Goal: Task Accomplishment & Management: Use online tool/utility

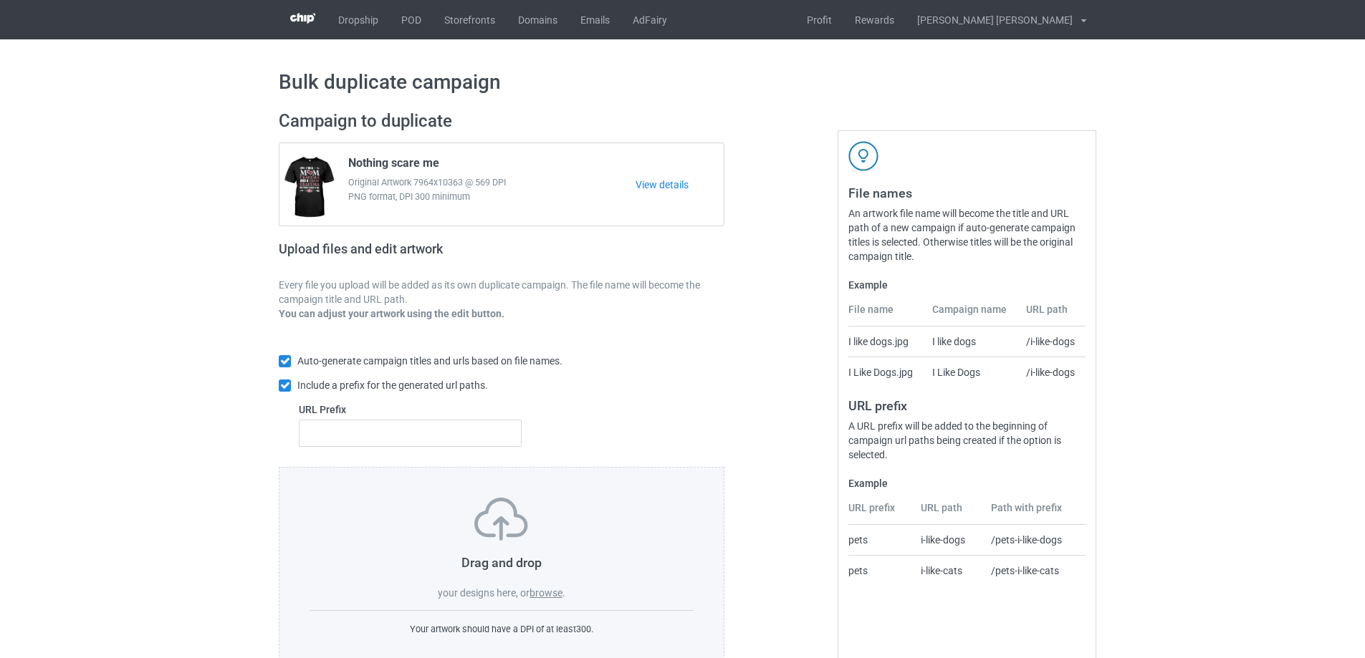
click at [553, 592] on label "browse" at bounding box center [545, 592] width 33 height 11
click at [0, 0] on input "browse" at bounding box center [0, 0] width 0 height 0
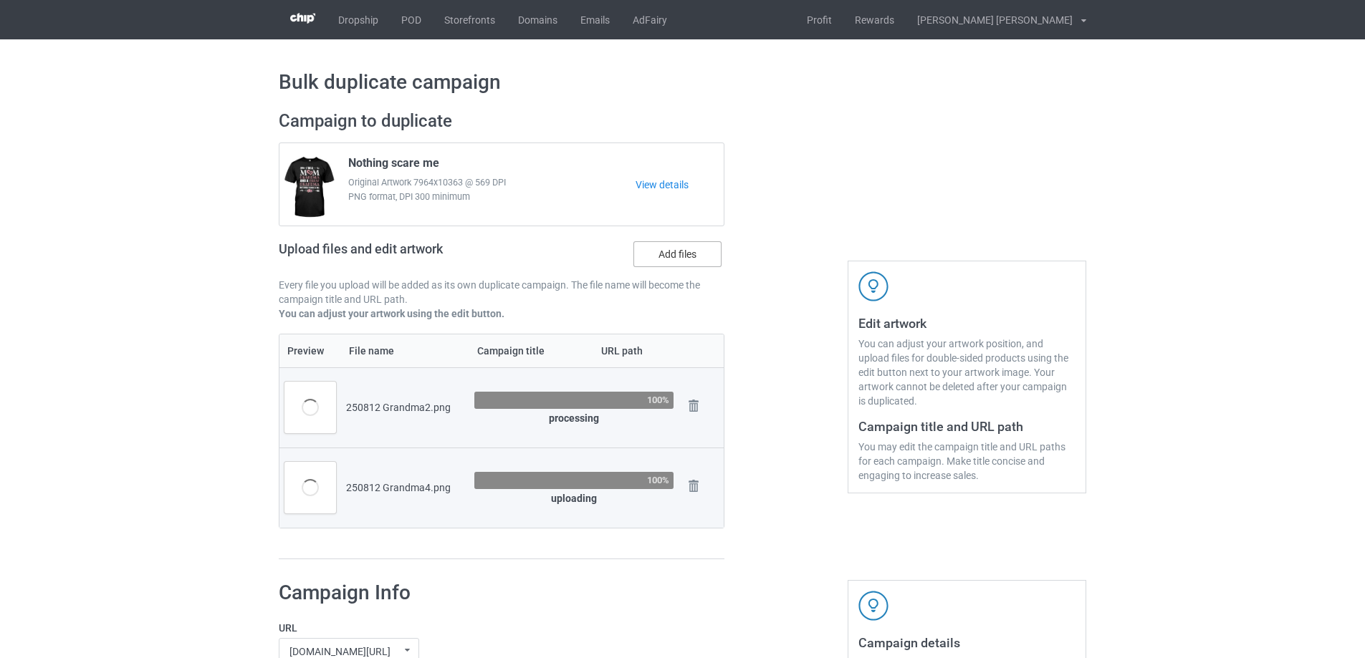
click at [683, 261] on label "Add files" at bounding box center [677, 254] width 88 height 26
click at [0, 0] on input "Add files" at bounding box center [0, 0] width 0 height 0
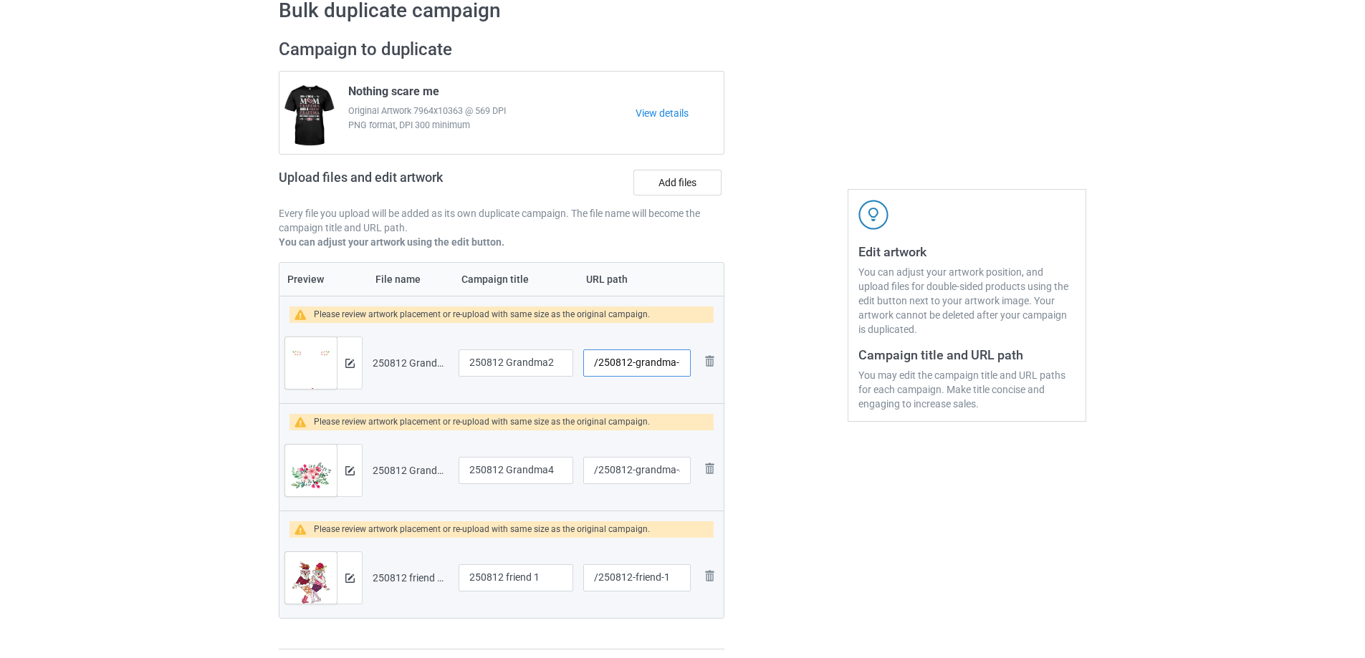
scroll to position [0, 2]
drag, startPoint x: 635, startPoint y: 363, endPoint x: 675, endPoint y: 363, distance: 40.1
click at [675, 363] on input "/250812-grandma-2" at bounding box center [636, 363] width 107 height 27
type input "/250812-2"
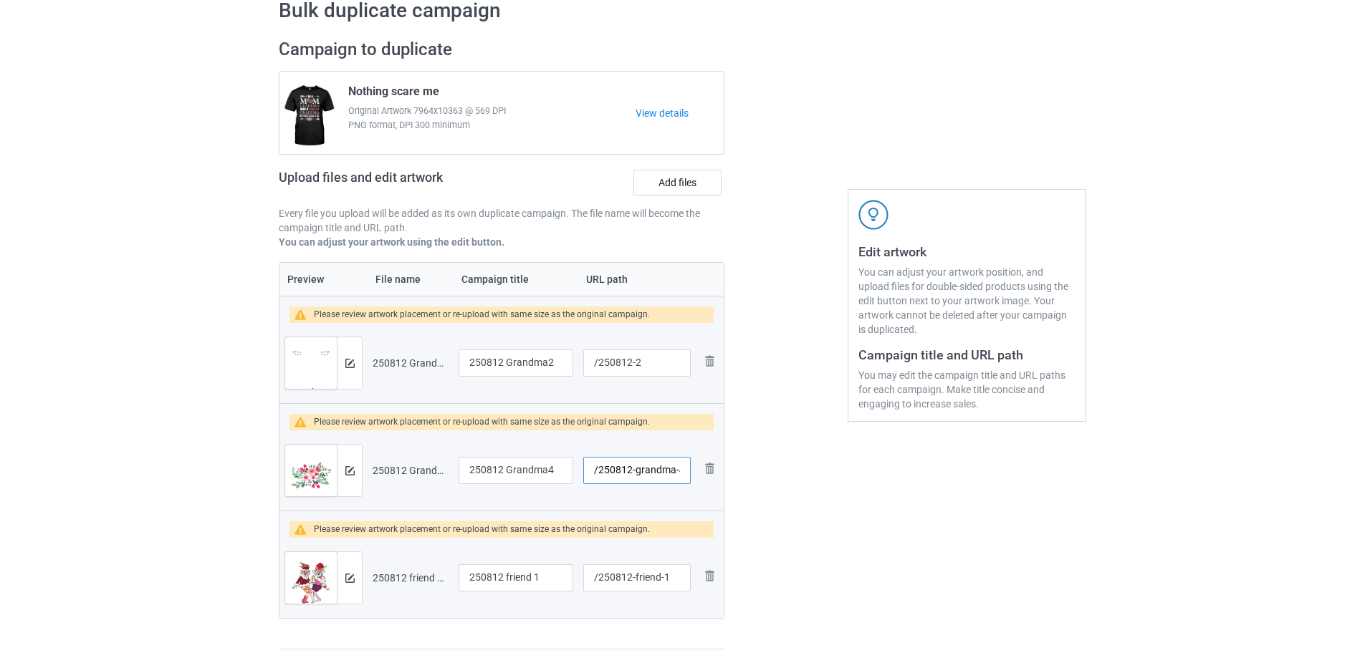
scroll to position [0, 2]
drag, startPoint x: 633, startPoint y: 472, endPoint x: 673, endPoint y: 472, distance: 40.1
click at [673, 472] on input "/250812-grandma-4" at bounding box center [636, 470] width 107 height 27
type input "/250812-4"
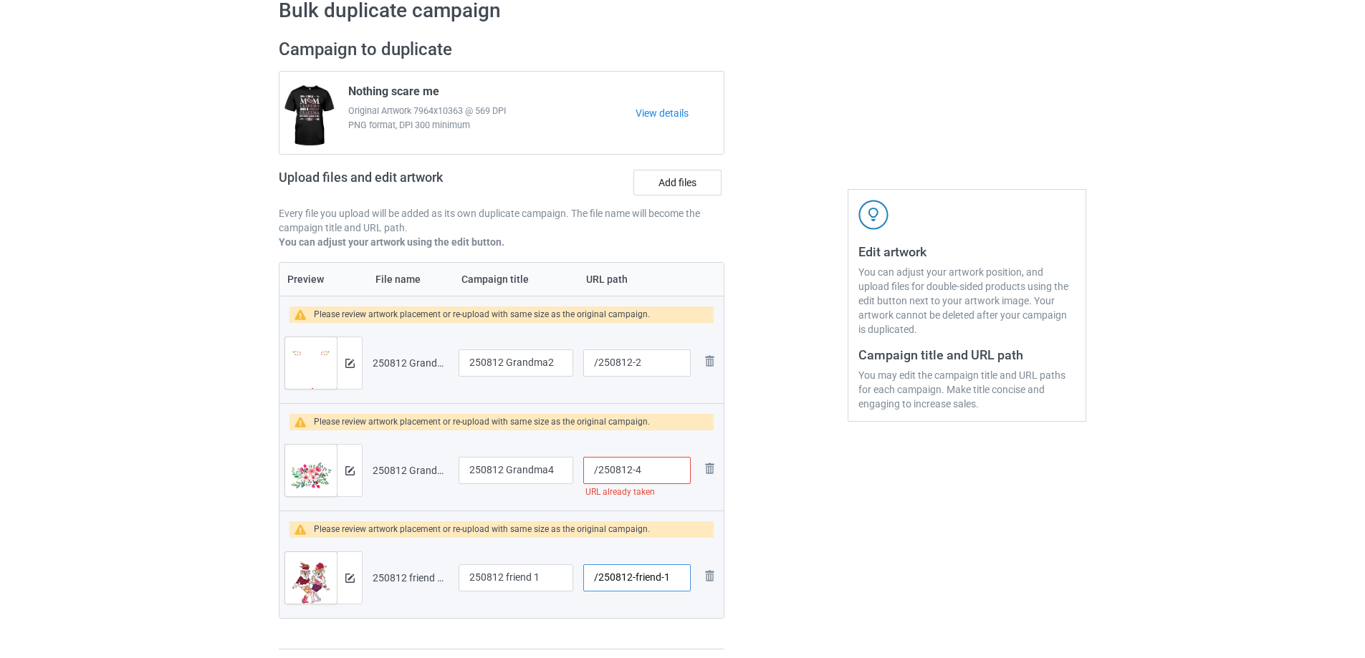
drag, startPoint x: 635, startPoint y: 579, endPoint x: 661, endPoint y: 580, distance: 26.5
click at [661, 580] on input "/250812-friend-1" at bounding box center [636, 577] width 107 height 27
type input "/250812-1"
drag, startPoint x: 635, startPoint y: 474, endPoint x: 643, endPoint y: 474, distance: 8.6
click at [643, 474] on input "/250812-4" at bounding box center [636, 470] width 107 height 27
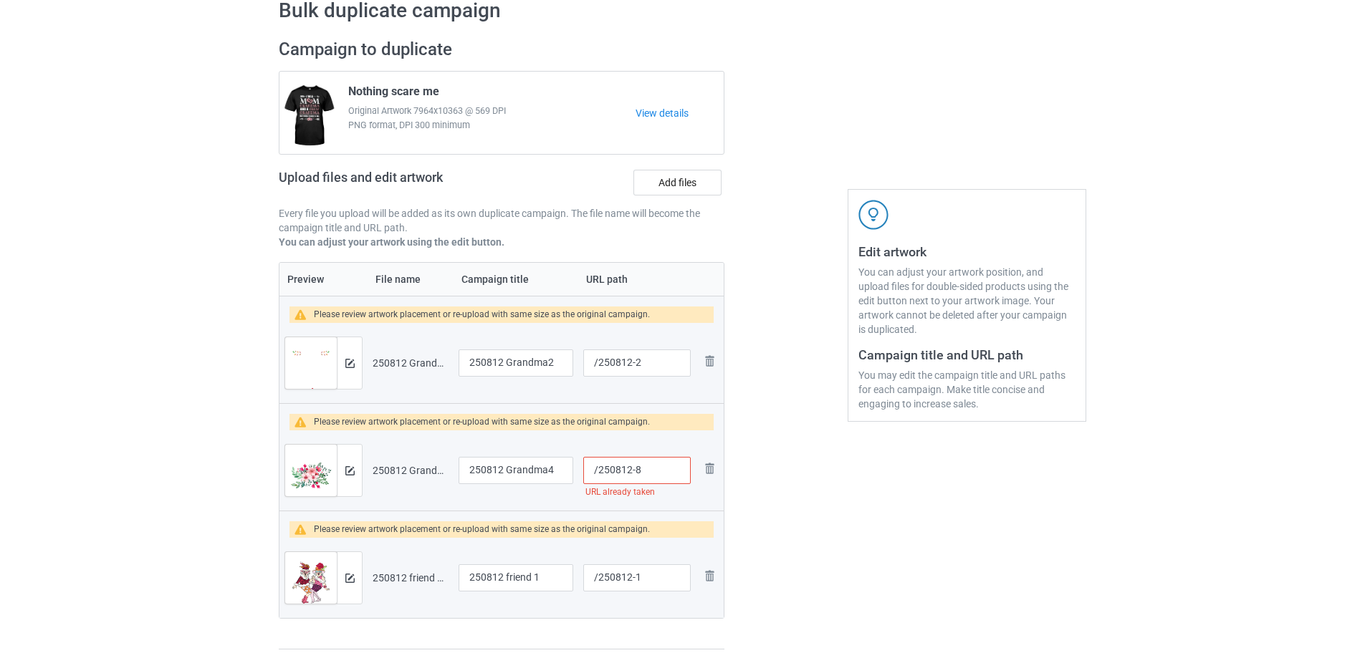
click at [643, 473] on input "/250812-8" at bounding box center [636, 470] width 107 height 27
type input "/250812-08"
click at [354, 363] on img at bounding box center [349, 363] width 9 height 9
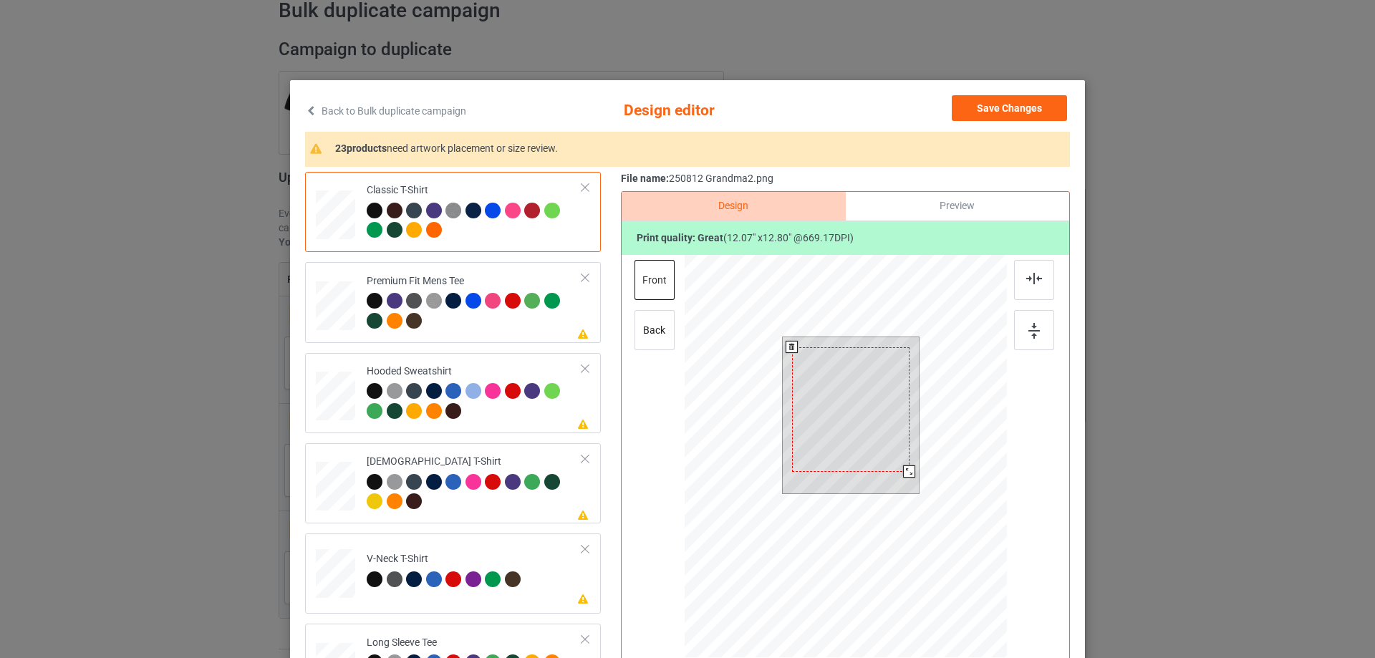
drag, startPoint x: 915, startPoint y: 486, endPoint x: 912, endPoint y: 466, distance: 20.3
click at [912, 466] on div at bounding box center [851, 415] width 137 height 156
click at [884, 450] on div at bounding box center [851, 404] width 115 height 122
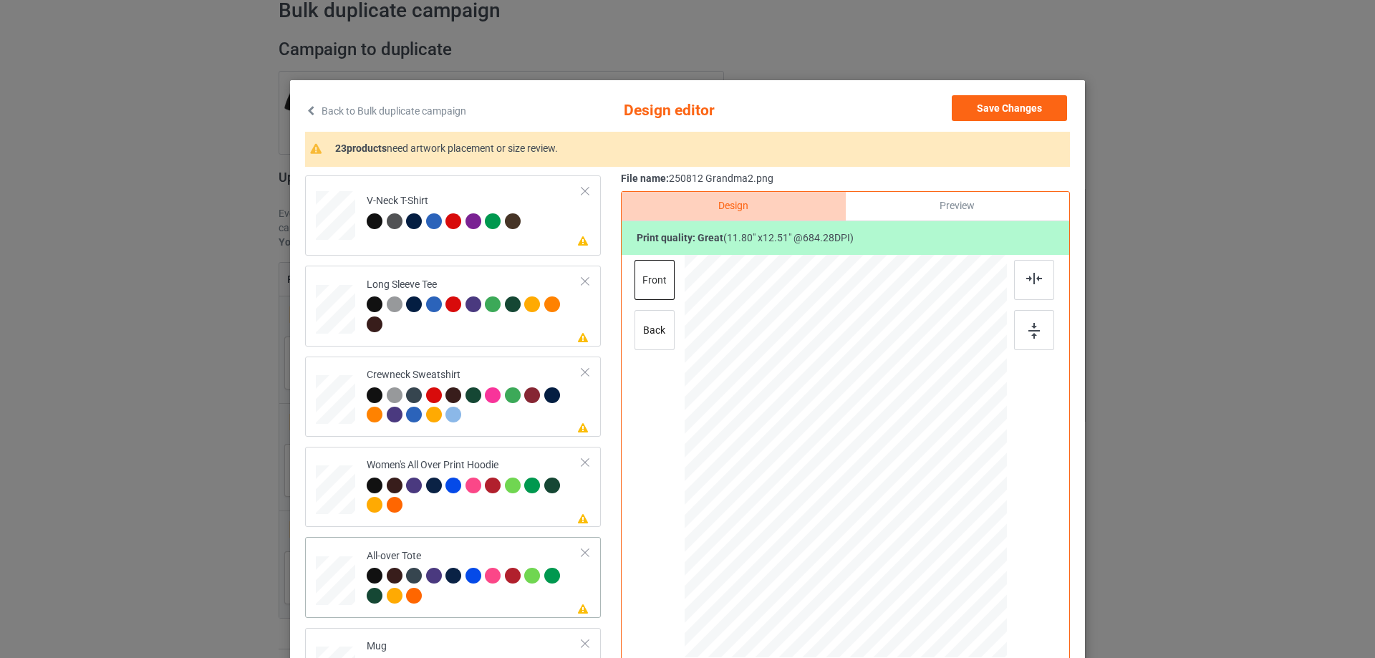
scroll to position [430, 0]
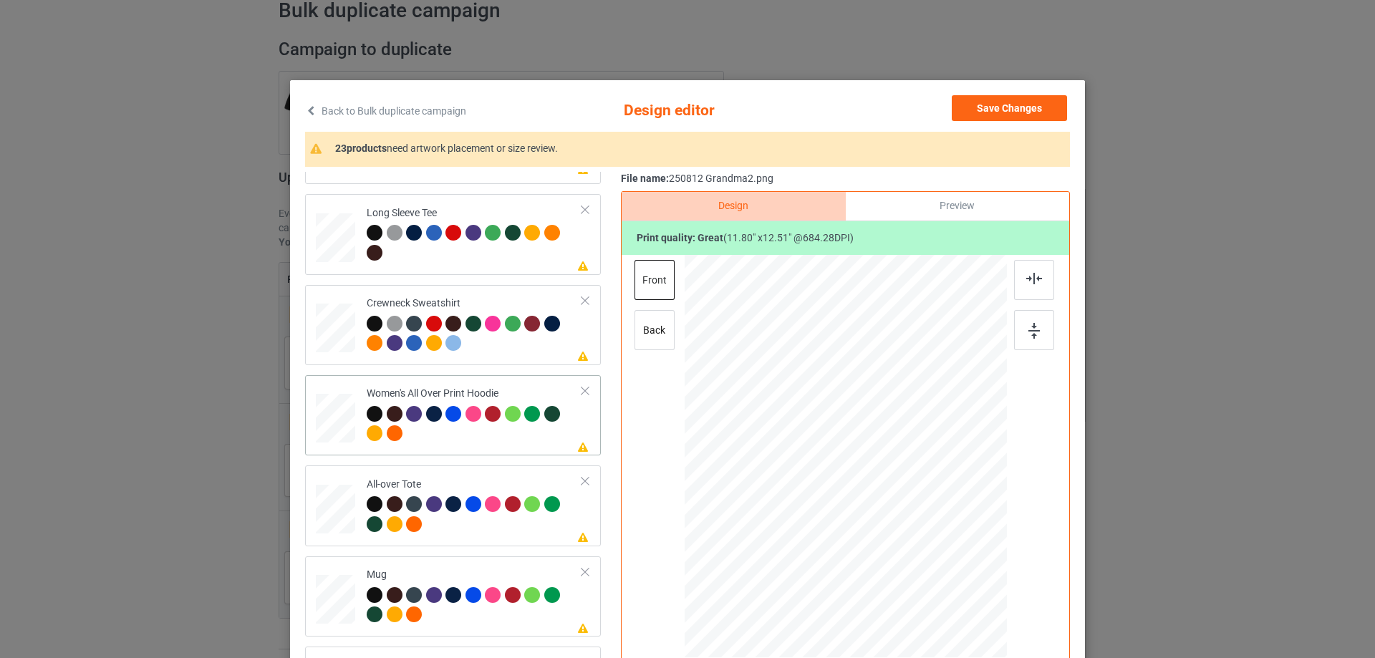
drag, startPoint x: 936, startPoint y: 564, endPoint x: 915, endPoint y: 495, distance: 71.6
click at [915, 495] on div at bounding box center [846, 457] width 322 height 365
drag, startPoint x: 844, startPoint y: 447, endPoint x: 845, endPoint y: 434, distance: 12.9
click at [845, 434] on div at bounding box center [846, 410] width 113 height 120
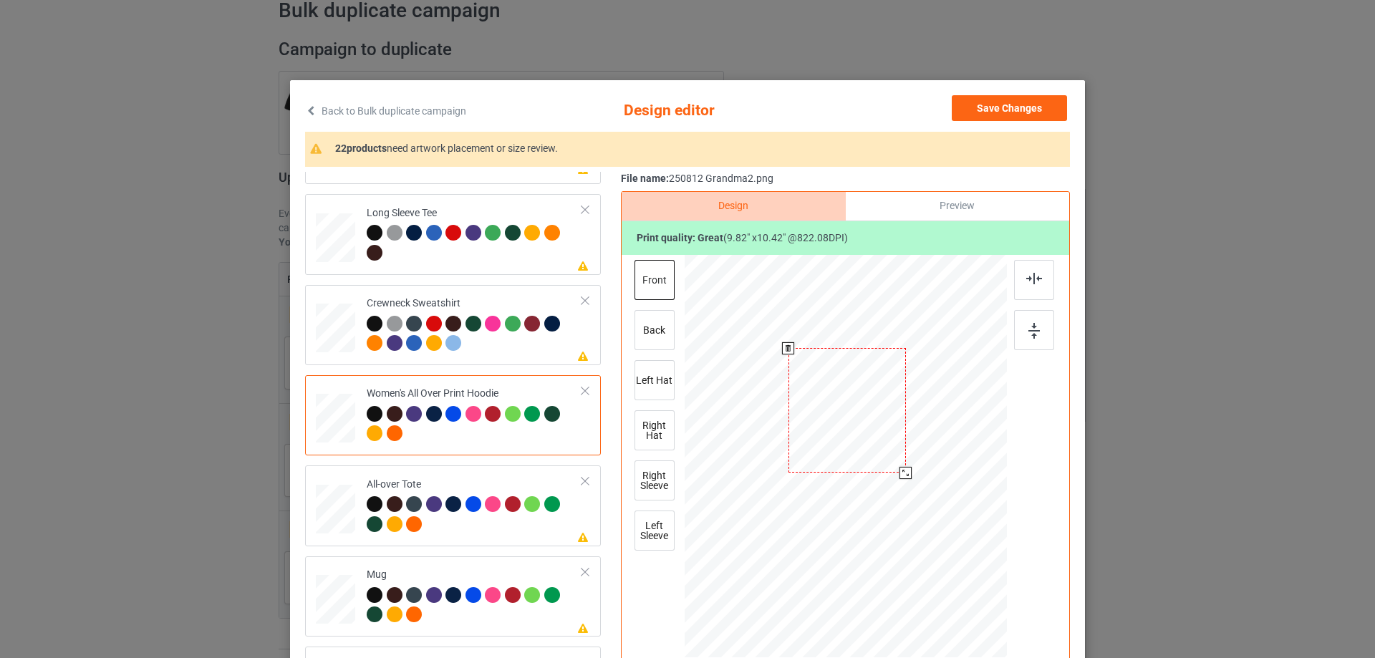
click at [903, 476] on div at bounding box center [906, 473] width 12 height 12
click at [1034, 285] on div at bounding box center [1034, 280] width 40 height 40
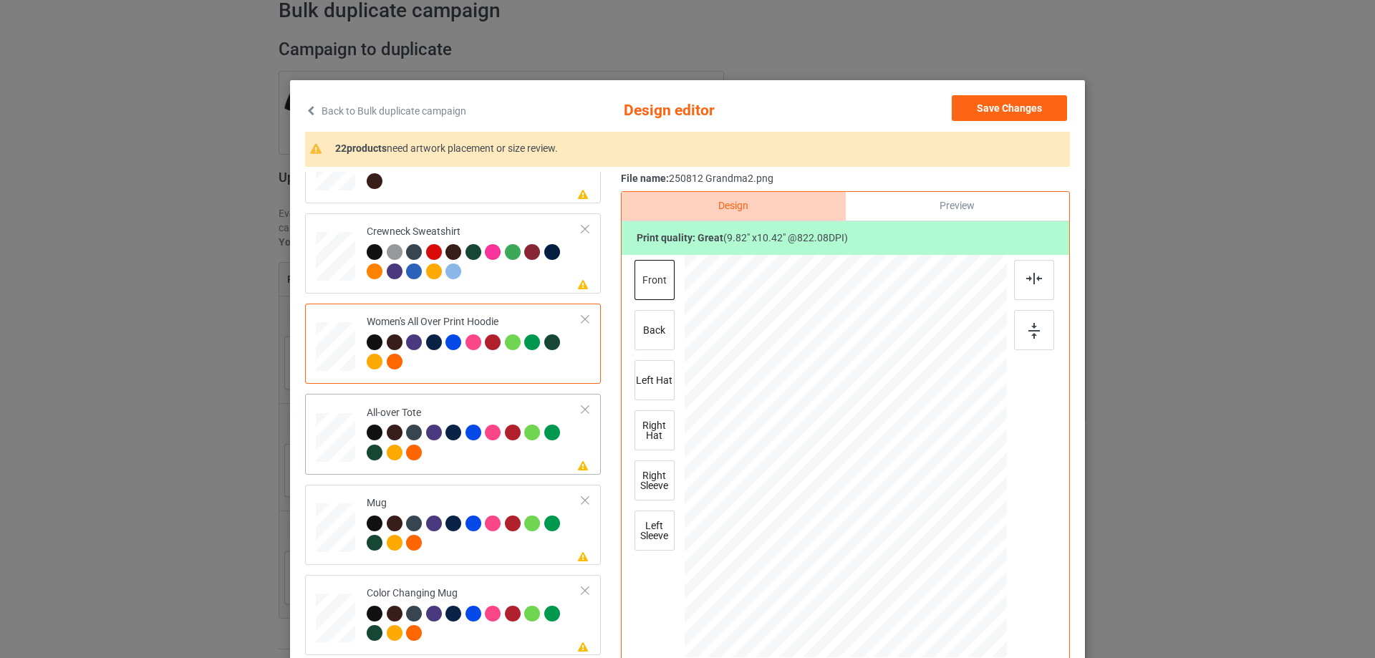
drag, startPoint x: 941, startPoint y: 562, endPoint x: 951, endPoint y: 582, distance: 23.4
click at [951, 582] on div at bounding box center [846, 456] width 322 height 322
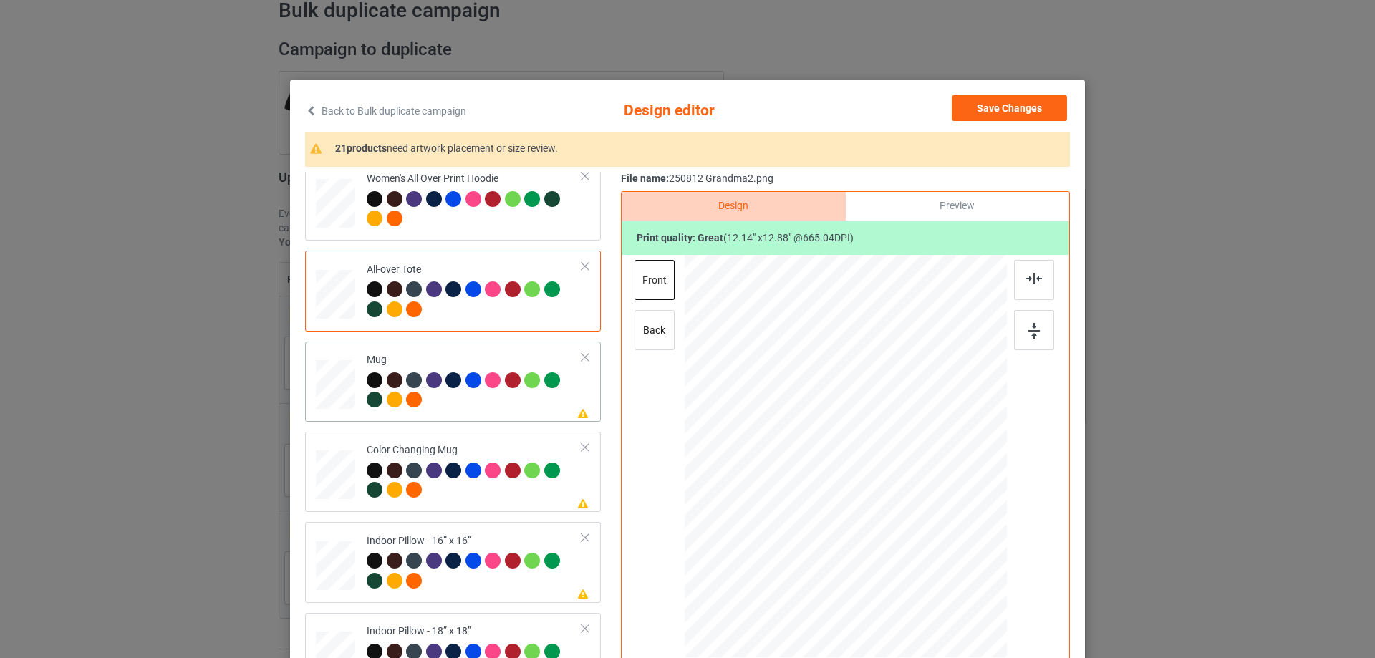
drag, startPoint x: 937, startPoint y: 559, endPoint x: 900, endPoint y: 510, distance: 61.3
click at [900, 510] on div at bounding box center [901, 515] width 12 height 12
drag, startPoint x: 862, startPoint y: 468, endPoint x: 951, endPoint y: 468, distance: 88.8
click at [951, 468] on div at bounding box center [935, 456] width 110 height 116
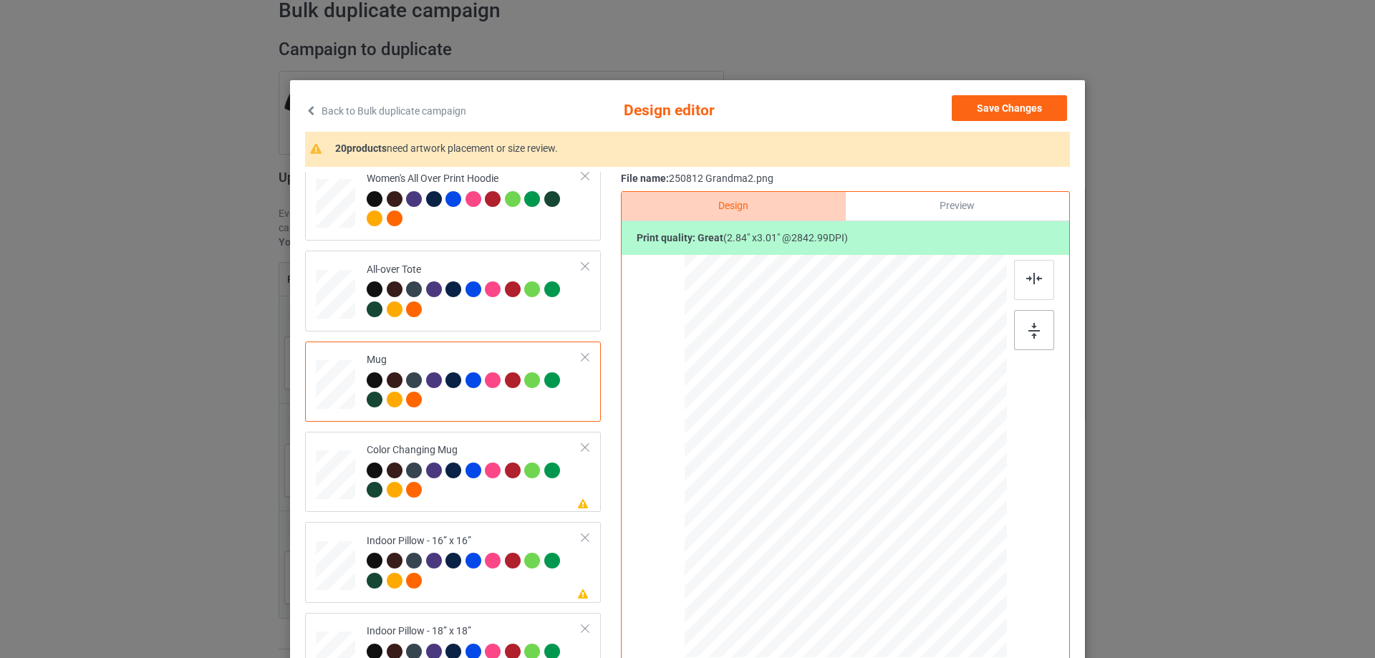
click at [1029, 335] on img at bounding box center [1034, 331] width 11 height 16
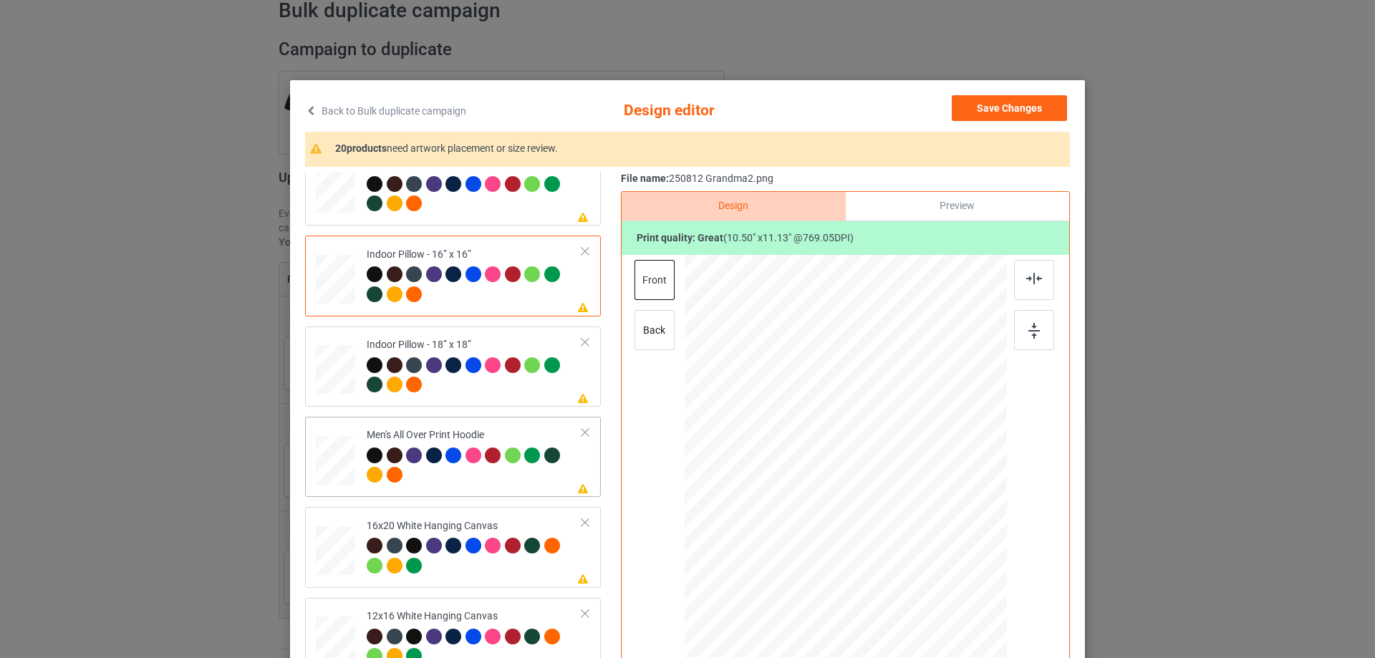
drag, startPoint x: 936, startPoint y: 562, endPoint x: 900, endPoint y: 509, distance: 64.0
click at [900, 509] on div at bounding box center [899, 514] width 12 height 12
click at [872, 461] on div at bounding box center [844, 417] width 107 height 114
click at [1035, 274] on img at bounding box center [1034, 278] width 16 height 11
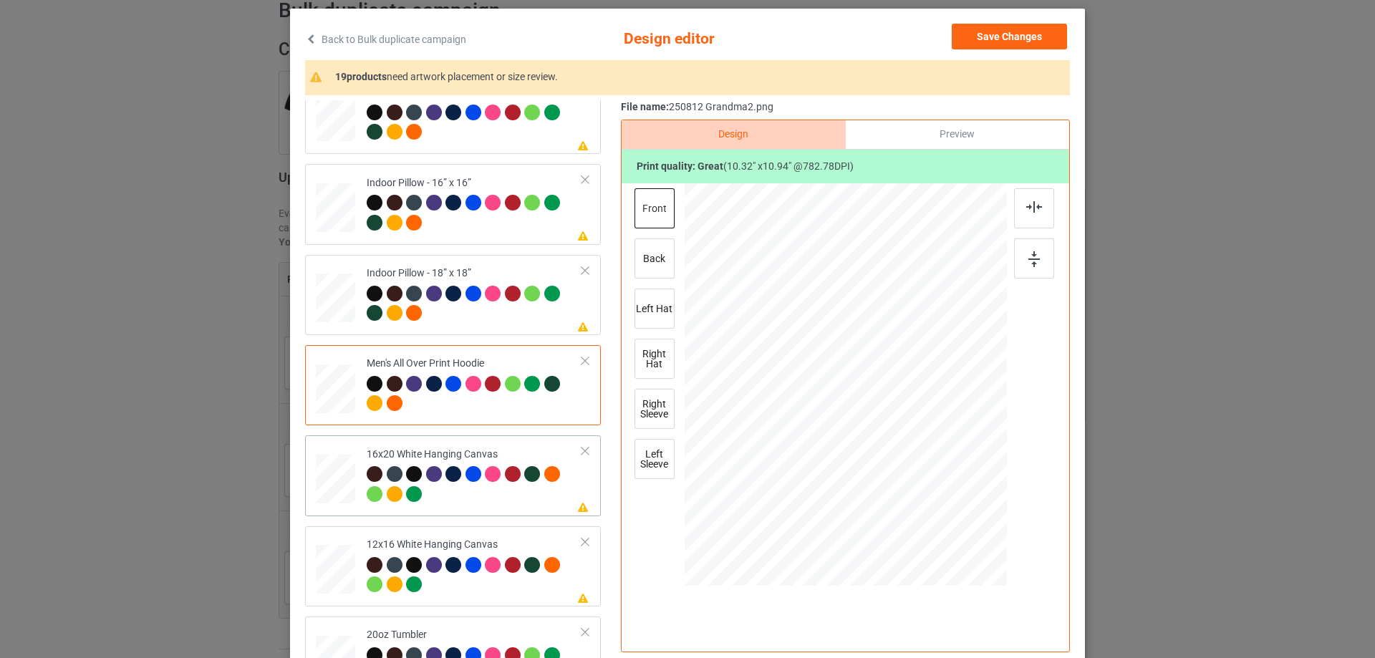
scroll to position [1003, 0]
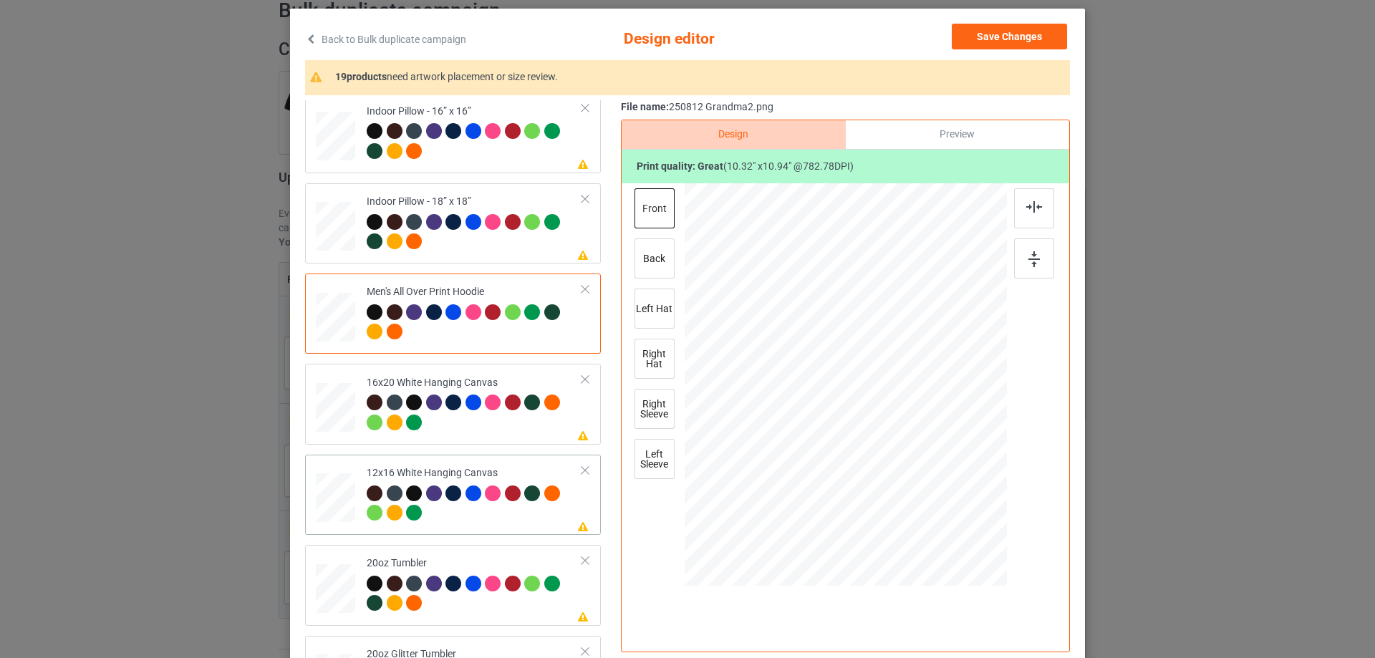
drag, startPoint x: 932, startPoint y: 485, endPoint x: 938, endPoint y: 561, distance: 76.2
click at [936, 566] on div at bounding box center [845, 384] width 303 height 403
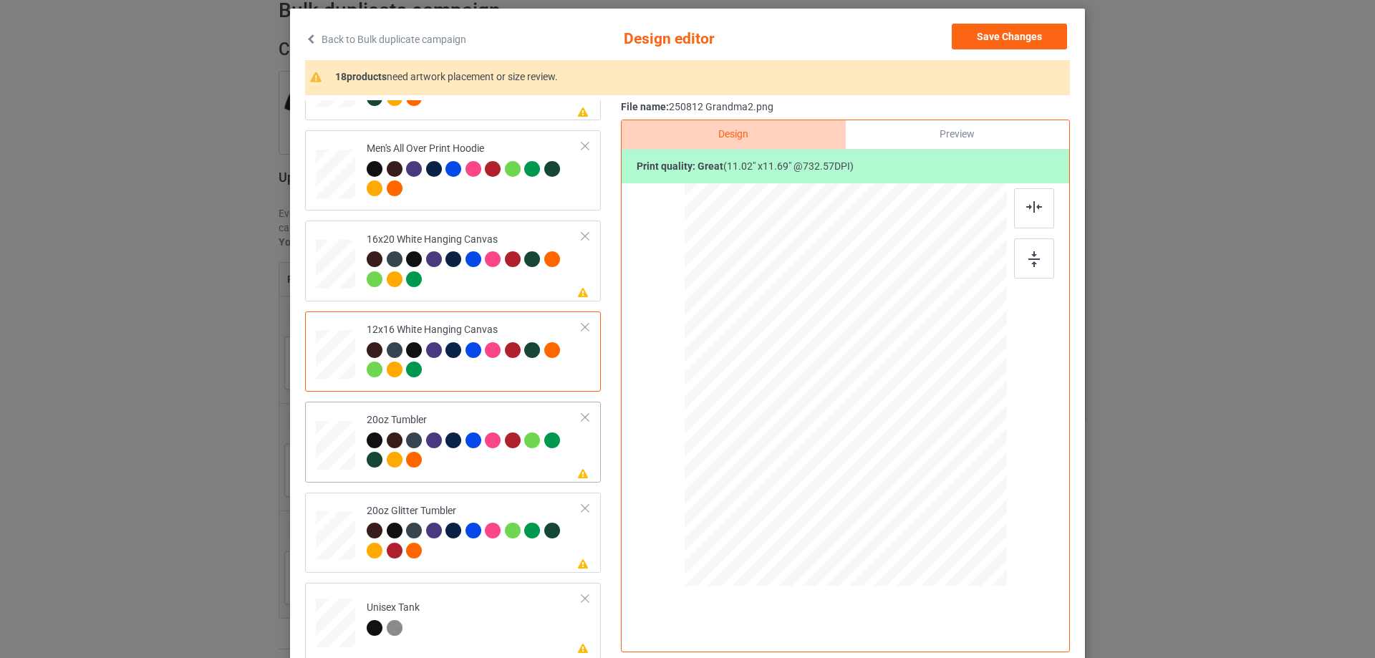
drag, startPoint x: 930, startPoint y: 484, endPoint x: 880, endPoint y: 433, distance: 70.9
click at [893, 446] on div at bounding box center [899, 442] width 12 height 12
click at [807, 425] on div at bounding box center [774, 378] width 105 height 112
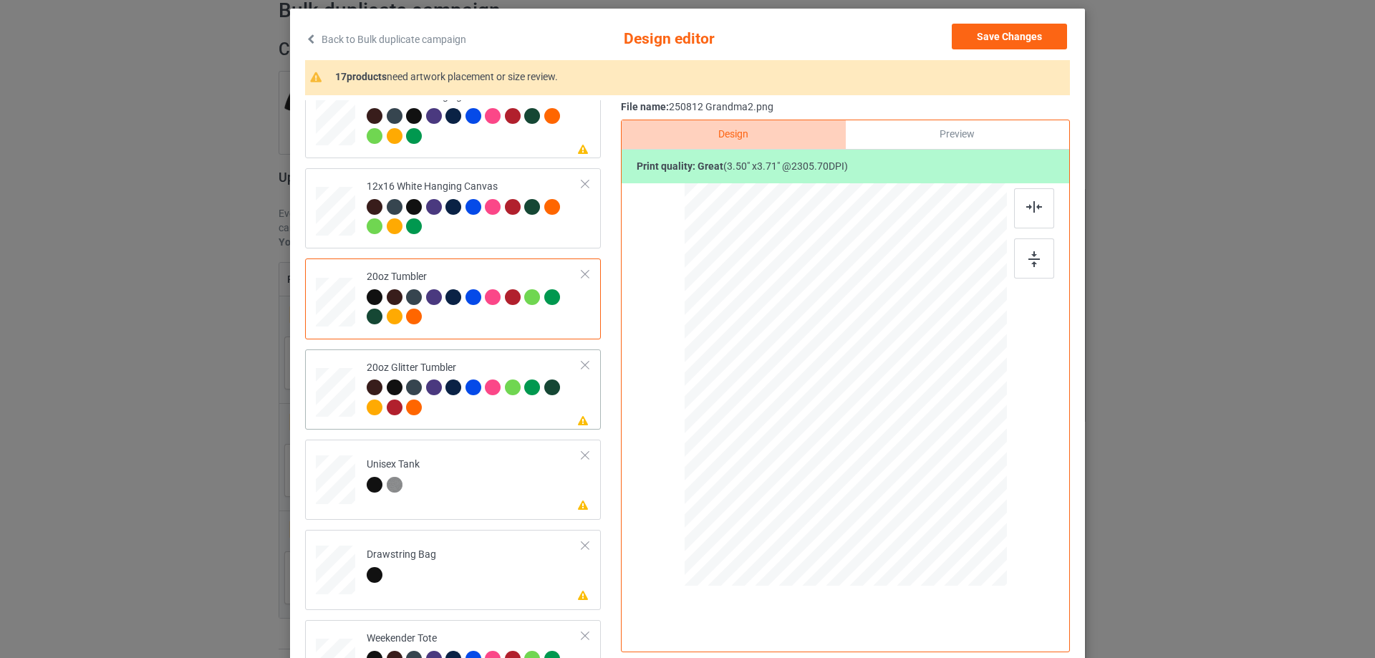
drag, startPoint x: 931, startPoint y: 480, endPoint x: 879, endPoint y: 437, distance: 67.7
click at [895, 446] on div at bounding box center [901, 443] width 12 height 12
drag, startPoint x: 877, startPoint y: 436, endPoint x: 804, endPoint y: 413, distance: 75.9
click at [804, 413] on div at bounding box center [773, 361] width 108 height 115
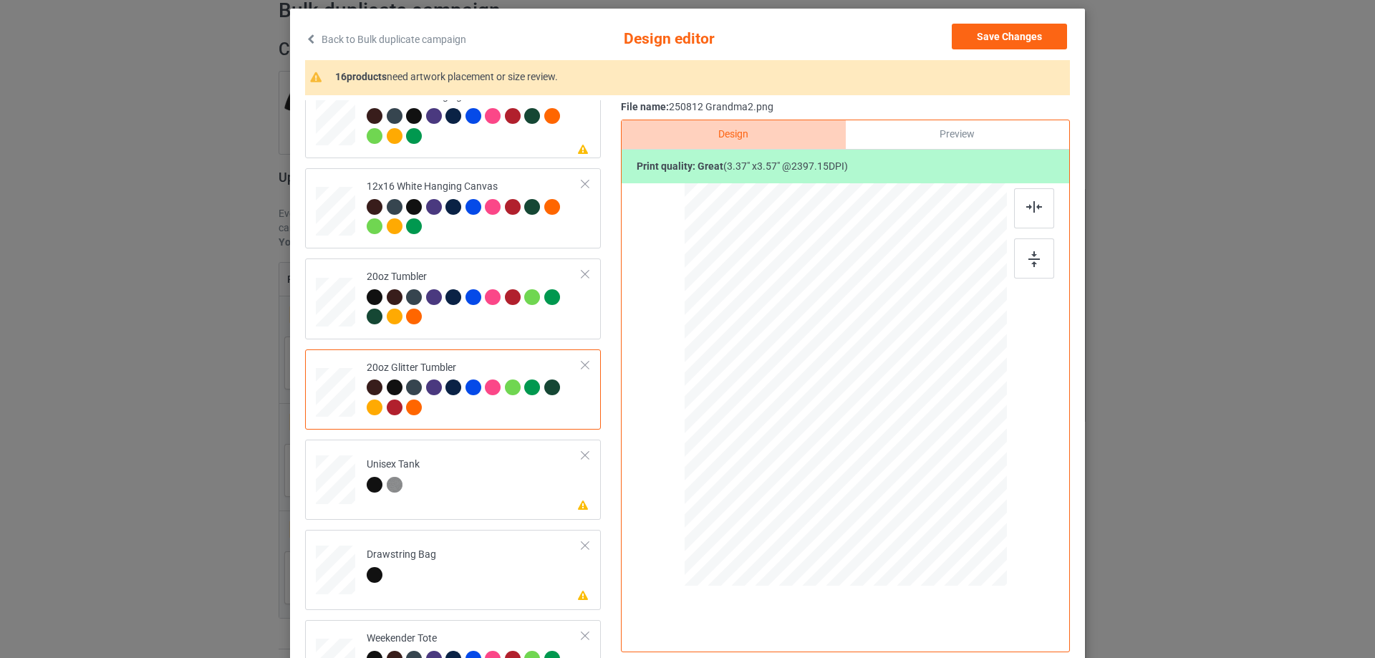
scroll to position [1576, 0]
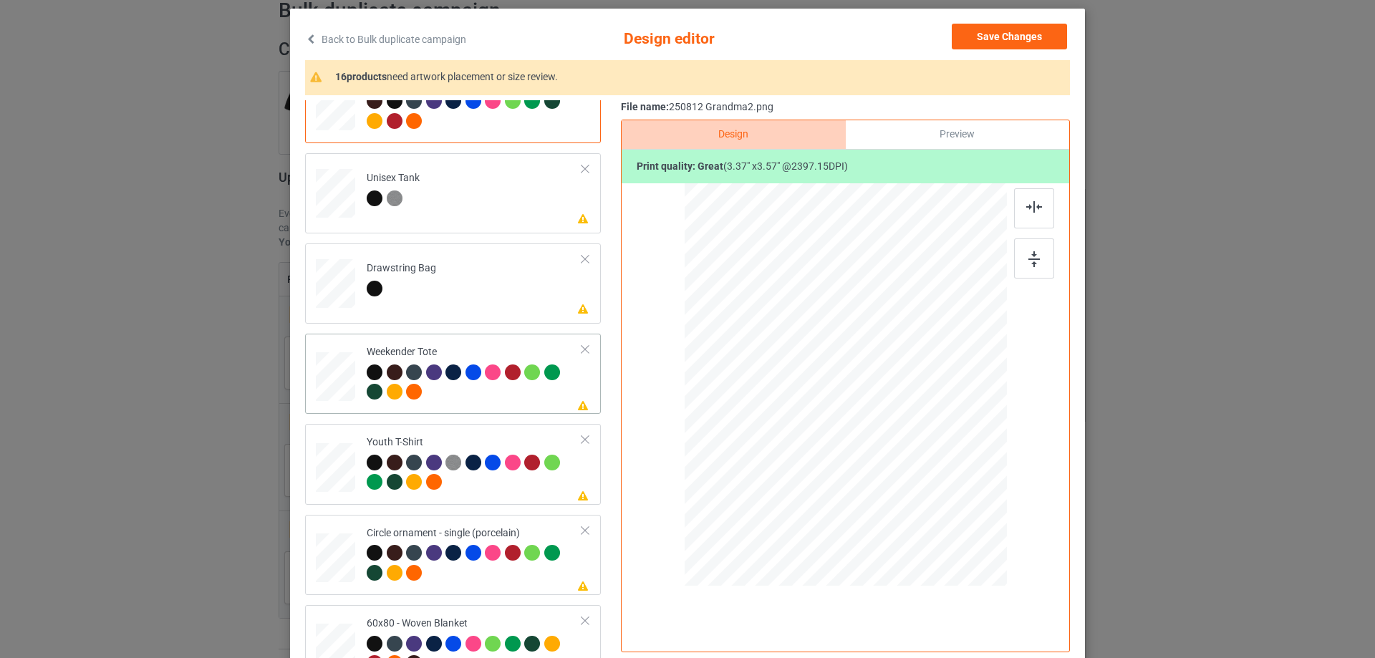
drag, startPoint x: 941, startPoint y: 490, endPoint x: 922, endPoint y: 458, distance: 36.6
click at [922, 458] on div at bounding box center [845, 386] width 321 height 208
click at [902, 444] on div at bounding box center [846, 379] width 145 height 154
click at [1037, 213] on div at bounding box center [1034, 208] width 40 height 40
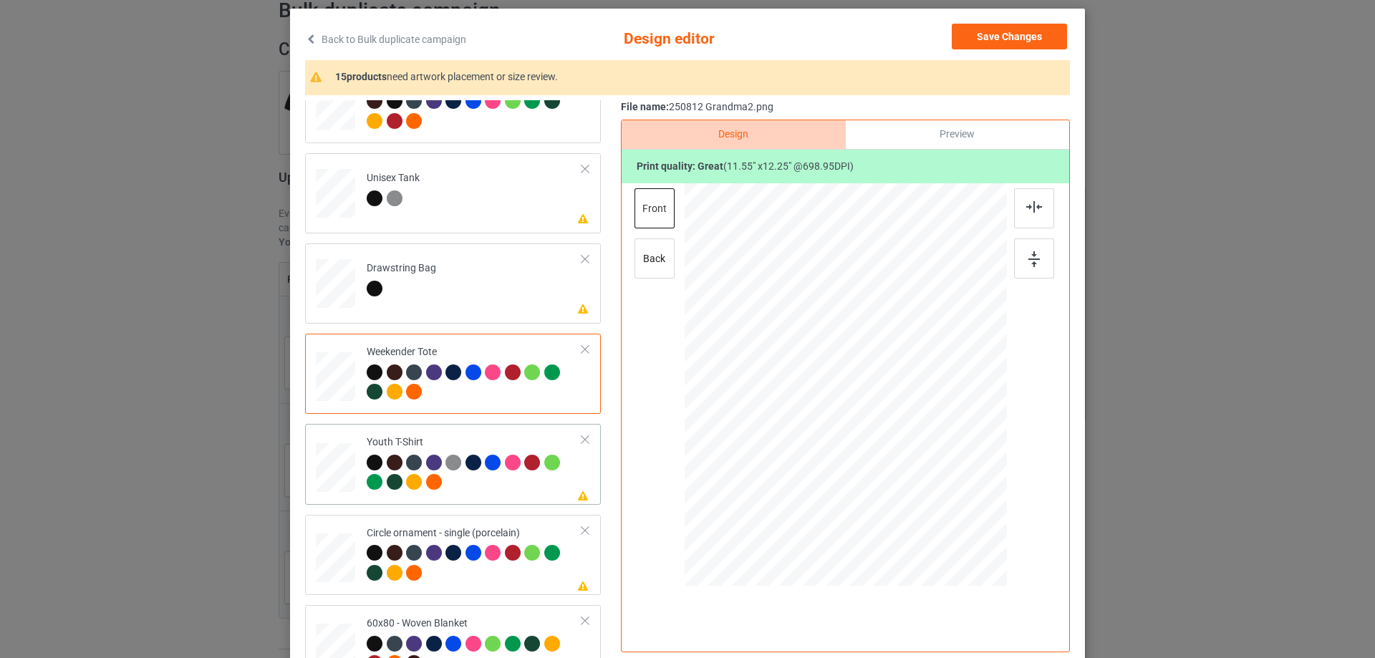
scroll to position [143, 0]
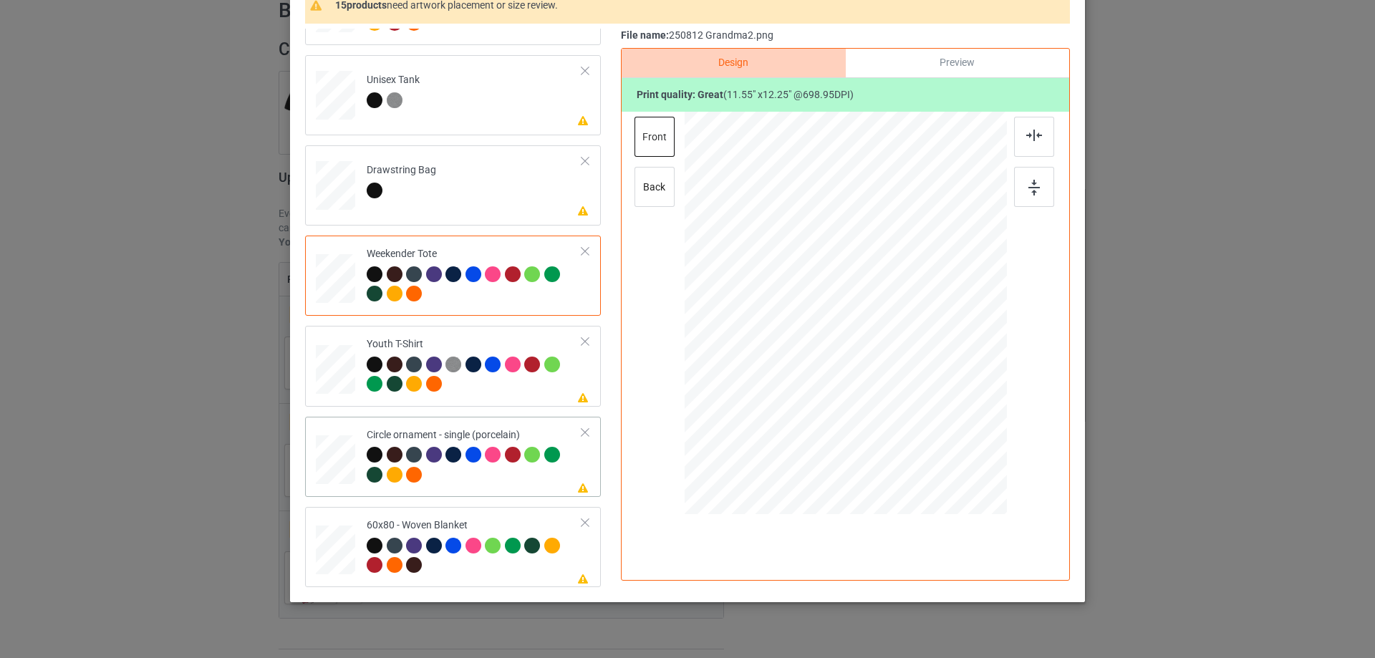
drag, startPoint x: 935, startPoint y: 418, endPoint x: 942, endPoint y: 420, distance: 7.5
click at [942, 420] on div at bounding box center [947, 421] width 12 height 12
click at [914, 401] on div at bounding box center [845, 315] width 202 height 215
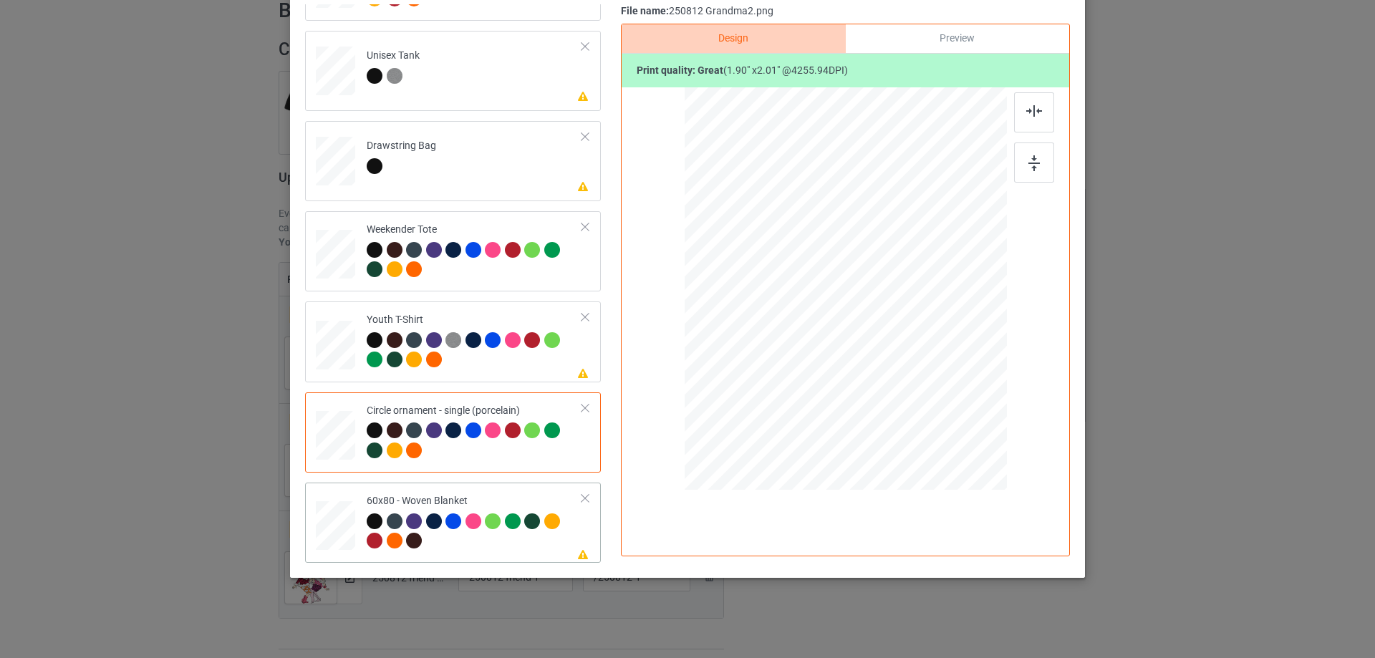
drag, startPoint x: 931, startPoint y: 386, endPoint x: 958, endPoint y: 444, distance: 64.4
click at [958, 444] on div at bounding box center [845, 289] width 293 height 390
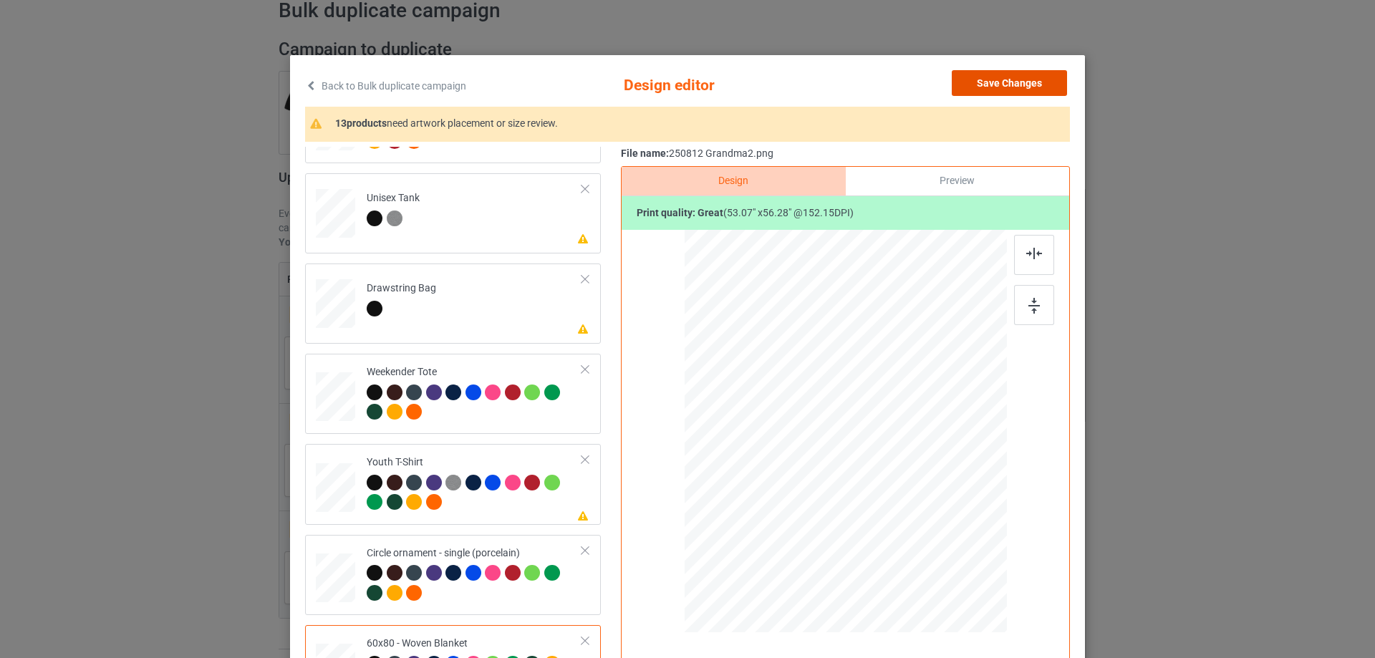
click at [1039, 80] on button "Save Changes" at bounding box center [1009, 83] width 115 height 26
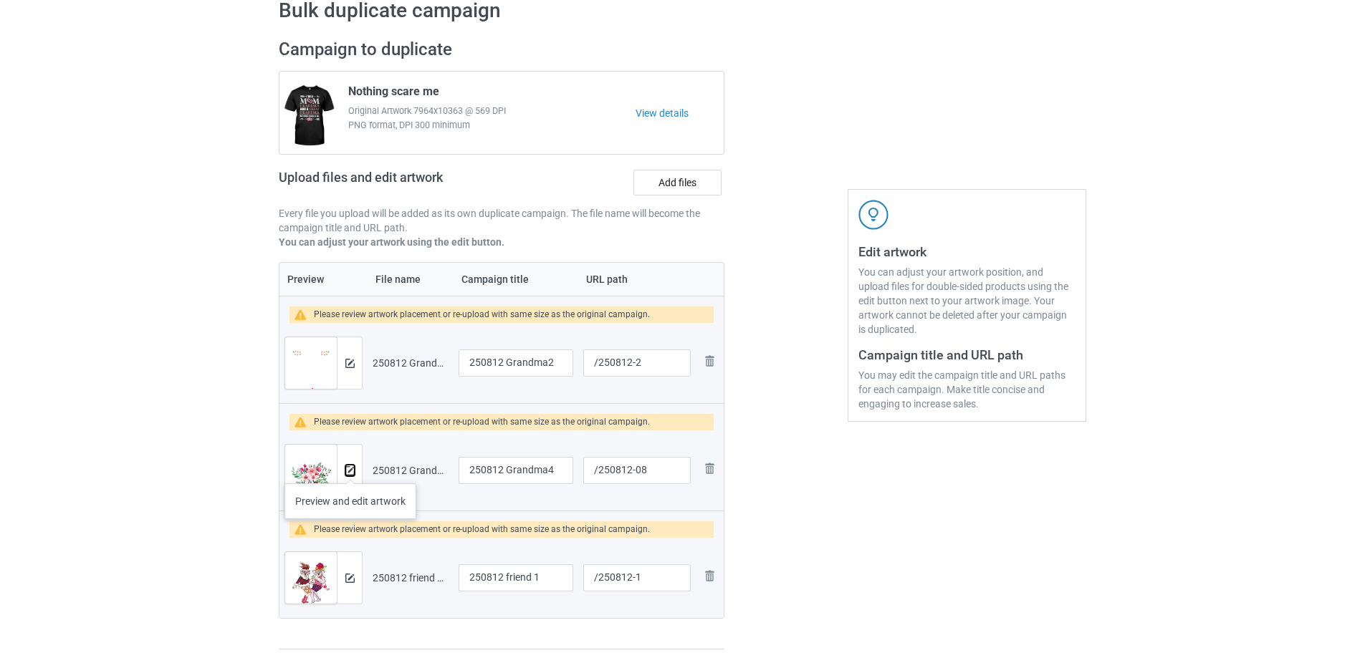
click at [350, 469] on img at bounding box center [349, 470] width 9 height 9
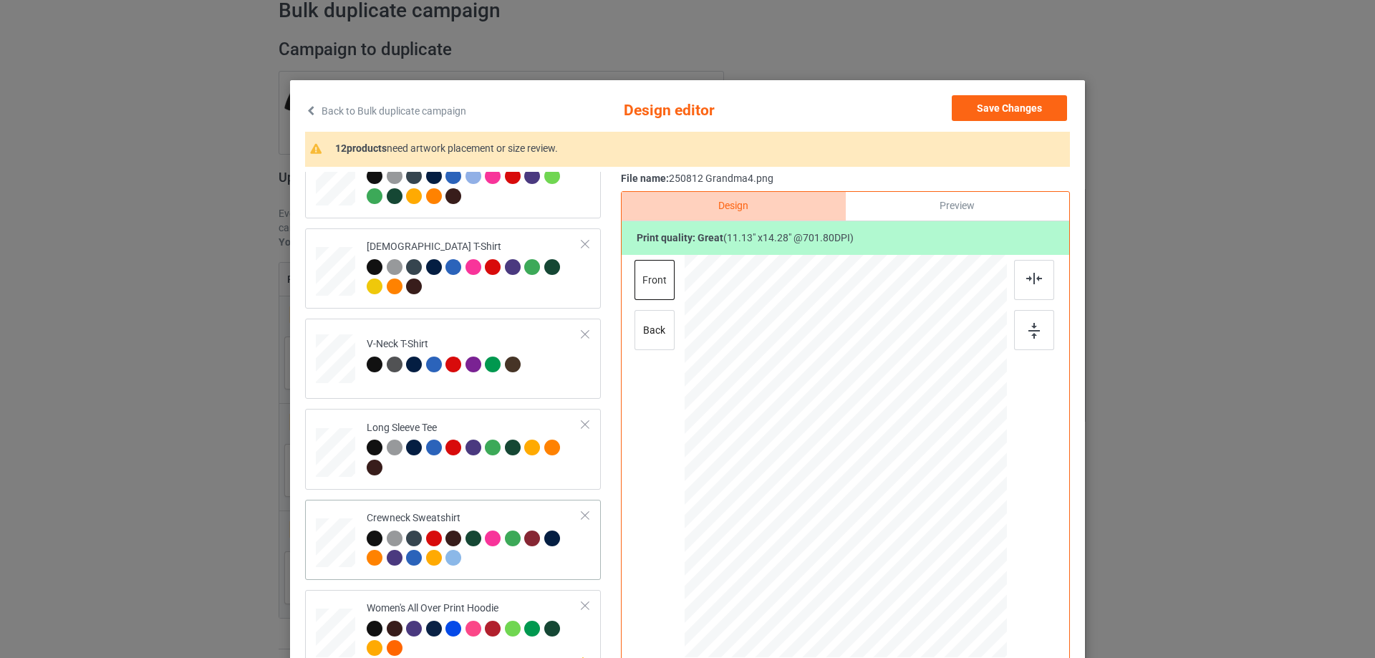
scroll to position [430, 0]
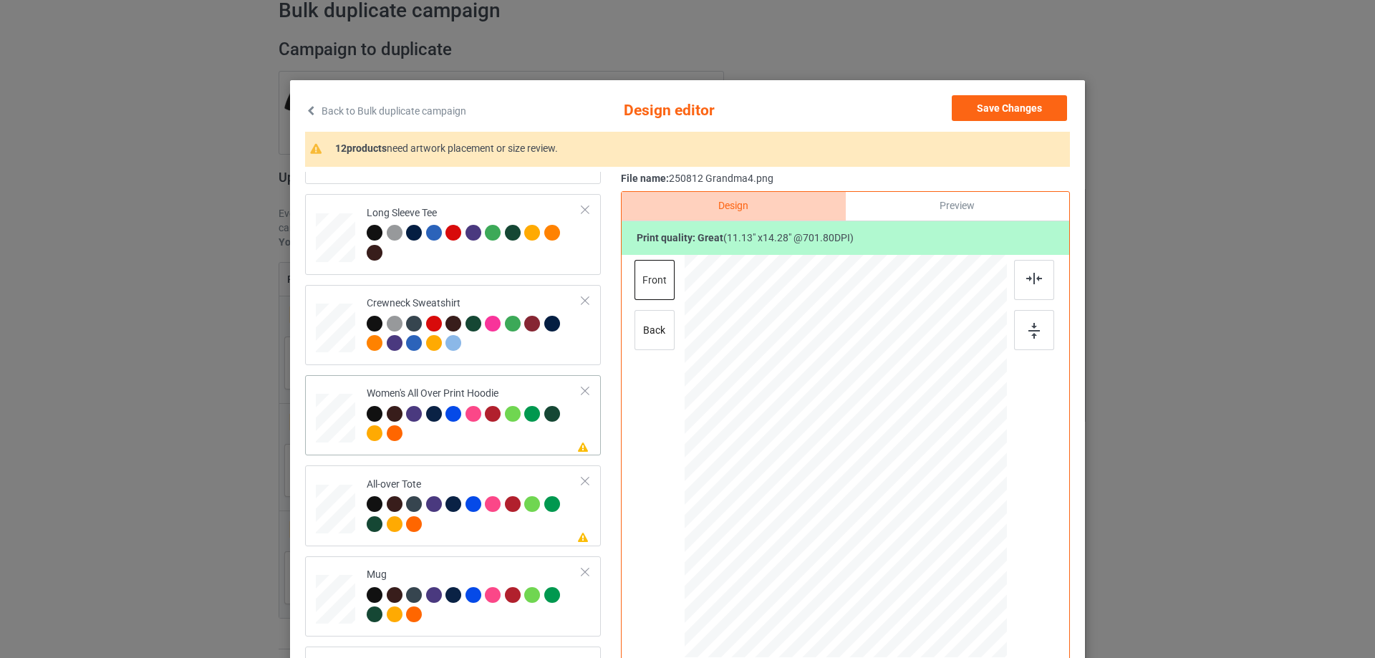
drag, startPoint x: 936, startPoint y: 581, endPoint x: 893, endPoint y: 516, distance: 78.1
click at [893, 516] on div at bounding box center [894, 520] width 12 height 12
drag, startPoint x: 857, startPoint y: 504, endPoint x: 856, endPoint y: 453, distance: 50.9
click at [856, 453] on div at bounding box center [844, 407] width 97 height 125
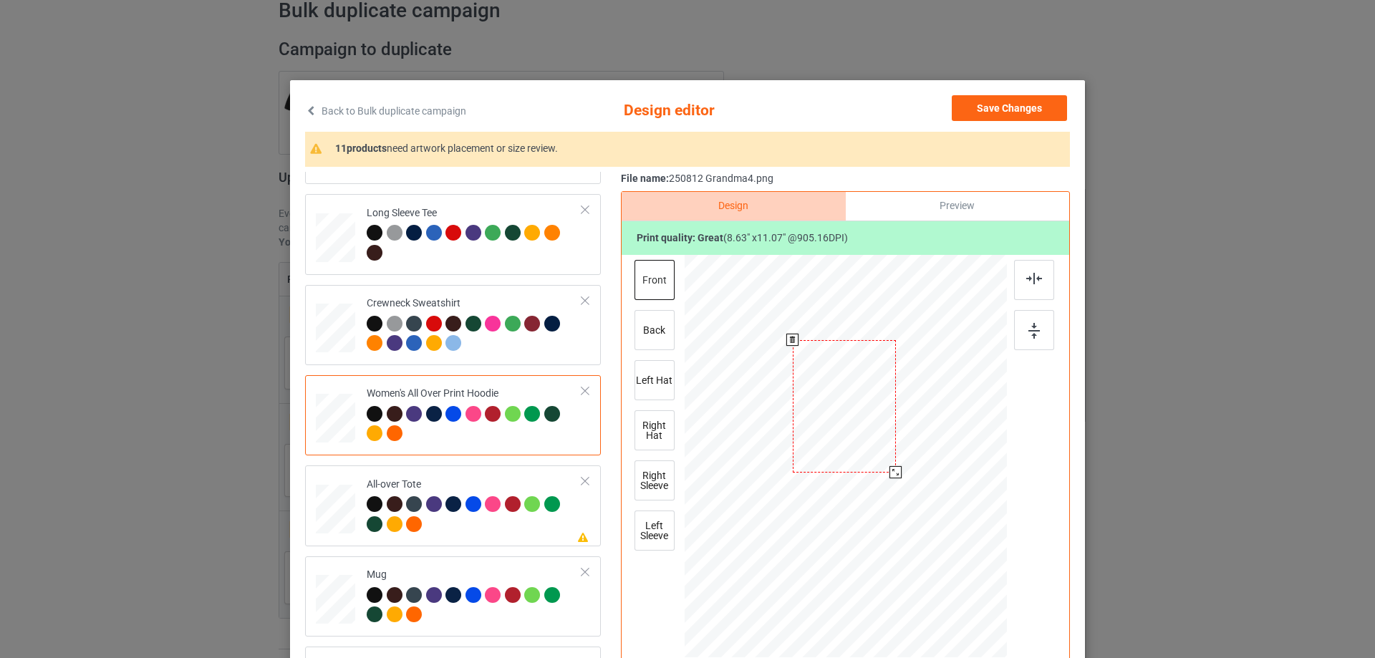
click at [890, 471] on div at bounding box center [896, 472] width 12 height 12
click at [1035, 279] on img at bounding box center [1034, 278] width 16 height 11
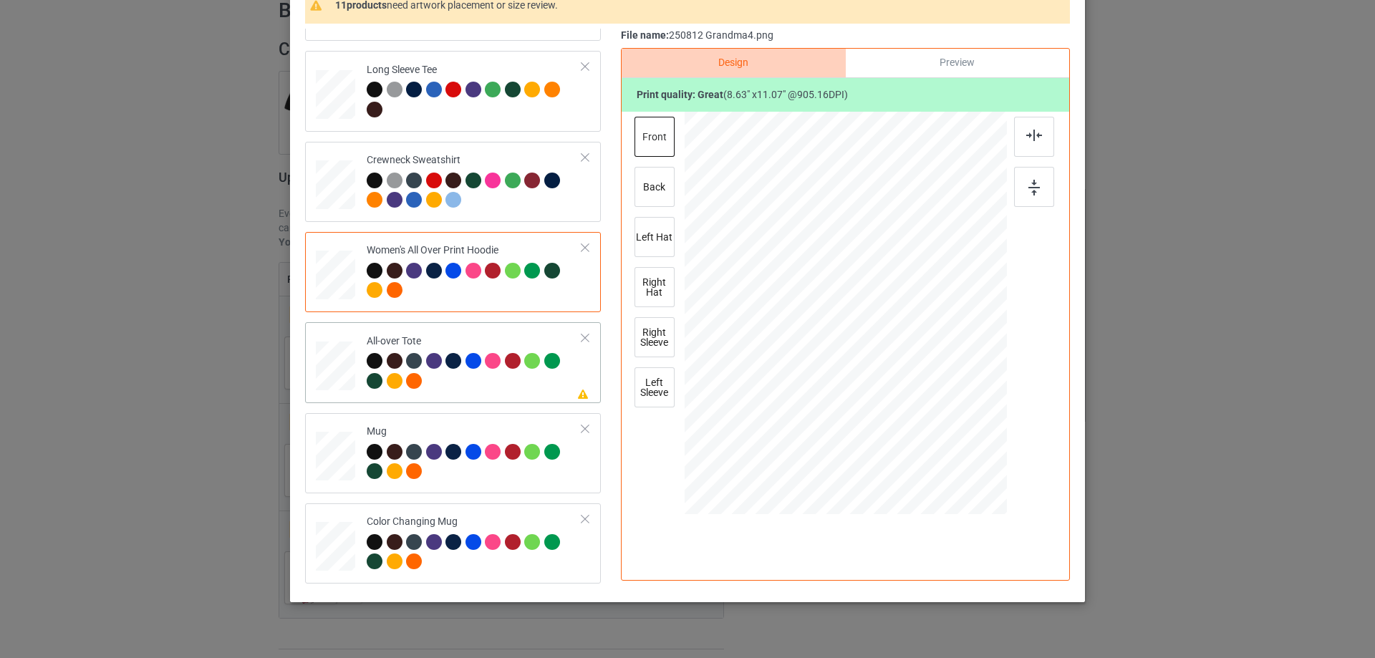
click at [935, 436] on div at bounding box center [941, 436] width 12 height 12
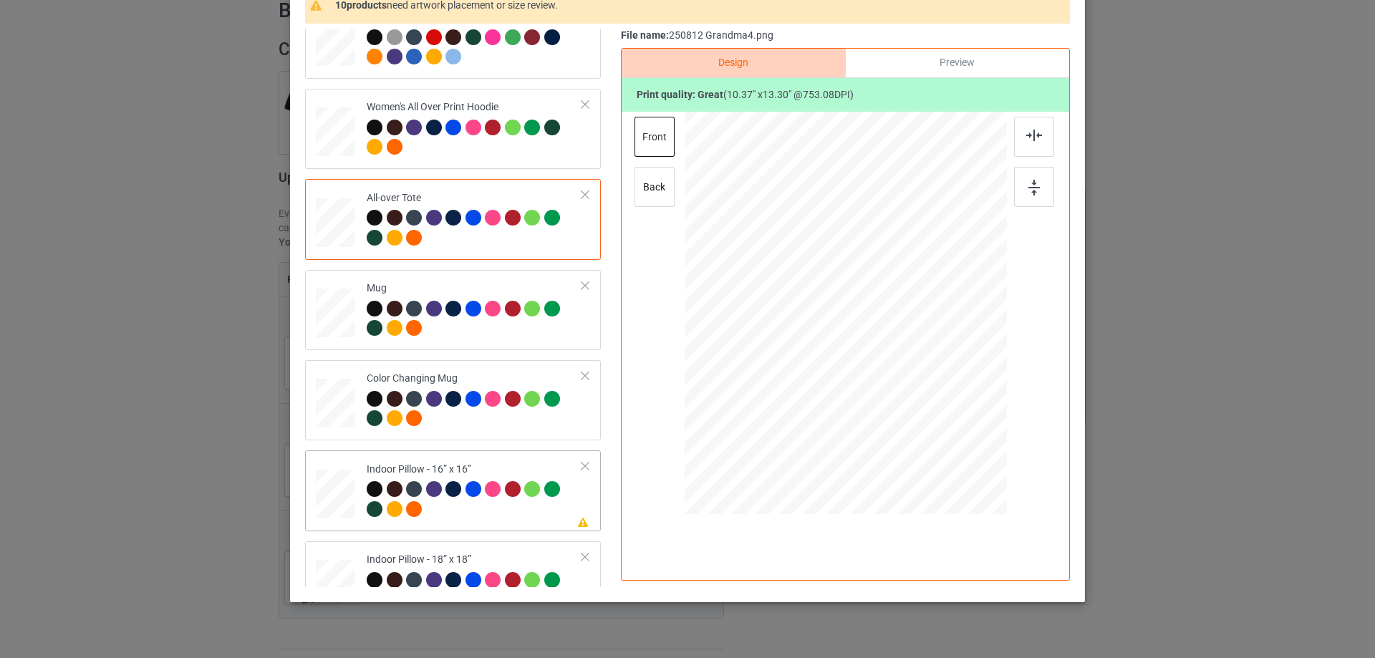
scroll to position [645, 0]
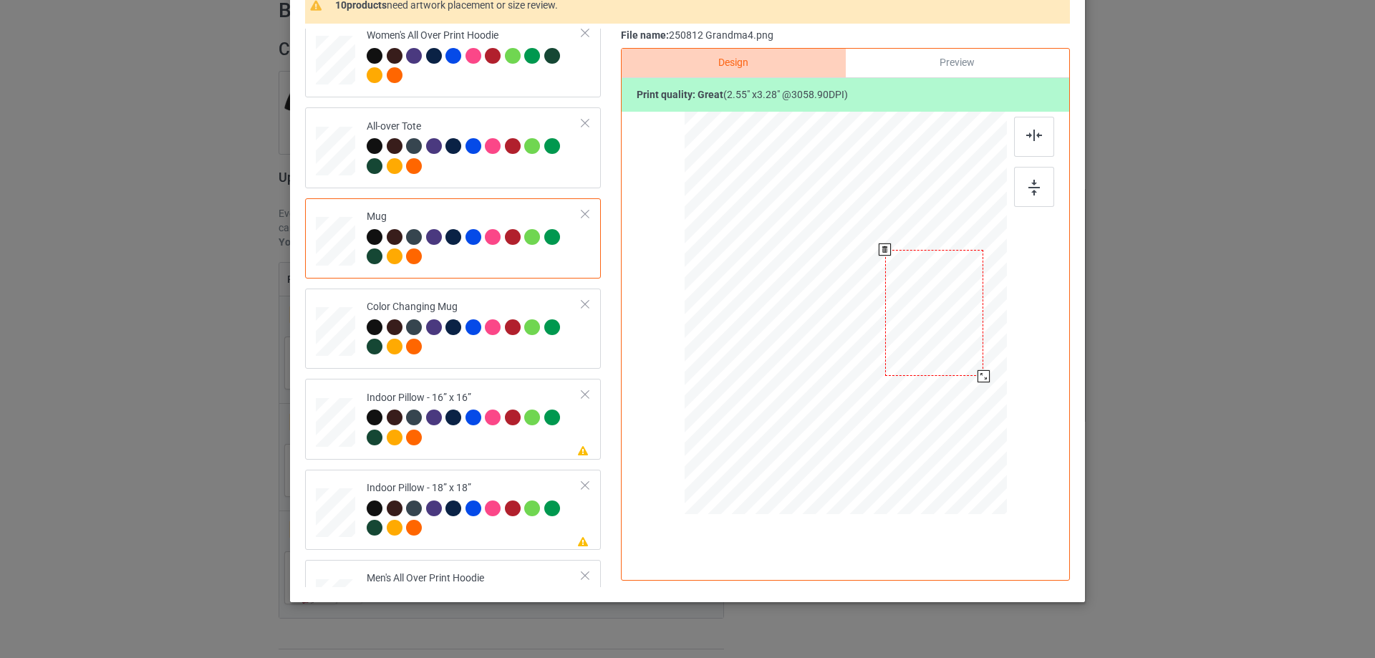
click at [980, 375] on div at bounding box center [984, 376] width 12 height 12
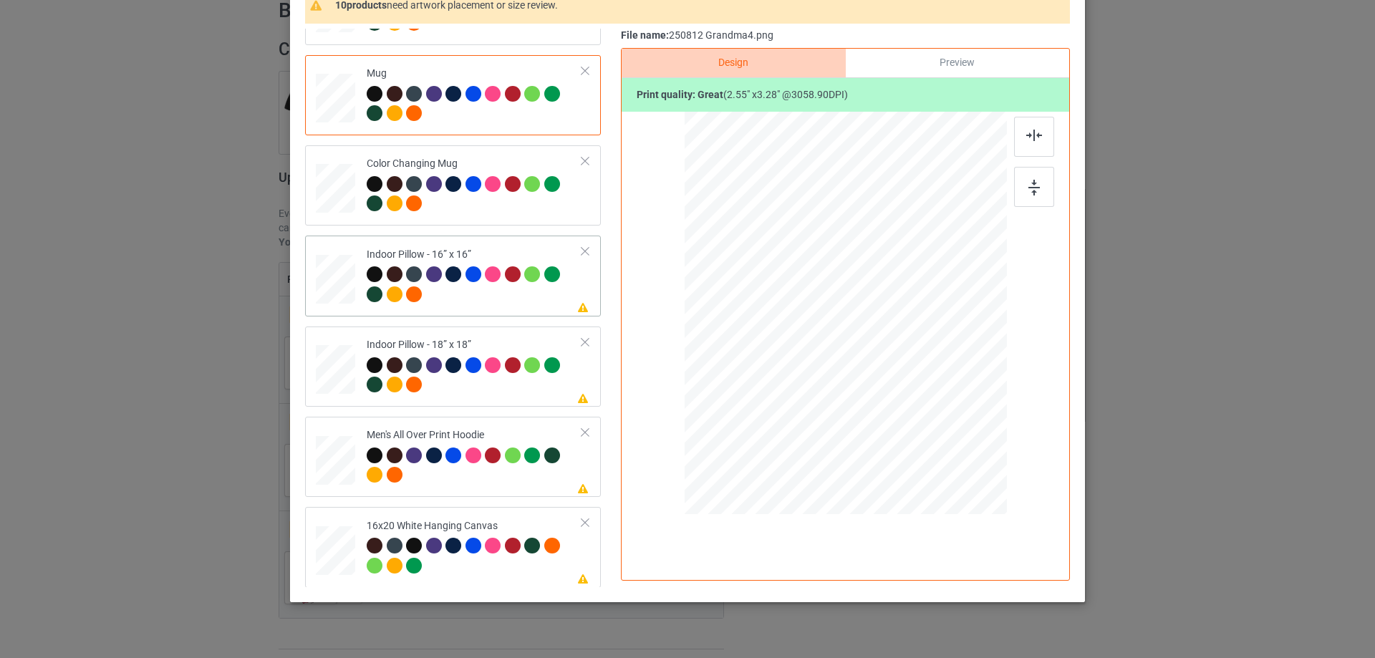
drag, startPoint x: 938, startPoint y: 440, endPoint x: 481, endPoint y: 369, distance: 462.5
click at [928, 425] on div at bounding box center [934, 427] width 12 height 12
click at [445, 379] on div at bounding box center [475, 376] width 216 height 39
drag, startPoint x: 936, startPoint y: 440, endPoint x: 933, endPoint y: 429, distance: 11.1
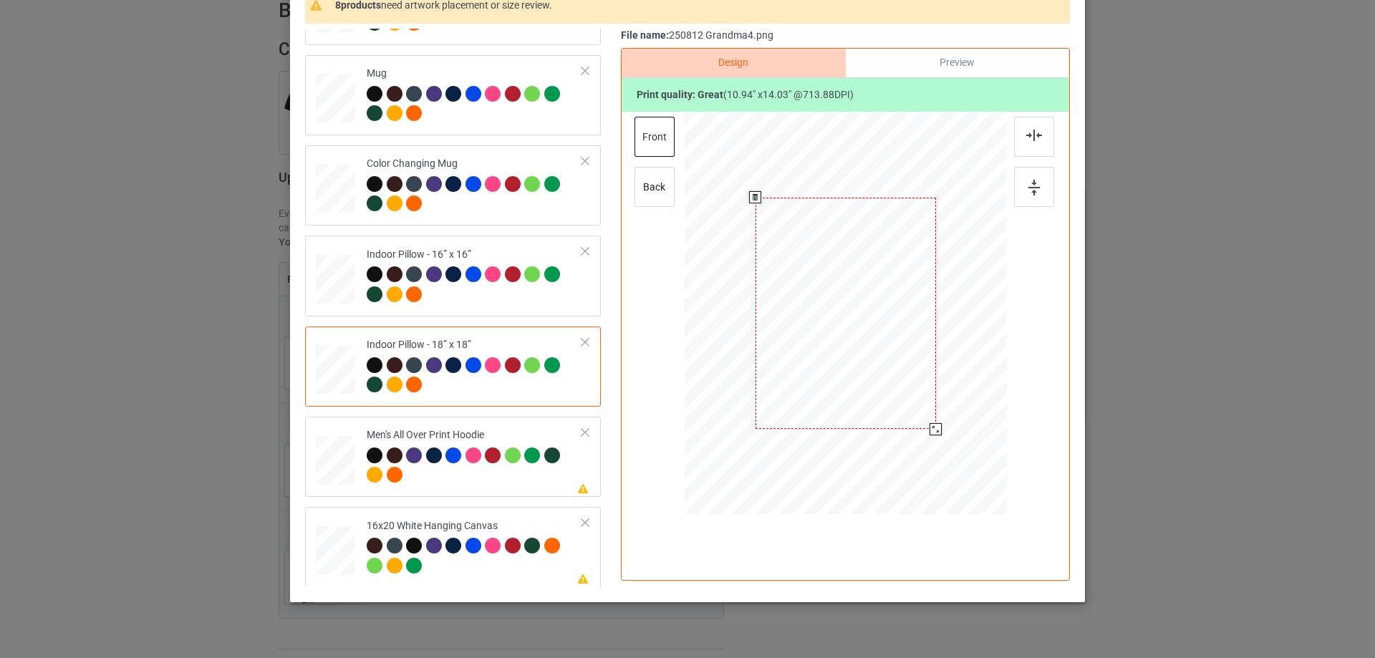
click at [933, 429] on div at bounding box center [936, 429] width 12 height 12
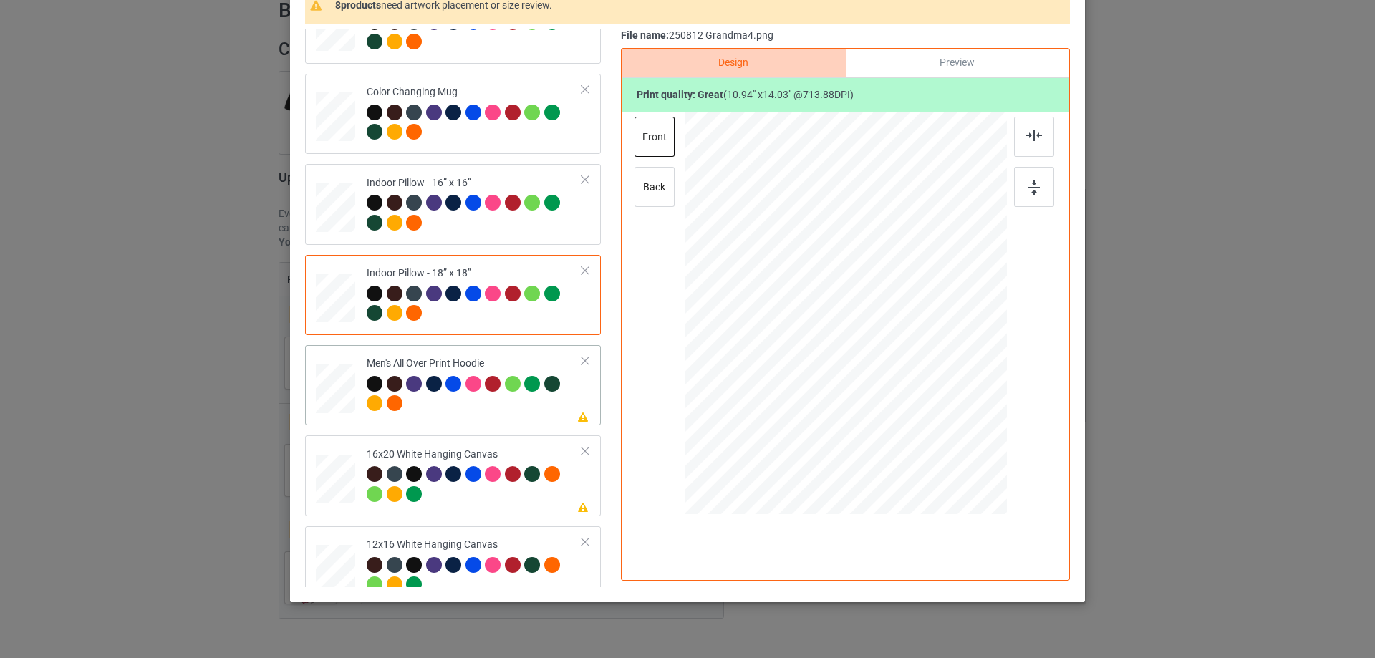
drag, startPoint x: 928, startPoint y: 425, endPoint x: 872, endPoint y: 341, distance: 100.9
click at [888, 372] on div at bounding box center [893, 373] width 12 height 12
drag, startPoint x: 872, startPoint y: 341, endPoint x: 872, endPoint y: 324, distance: 16.5
click at [872, 324] on div at bounding box center [845, 274] width 92 height 117
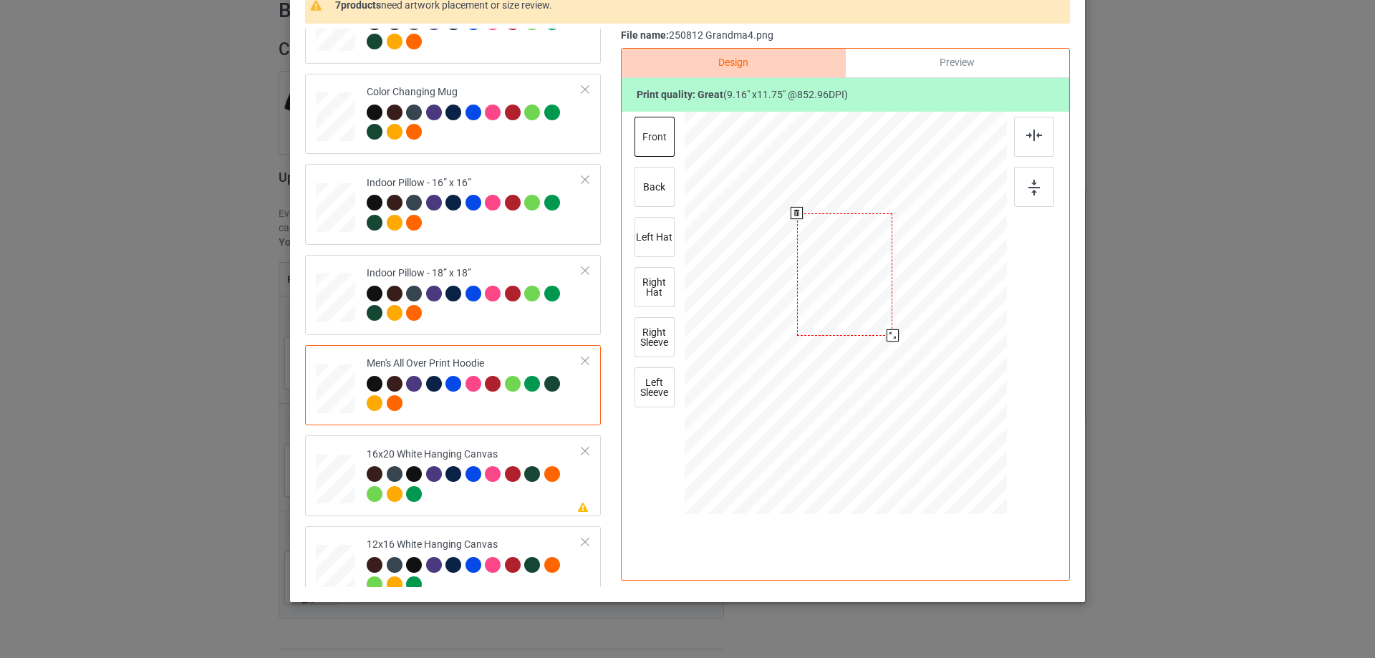
click at [890, 338] on div at bounding box center [893, 336] width 12 height 12
click at [1037, 143] on div at bounding box center [1034, 137] width 40 height 40
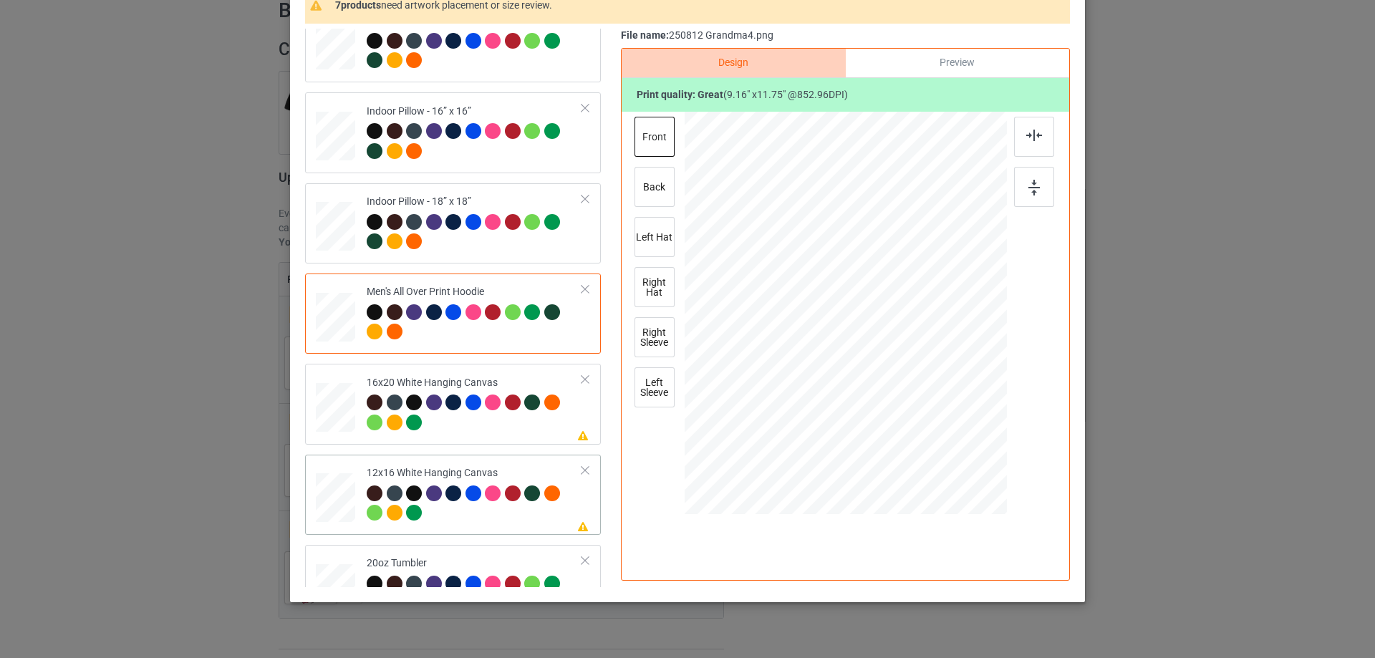
scroll to position [1003, 0]
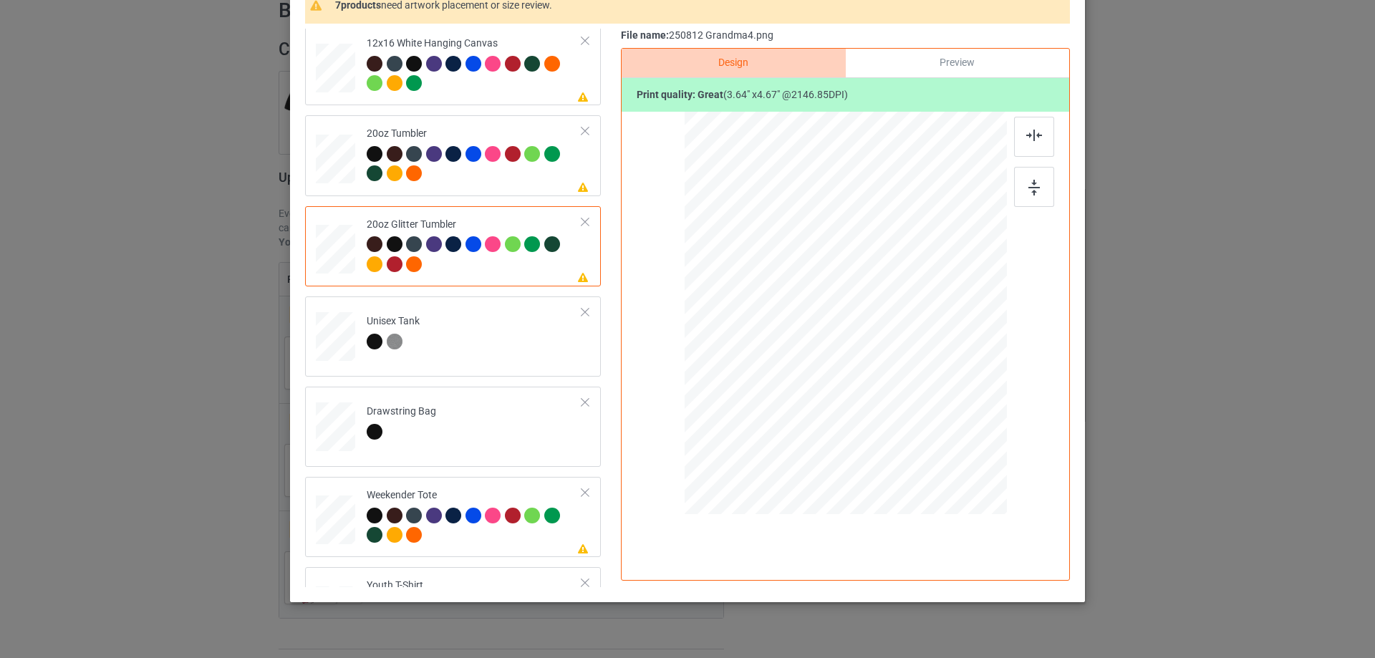
scroll to position [1433, 0]
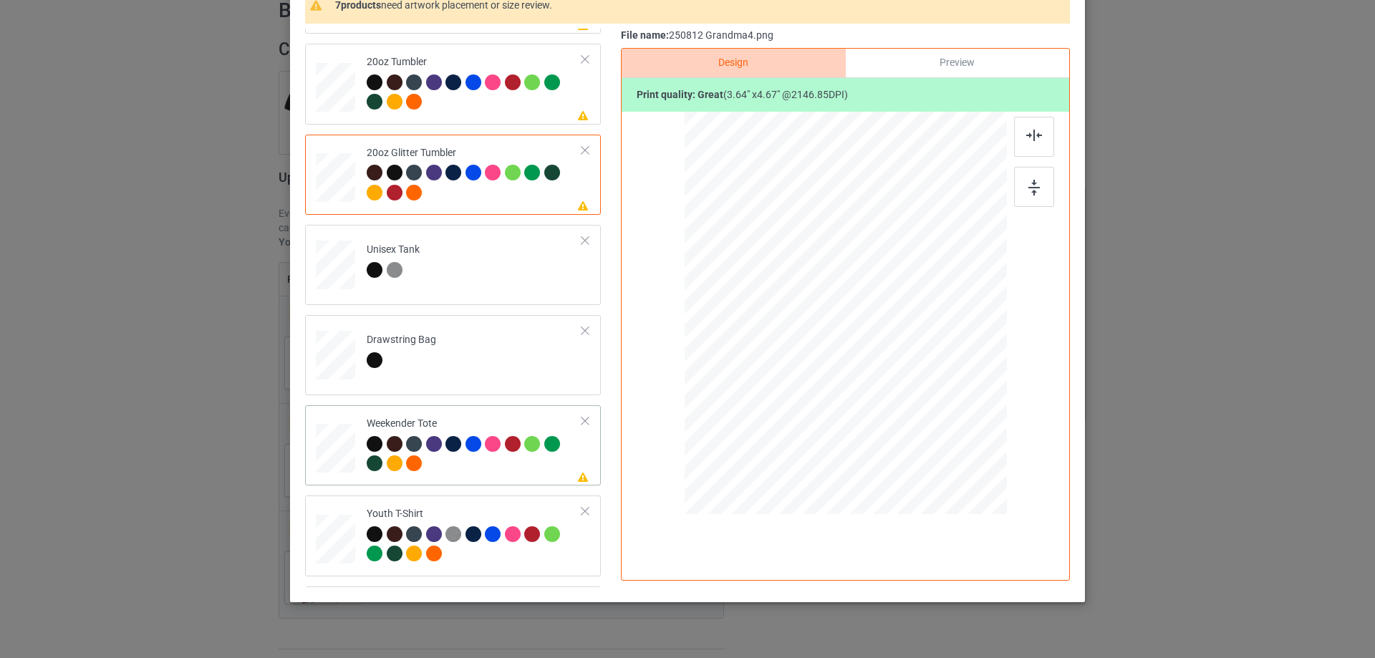
click at [910, 406] on div at bounding box center [846, 315] width 322 height 407
drag, startPoint x: 936, startPoint y: 436, endPoint x: 902, endPoint y: 389, distance: 58.5
click at [902, 389] on div at bounding box center [906, 390] width 12 height 12
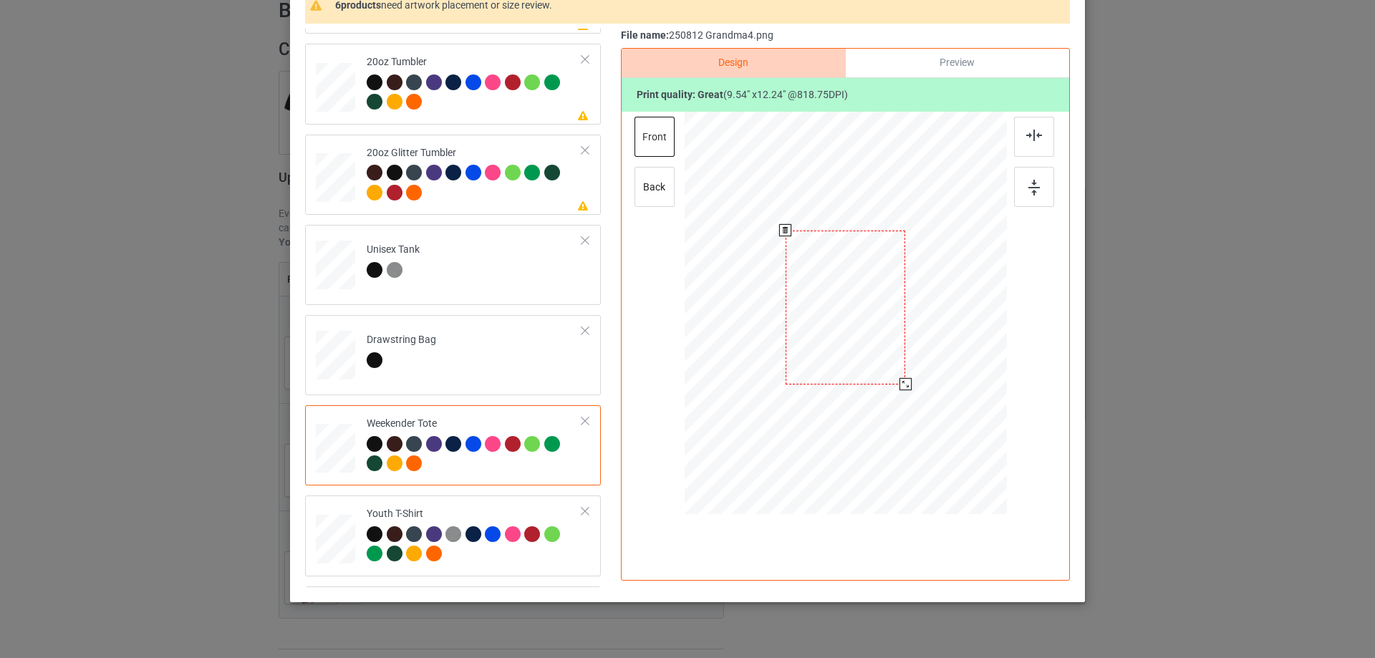
click at [883, 374] on div at bounding box center [846, 308] width 120 height 154
click at [1022, 143] on div at bounding box center [1034, 137] width 40 height 40
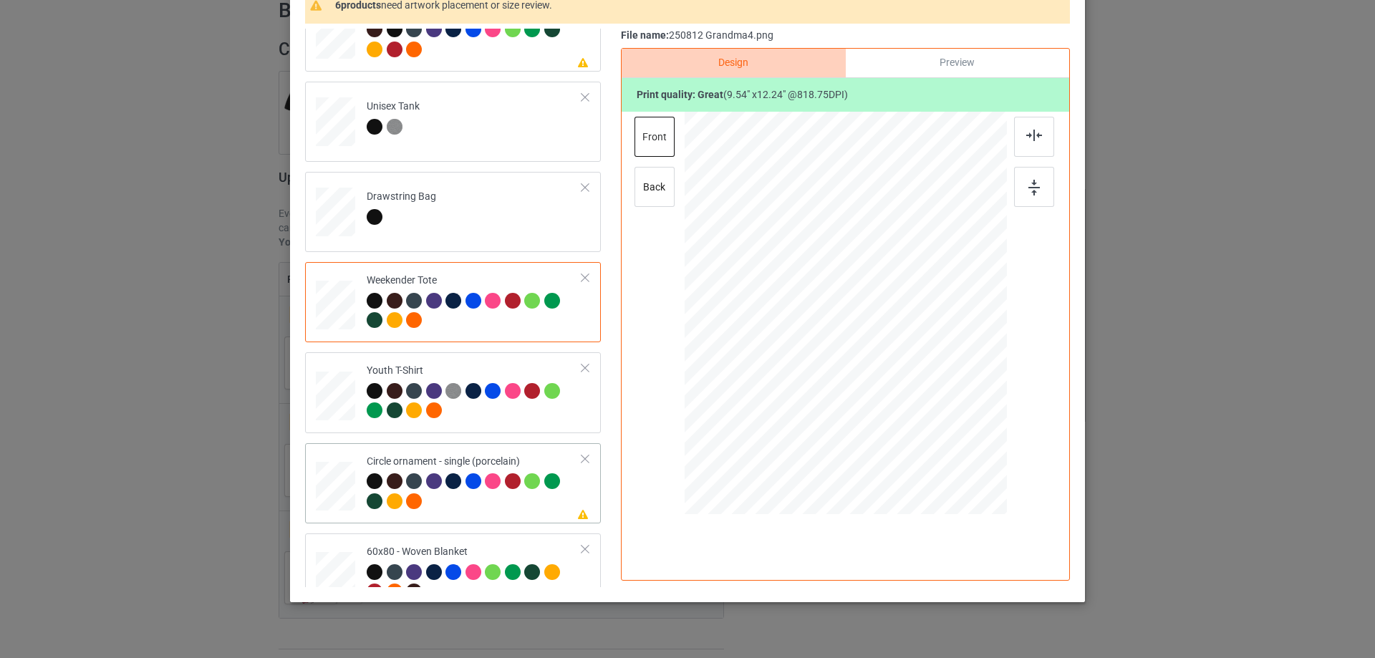
scroll to position [1602, 0]
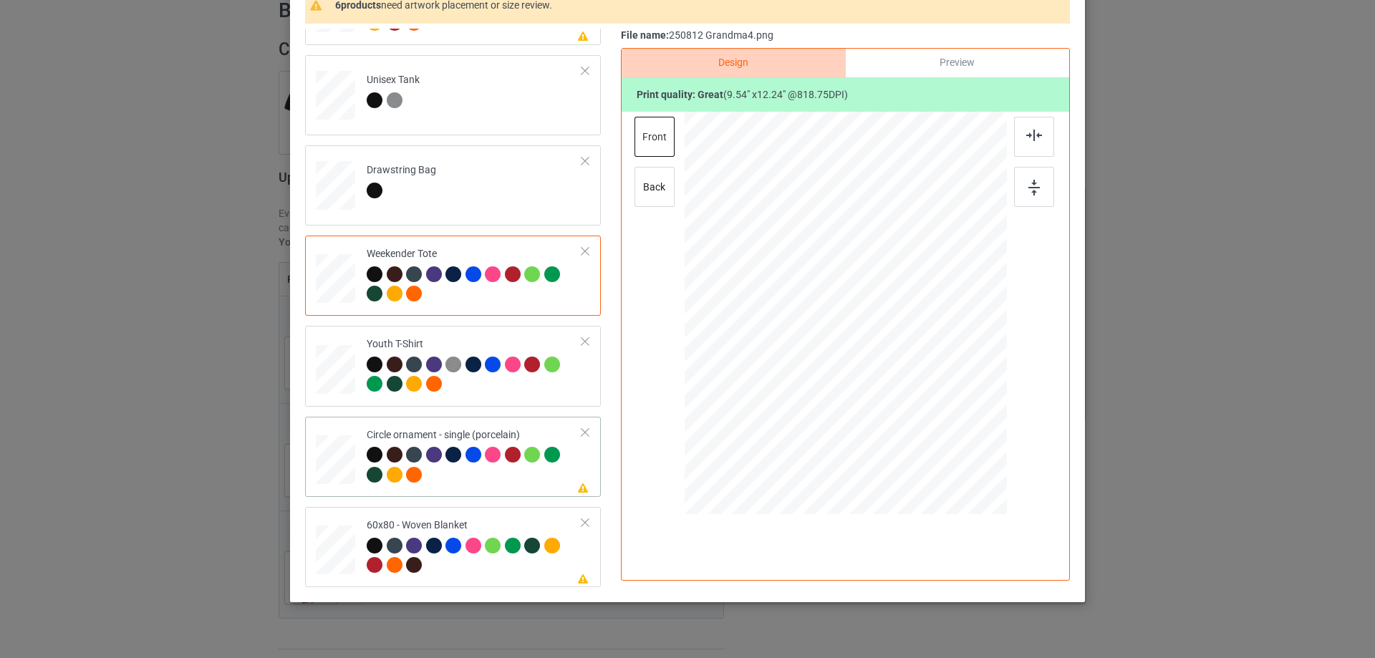
drag, startPoint x: 339, startPoint y: 455, endPoint x: 386, endPoint y: 456, distance: 47.3
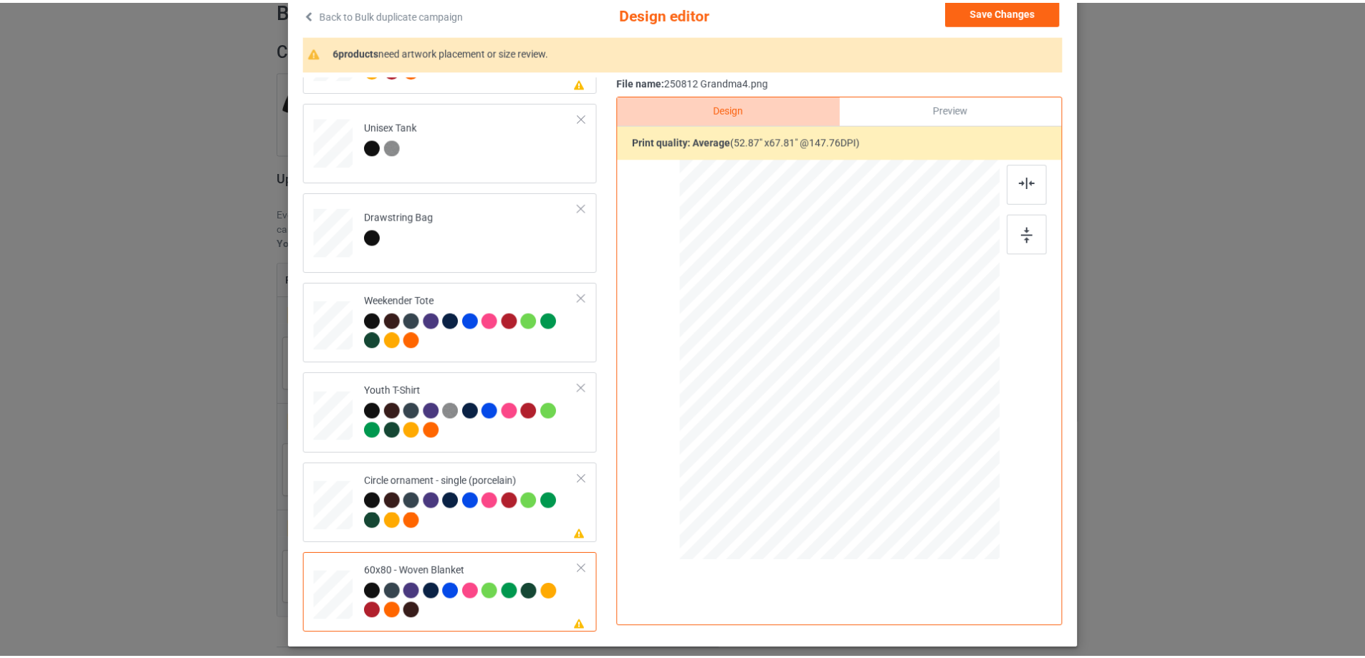
scroll to position [25, 0]
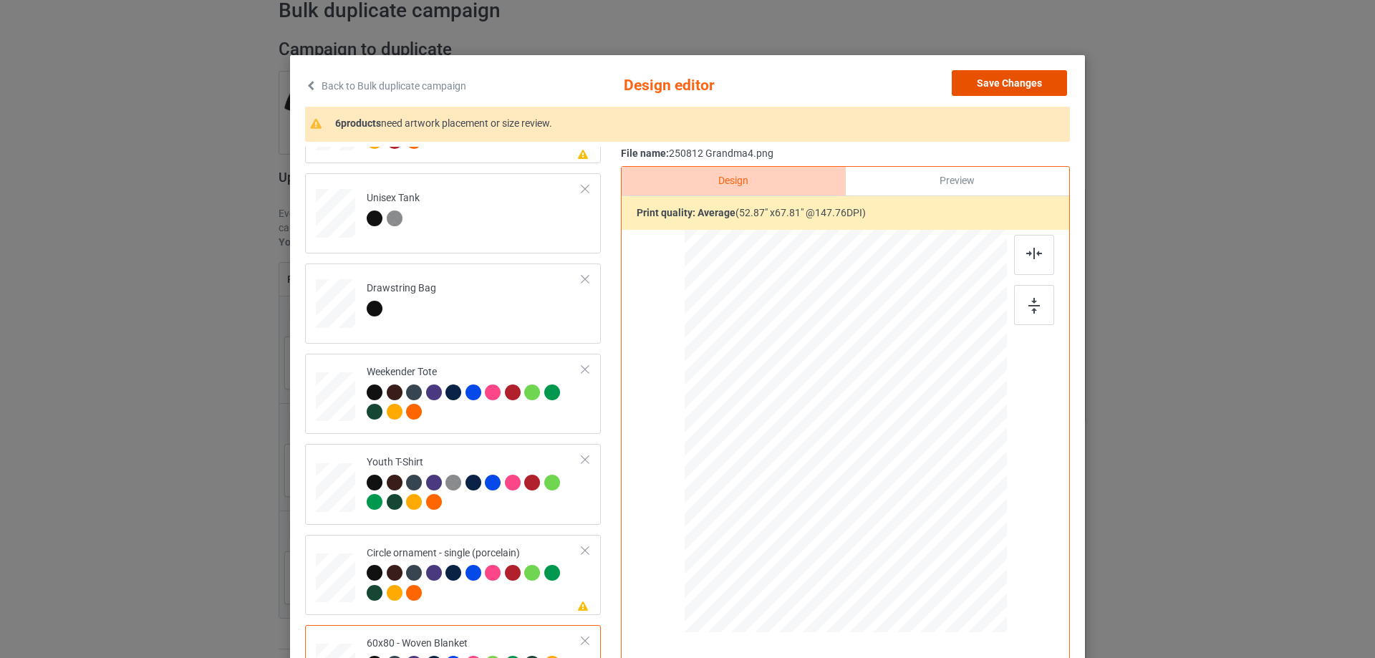
click at [1011, 89] on button "Save Changes" at bounding box center [1009, 83] width 115 height 26
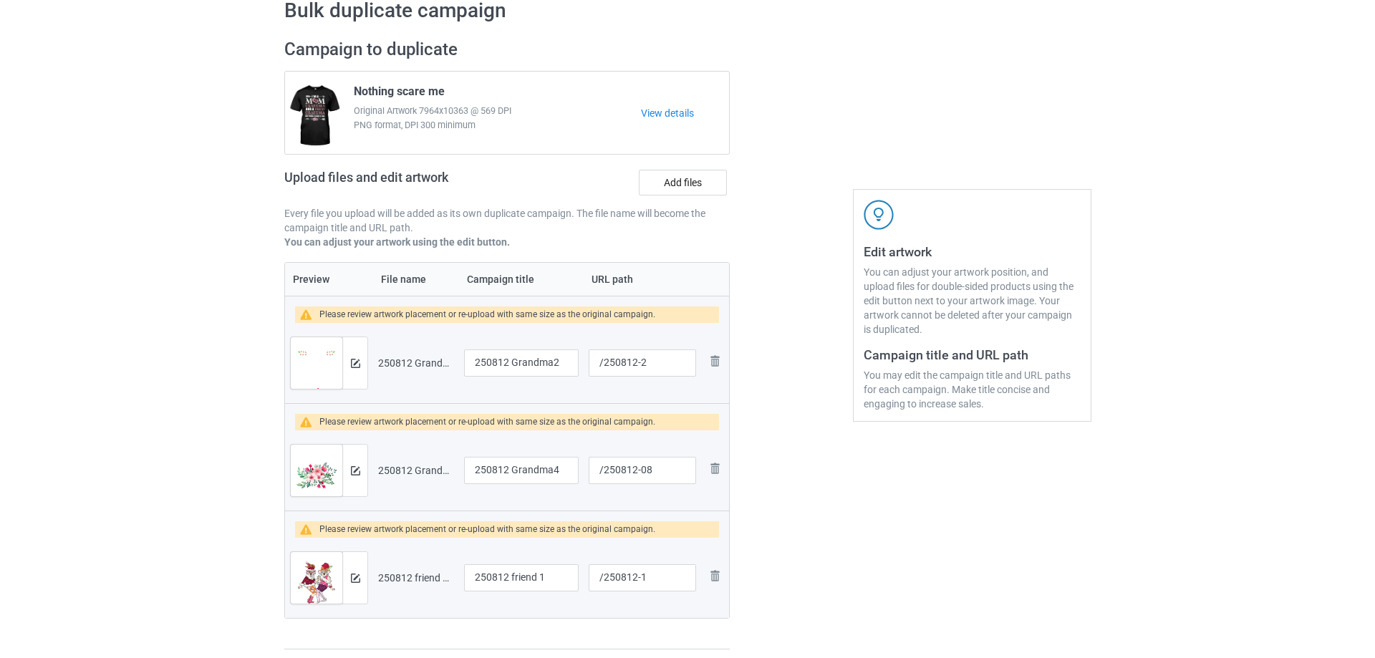
scroll to position [215, 0]
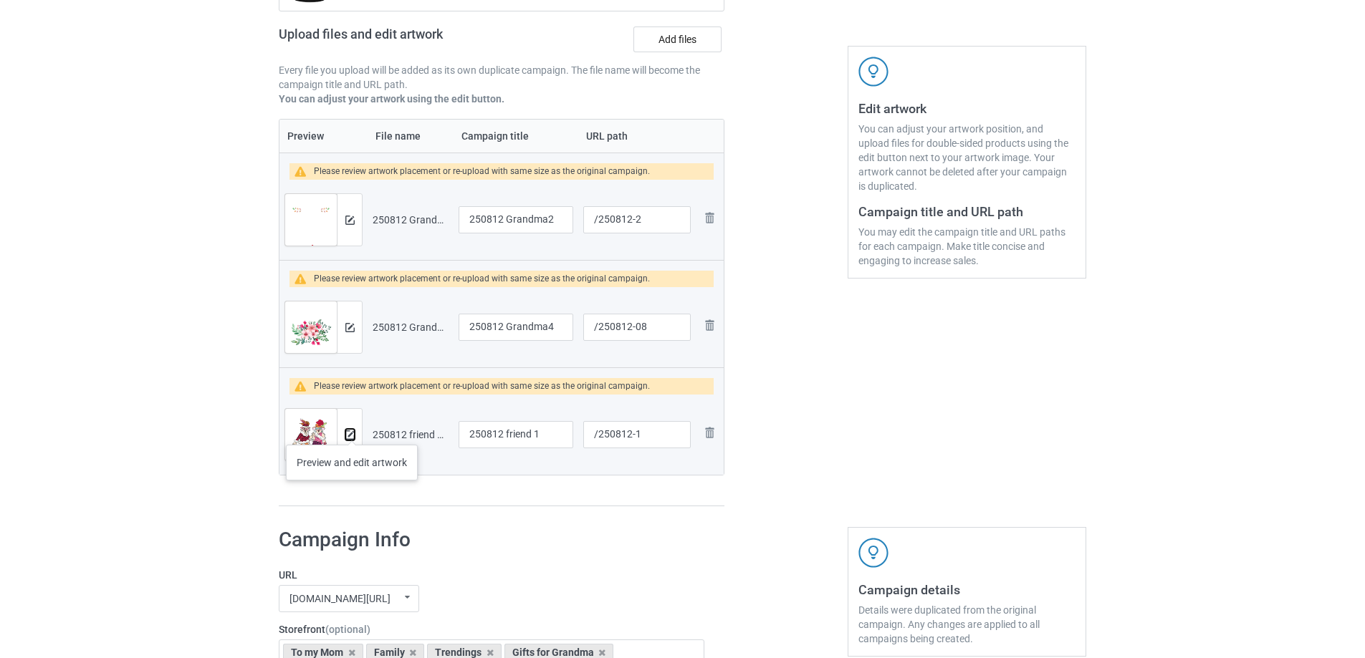
click at [352, 433] on img at bounding box center [349, 435] width 9 height 9
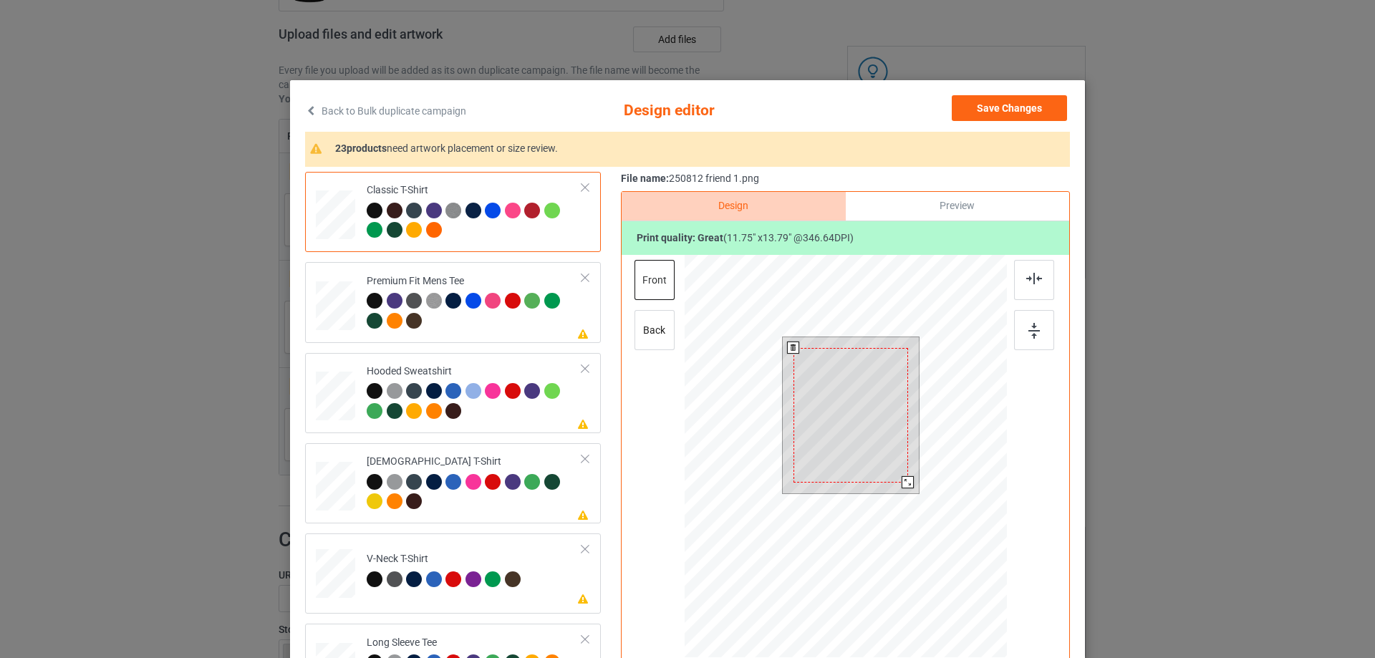
drag, startPoint x: 912, startPoint y: 493, endPoint x: 908, endPoint y: 478, distance: 15.6
click at [908, 478] on div at bounding box center [908, 482] width 12 height 12
click at [873, 458] on div at bounding box center [851, 411] width 115 height 135
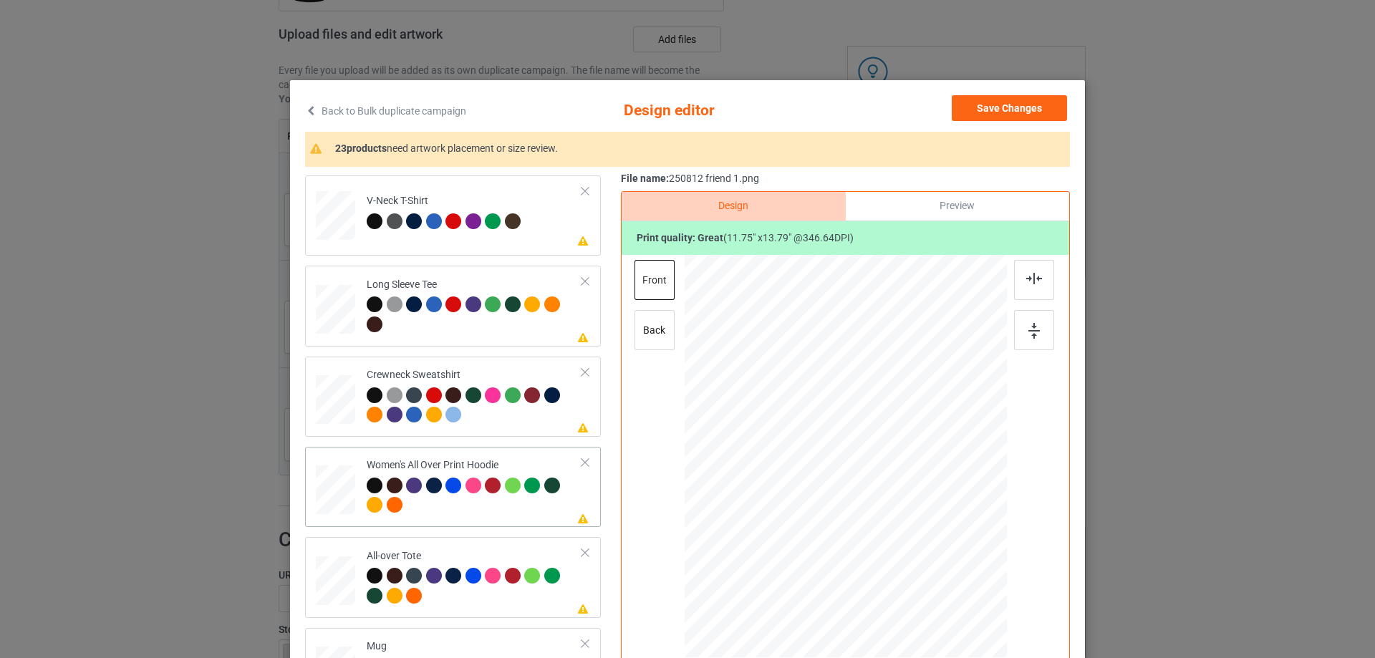
scroll to position [430, 0]
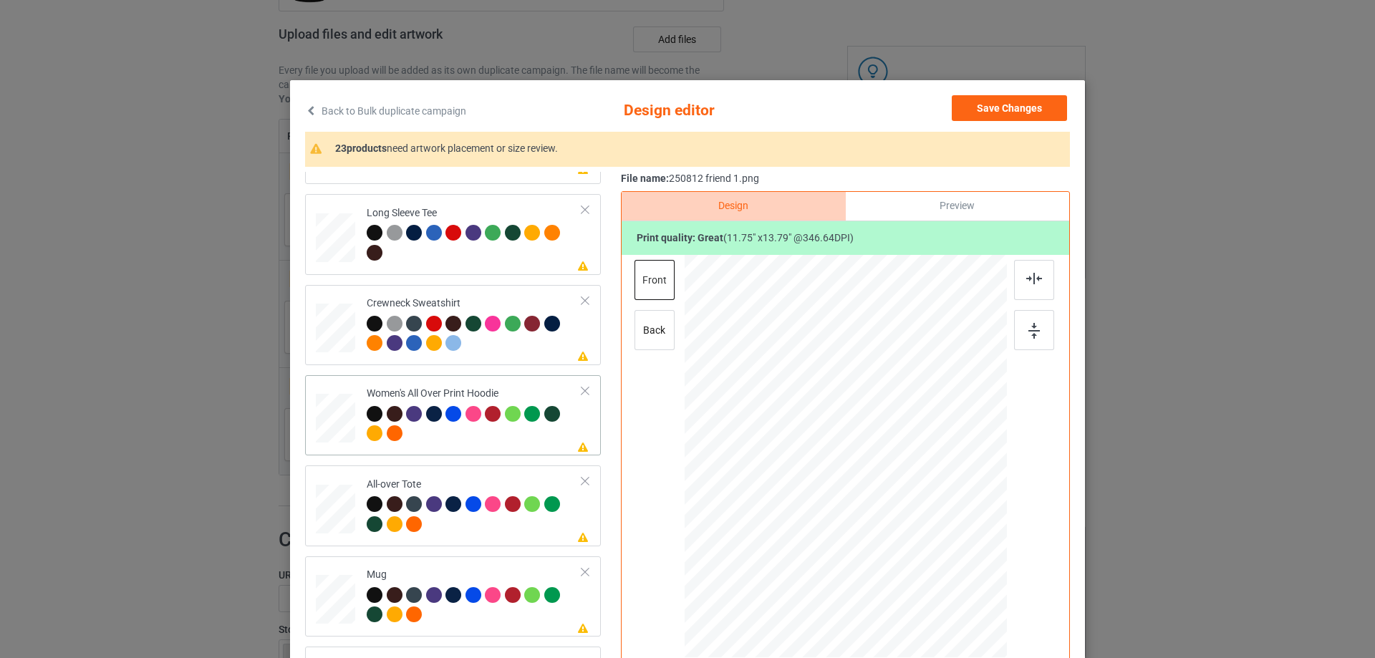
drag, startPoint x: 939, startPoint y: 572, endPoint x: 905, endPoint y: 516, distance: 66.2
click at [905, 516] on div at bounding box center [846, 457] width 322 height 365
drag, startPoint x: 878, startPoint y: 509, endPoint x: 878, endPoint y: 461, distance: 48.7
click at [878, 461] on div at bounding box center [846, 409] width 110 height 130
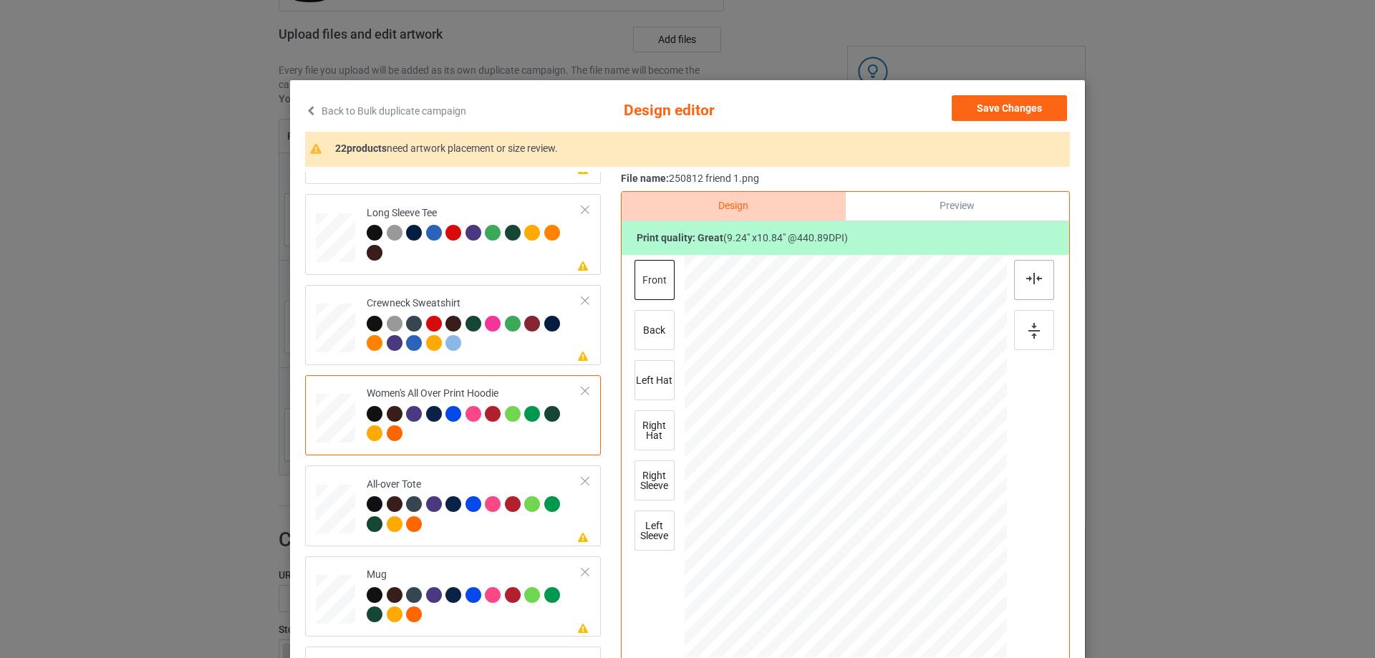
click at [1028, 285] on div at bounding box center [1034, 280] width 40 height 40
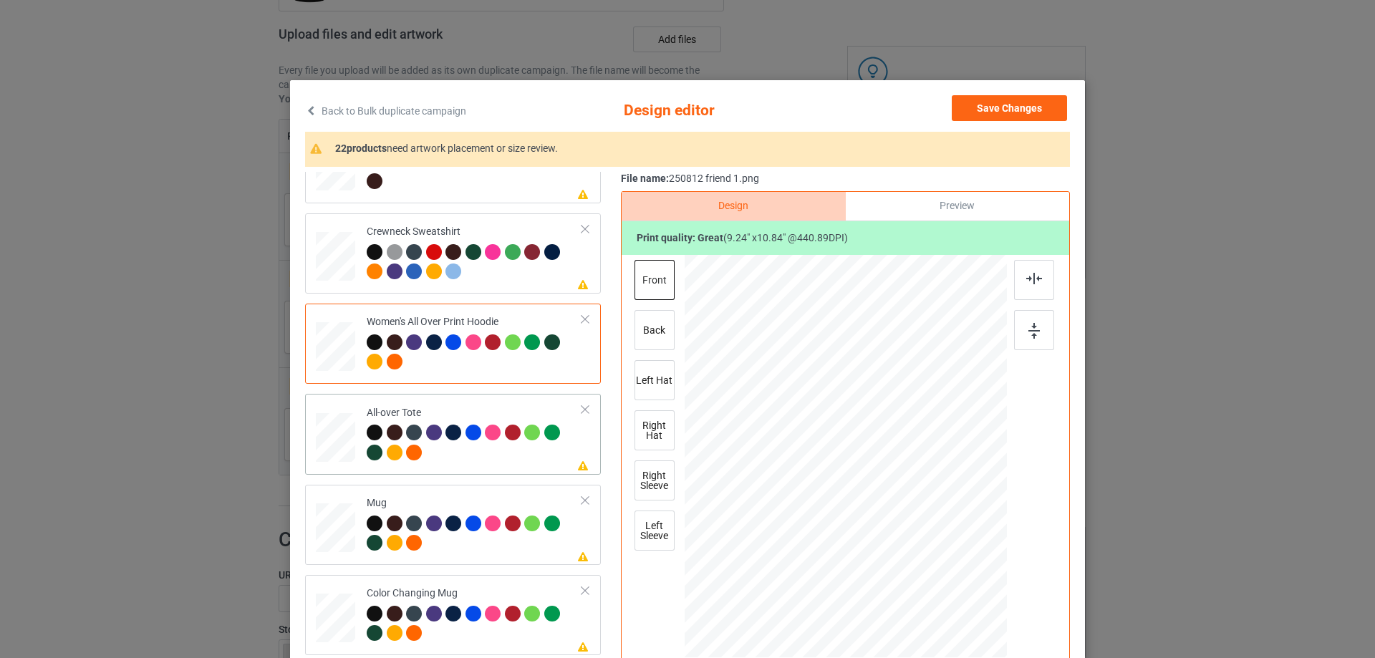
drag, startPoint x: 939, startPoint y: 570, endPoint x: 941, endPoint y: 580, distance: 10.3
click at [942, 580] on div at bounding box center [948, 576] width 12 height 12
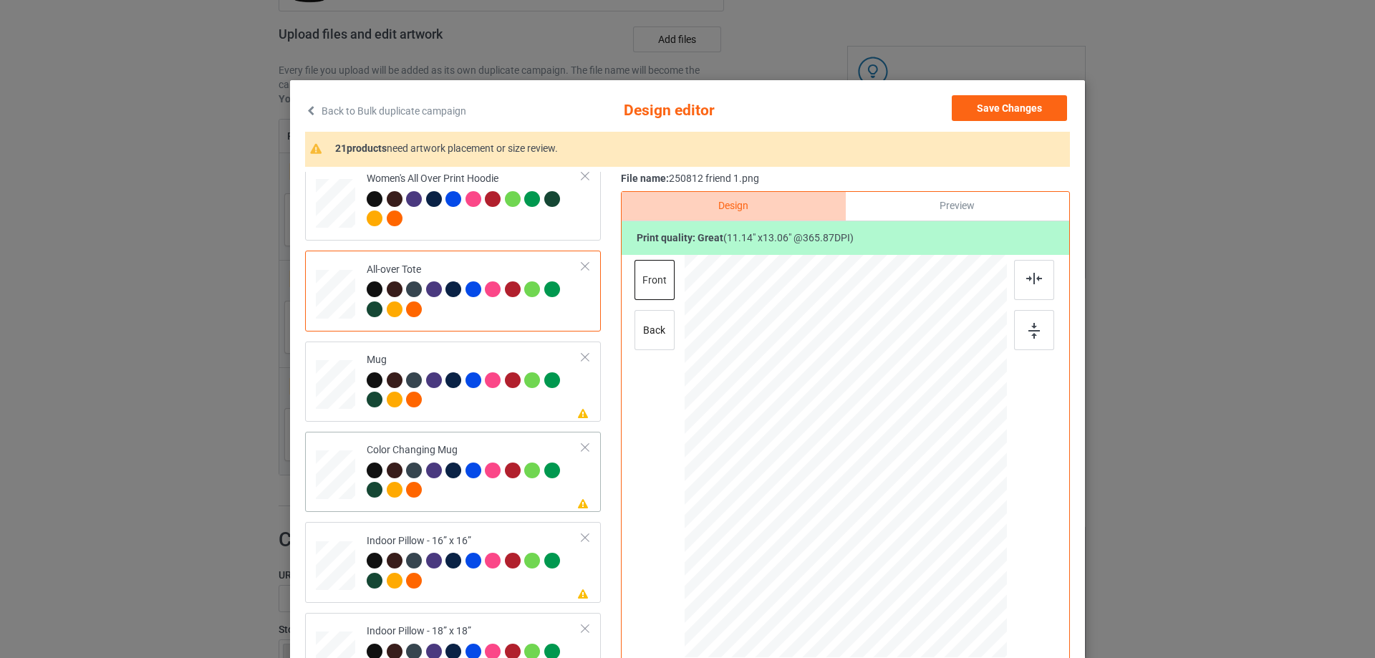
scroll to position [716, 0]
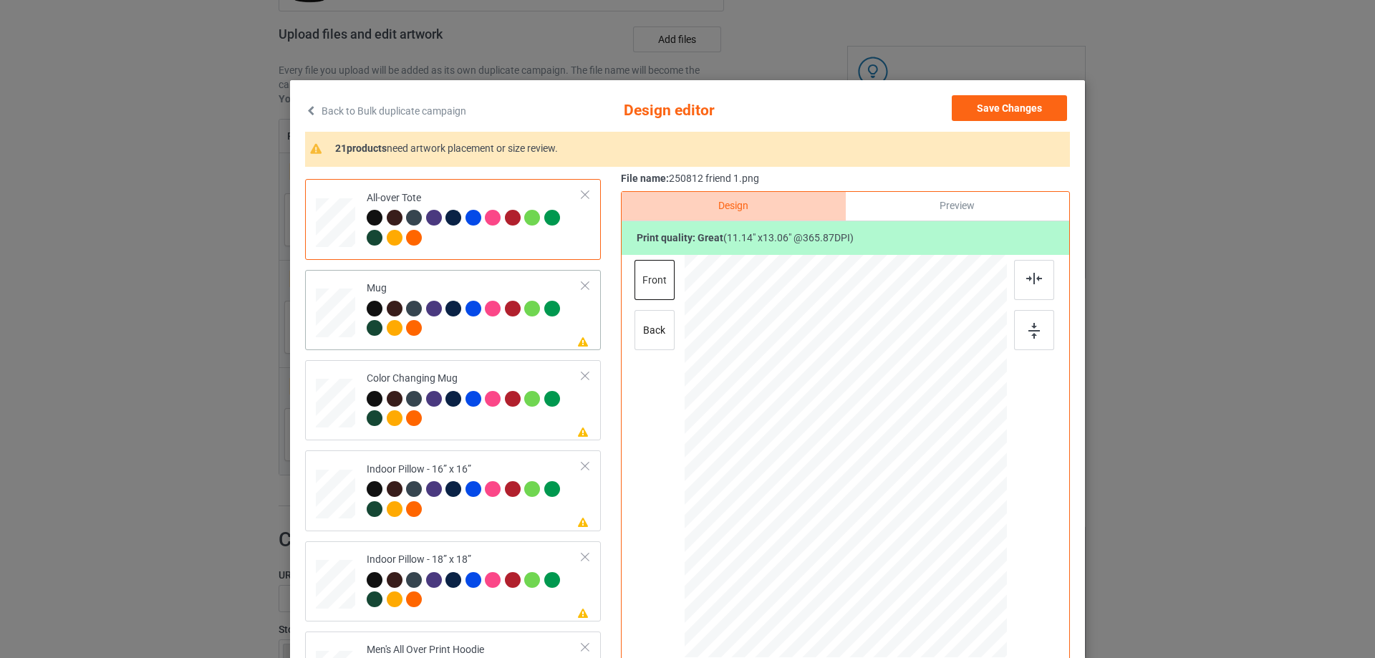
drag, startPoint x: 937, startPoint y: 571, endPoint x: 907, endPoint y: 506, distance: 71.1
click at [907, 506] on div at bounding box center [846, 456] width 322 height 134
drag, startPoint x: 834, startPoint y: 475, endPoint x: 923, endPoint y: 473, distance: 88.9
click at [923, 473] on div at bounding box center [934, 452] width 107 height 125
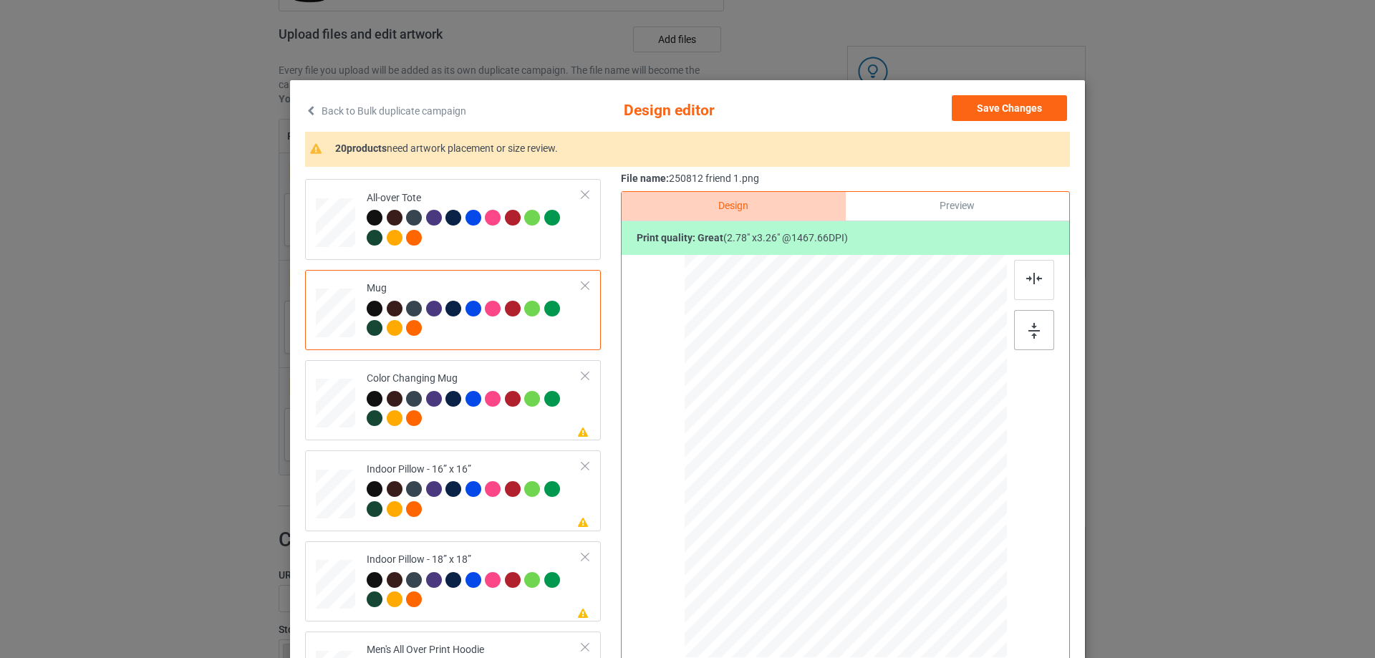
click at [1034, 330] on img at bounding box center [1034, 331] width 11 height 16
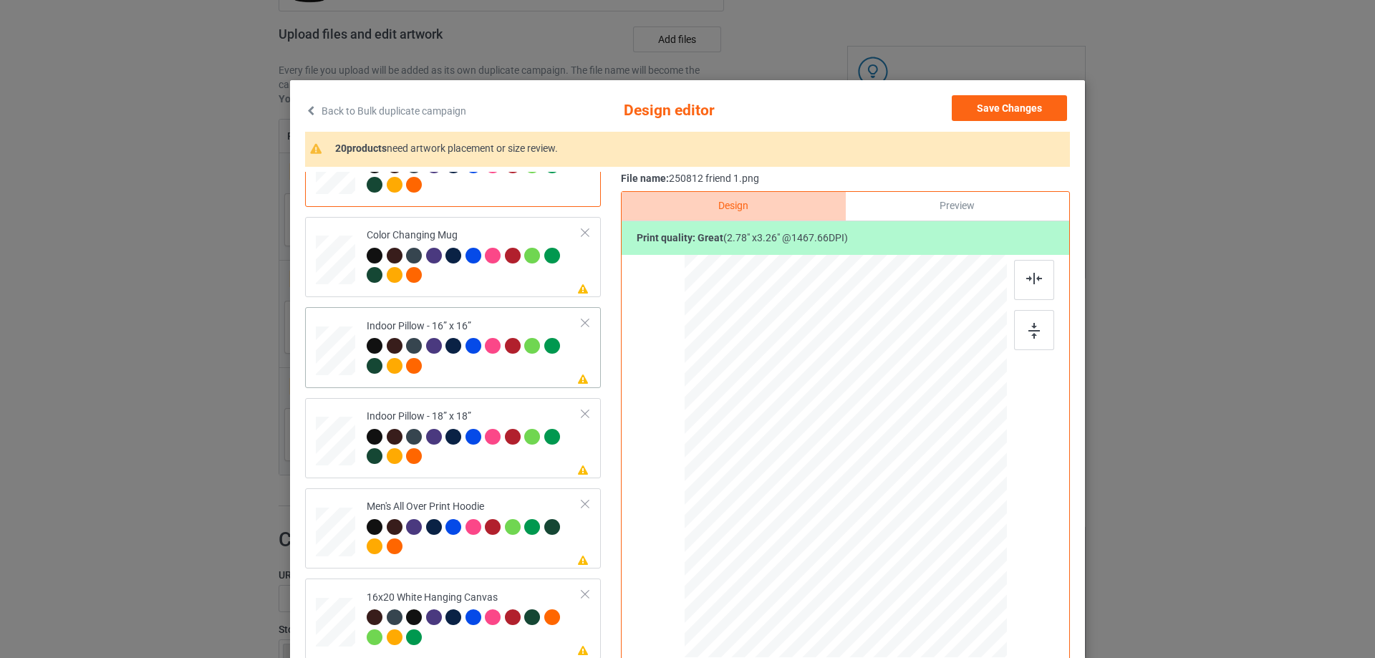
click at [938, 568] on div at bounding box center [941, 569] width 12 height 12
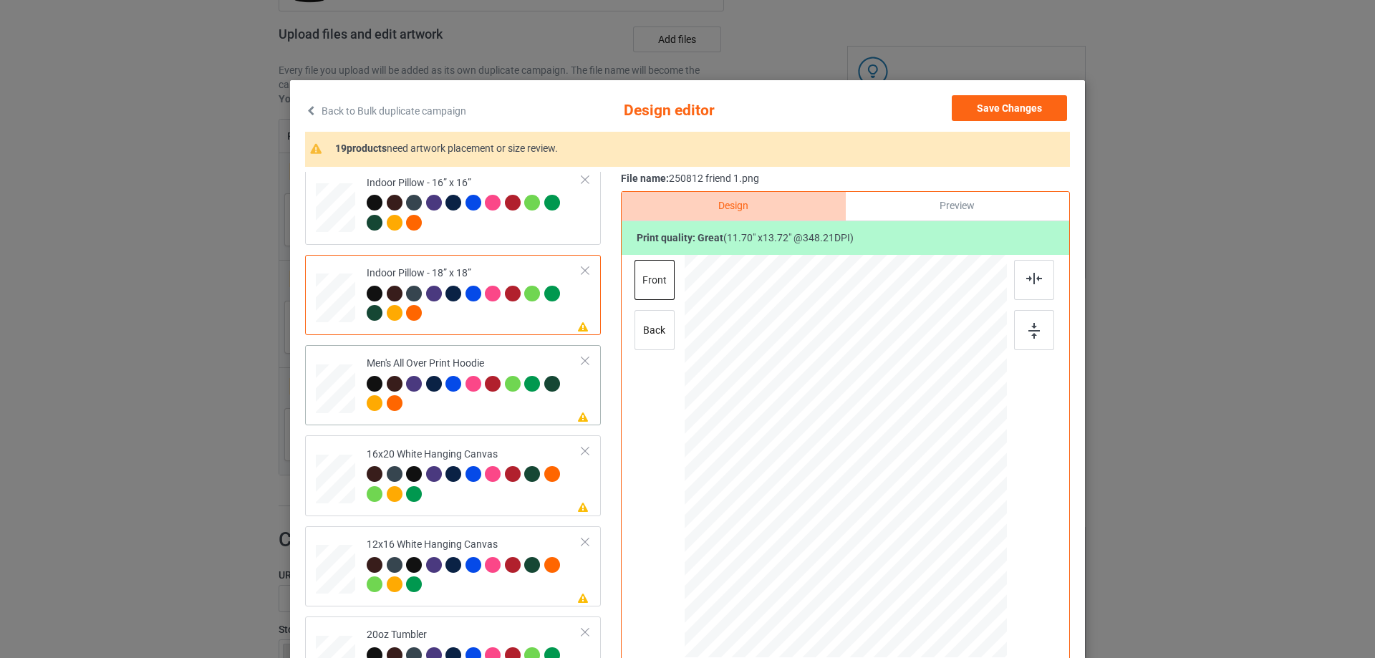
drag, startPoint x: 936, startPoint y: 568, endPoint x: 900, endPoint y: 509, distance: 69.0
click at [900, 509] on div at bounding box center [846, 456] width 322 height 342
click at [838, 448] on div at bounding box center [846, 416] width 105 height 122
click at [1040, 275] on div at bounding box center [1034, 280] width 40 height 40
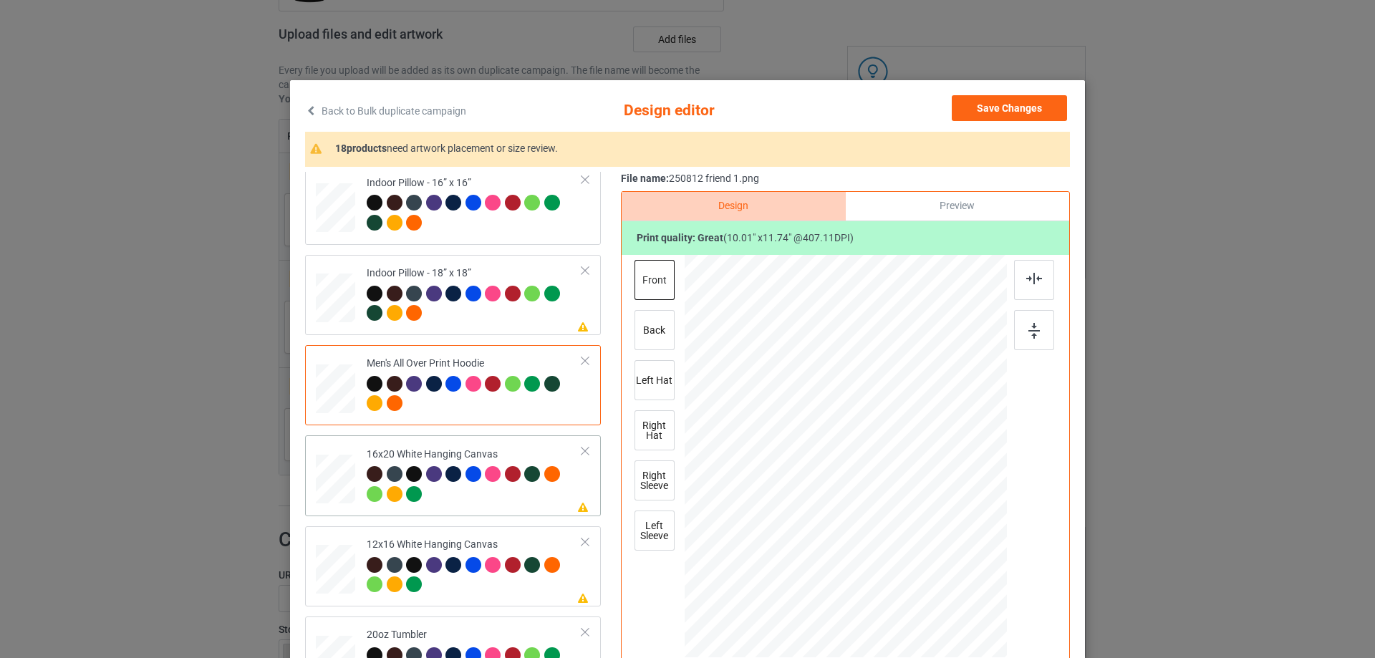
scroll to position [1074, 0]
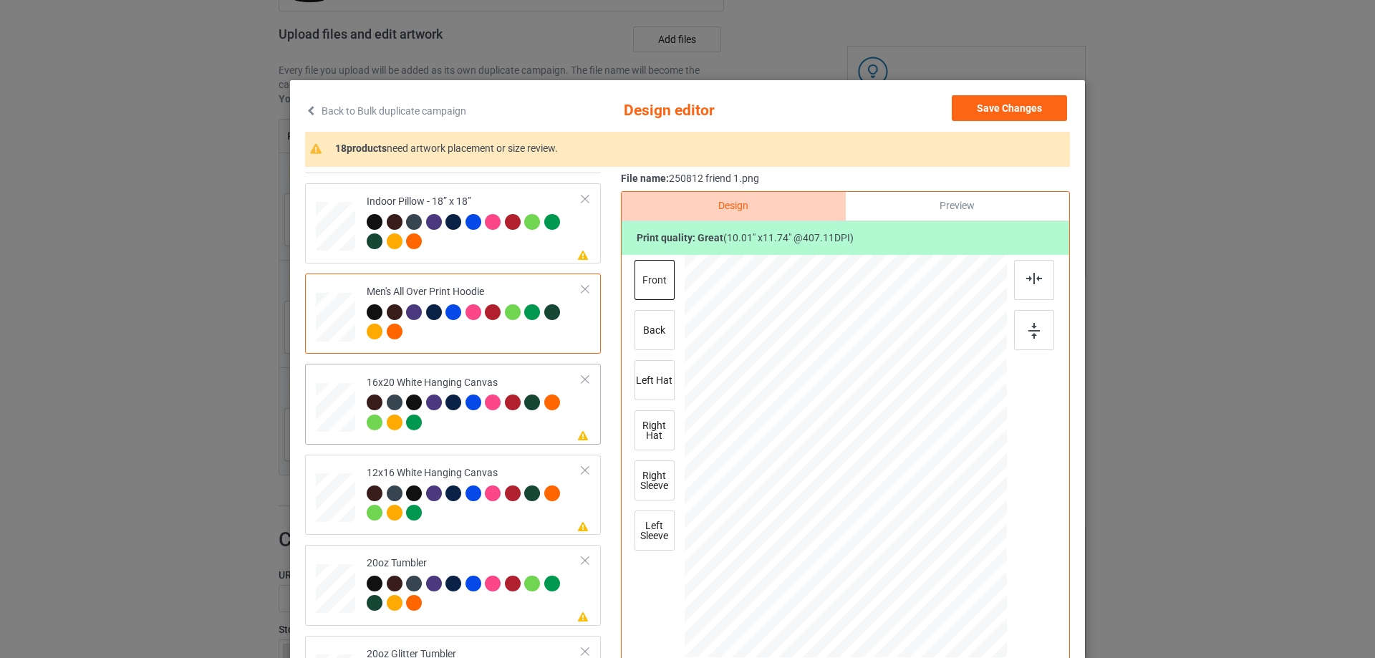
drag, startPoint x: 936, startPoint y: 571, endPoint x: 968, endPoint y: 646, distance: 81.8
click at [968, 646] on div at bounding box center [846, 457] width 322 height 403
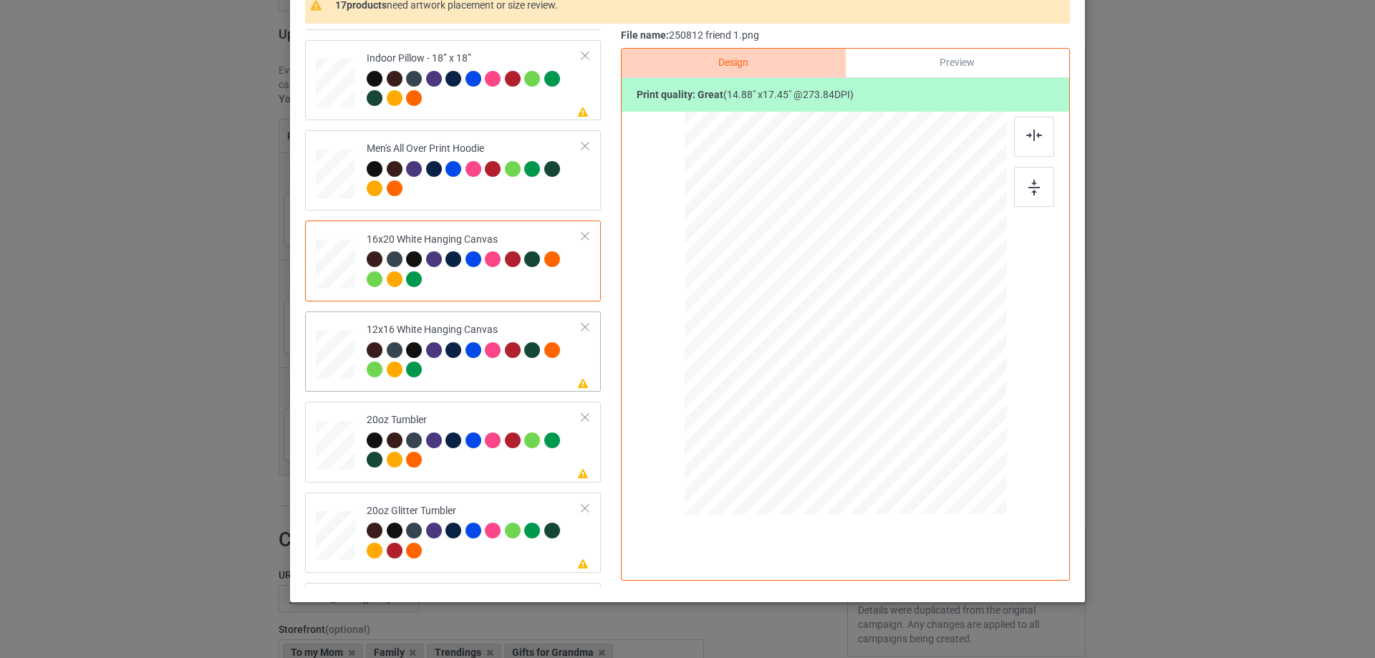
drag, startPoint x: 935, startPoint y: 420, endPoint x: 419, endPoint y: 366, distance: 518.5
click at [971, 487] on div at bounding box center [845, 313] width 303 height 403
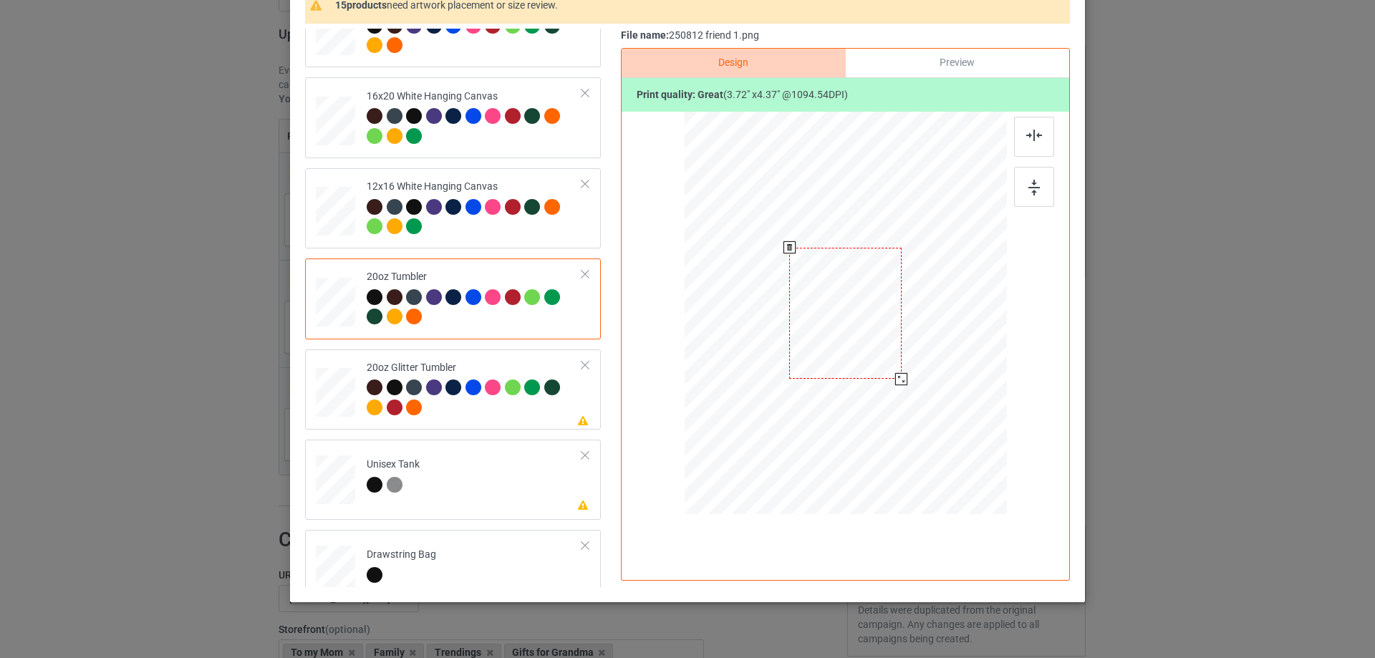
drag, startPoint x: 934, startPoint y: 423, endPoint x: 907, endPoint y: 372, distance: 57.7
click at [907, 372] on div at bounding box center [845, 313] width 305 height 185
click at [811, 352] on div at bounding box center [772, 312] width 112 height 132
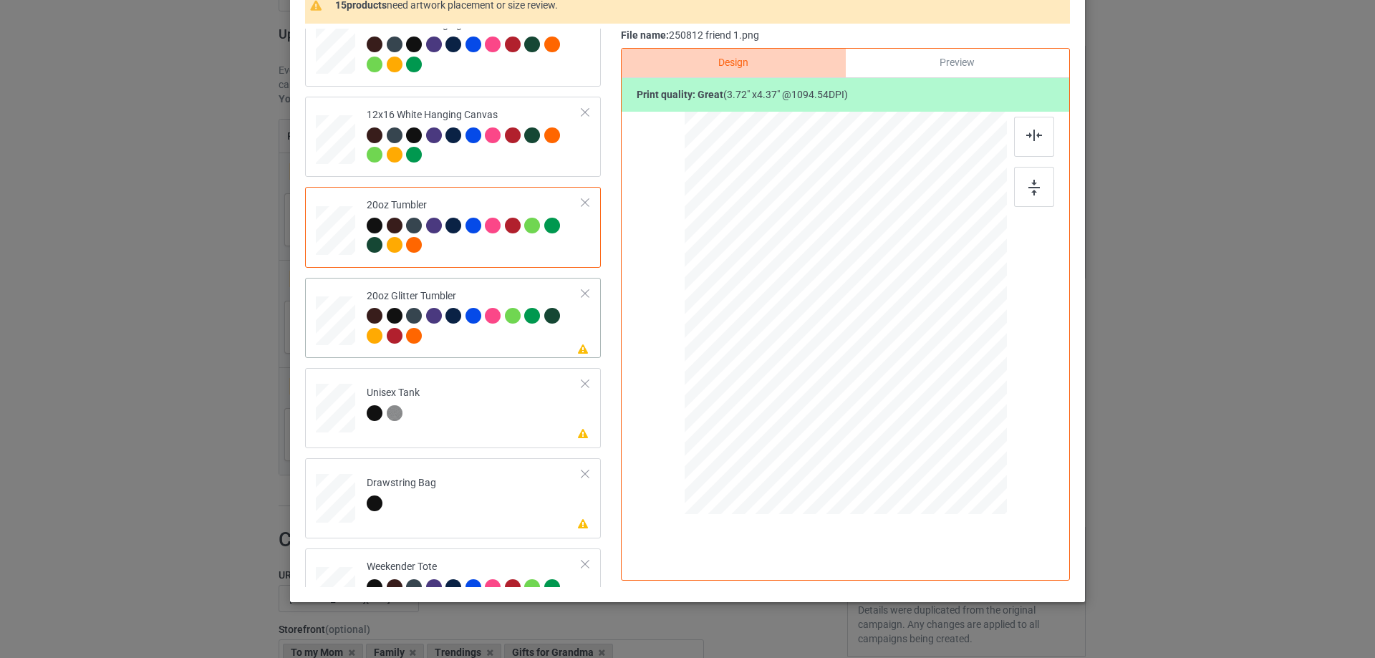
drag, startPoint x: 929, startPoint y: 421, endPoint x: 898, endPoint y: 390, distance: 44.1
click at [903, 390] on div at bounding box center [909, 388] width 12 height 12
drag, startPoint x: 792, startPoint y: 368, endPoint x: 794, endPoint y: 360, distance: 8.4
click at [794, 360] on div at bounding box center [774, 297] width 126 height 148
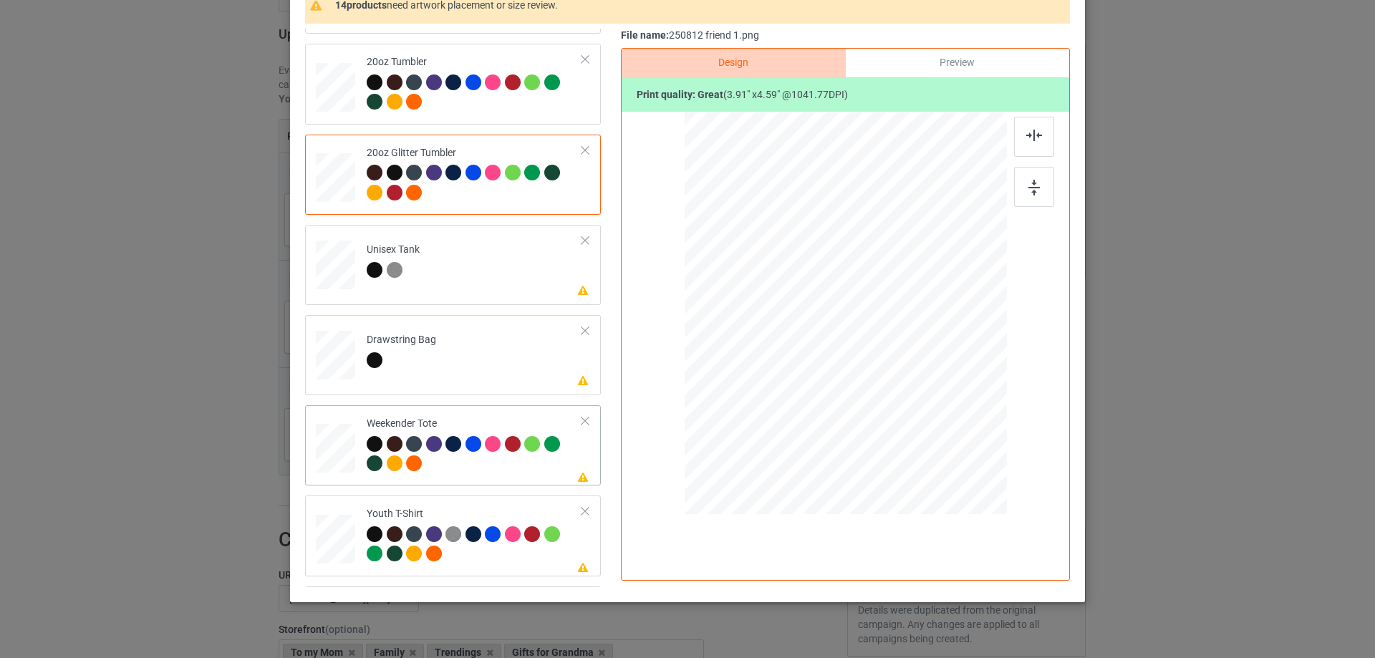
scroll to position [1504, 0]
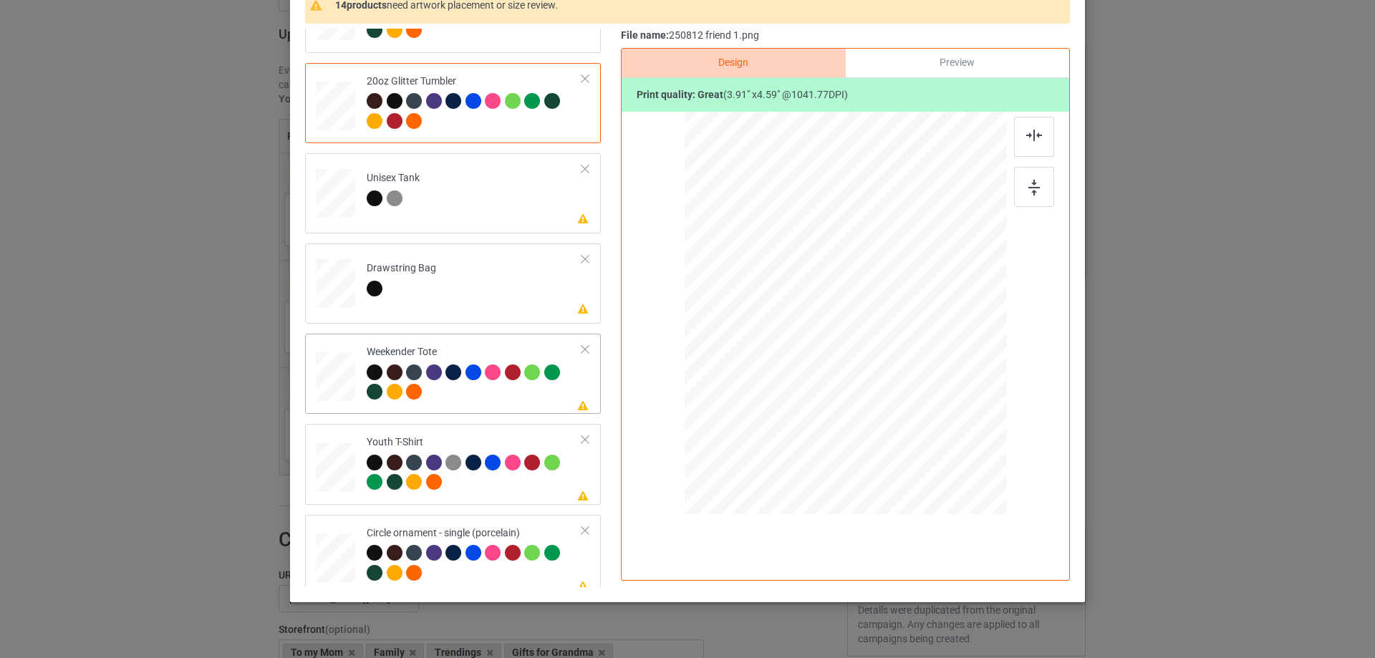
drag, startPoint x: 935, startPoint y: 428, endPoint x: 915, endPoint y: 383, distance: 49.4
click at [915, 383] on div at bounding box center [845, 314] width 321 height 208
click at [898, 369] on div at bounding box center [845, 308] width 132 height 155
click at [1026, 145] on div at bounding box center [1034, 137] width 40 height 40
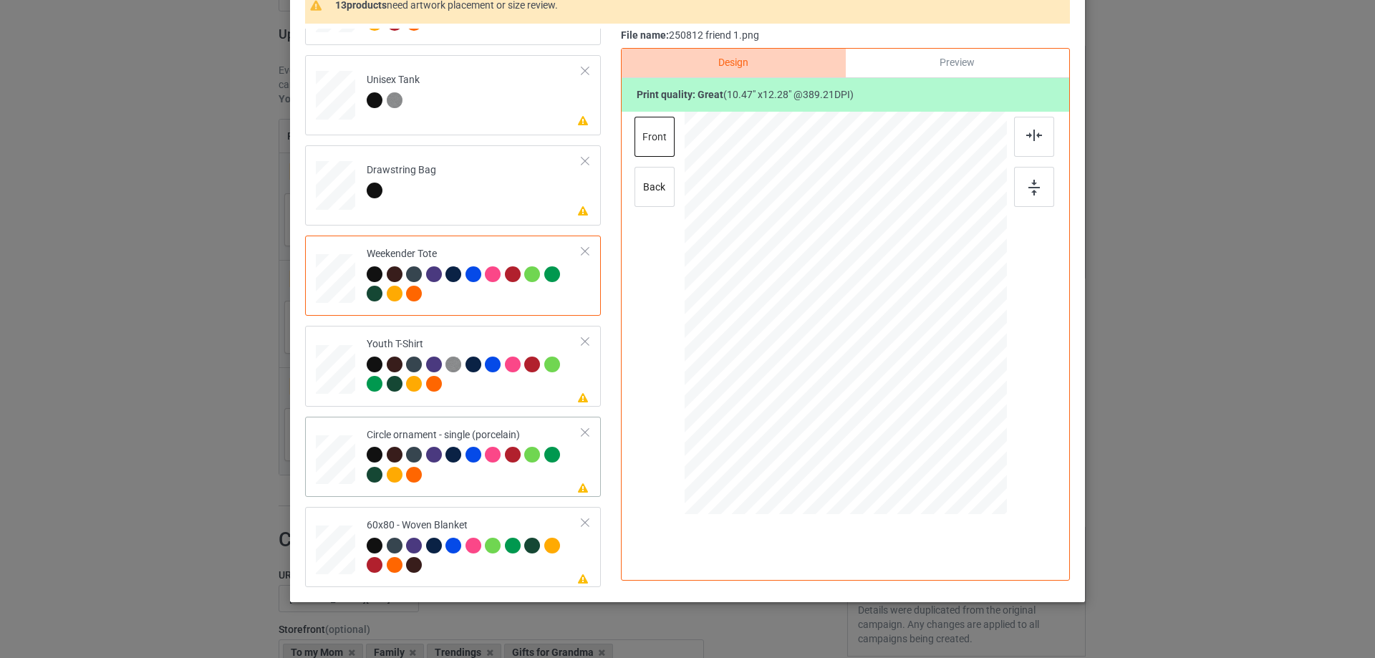
scroll to position [168, 0]
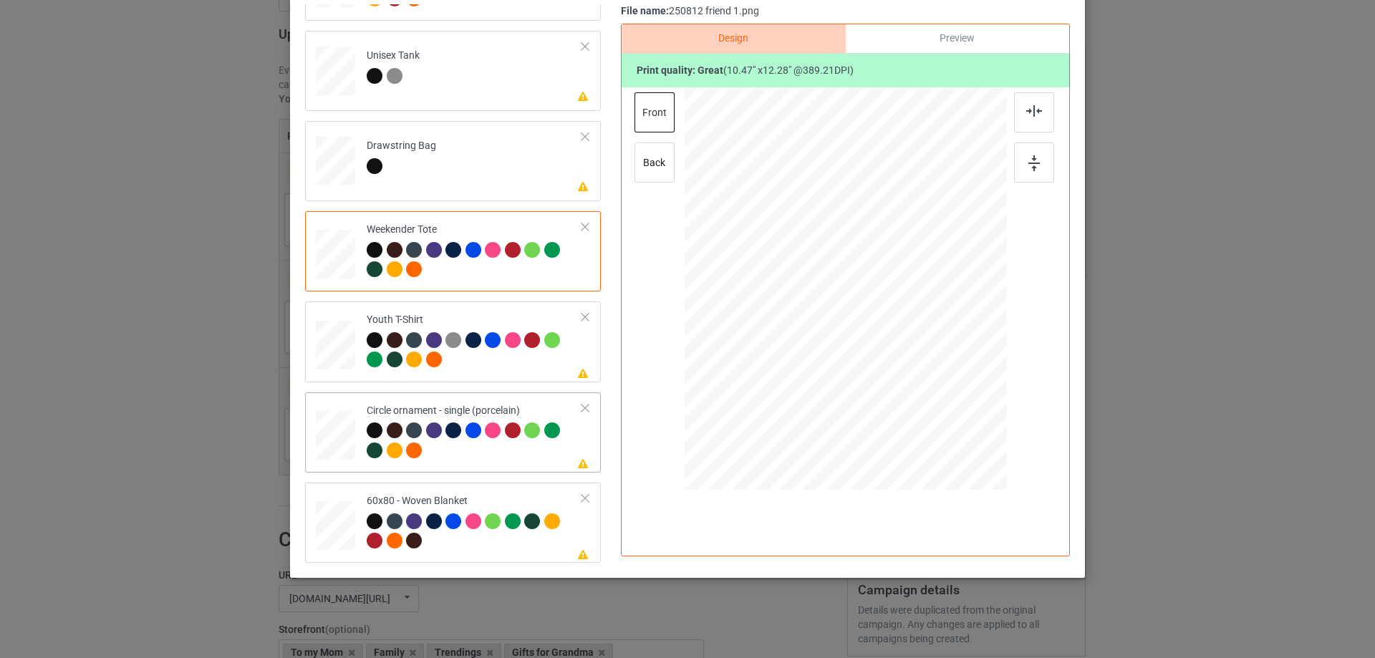
click at [875, 360] on div at bounding box center [845, 294] width 193 height 227
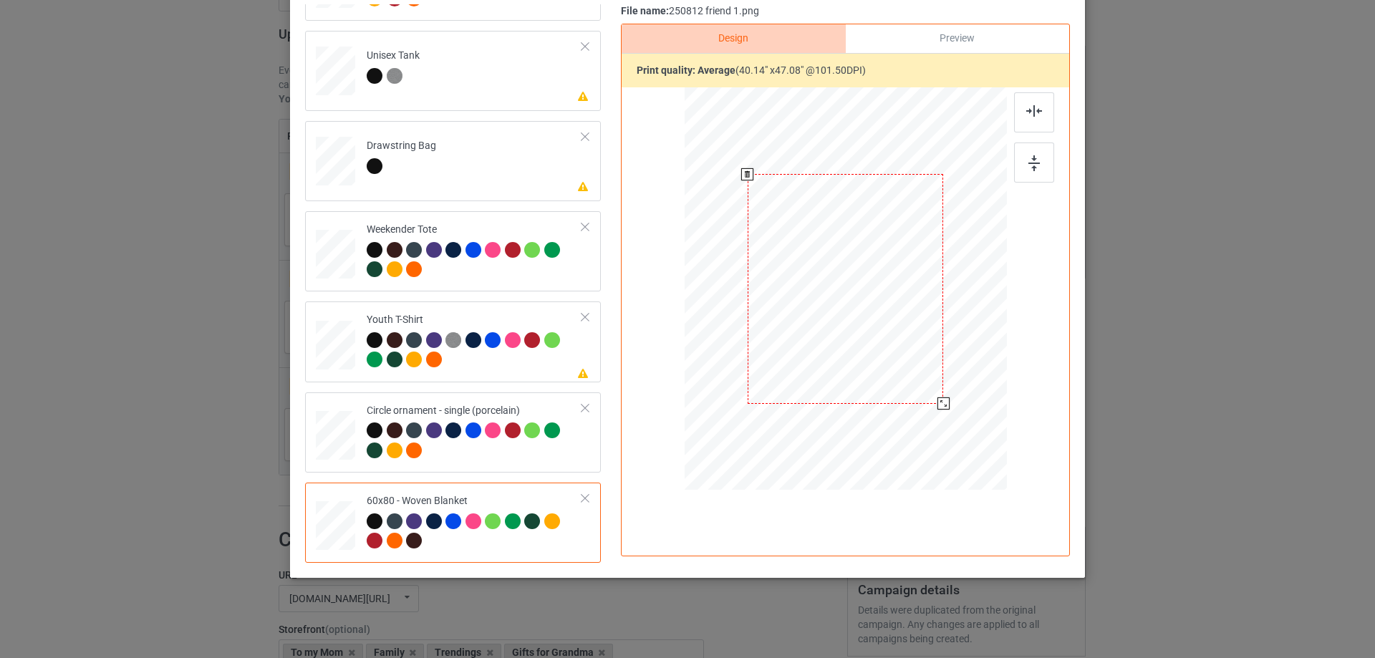
drag, startPoint x: 931, startPoint y: 393, endPoint x: 941, endPoint y: 404, distance: 15.7
click at [941, 404] on div at bounding box center [944, 404] width 12 height 12
click at [874, 293] on div at bounding box center [847, 275] width 196 height 230
click at [1040, 113] on div at bounding box center [1034, 112] width 40 height 40
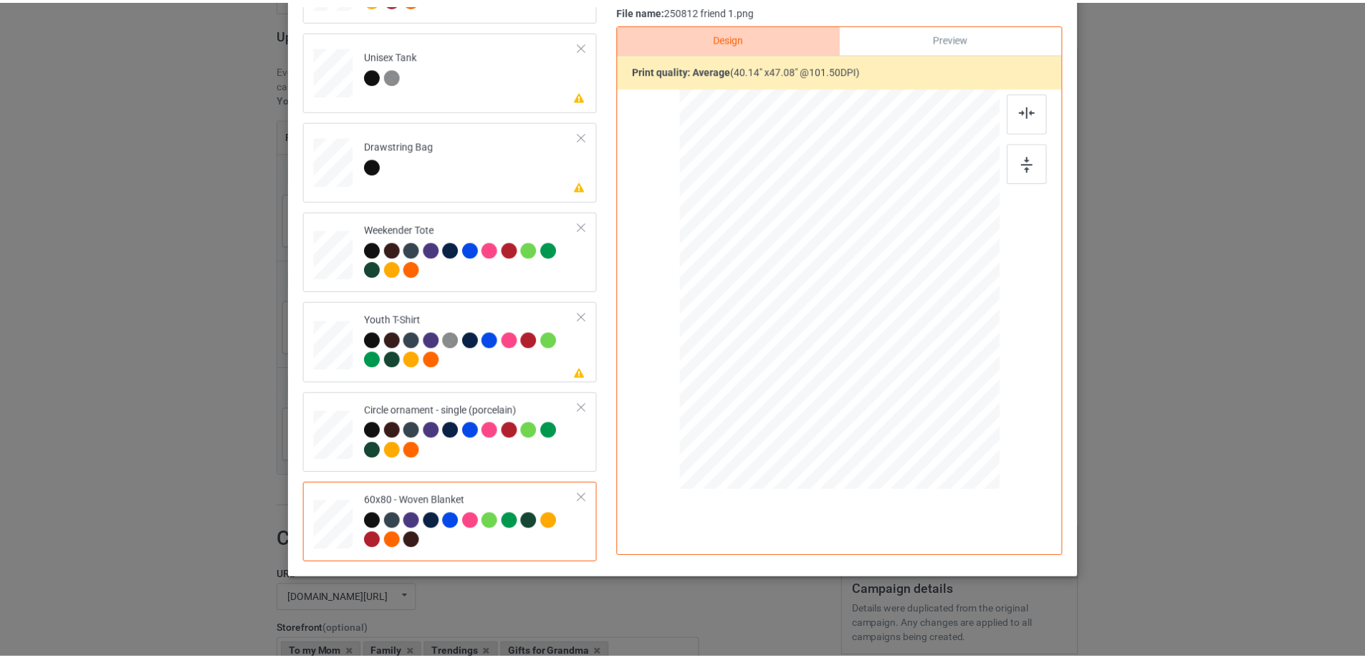
scroll to position [0, 0]
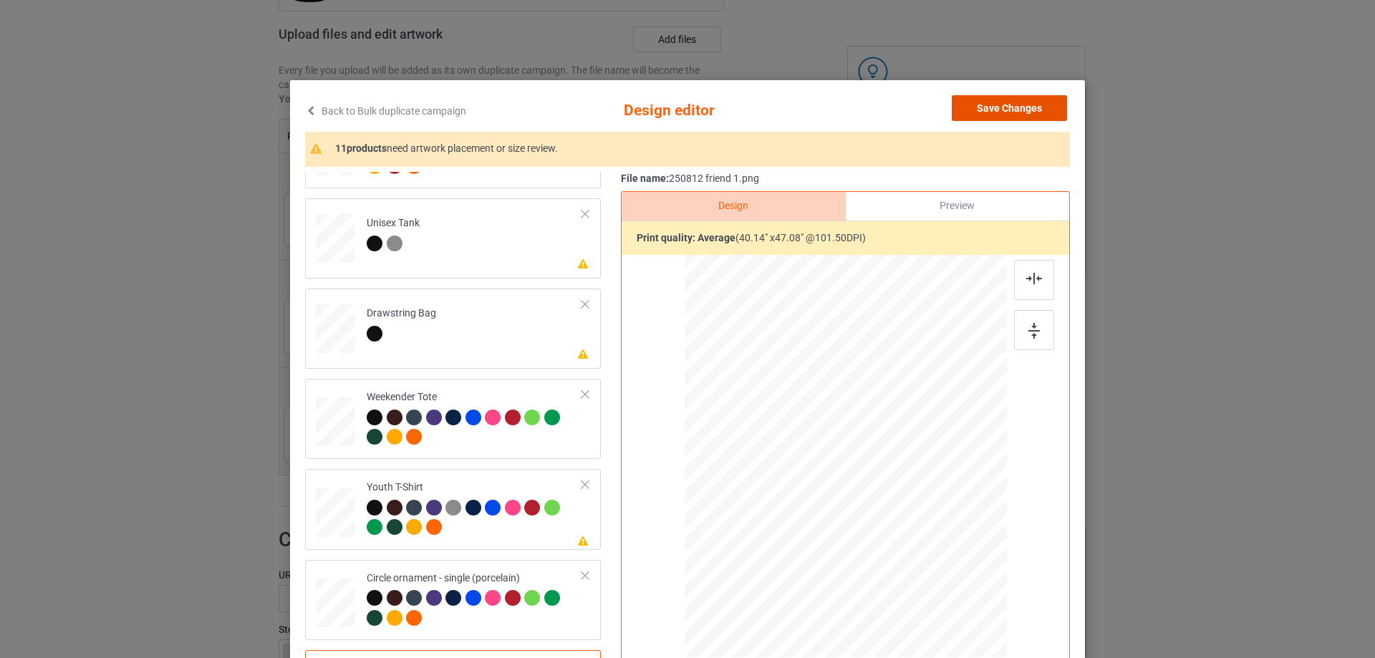
click at [1027, 105] on button "Save Changes" at bounding box center [1009, 108] width 115 height 26
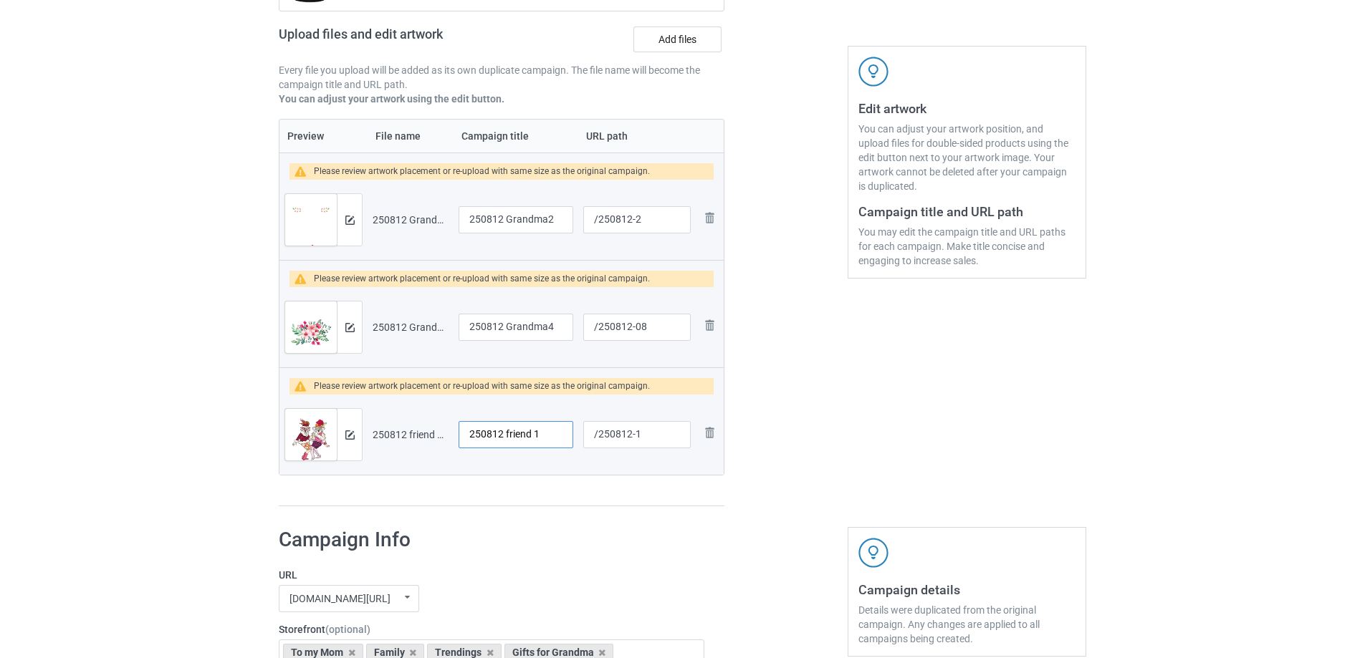
drag, startPoint x: 554, startPoint y: 441, endPoint x: 422, endPoint y: 436, distance: 131.9
click at [422, 436] on tr "Preview and edit artwork 250812 friend 1.png 250812 friend 1 /250812-1 Remove f…" at bounding box center [501, 435] width 444 height 80
type input "Friends"
click at [519, 332] on input "250812 Grandma4" at bounding box center [515, 327] width 115 height 27
drag, startPoint x: 504, startPoint y: 327, endPoint x: 432, endPoint y: 327, distance: 71.6
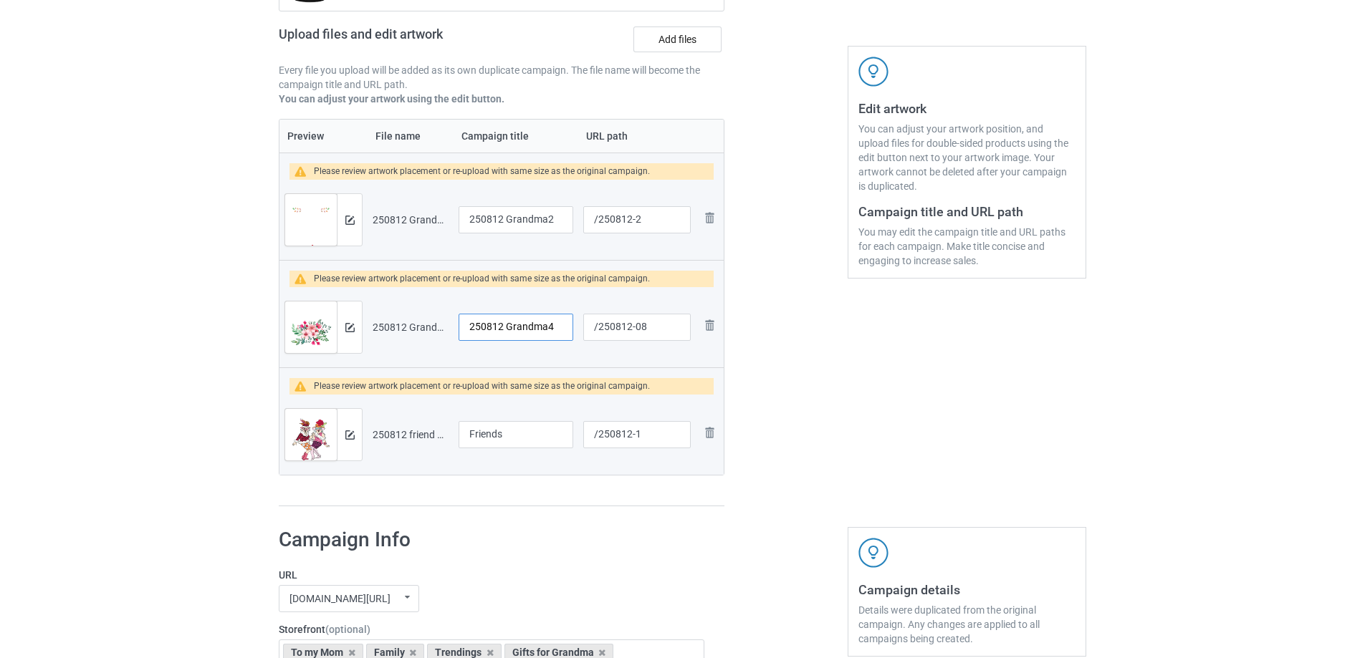
click at [432, 327] on tr "Preview and edit artwork 250812 Grandma4.png 250812 Grandma4 /250812-08 Remove …" at bounding box center [501, 327] width 444 height 80
type input "Grandma"
click at [530, 222] on input "250812 Grandma2" at bounding box center [515, 219] width 115 height 27
type input "Be careful"
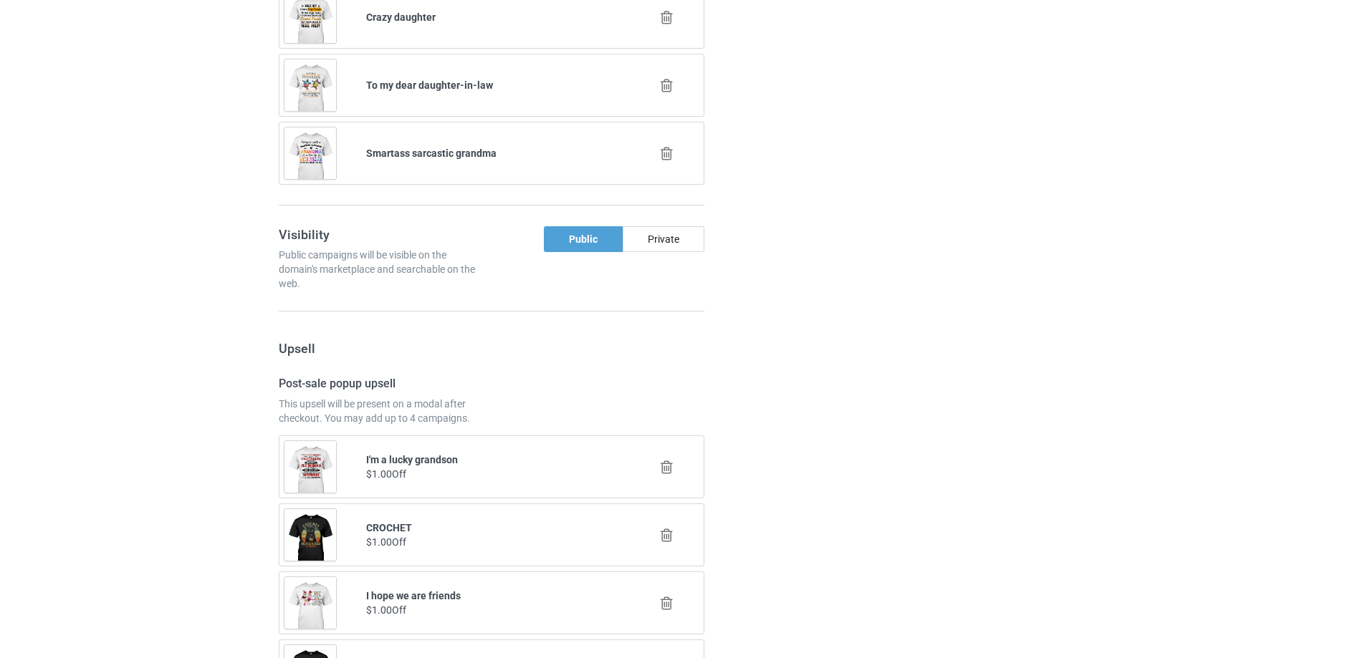
scroll to position [2037, 0]
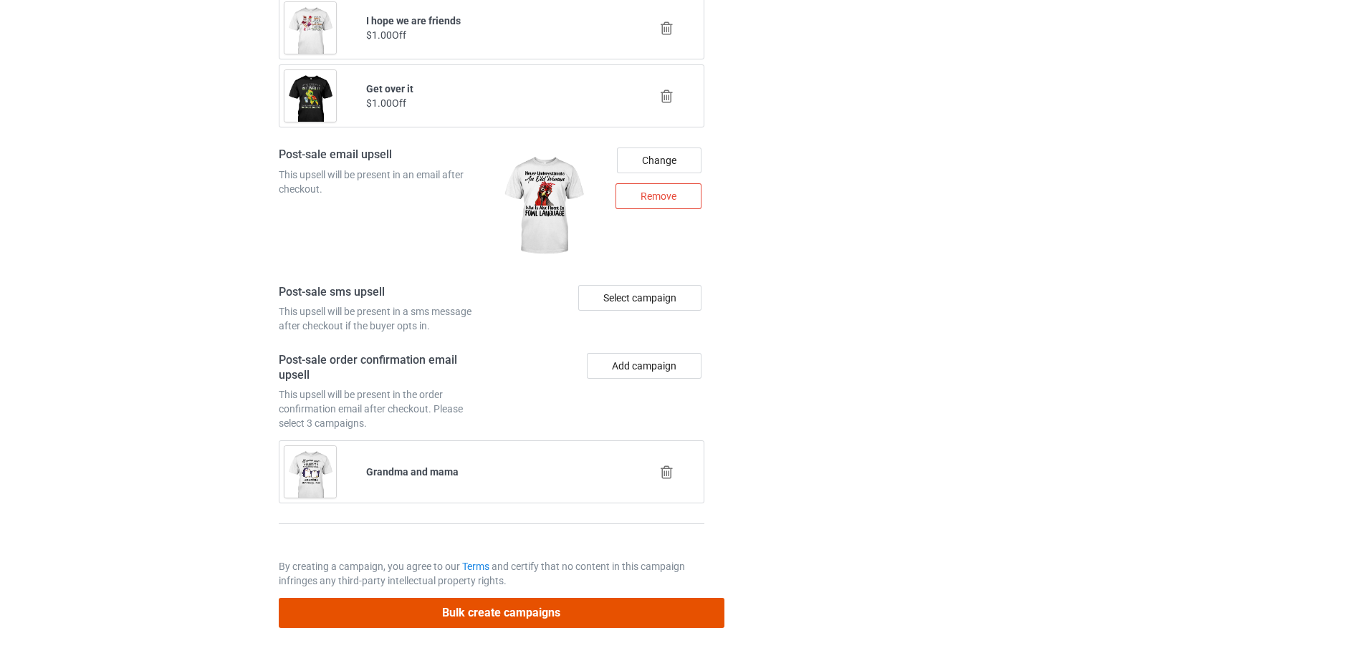
click at [569, 616] on button "Bulk create campaigns" at bounding box center [502, 612] width 446 height 29
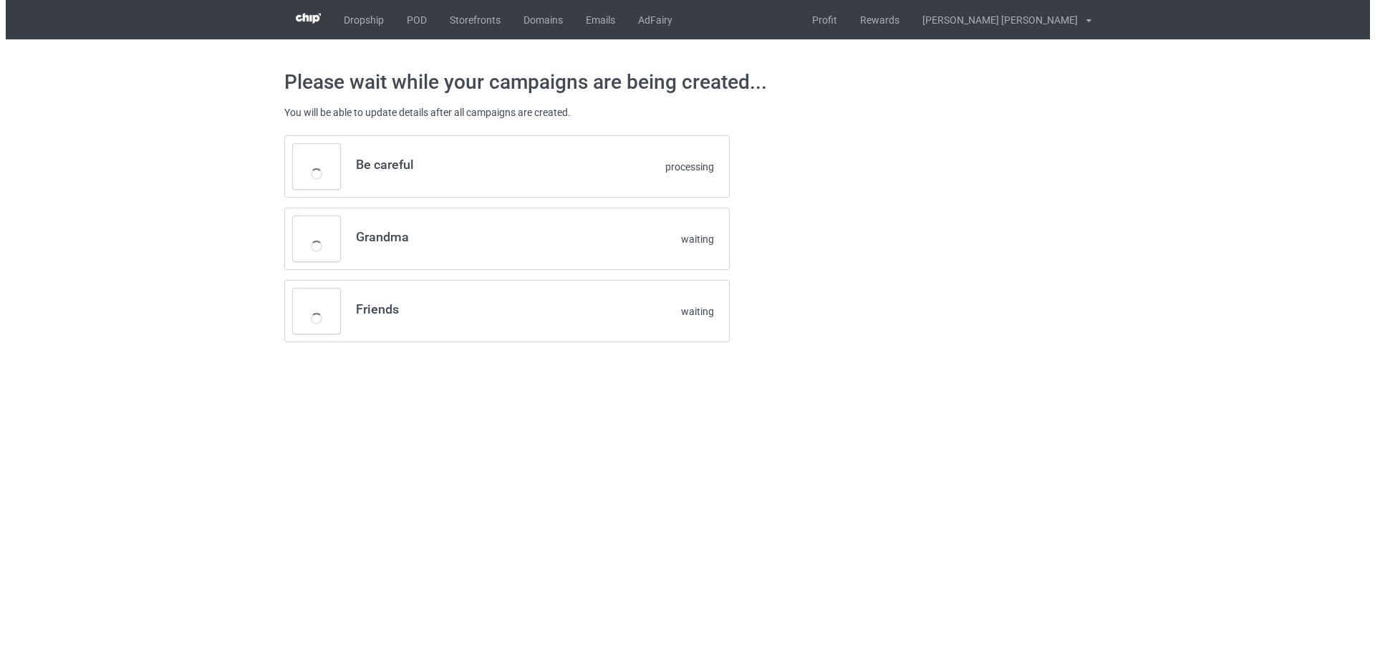
scroll to position [0, 0]
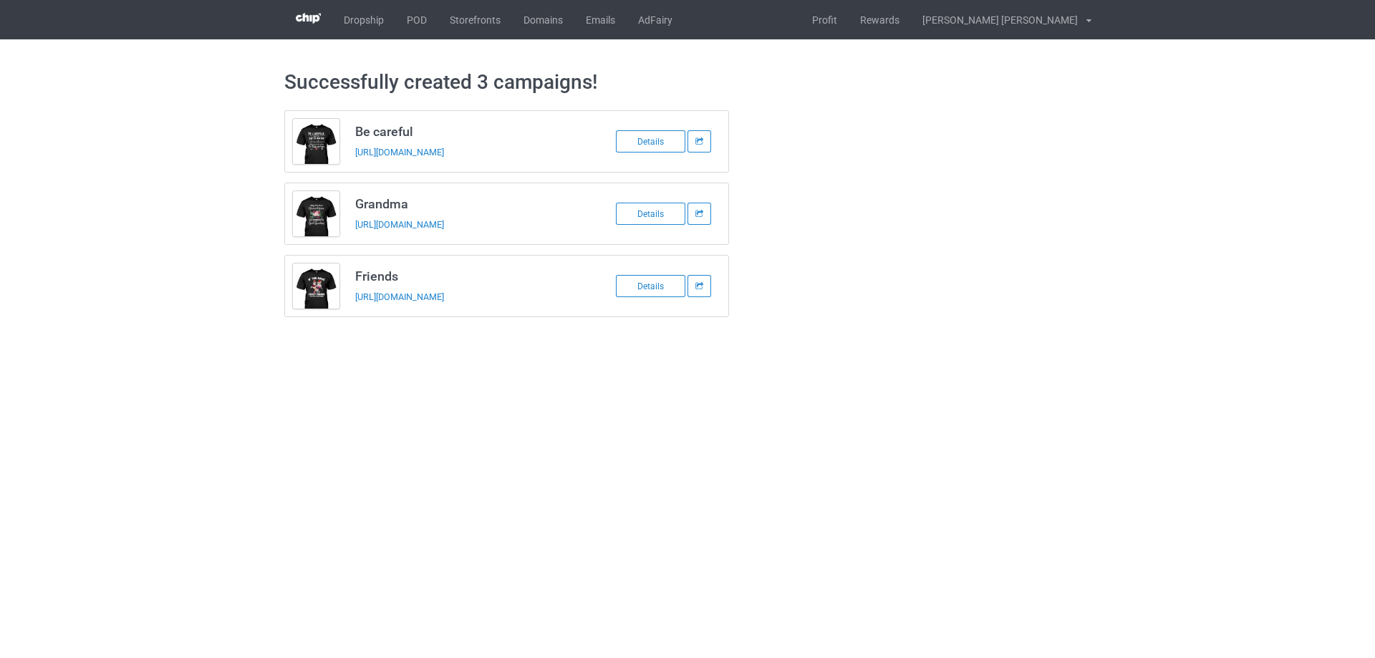
drag, startPoint x: 352, startPoint y: 129, endPoint x: 554, endPoint y: 307, distance: 269.0
click at [554, 307] on div "Be careful https://www.familyismytreasure.com/250812-2 Details Grandma https://…" at bounding box center [507, 213] width 446 height 207
copy div "Be careful https://www.familyismytreasure.com/250812-2 Details Grandma https://…"
click at [420, 23] on link "POD" at bounding box center [416, 19] width 43 height 39
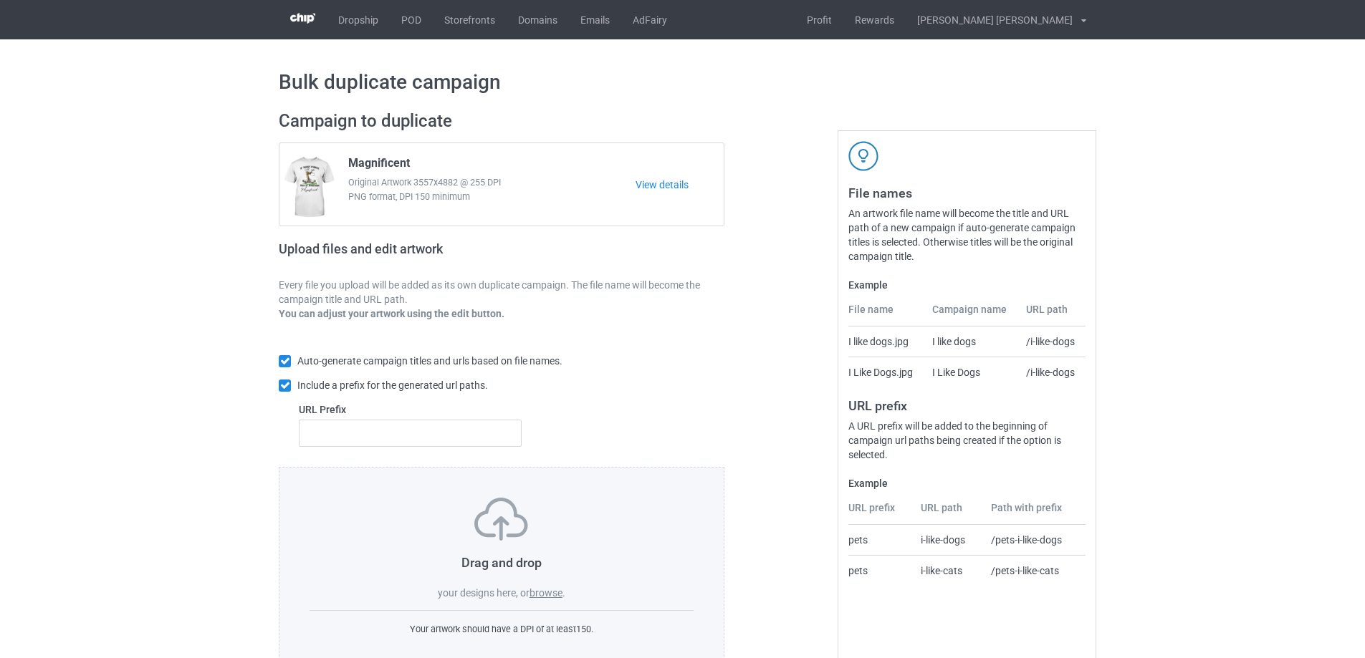
click at [544, 589] on label "browse" at bounding box center [545, 592] width 33 height 11
click at [0, 0] on input "browse" at bounding box center [0, 0] width 0 height 0
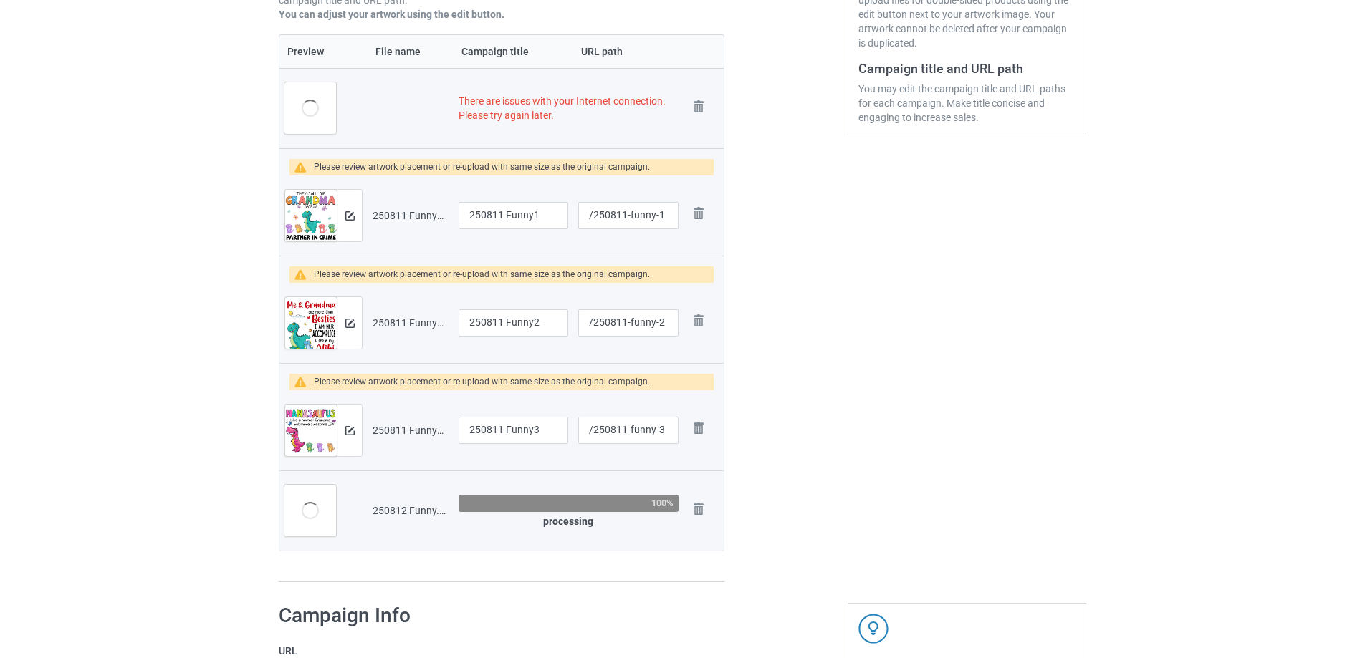
scroll to position [345, 0]
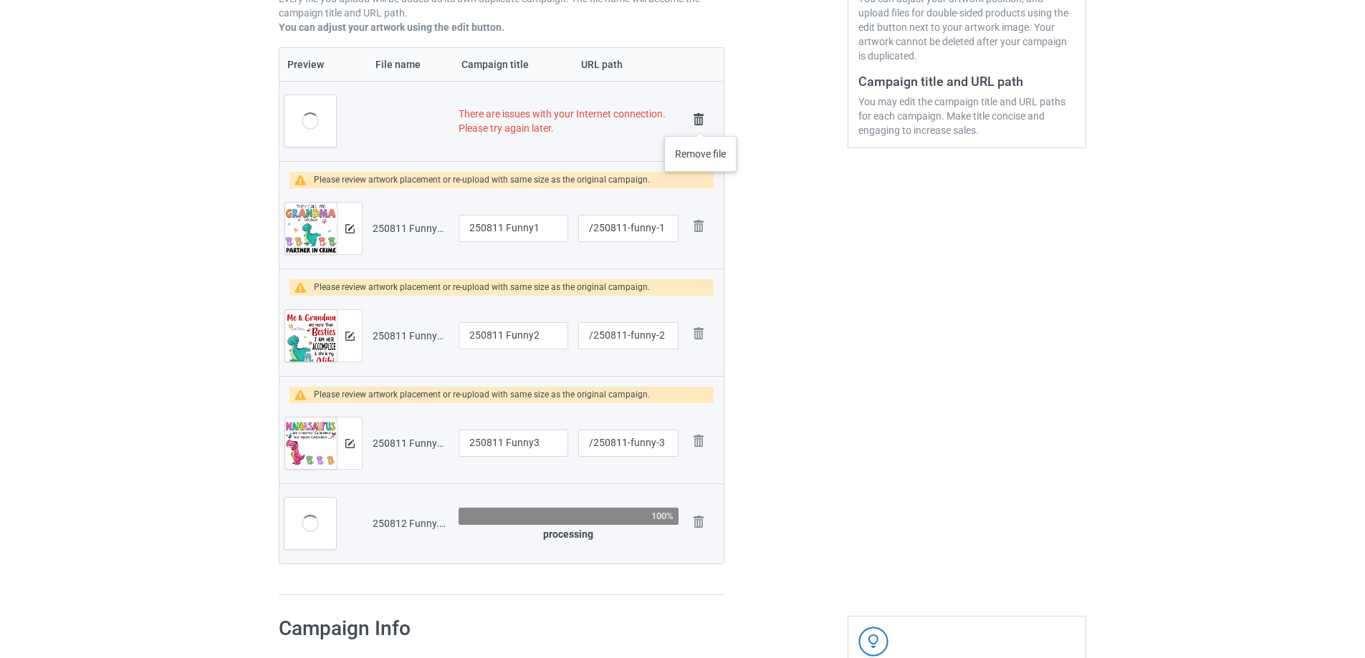
click at [701, 122] on img at bounding box center [698, 120] width 20 height 20
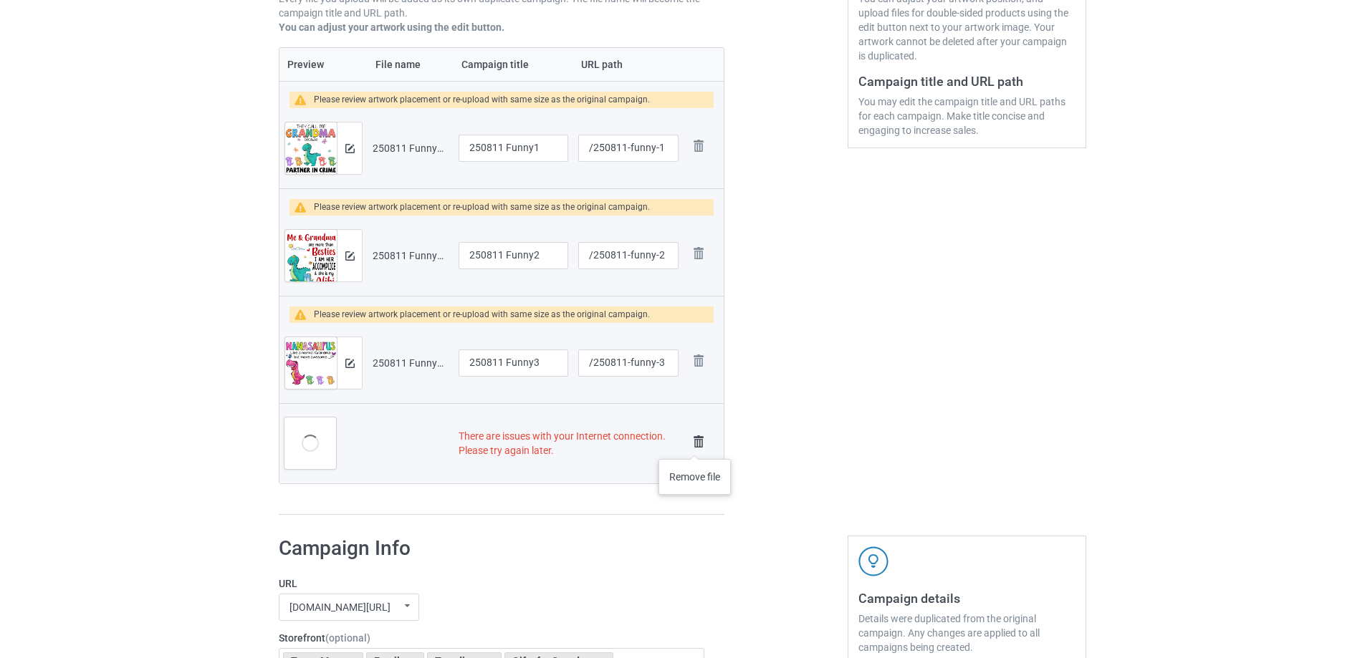
click at [695, 445] on img at bounding box center [698, 442] width 20 height 20
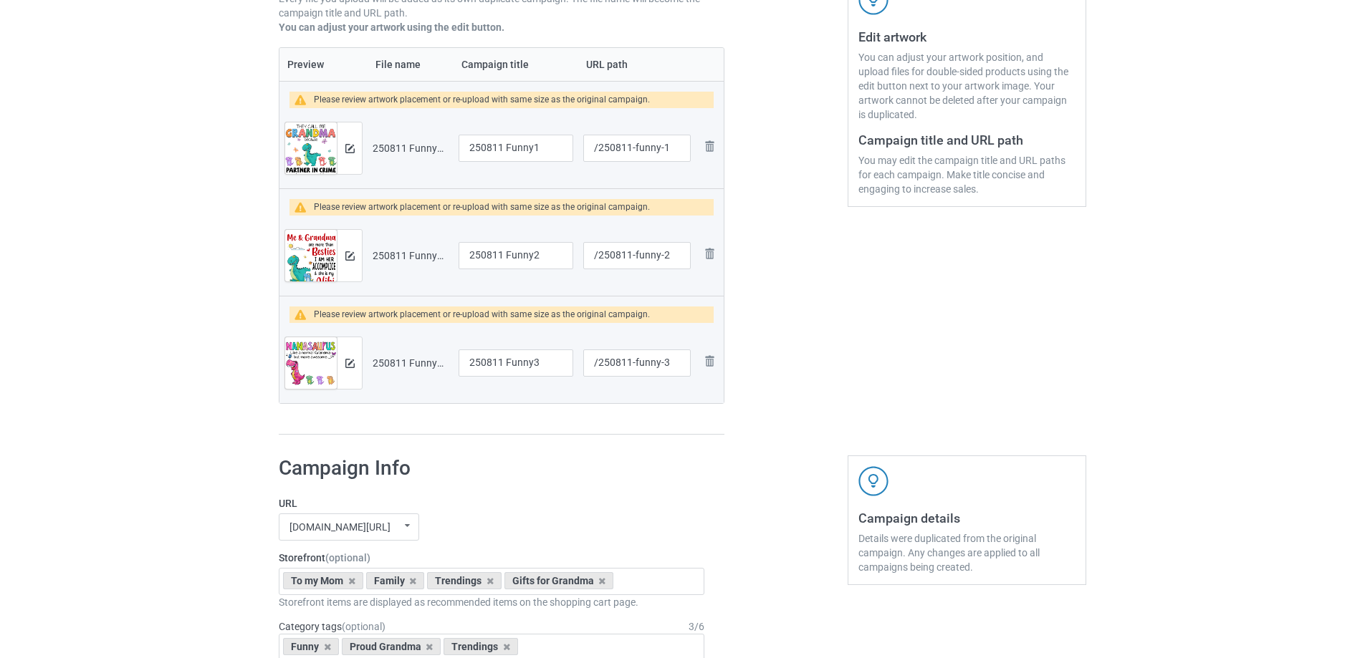
scroll to position [143, 0]
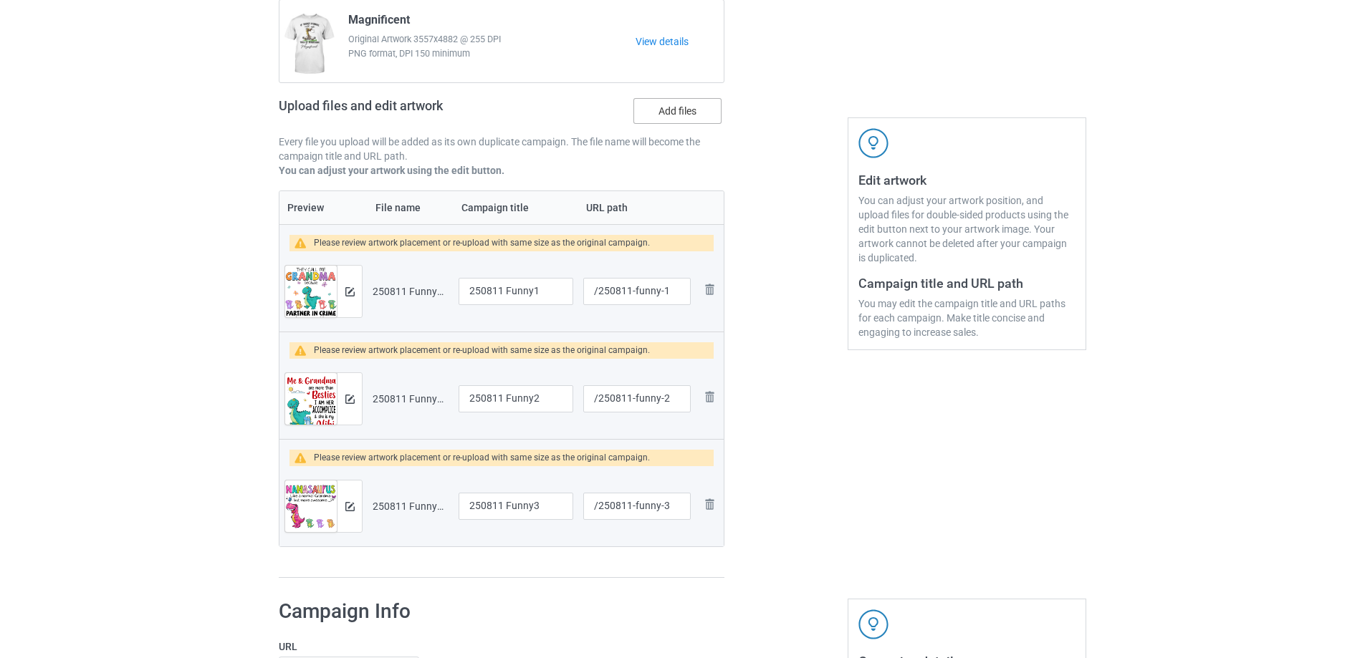
click at [671, 117] on label "Add files" at bounding box center [677, 111] width 88 height 26
click at [0, 0] on input "Add files" at bounding box center [0, 0] width 0 height 0
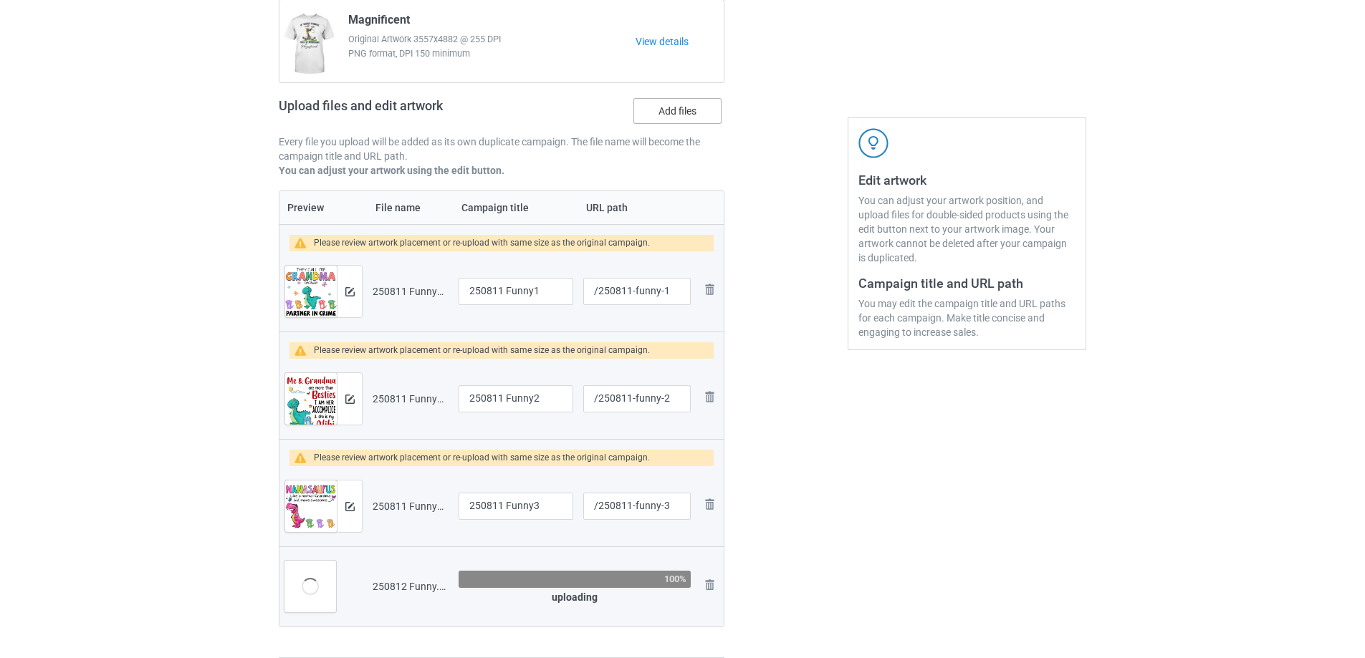
click at [671, 115] on label "Add files" at bounding box center [677, 111] width 88 height 26
click at [0, 0] on input "Add files" at bounding box center [0, 0] width 0 height 0
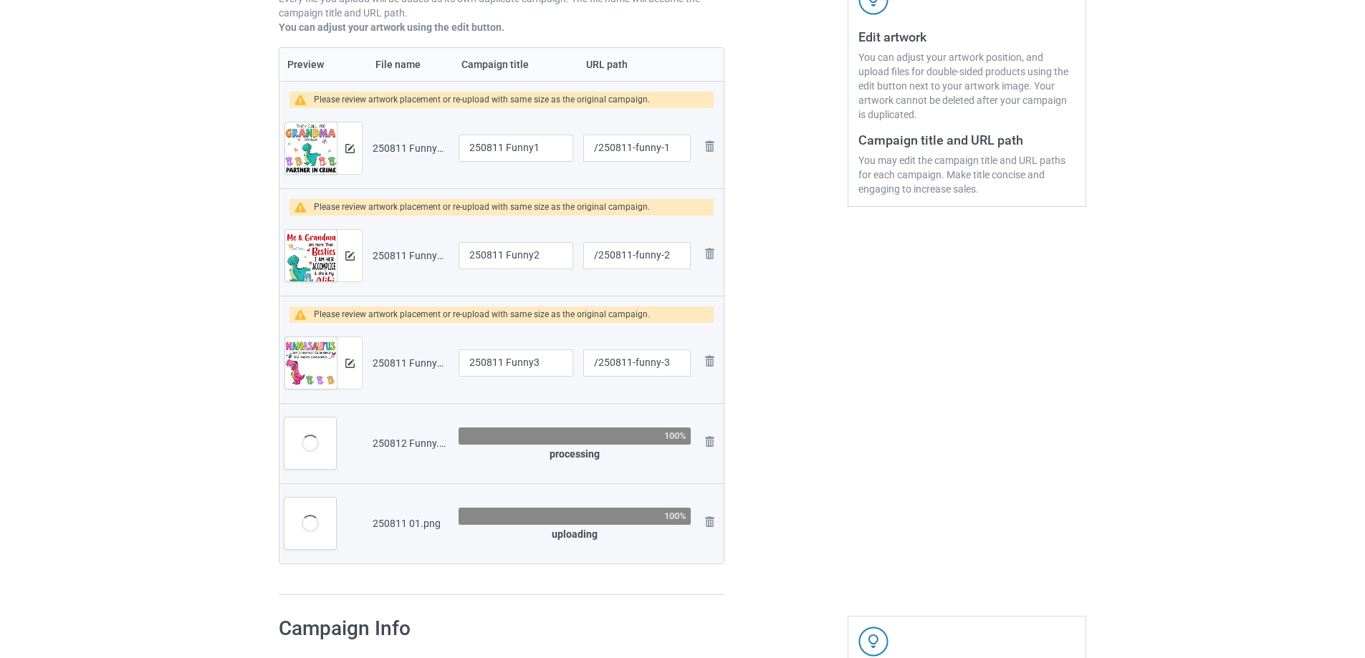
scroll to position [345, 0]
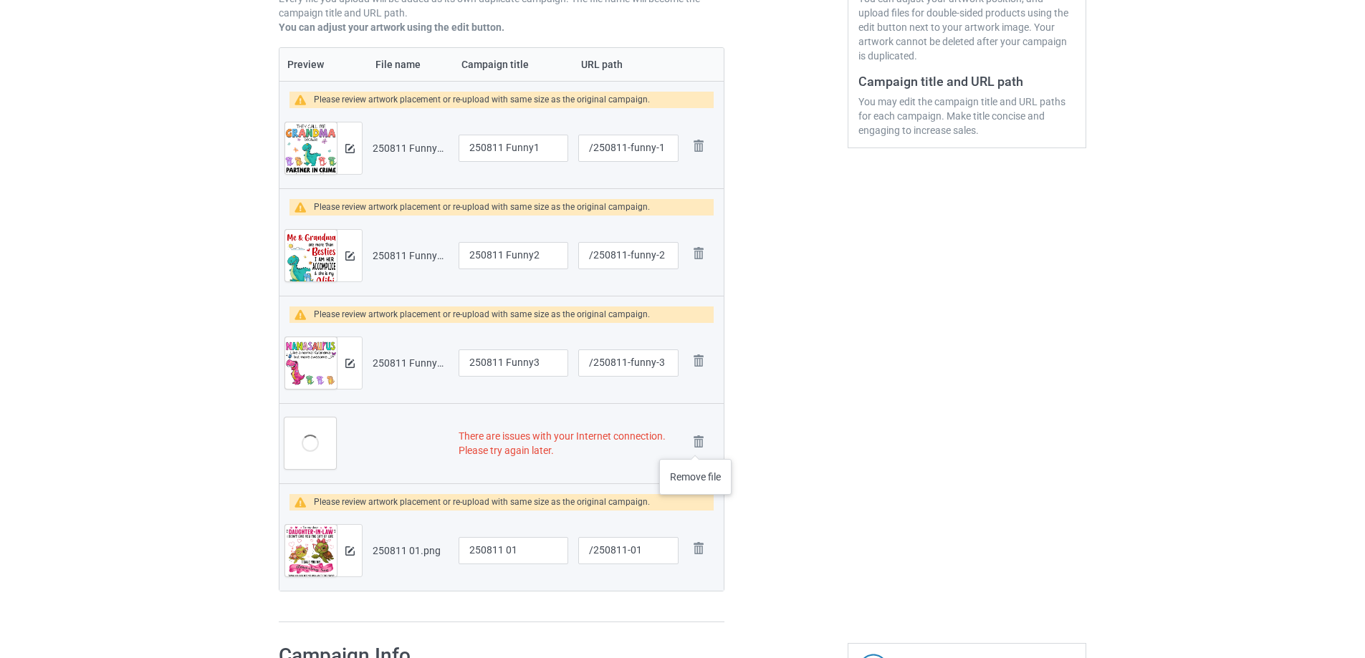
click at [0, 0] on img at bounding box center [0, 0] width 0 height 0
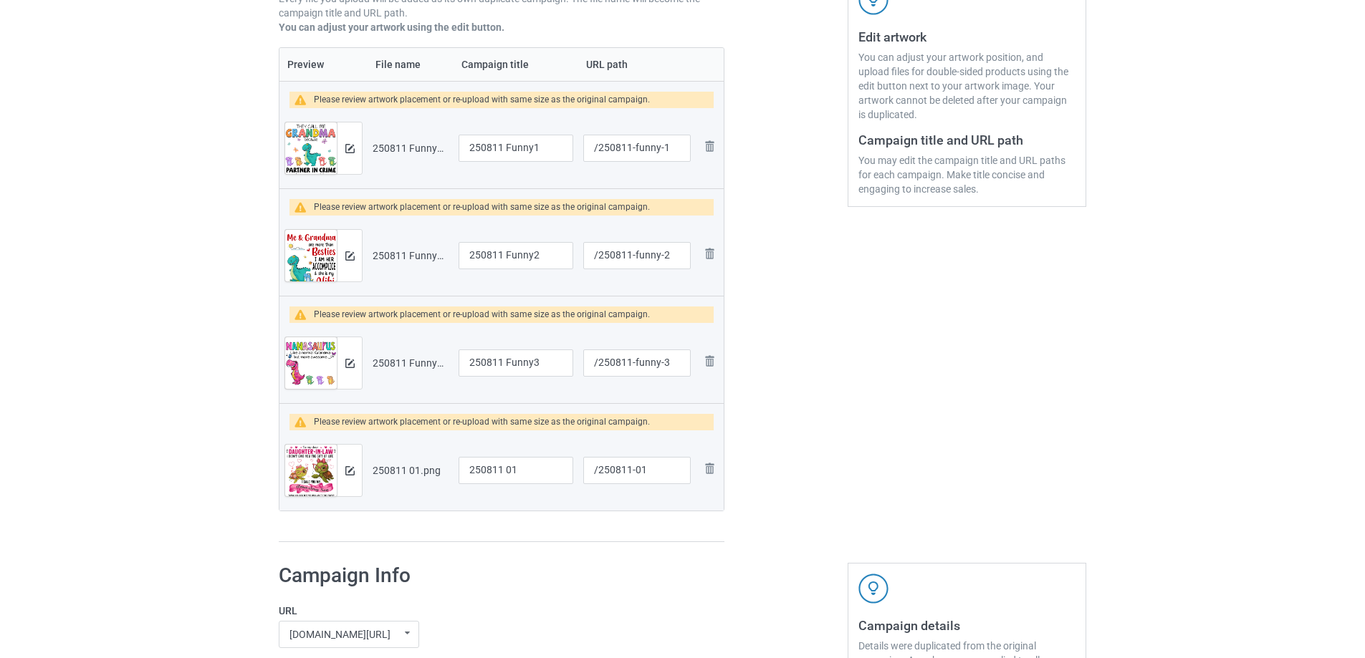
scroll to position [143, 0]
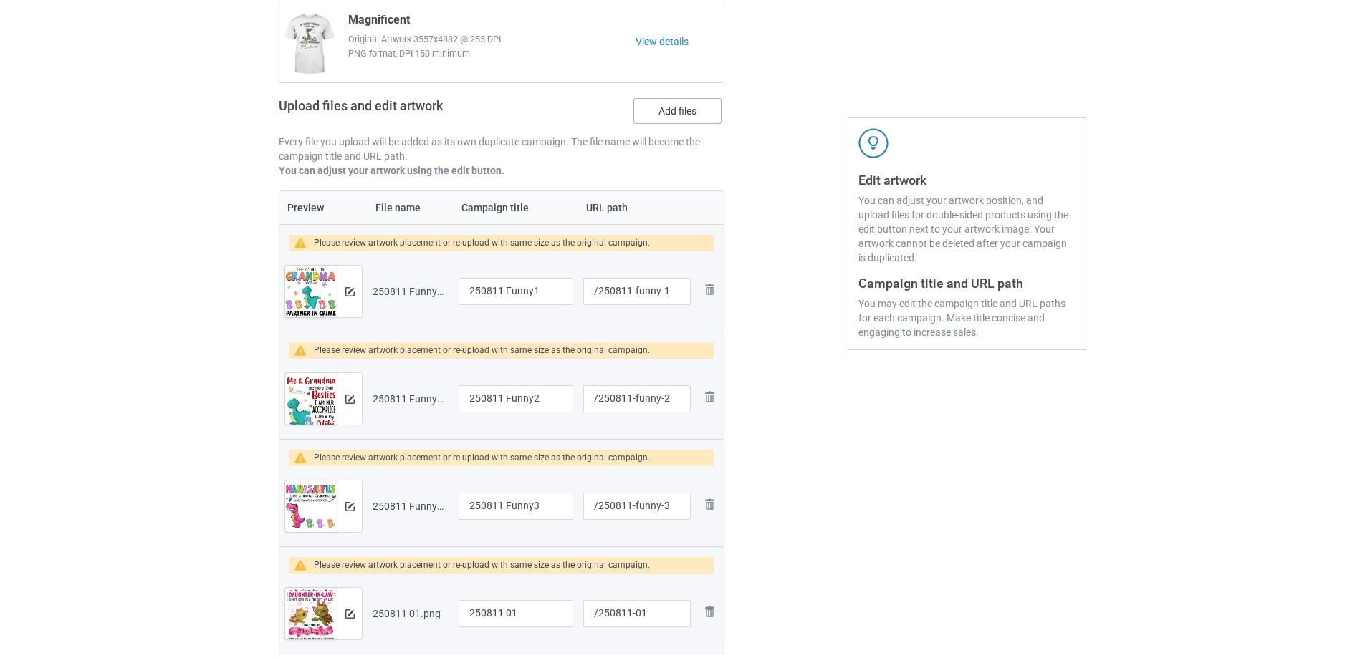
click at [703, 114] on label "Add files" at bounding box center [677, 111] width 88 height 26
click at [0, 0] on input "Add files" at bounding box center [0, 0] width 0 height 0
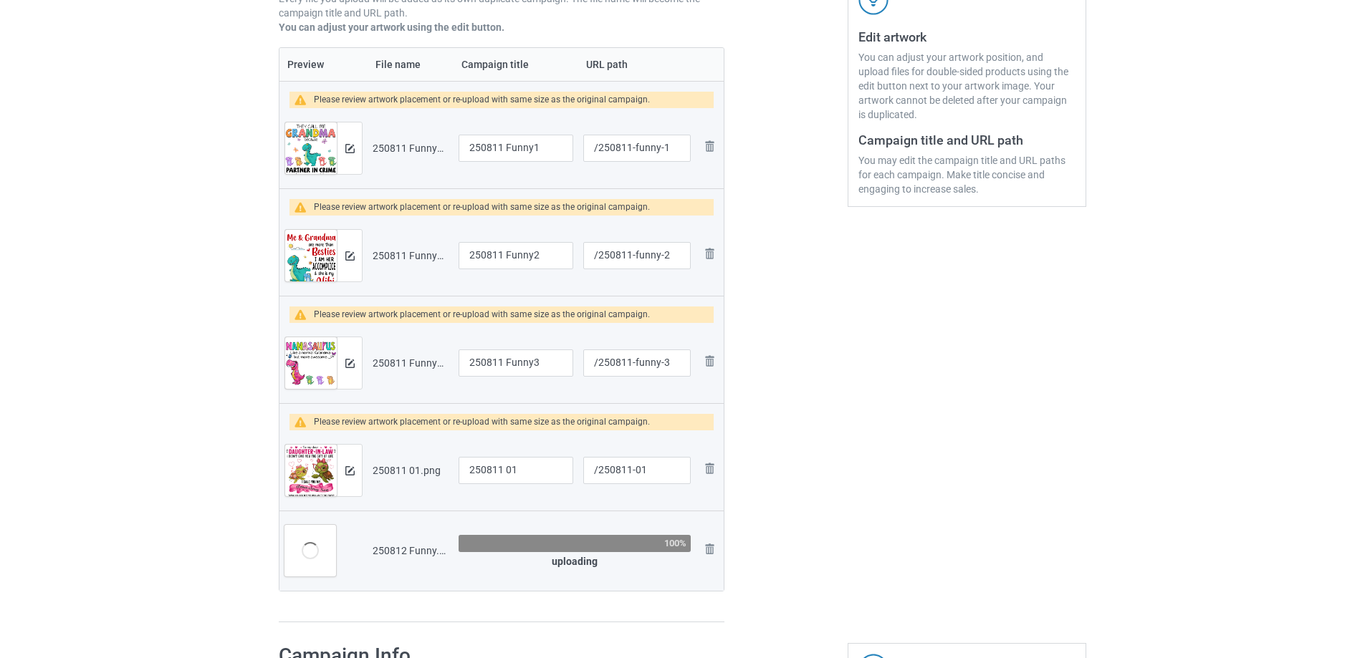
scroll to position [358, 0]
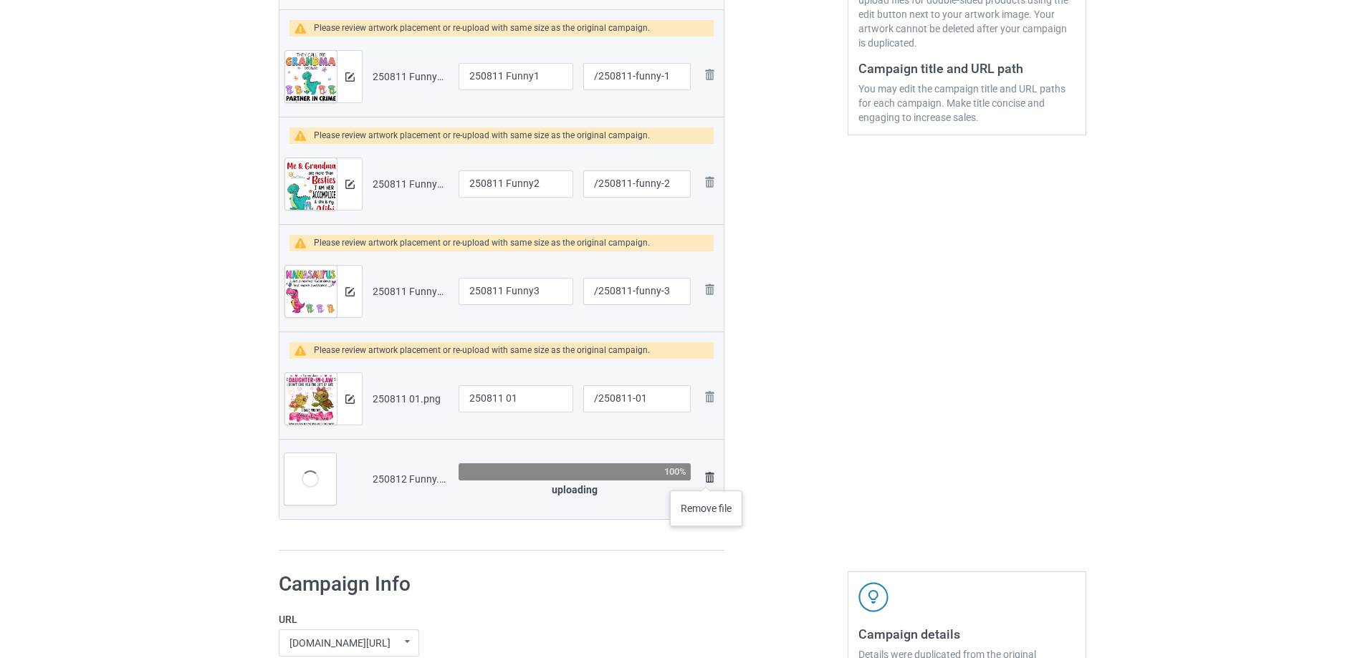
click at [706, 476] on img at bounding box center [709, 477] width 17 height 17
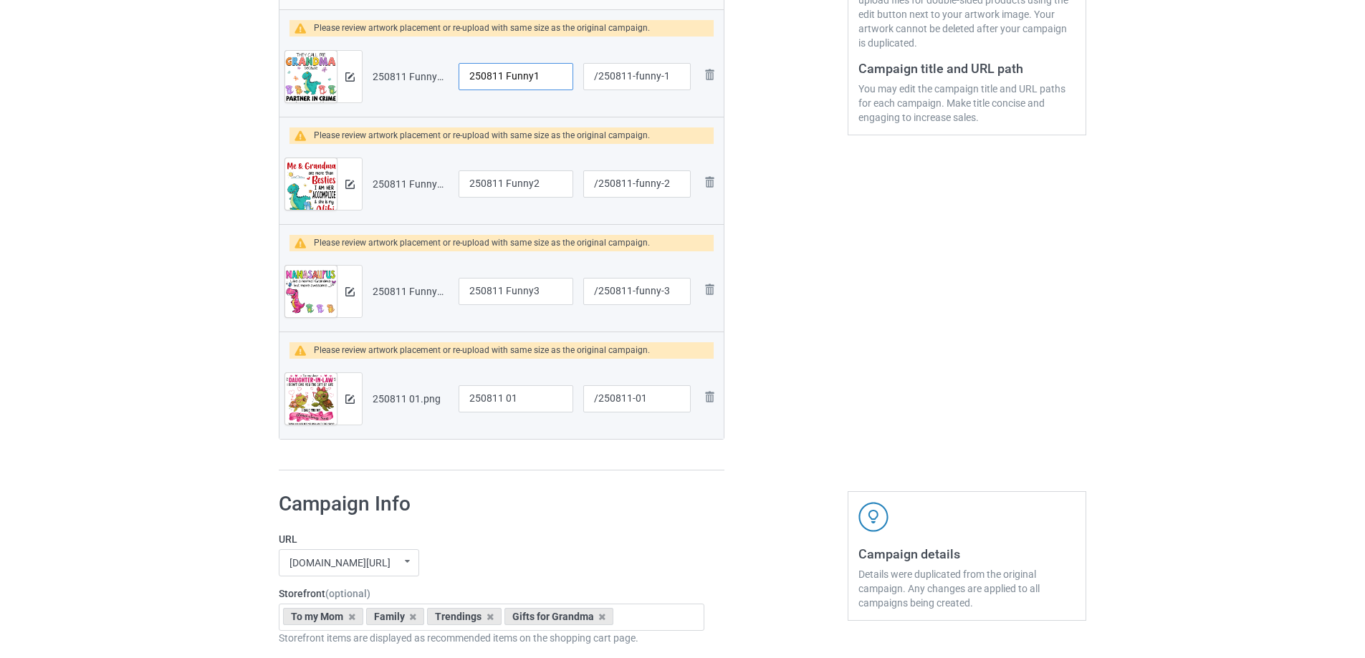
drag, startPoint x: 547, startPoint y: 72, endPoint x: 422, endPoint y: 64, distance: 125.6
click at [422, 64] on tr "Preview and edit artwork 250811 Funny1.png 250811 Funny1 /250811-funny-1 Remove…" at bounding box center [501, 77] width 444 height 80
type input "They call me grandma"
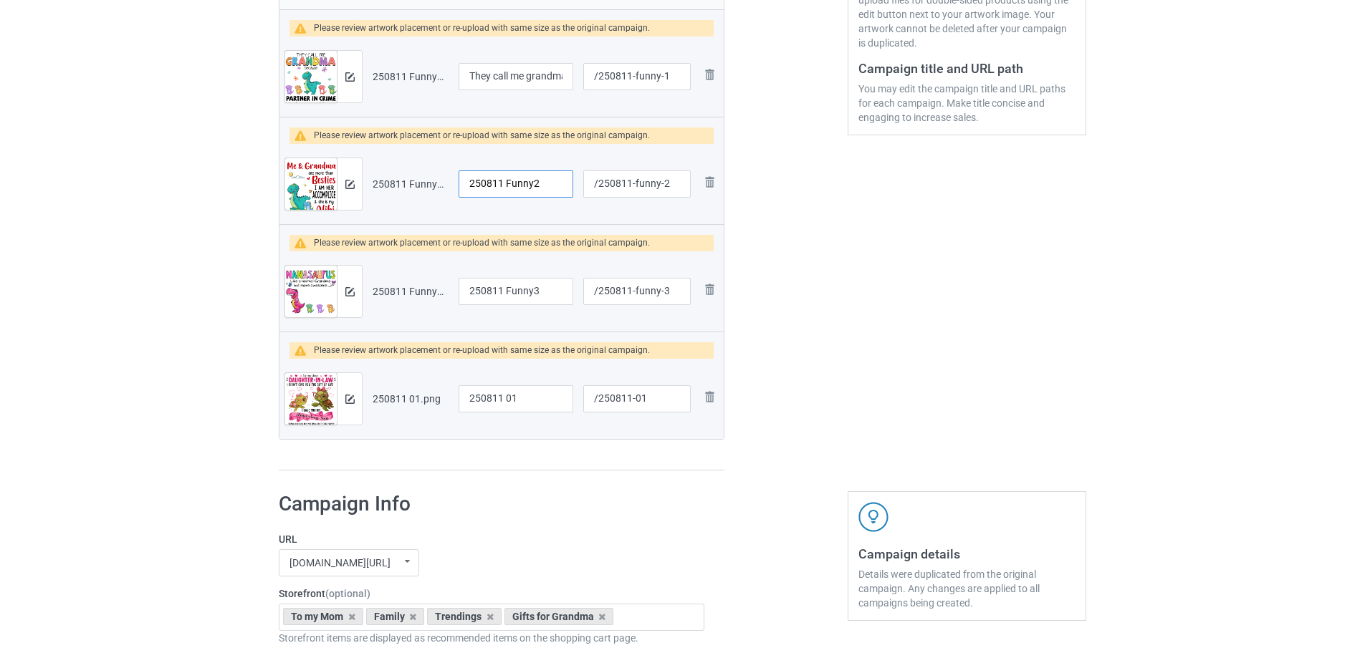
click at [506, 187] on input "250811 Funny2" at bounding box center [515, 183] width 115 height 27
type input "Me and grandma"
click at [521, 294] on input "250811 Funny3" at bounding box center [515, 291] width 115 height 27
type input "Nanasaurus"
drag, startPoint x: 529, startPoint y: 405, endPoint x: 411, endPoint y: 397, distance: 118.5
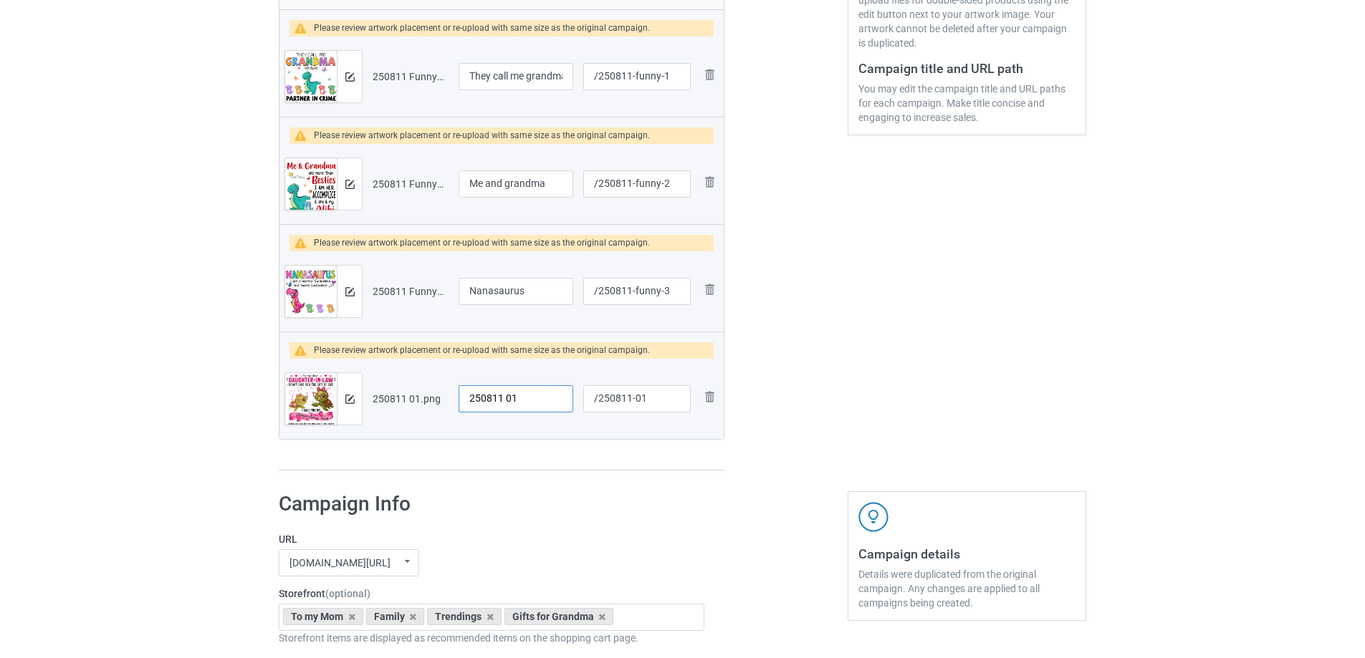
click at [411, 397] on tr "Preview and edit artwork 250811 01.png 250811 01 /250811-01 Remove file" at bounding box center [501, 399] width 444 height 80
type input "To my Daughter-in-law"
type input "250811 Funny2"
type input "250811 Funny3"
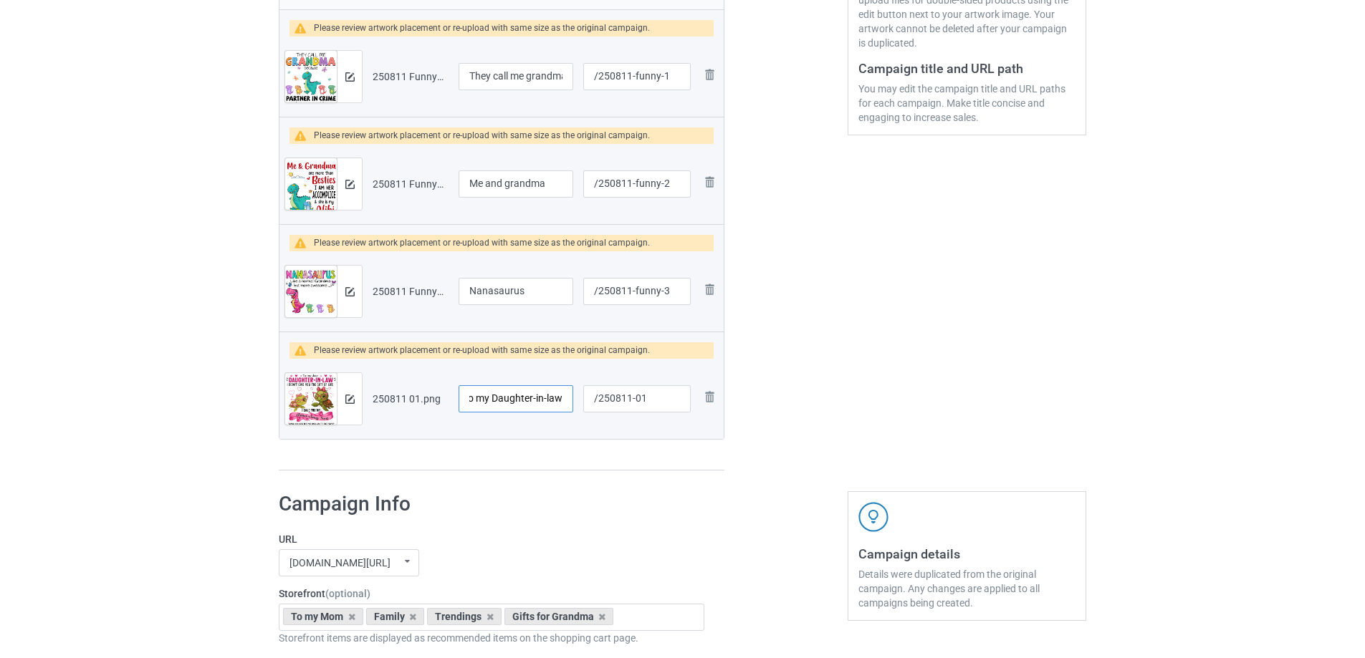
type input "250811 Funny1"
type input "250811 01"
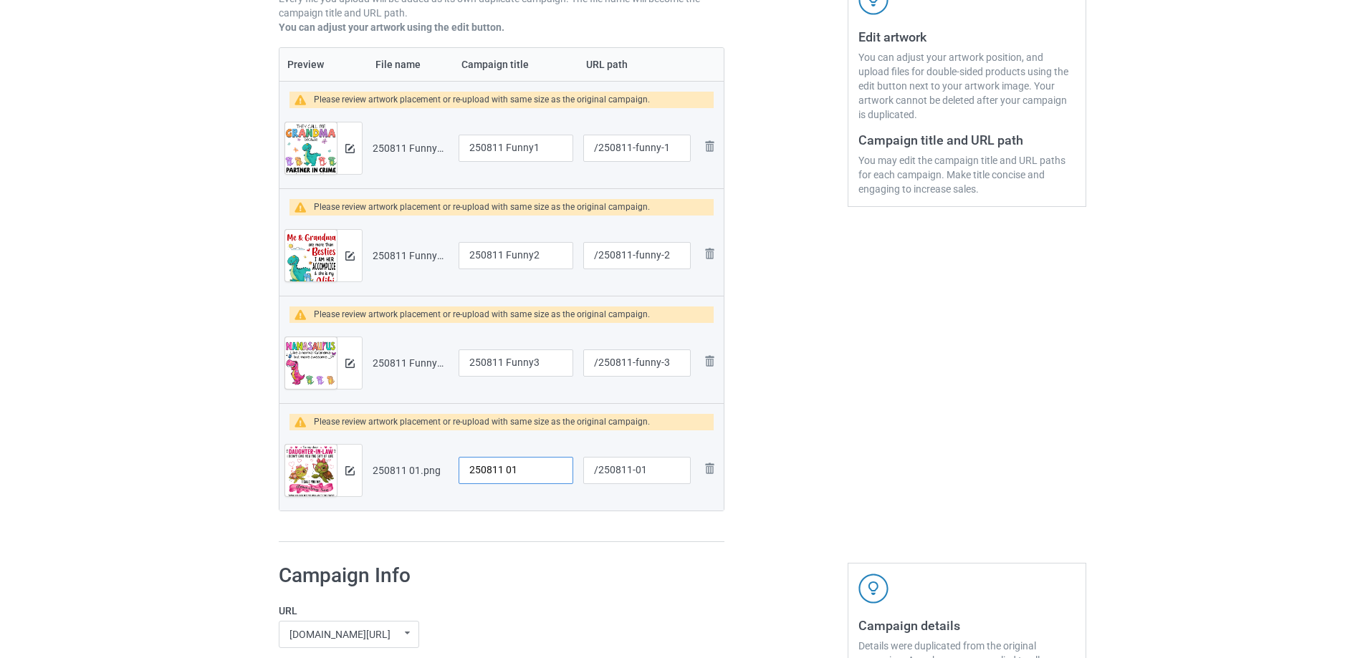
scroll to position [215, 0]
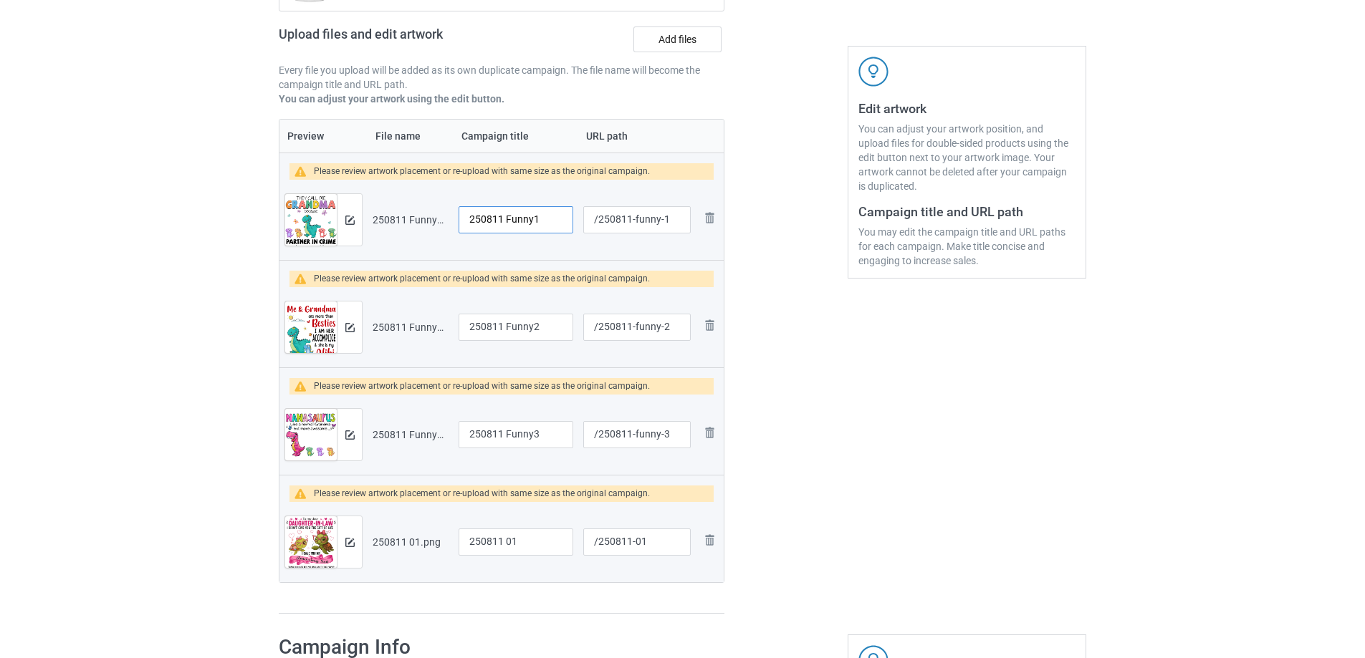
drag, startPoint x: 548, startPoint y: 225, endPoint x: 414, endPoint y: 211, distance: 134.7
click at [414, 211] on tr "Preview and edit artwork 250811 Funny1.png 250811 Funny1 /250811-funny-1 Remove…" at bounding box center [501, 220] width 444 height 80
type input "They call me Grandma"
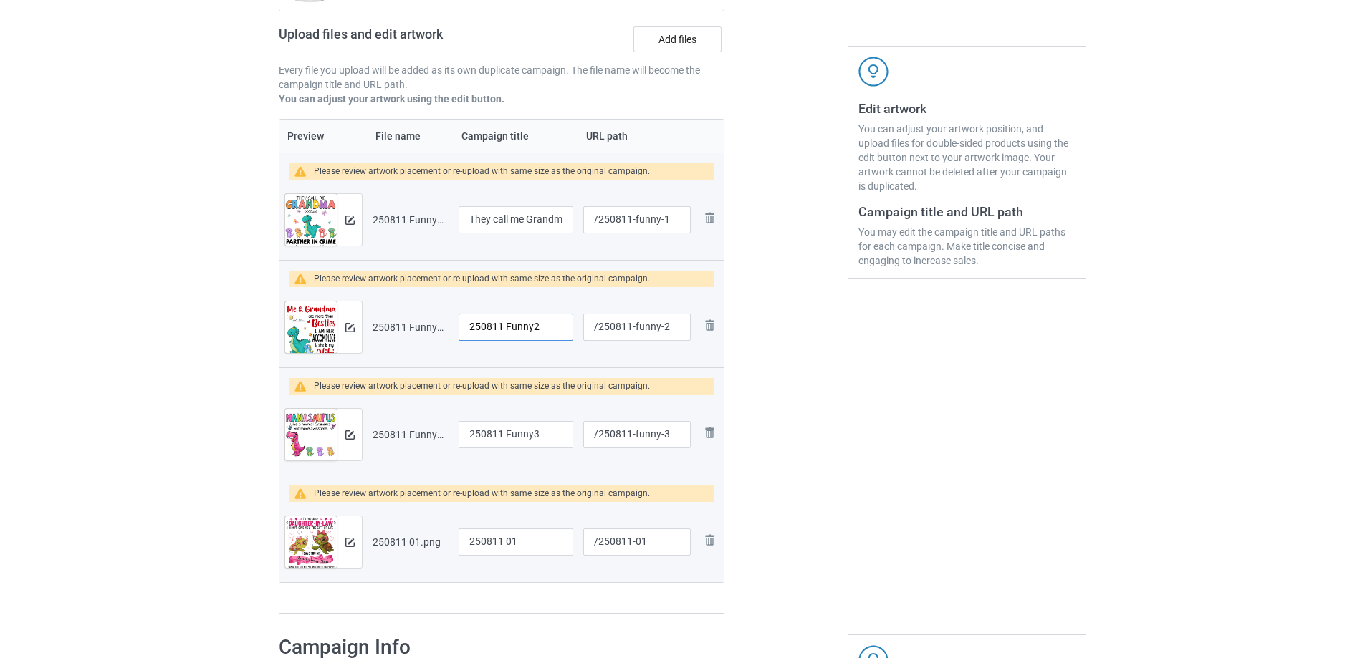
drag, startPoint x: 546, startPoint y: 325, endPoint x: 289, endPoint y: 325, distance: 256.4
click at [289, 325] on tr "Preview and edit artwork 250811 Funny2.png 250811 Funny2 /250811-funny-2 Remove…" at bounding box center [501, 327] width 444 height 80
type input "Me and Grandma"
drag, startPoint x: 557, startPoint y: 435, endPoint x: 345, endPoint y: 435, distance: 212.0
click at [345, 435] on tr "Preview and edit artwork 250811 Funny3.png 250811 Funny3 /250811-funny-3 Remove…" at bounding box center [501, 435] width 444 height 80
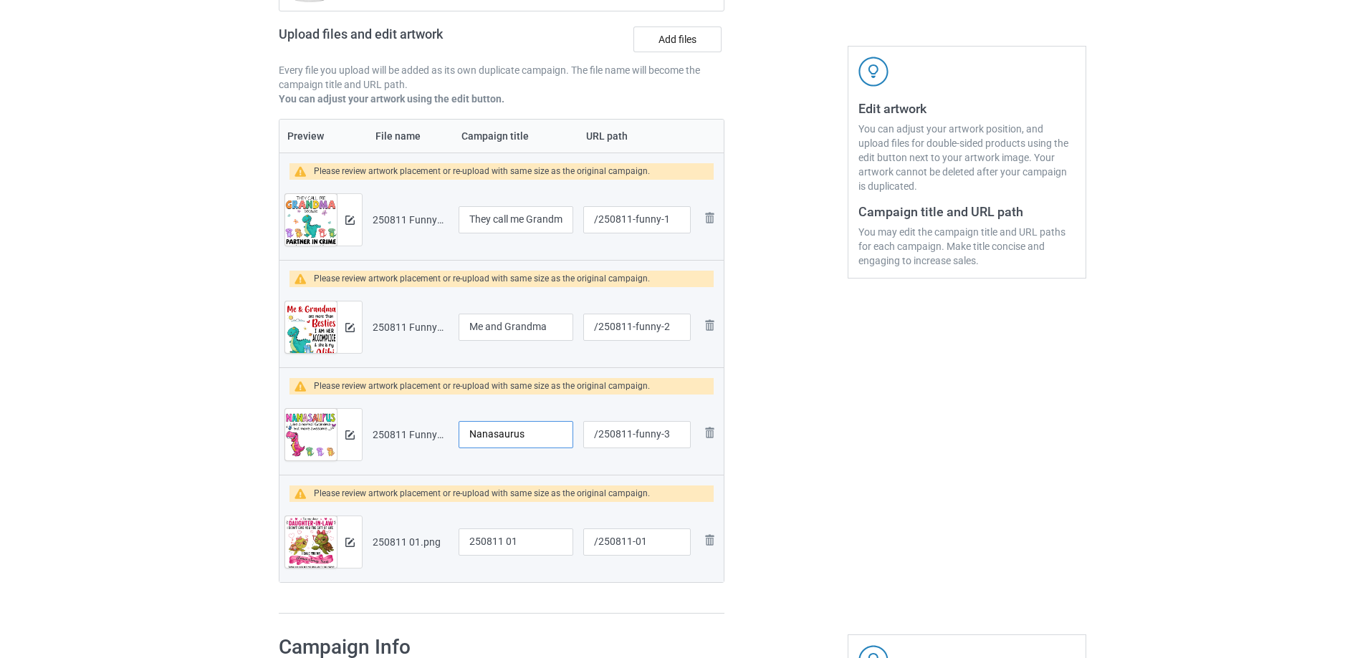
type input "Nanasaurus"
drag, startPoint x: 529, startPoint y: 539, endPoint x: 419, endPoint y: 539, distance: 109.6
click at [419, 539] on tr "Preview and edit artwork 250811 01.png 250811 01 /250811-01 Remove file" at bounding box center [501, 542] width 444 height 80
type input "To my Daughter-in-law"
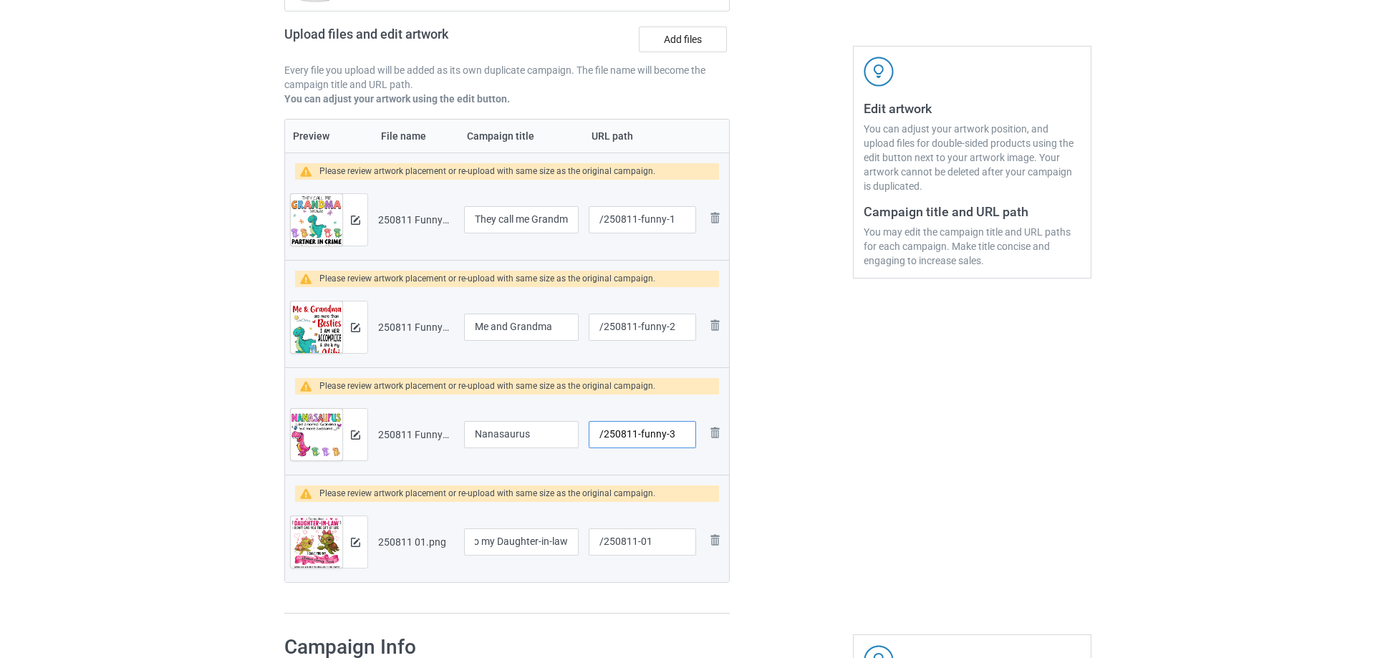
scroll to position [0, 0]
drag, startPoint x: 635, startPoint y: 436, endPoint x: 660, endPoint y: 438, distance: 25.8
click at [660, 438] on input "/250811-funny-3" at bounding box center [636, 434] width 107 height 27
type input "/250811-3"
drag, startPoint x: 635, startPoint y: 330, endPoint x: 660, endPoint y: 330, distance: 25.8
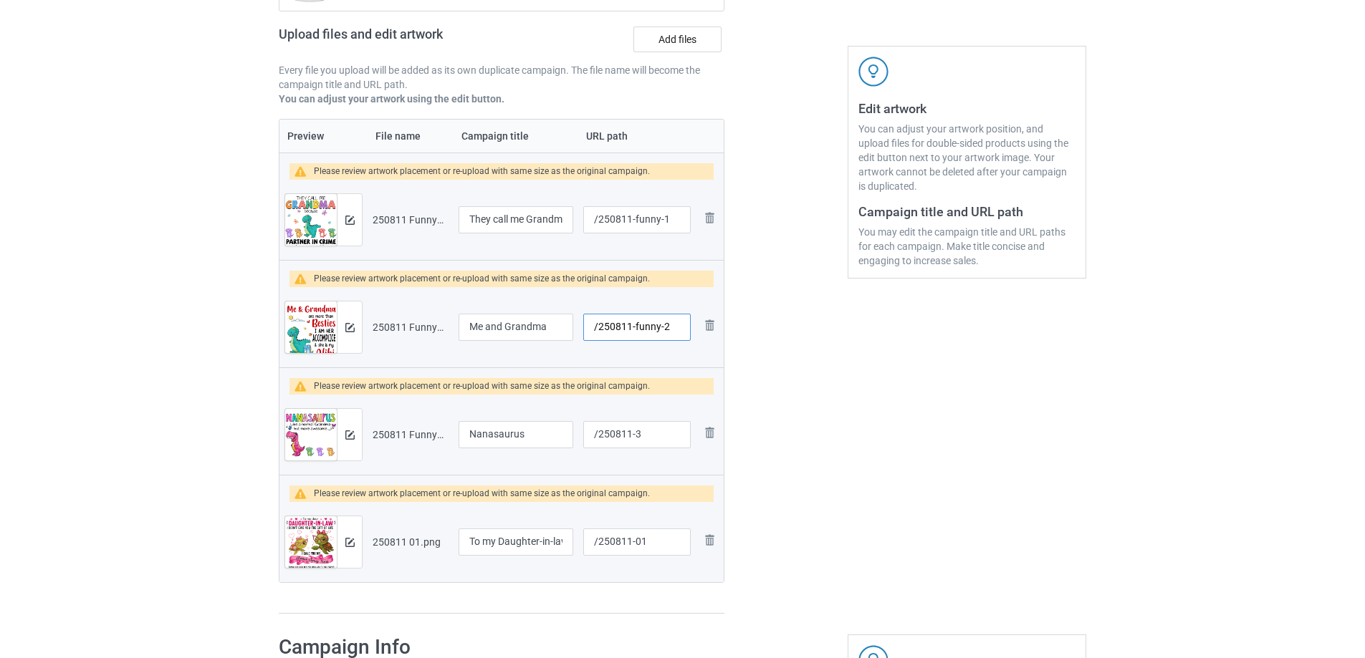
click at [660, 330] on input "/250811-funny-2" at bounding box center [636, 327] width 107 height 27
type input "/250811-2"
drag, startPoint x: 635, startPoint y: 220, endPoint x: 661, endPoint y: 220, distance: 25.8
click at [661, 220] on input "/250811-funny-1" at bounding box center [636, 219] width 107 height 27
type input "/250811-1"
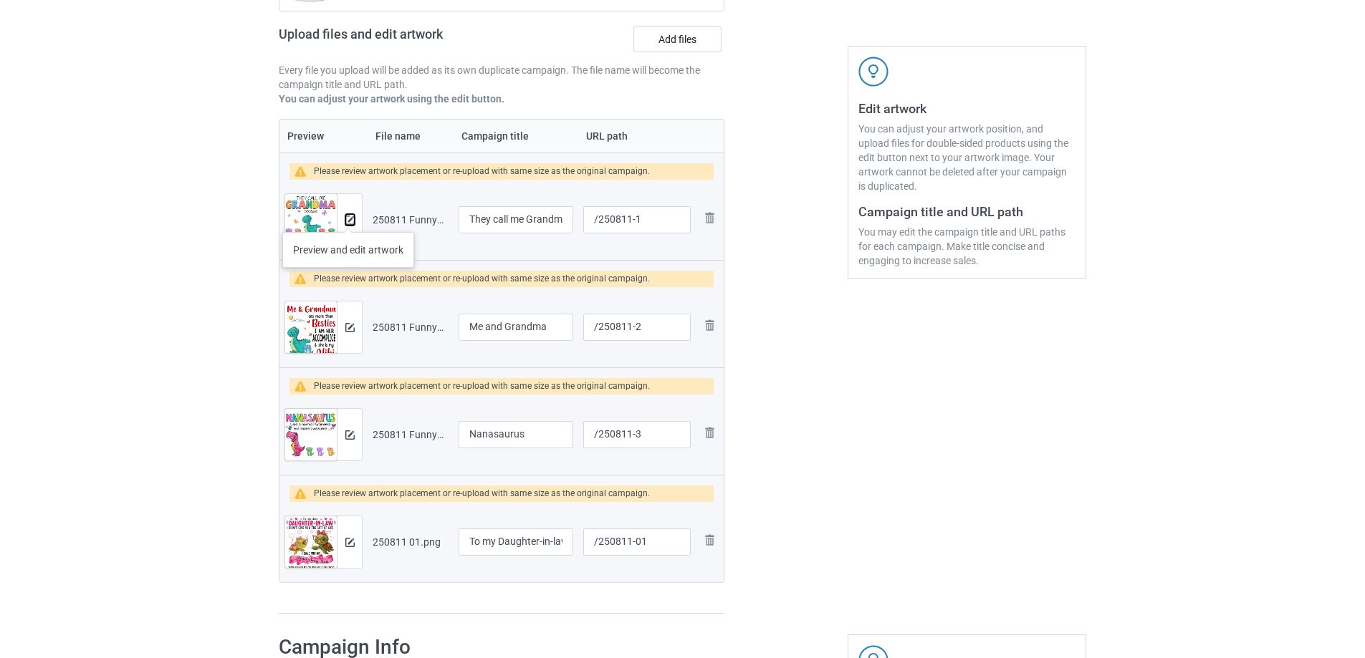
click at [348, 218] on img at bounding box center [349, 220] width 9 height 9
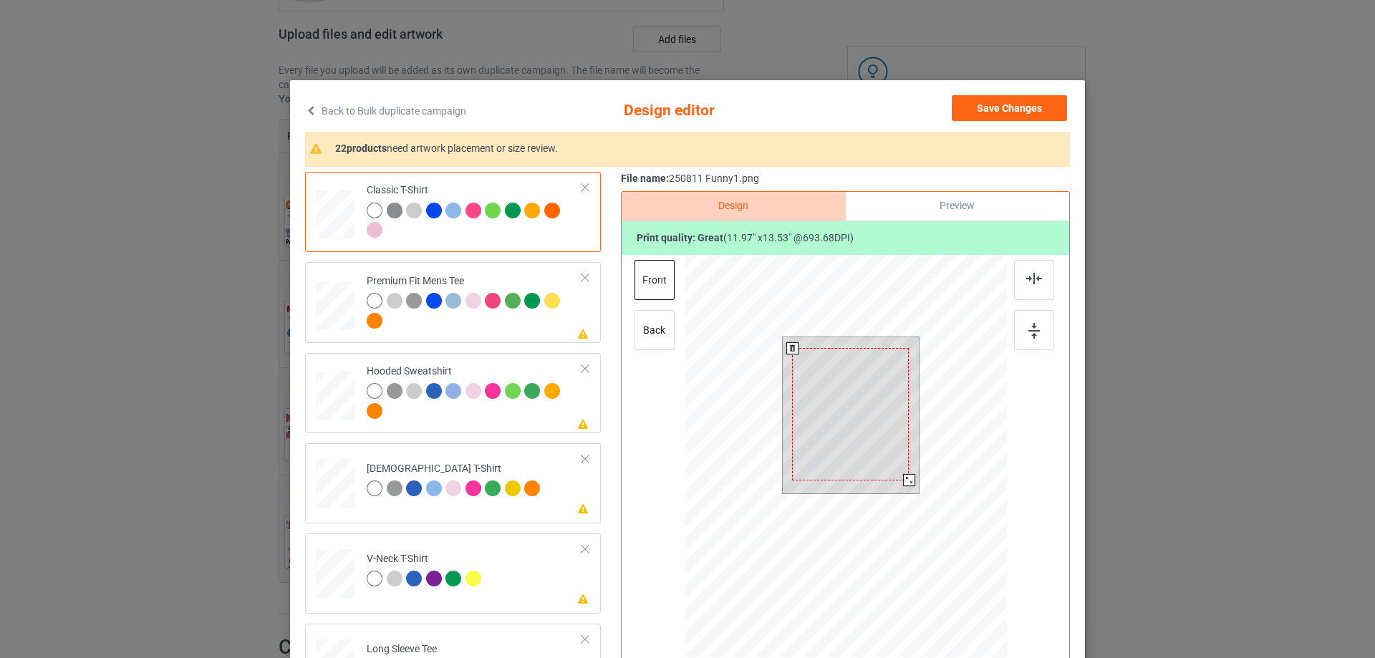
drag, startPoint x: 910, startPoint y: 490, endPoint x: 902, endPoint y: 479, distance: 14.3
click at [903, 479] on div at bounding box center [909, 480] width 12 height 12
click at [887, 463] on div at bounding box center [850, 406] width 117 height 132
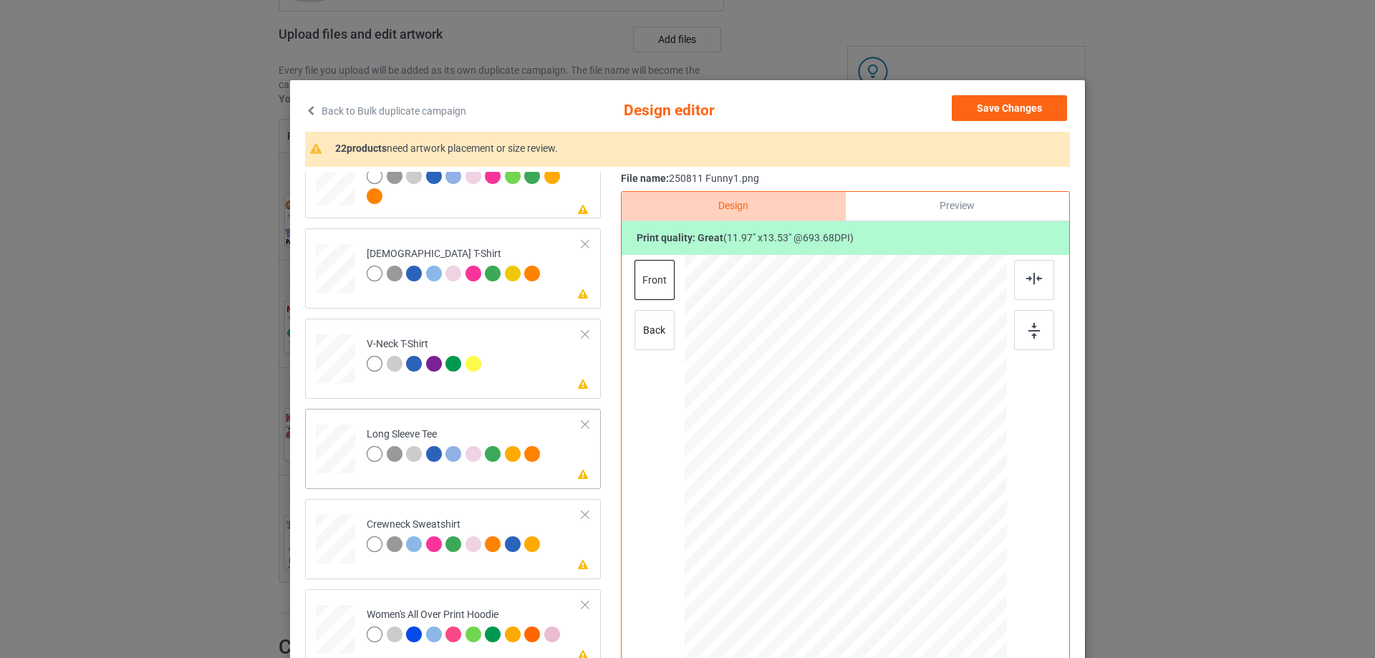
scroll to position [430, 0]
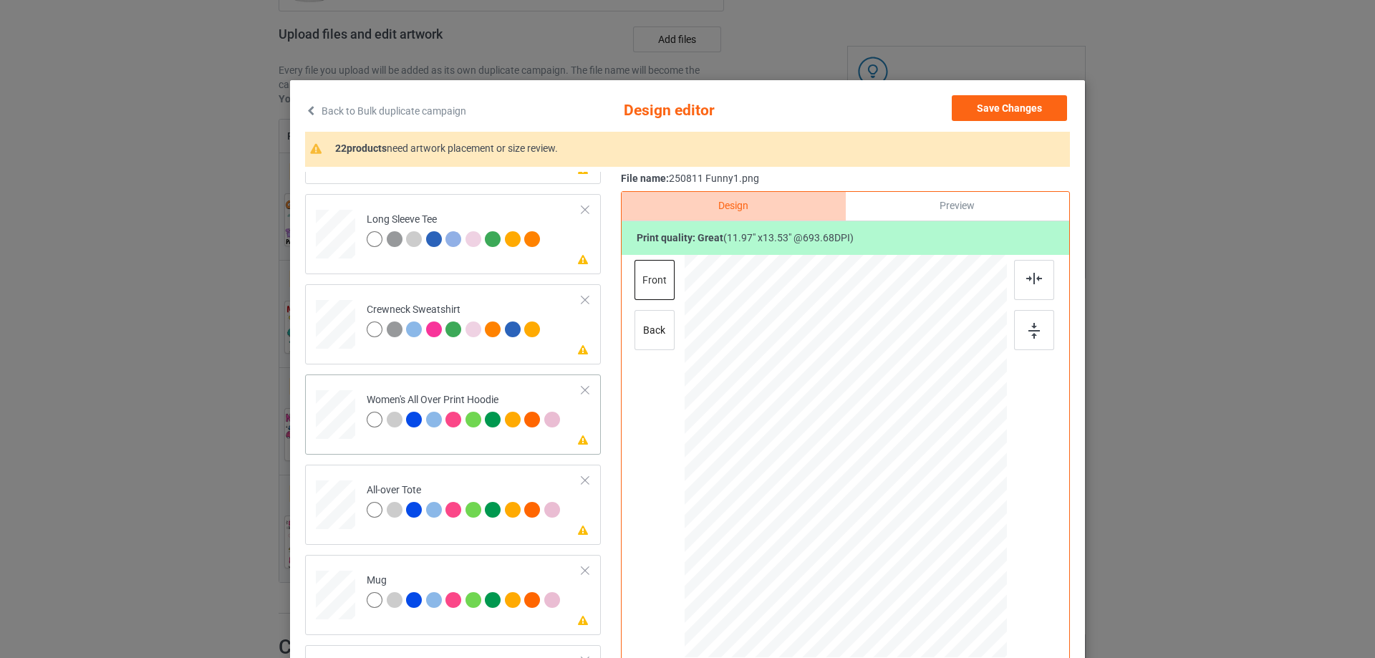
drag, startPoint x: 936, startPoint y: 565, endPoint x: 878, endPoint y: 498, distance: 88.9
click at [911, 498] on div at bounding box center [846, 457] width 322 height 365
drag, startPoint x: 878, startPoint y: 498, endPoint x: 877, endPoint y: 451, distance: 47.3
click at [877, 451] on div at bounding box center [844, 409] width 109 height 123
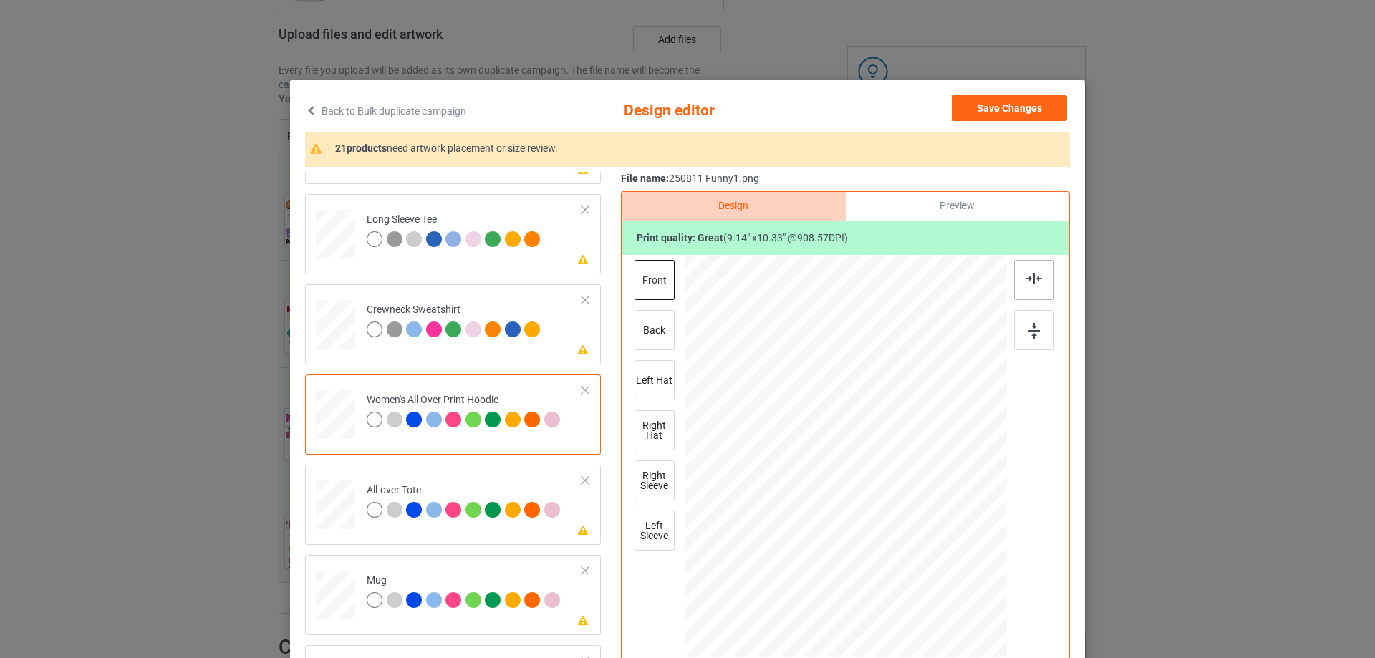
click at [1024, 285] on div at bounding box center [1034, 280] width 40 height 40
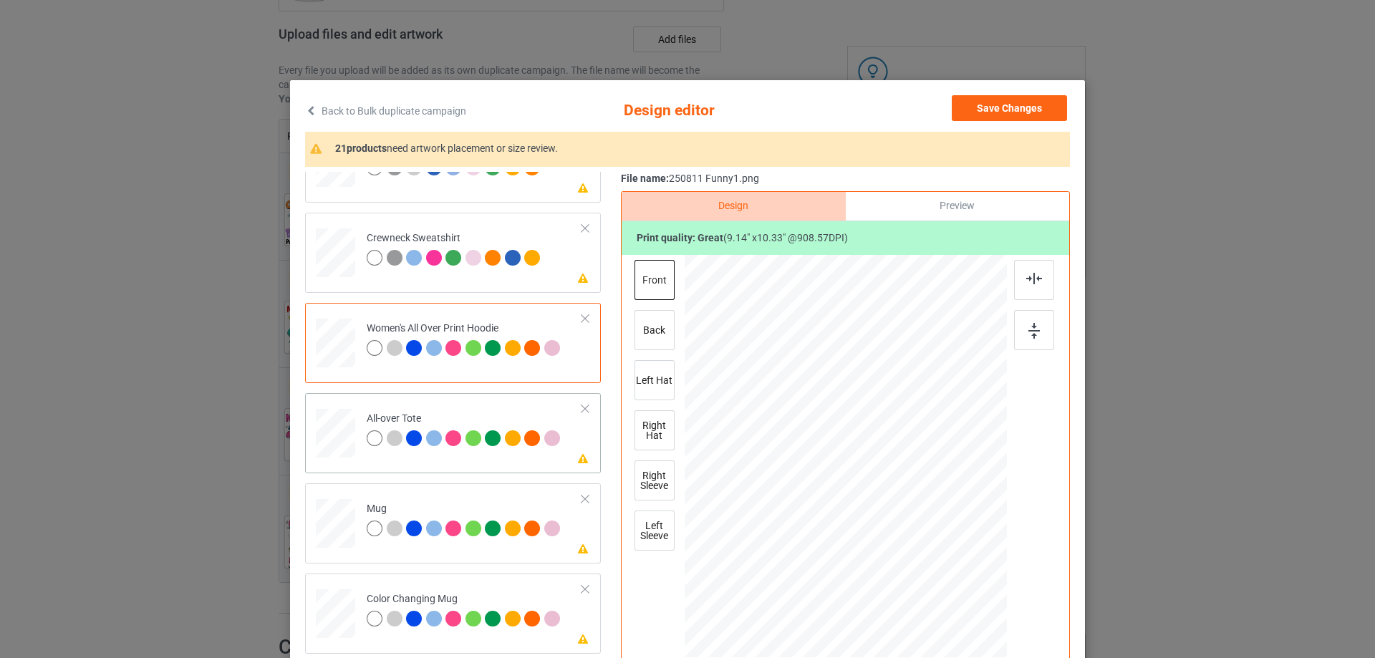
drag, startPoint x: 335, startPoint y: 435, endPoint x: 721, endPoint y: 435, distance: 386.1
drag, startPoint x: 937, startPoint y: 562, endPoint x: 950, endPoint y: 577, distance: 19.8
click at [950, 577] on div at bounding box center [956, 580] width 12 height 12
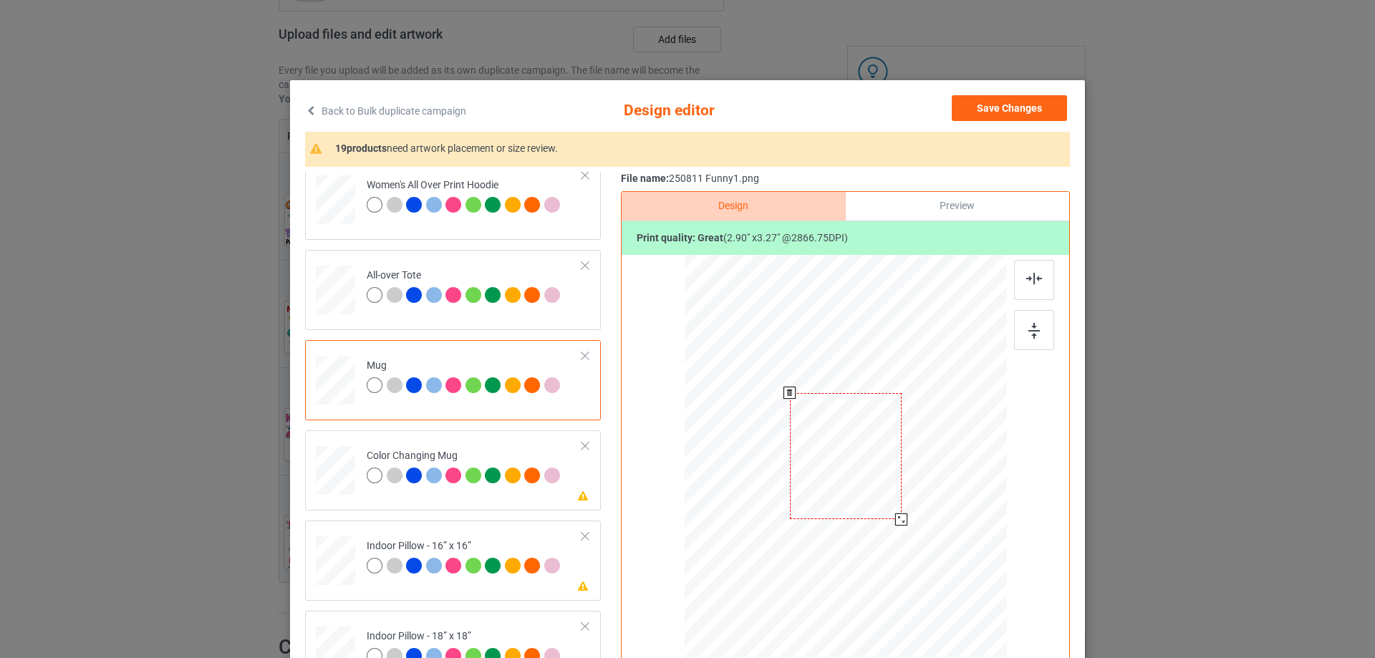
drag, startPoint x: 940, startPoint y: 568, endPoint x: 903, endPoint y: 483, distance: 93.0
click at [904, 513] on div at bounding box center [846, 456] width 322 height 134
drag, startPoint x: 903, startPoint y: 483, endPoint x: 933, endPoint y: 481, distance: 30.1
click at [933, 481] on div at bounding box center [933, 457] width 110 height 124
click at [1039, 328] on div at bounding box center [1034, 330] width 40 height 40
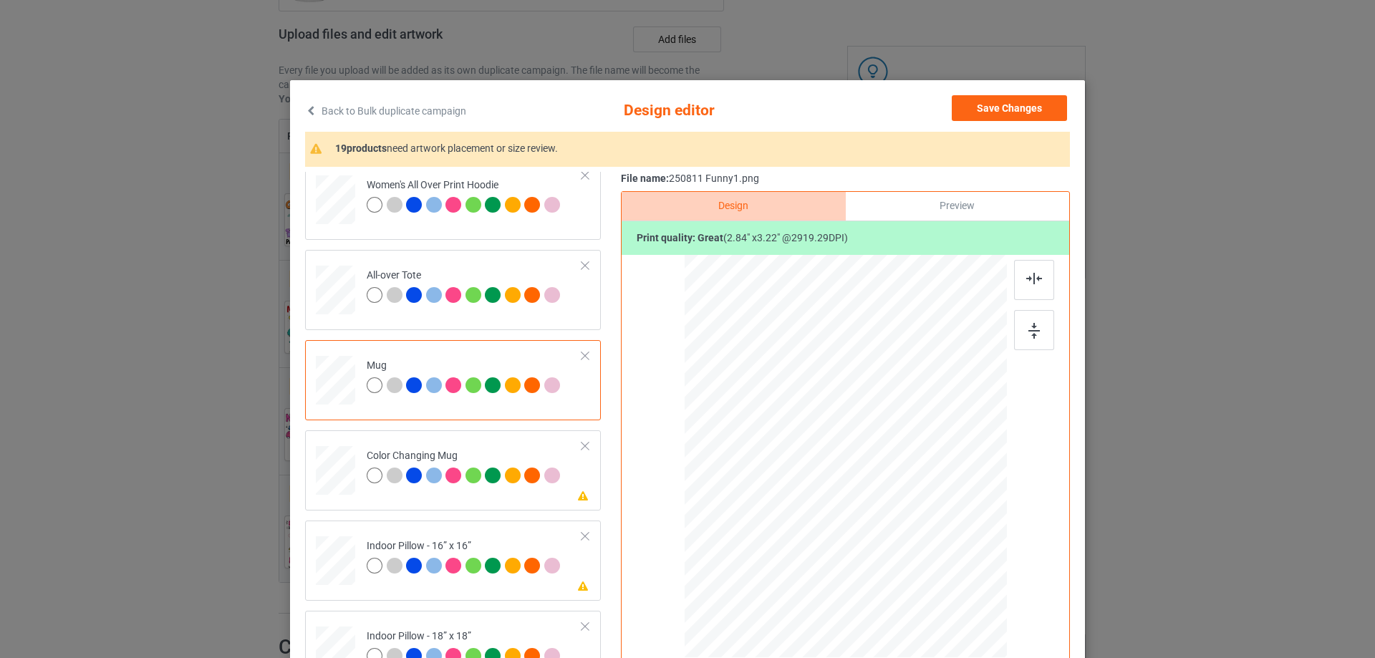
scroll to position [72, 0]
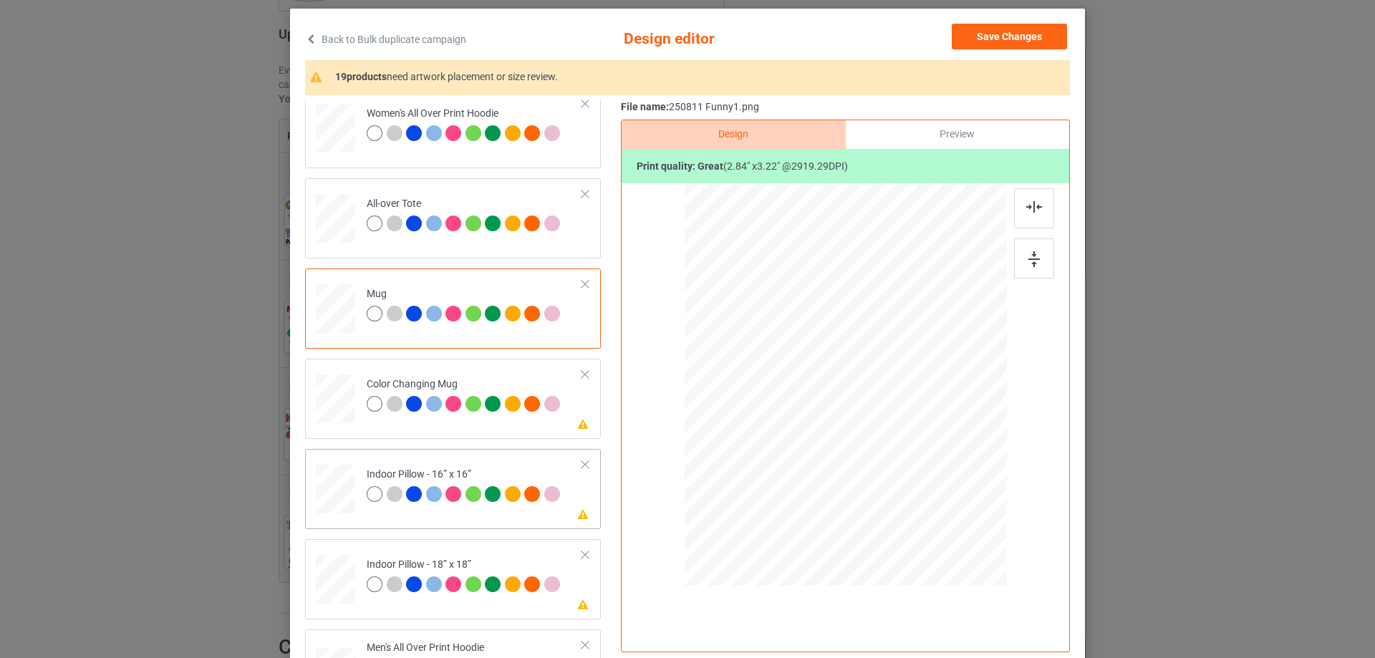
click at [360, 492] on td "Please review artwork placement Indoor Pillow - 16” x 16”" at bounding box center [474, 486] width 231 height 63
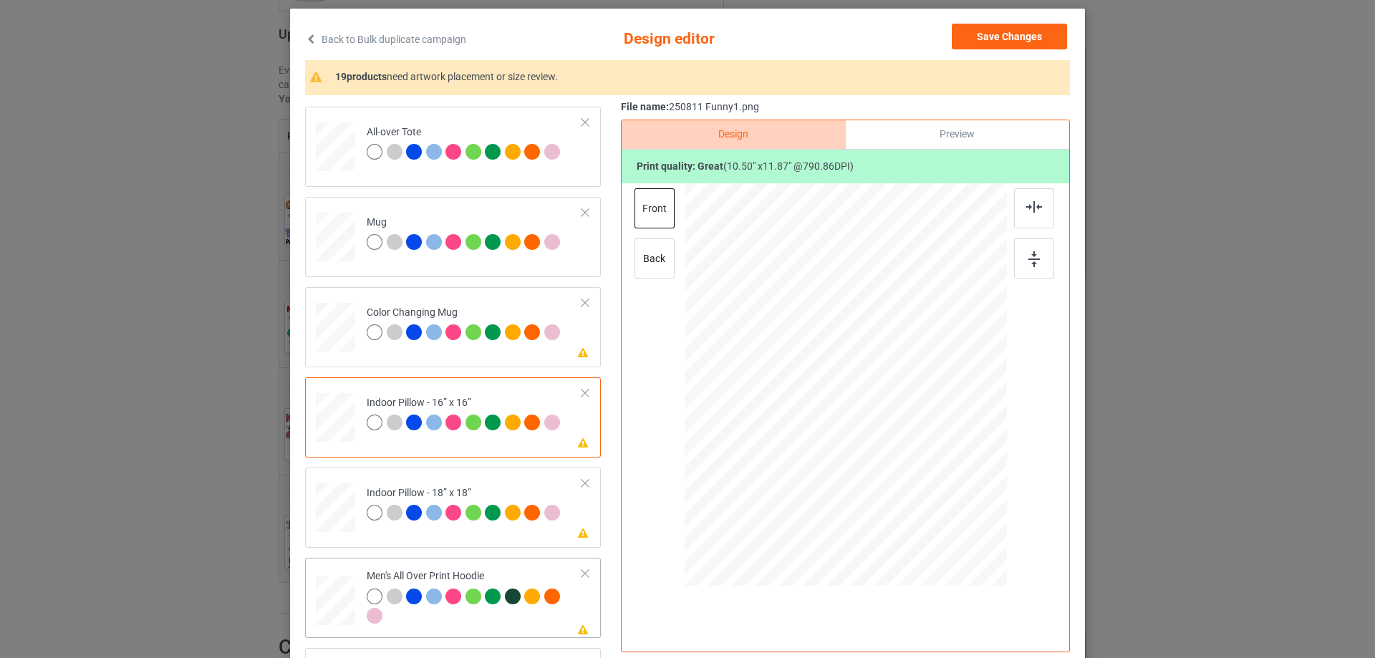
scroll to position [788, 0]
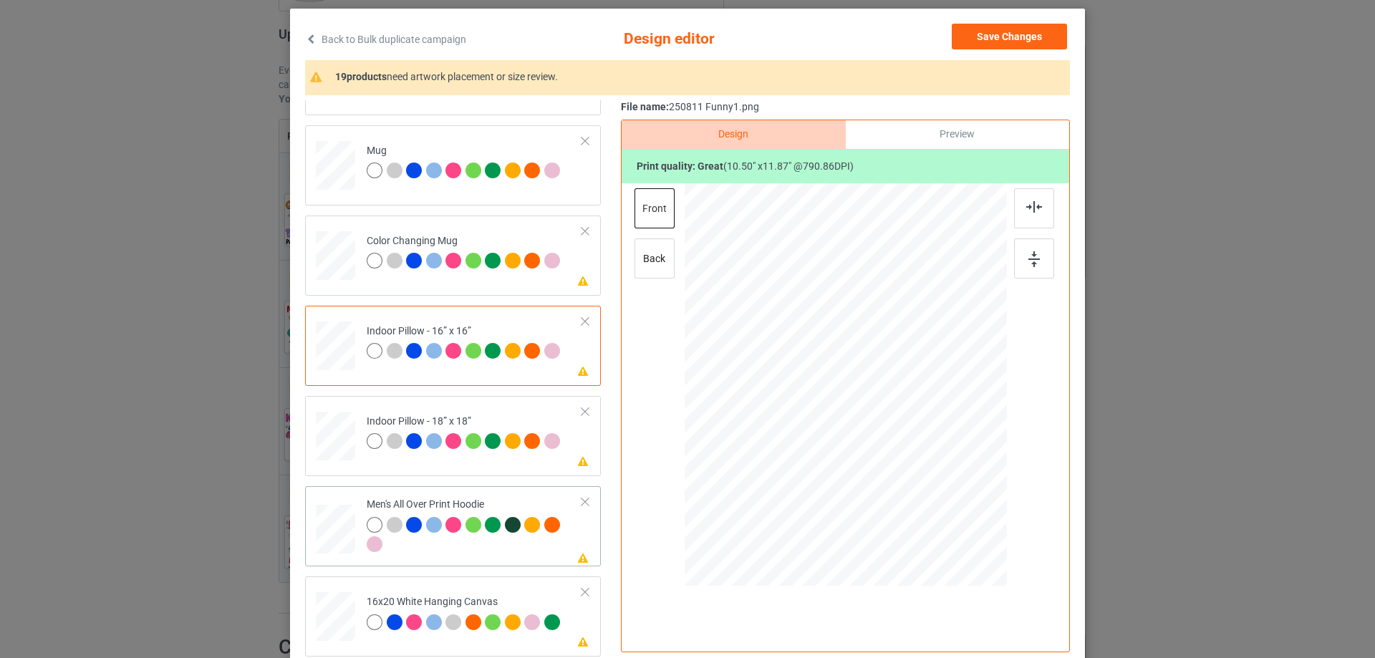
drag, startPoint x: 938, startPoint y: 494, endPoint x: 905, endPoint y: 424, distance: 77.9
click at [905, 424] on div at bounding box center [846, 384] width 322 height 342
click at [860, 375] on div at bounding box center [845, 341] width 99 height 112
click at [893, 400] on div at bounding box center [899, 401] width 12 height 12
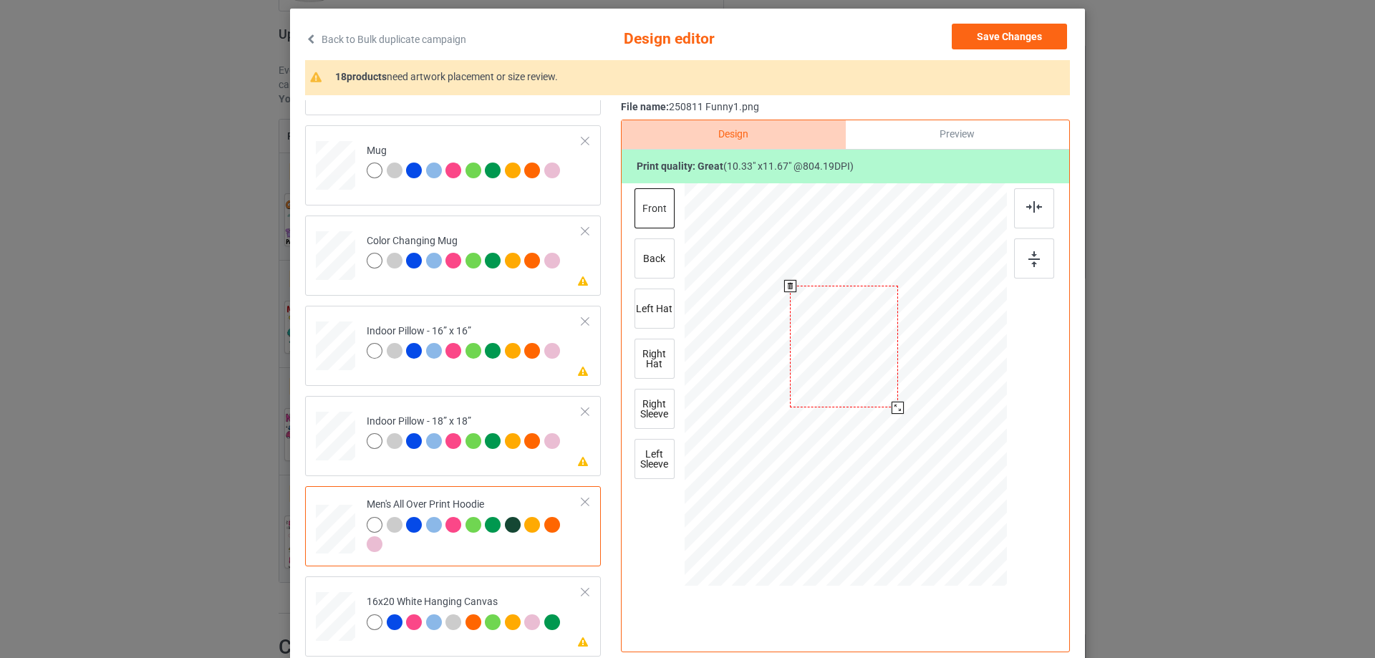
click at [867, 375] on div at bounding box center [843, 347] width 107 height 122
click at [1026, 209] on img at bounding box center [1034, 206] width 16 height 11
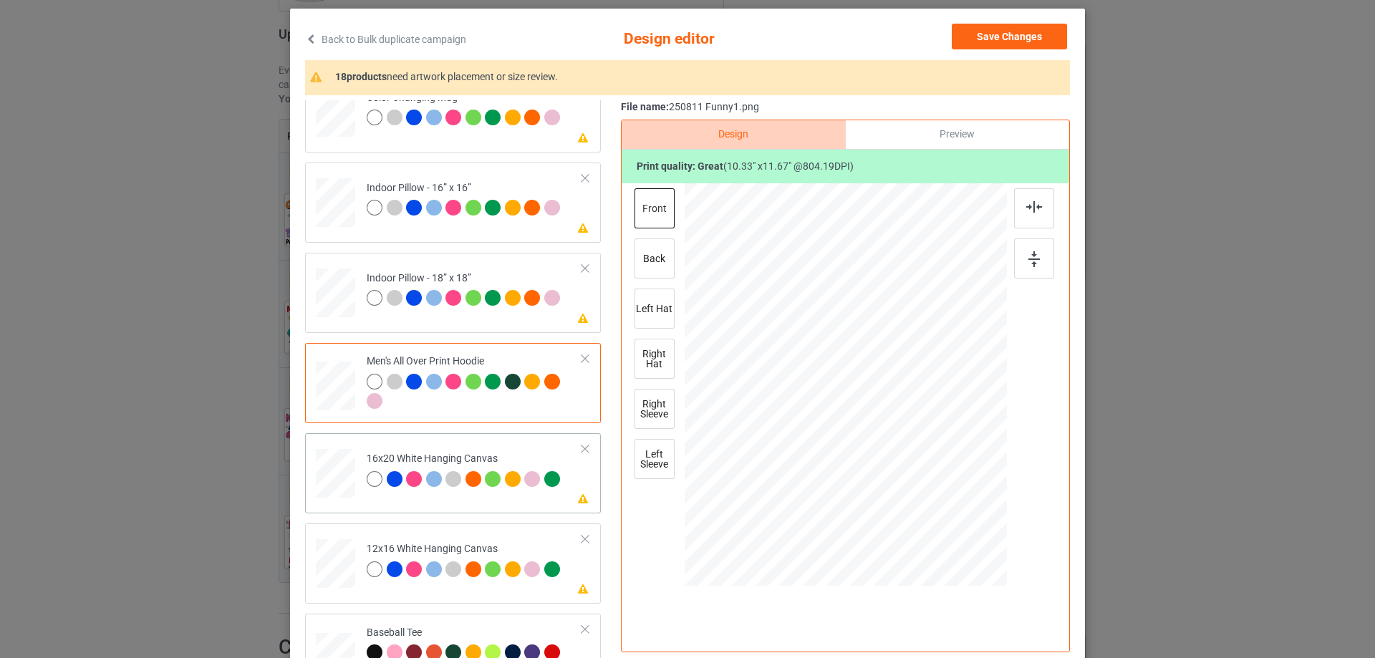
click at [945, 497] on div at bounding box center [846, 385] width 322 height 403
drag, startPoint x: 938, startPoint y: 499, endPoint x: 950, endPoint y: 587, distance: 89.6
click at [950, 587] on div at bounding box center [846, 386] width 322 height 407
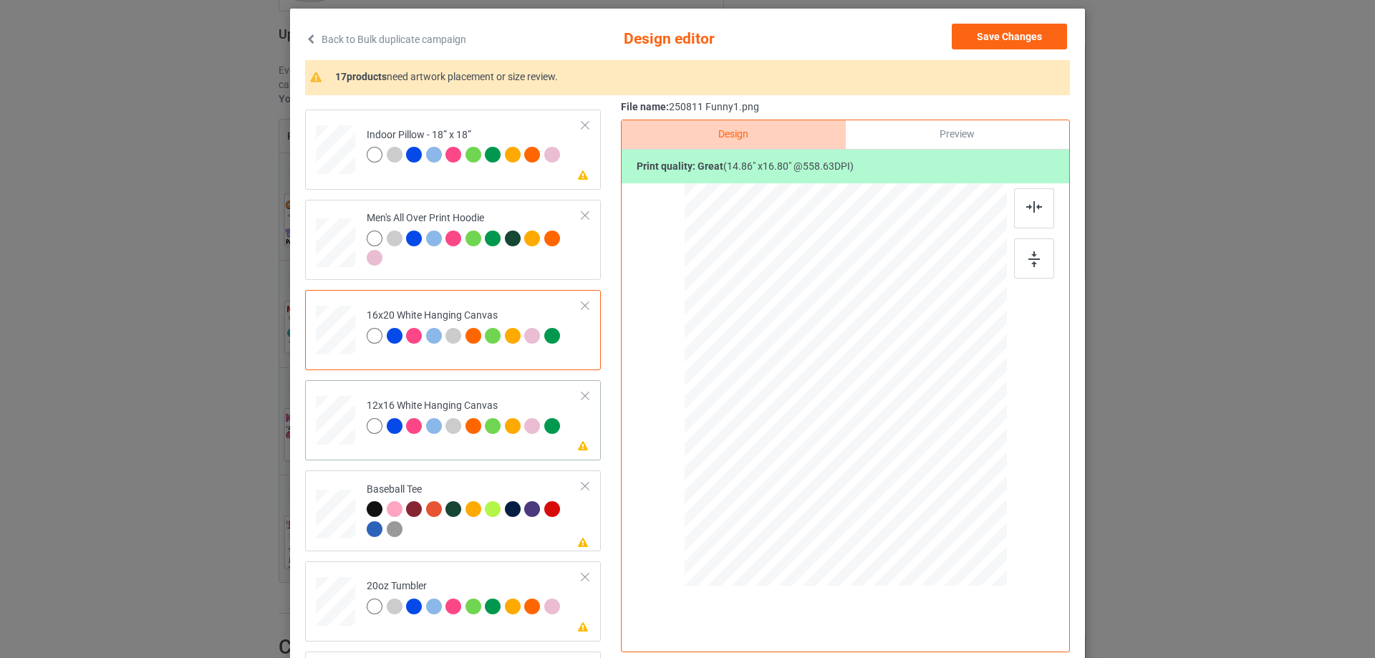
drag, startPoint x: 931, startPoint y: 487, endPoint x: 956, endPoint y: 554, distance: 71.2
click at [956, 554] on div at bounding box center [845, 384] width 303 height 403
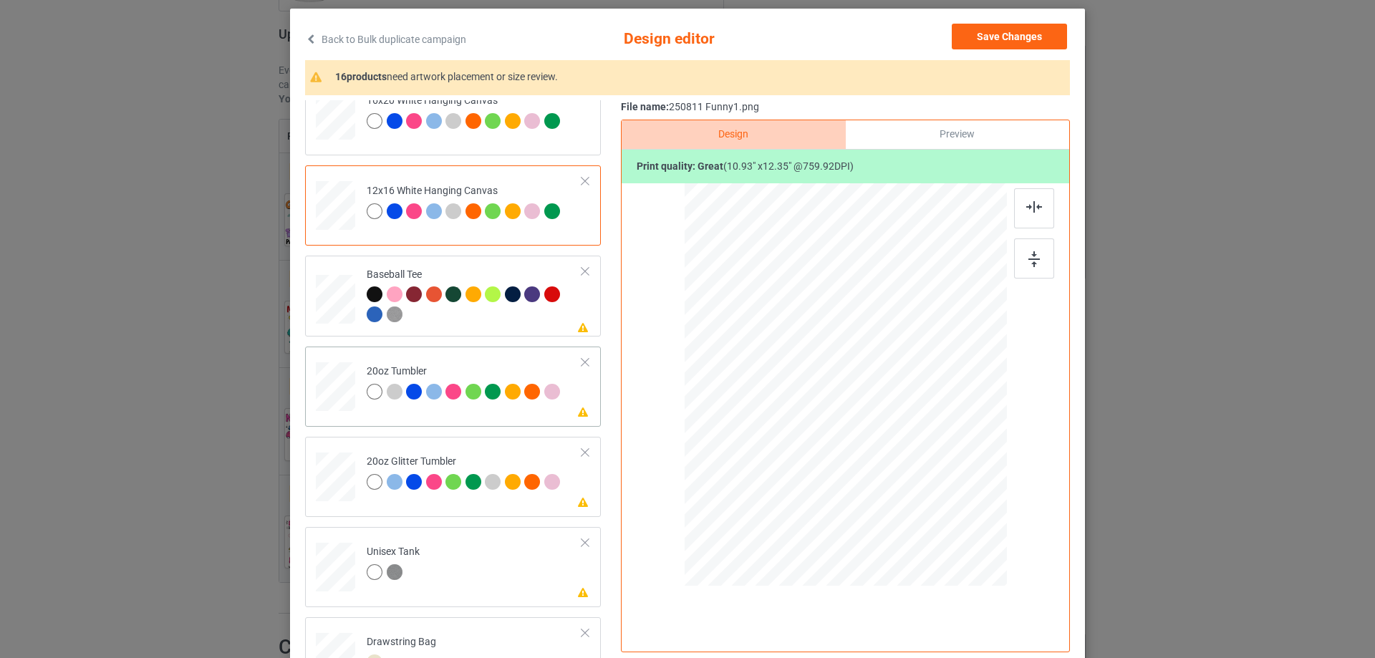
drag, startPoint x: 931, startPoint y: 488, endPoint x: 890, endPoint y: 440, distance: 62.6
click at [890, 440] on div at bounding box center [895, 441] width 12 height 12
drag, startPoint x: 776, startPoint y: 412, endPoint x: 789, endPoint y: 413, distance: 12.9
click at [789, 413] on div at bounding box center [771, 382] width 99 height 112
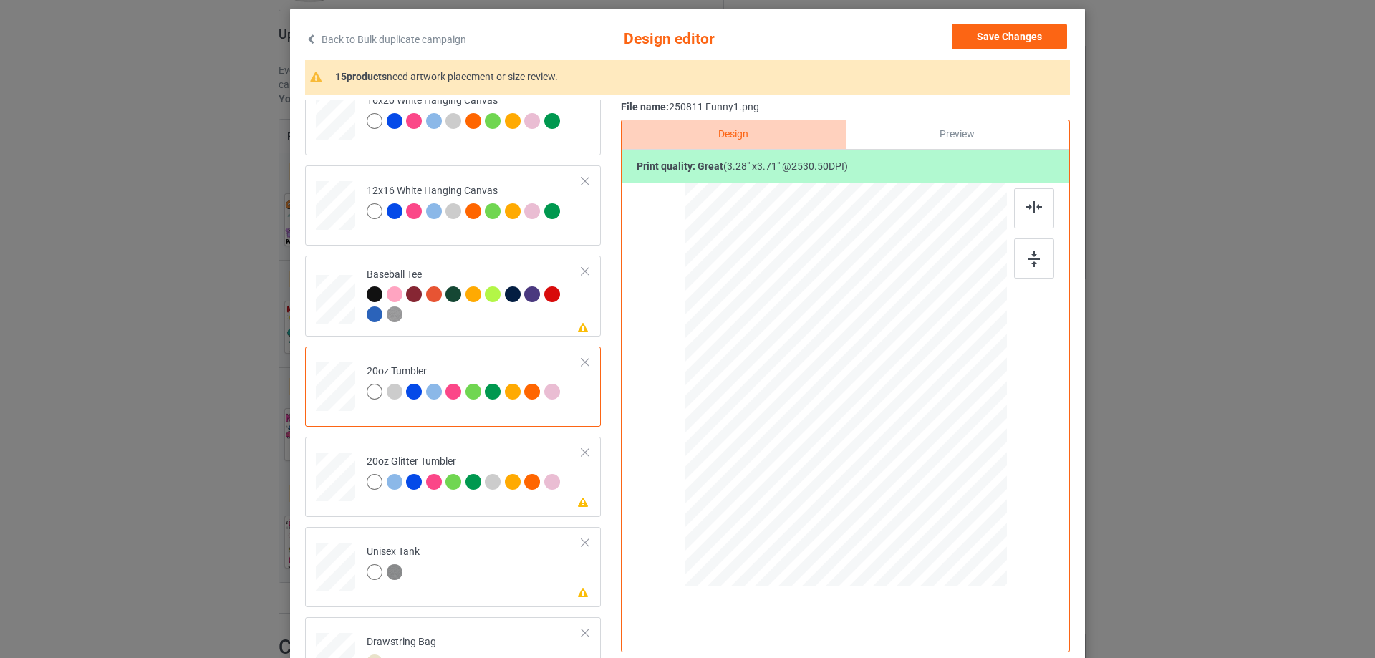
scroll to position [1361, 0]
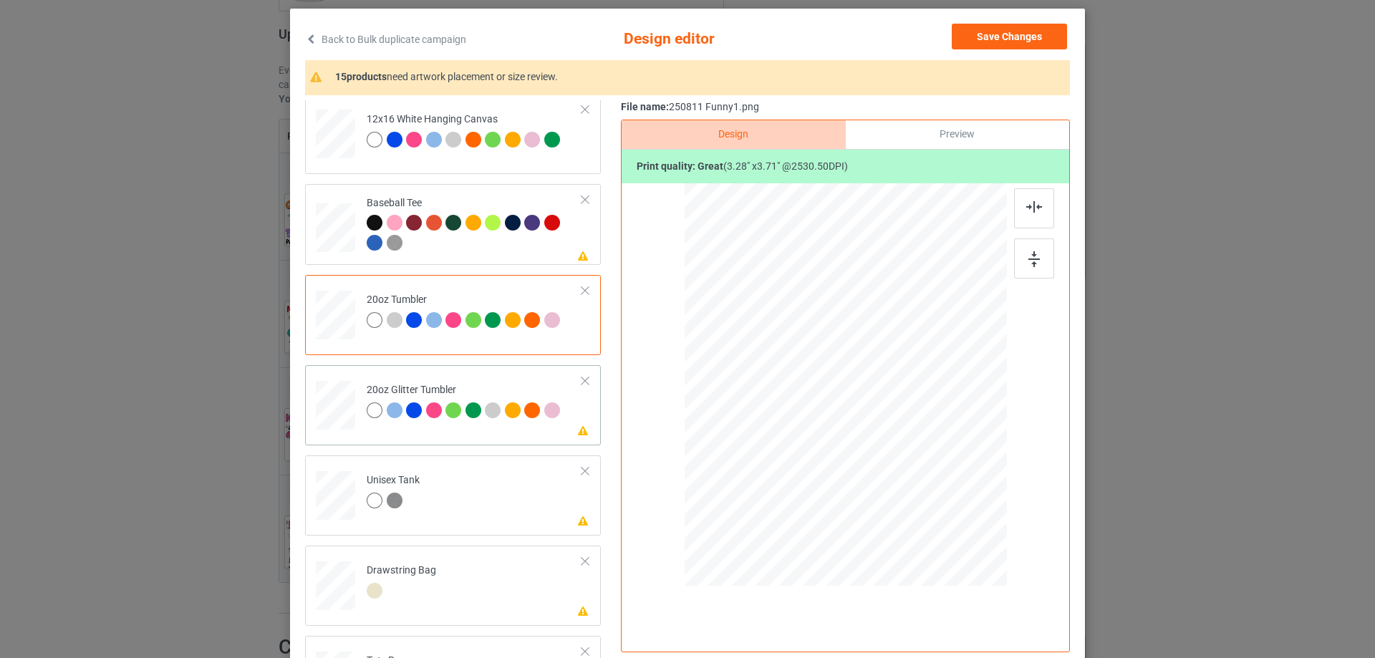
drag, startPoint x: 932, startPoint y: 491, endPoint x: 905, endPoint y: 453, distance: 46.1
click at [905, 453] on div at bounding box center [906, 454] width 12 height 12
drag, startPoint x: 818, startPoint y: 411, endPoint x: 804, endPoint y: 411, distance: 13.6
click at [804, 411] on div at bounding box center [774, 368] width 122 height 138
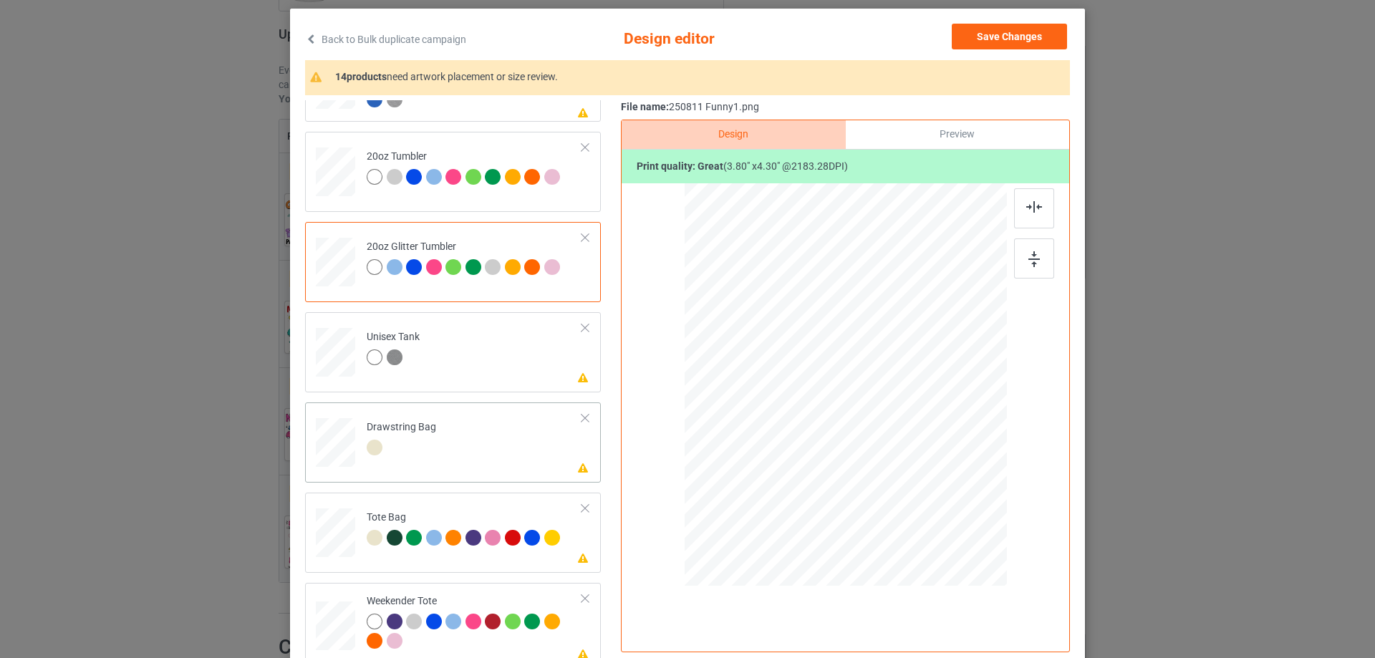
scroll to position [1509, 0]
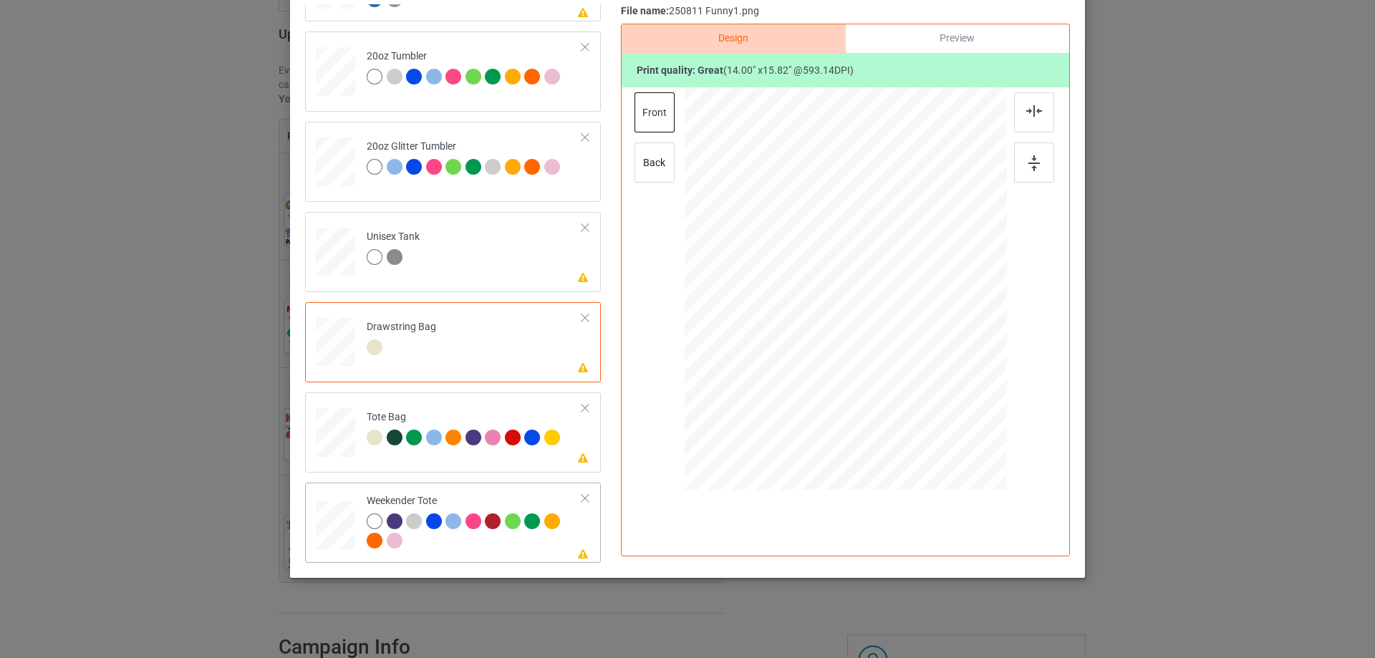
drag, startPoint x: 941, startPoint y: 398, endPoint x: 903, endPoint y: 358, distance: 54.7
click at [912, 359] on div at bounding box center [845, 290] width 321 height 208
click at [870, 341] on div at bounding box center [845, 283] width 130 height 148
click at [1029, 117] on div at bounding box center [1034, 112] width 40 height 40
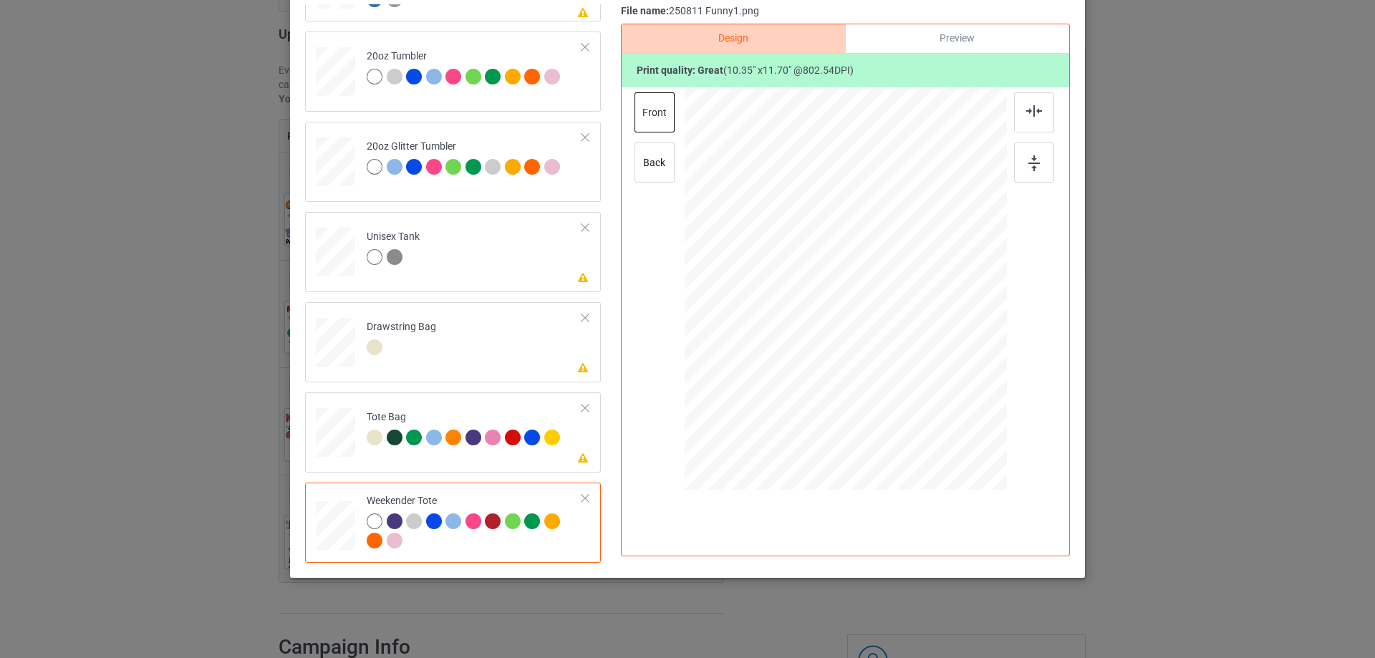
scroll to position [25, 0]
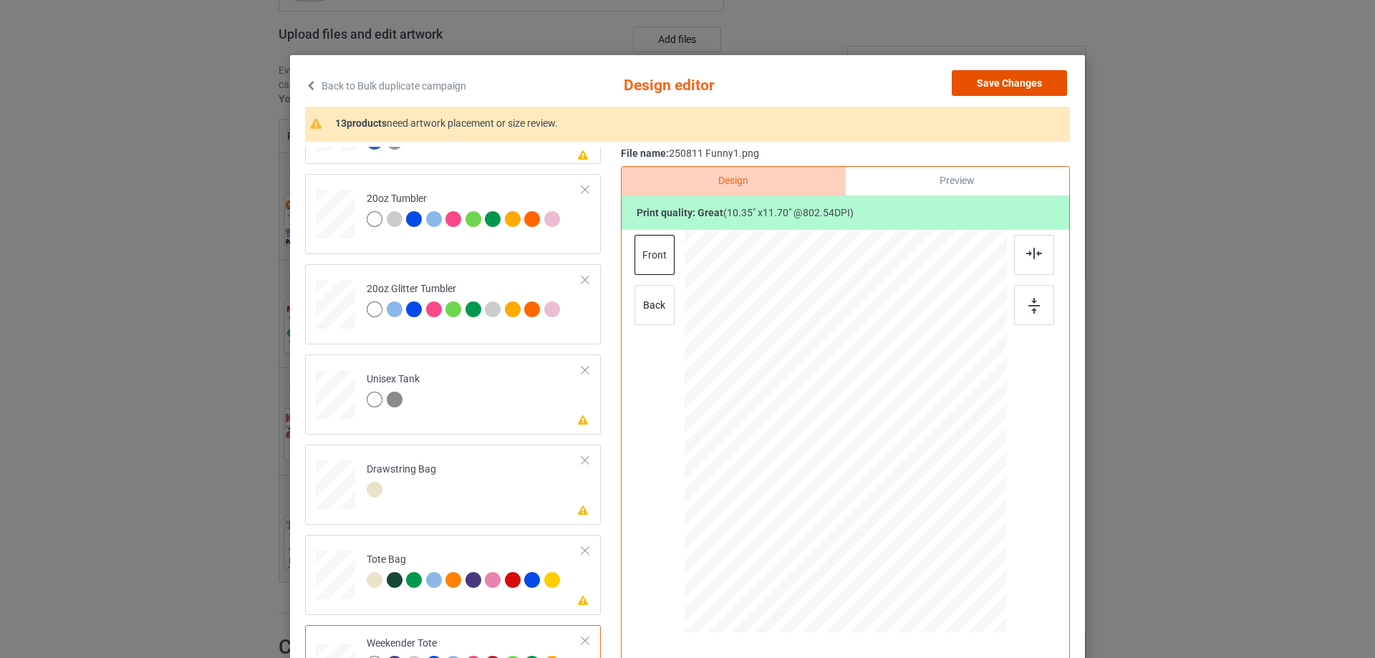
click at [1029, 71] on button "Save Changes" at bounding box center [1009, 83] width 115 height 26
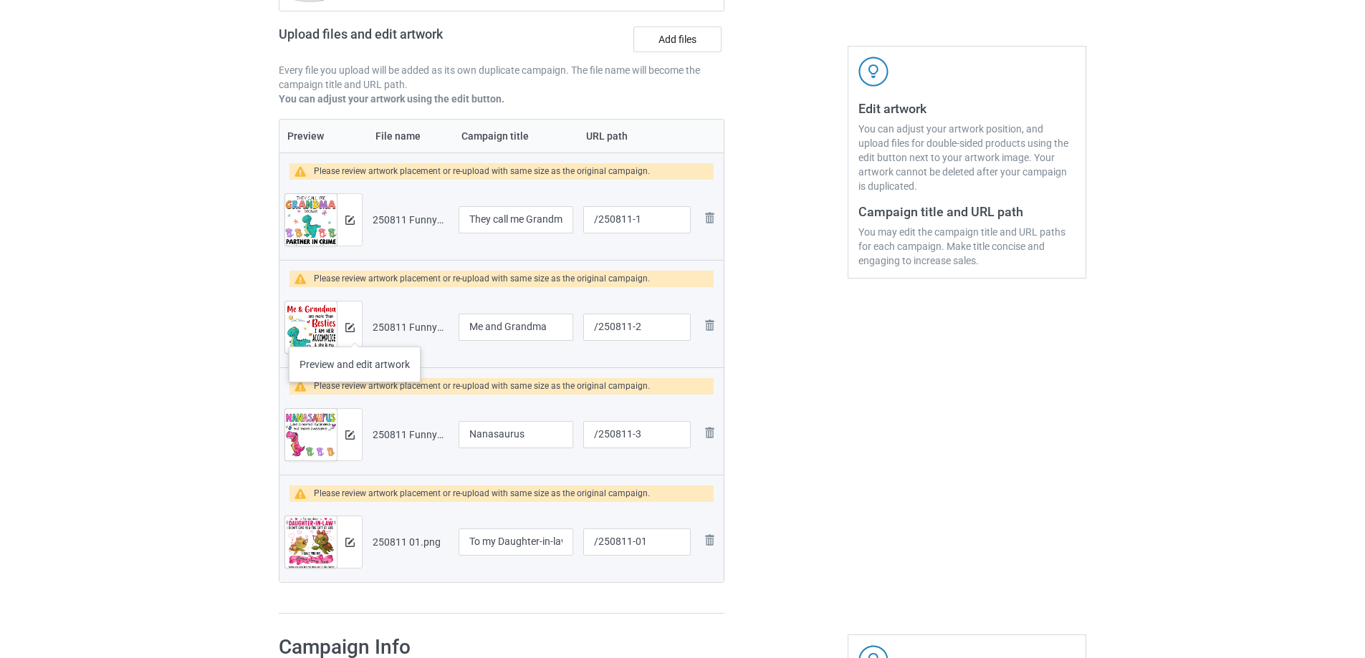
click at [355, 332] on div at bounding box center [349, 328] width 25 height 52
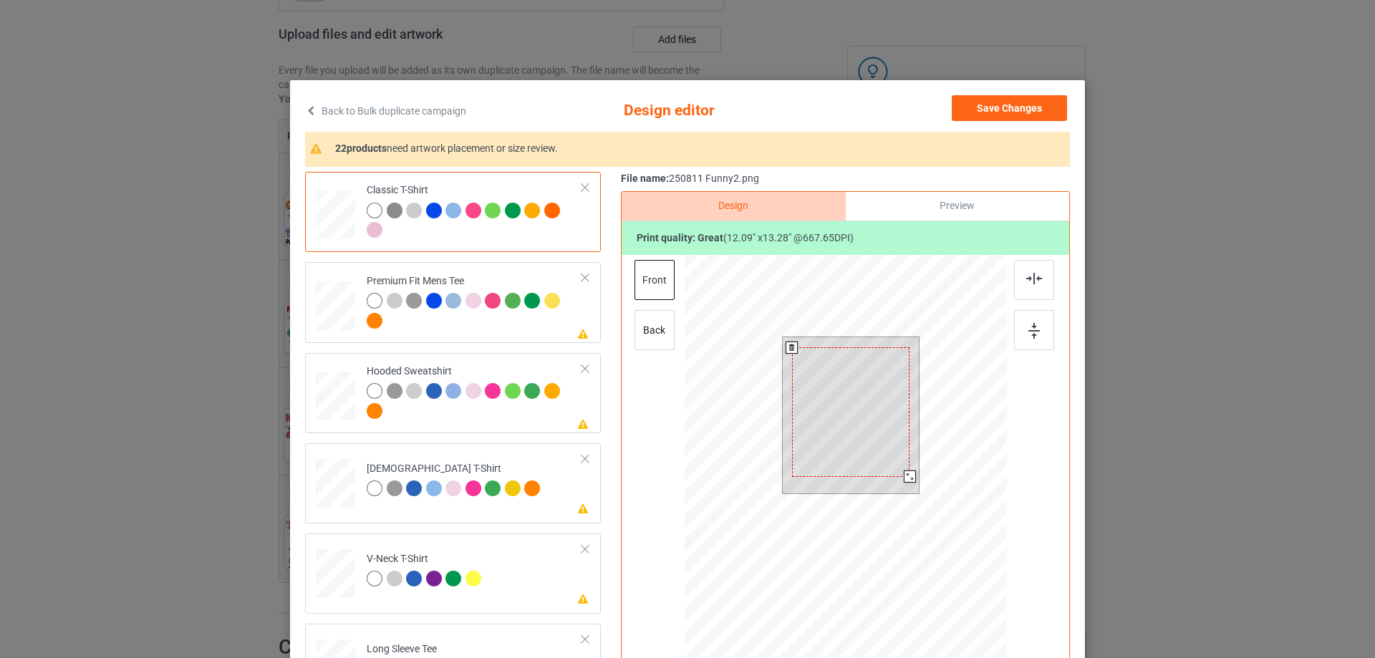
drag, startPoint x: 913, startPoint y: 489, endPoint x: 905, endPoint y: 478, distance: 13.9
click at [905, 478] on div at bounding box center [910, 477] width 12 height 12
click at [892, 464] on div at bounding box center [852, 407] width 117 height 130
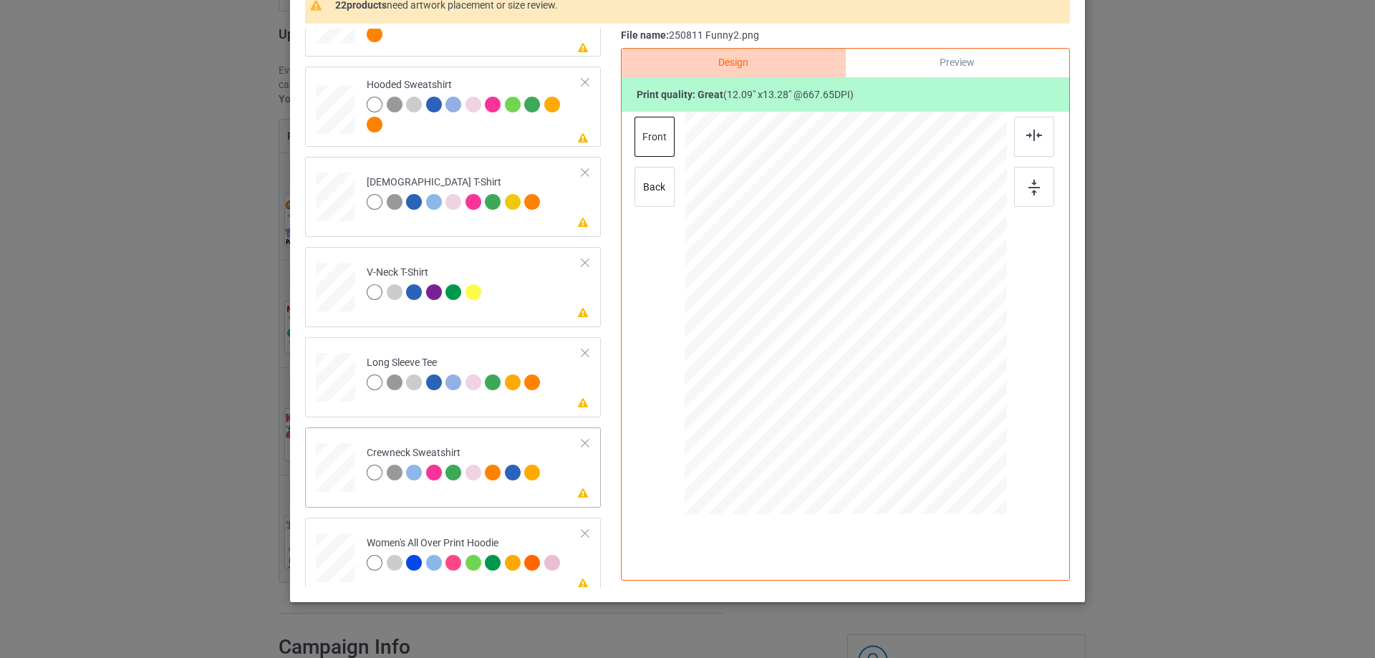
scroll to position [215, 0]
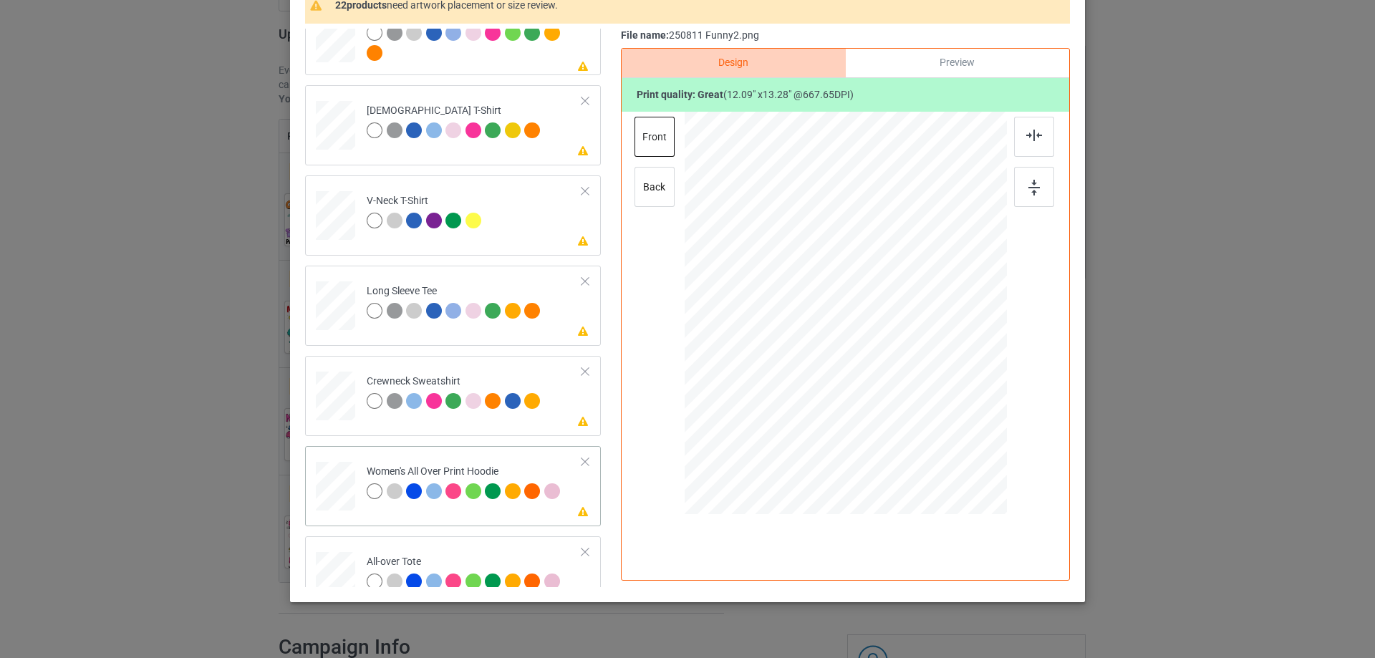
drag, startPoint x: 940, startPoint y: 423, endPoint x: 912, endPoint y: 367, distance: 62.5
click at [912, 367] on div at bounding box center [846, 314] width 322 height 365
drag, startPoint x: 855, startPoint y: 319, endPoint x: 852, endPoint y: 307, distance: 13.1
click at [852, 307] on div at bounding box center [845, 265] width 117 height 128
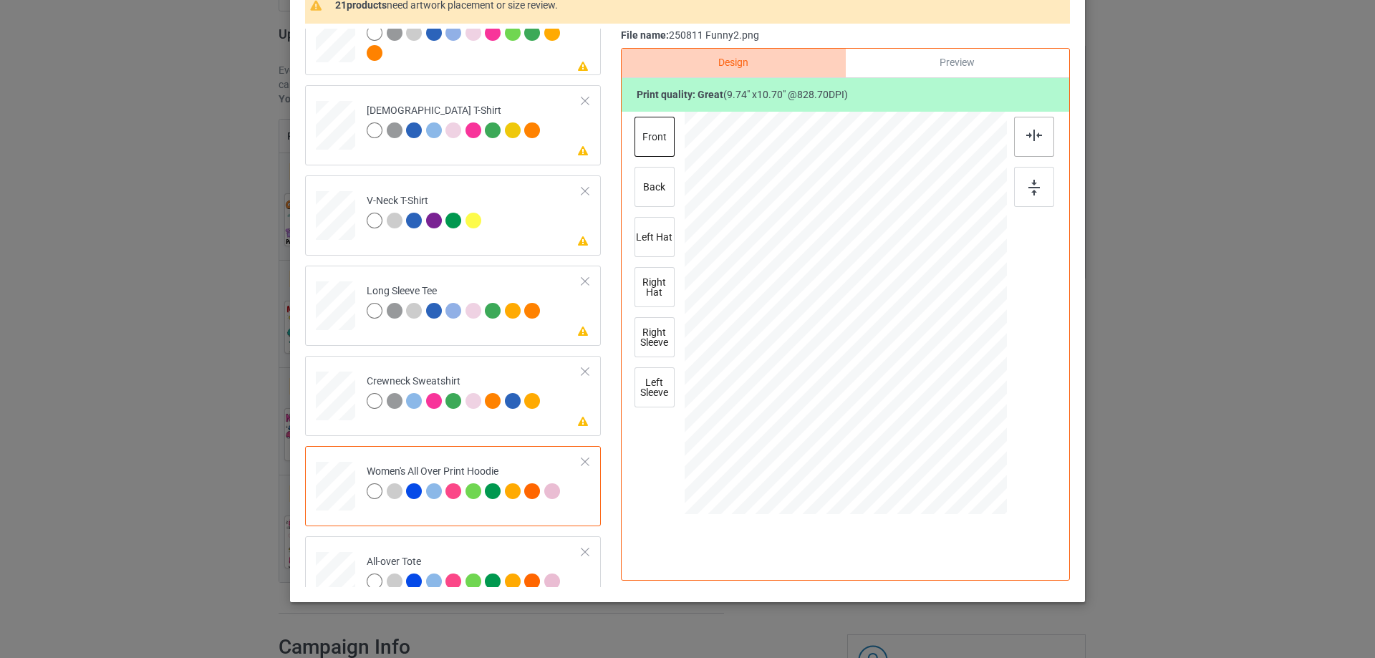
click at [1032, 143] on div at bounding box center [1034, 137] width 40 height 40
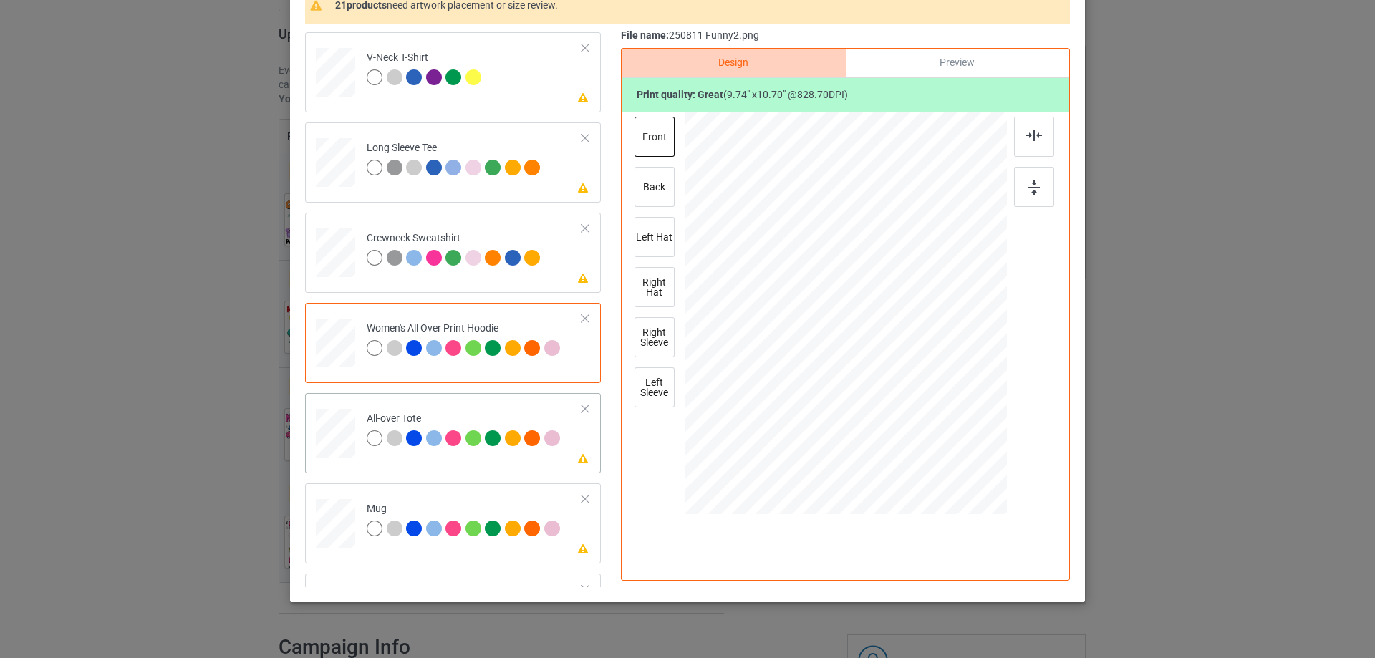
scroll to position [430, 0]
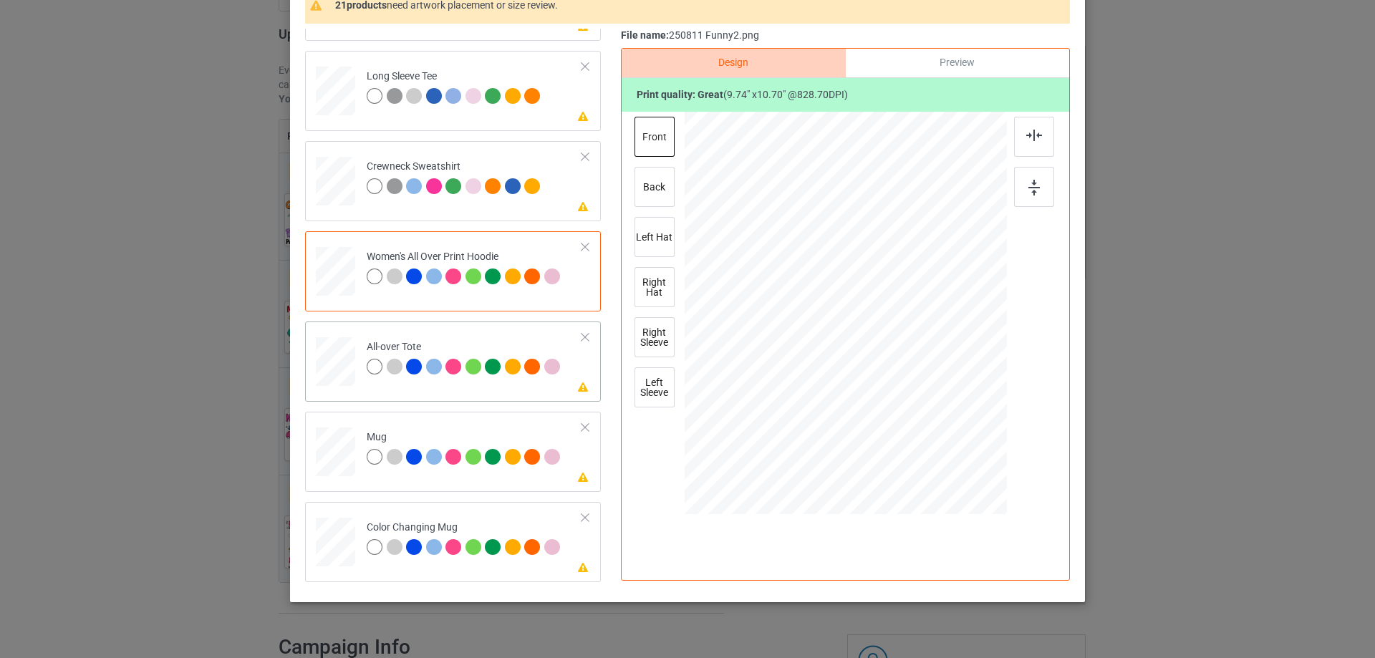
drag, startPoint x: 938, startPoint y: 416, endPoint x: 943, endPoint y: 431, distance: 15.9
click at [945, 431] on div at bounding box center [951, 429] width 12 height 12
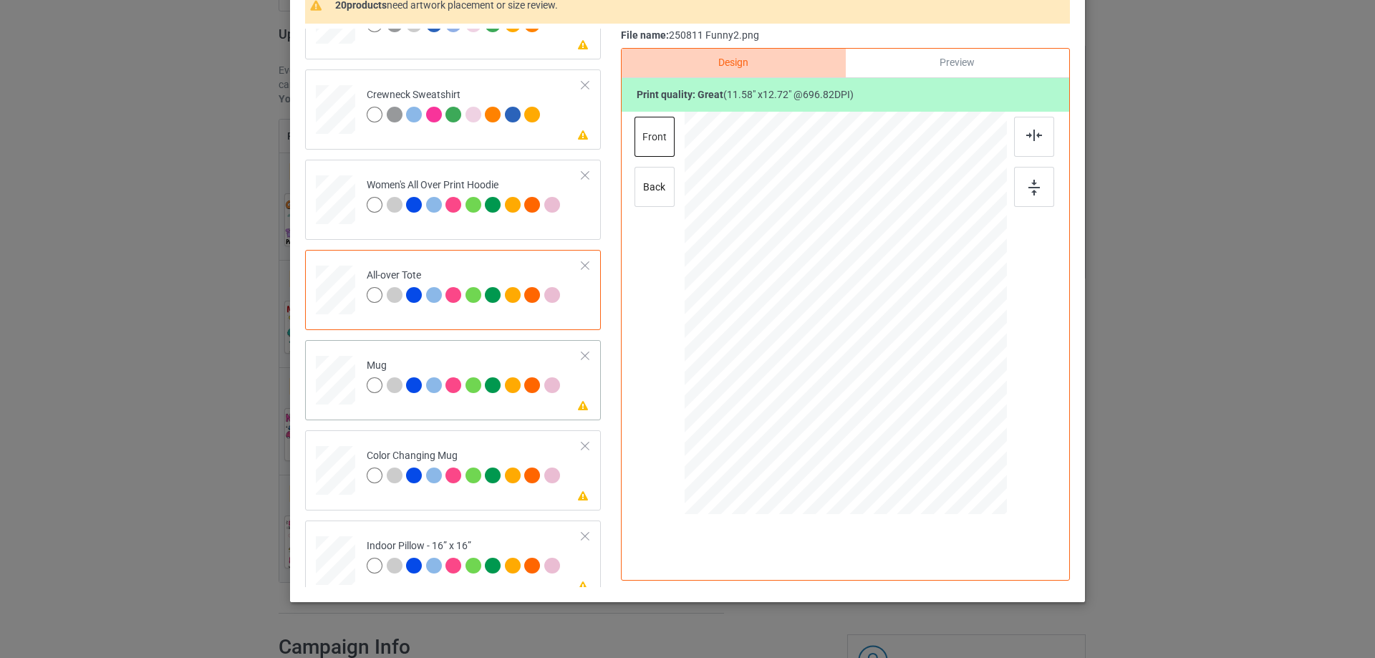
drag, startPoint x: 936, startPoint y: 423, endPoint x: 907, endPoint y: 370, distance: 60.3
click at [907, 370] on div at bounding box center [846, 313] width 322 height 134
drag, startPoint x: 851, startPoint y: 345, endPoint x: 938, endPoint y: 342, distance: 87.4
click at [938, 342] on div at bounding box center [933, 310] width 116 height 128
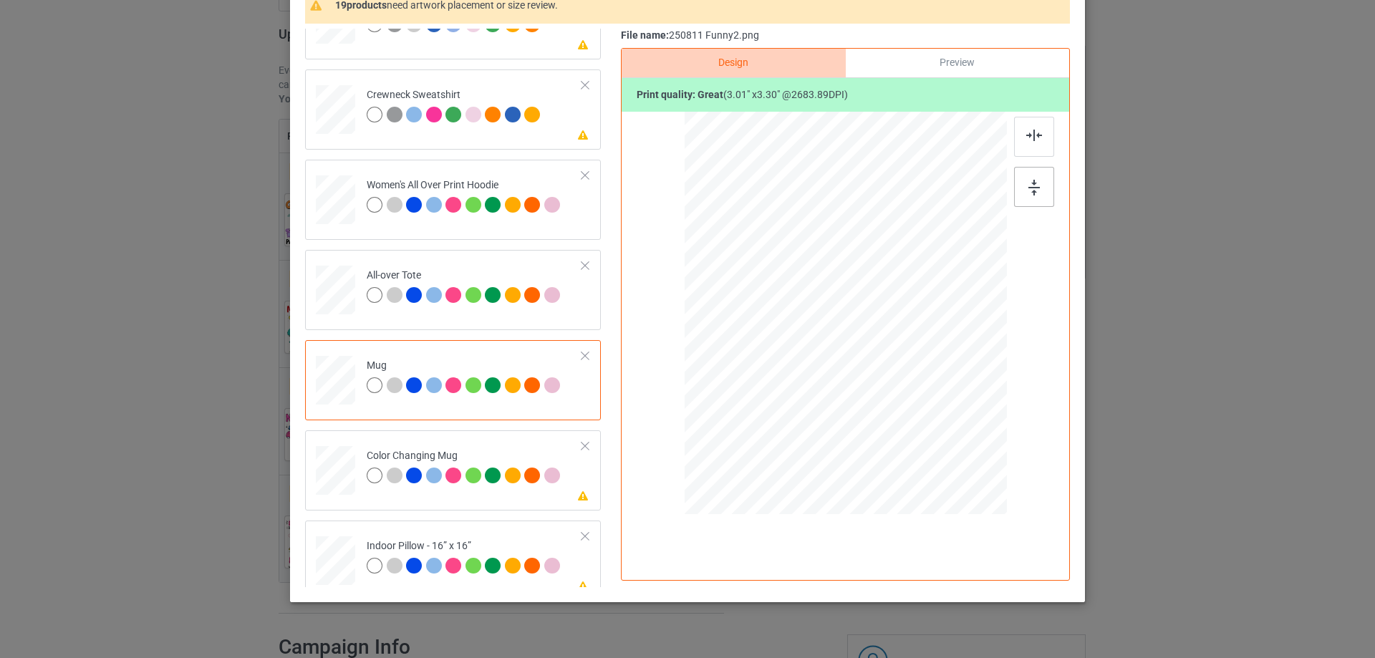
click at [1034, 191] on img at bounding box center [1034, 188] width 11 height 16
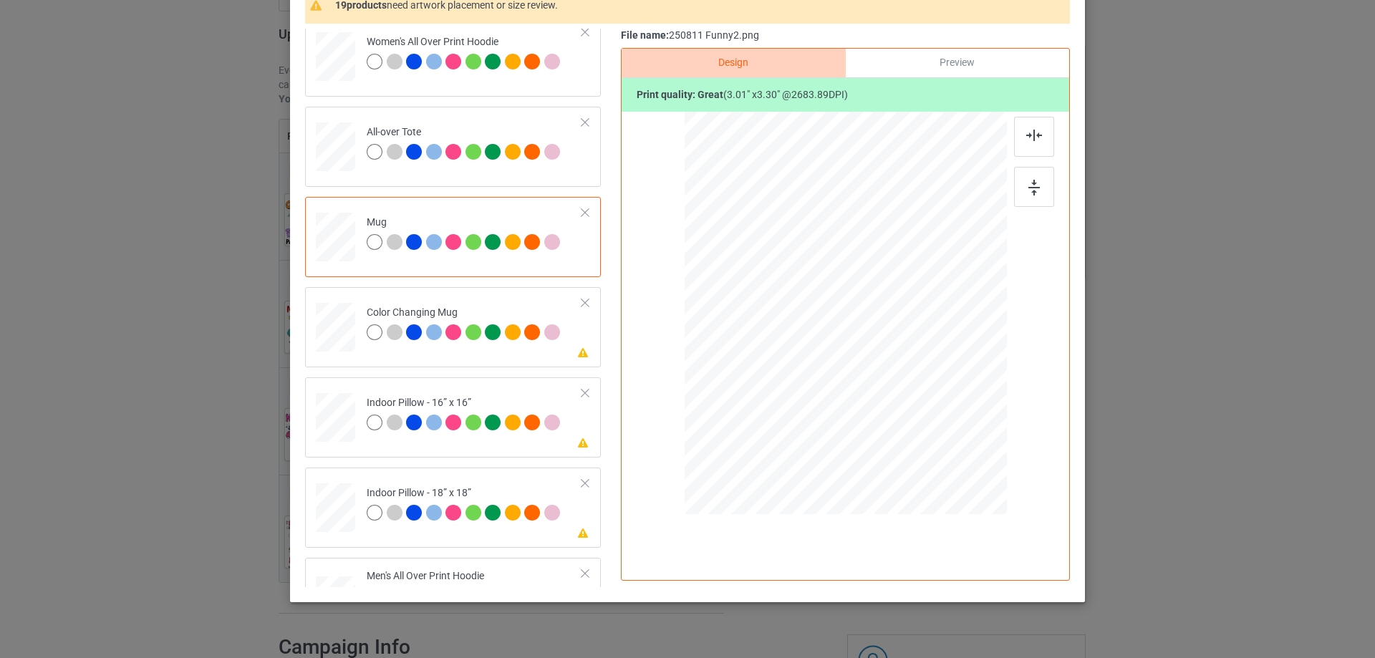
scroll to position [716, 0]
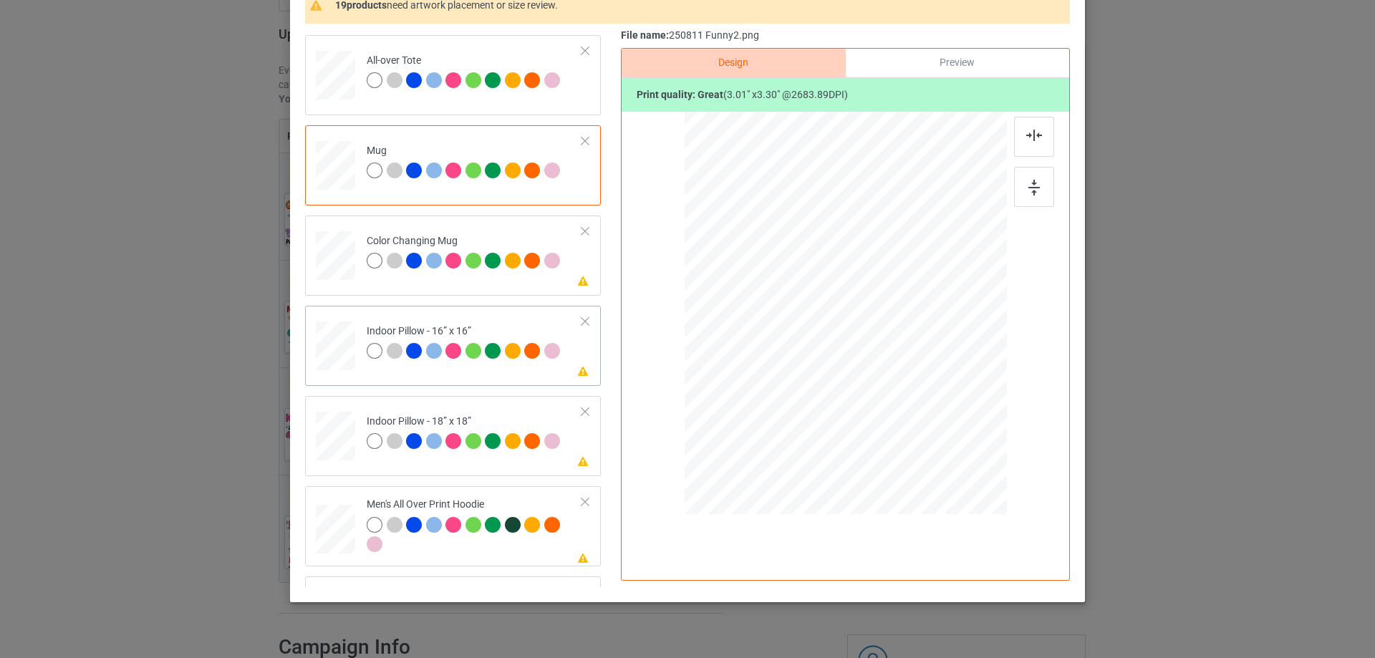
drag, startPoint x: 939, startPoint y: 419, endPoint x: 839, endPoint y: 403, distance: 101.6
click at [938, 418] on div at bounding box center [942, 419] width 12 height 12
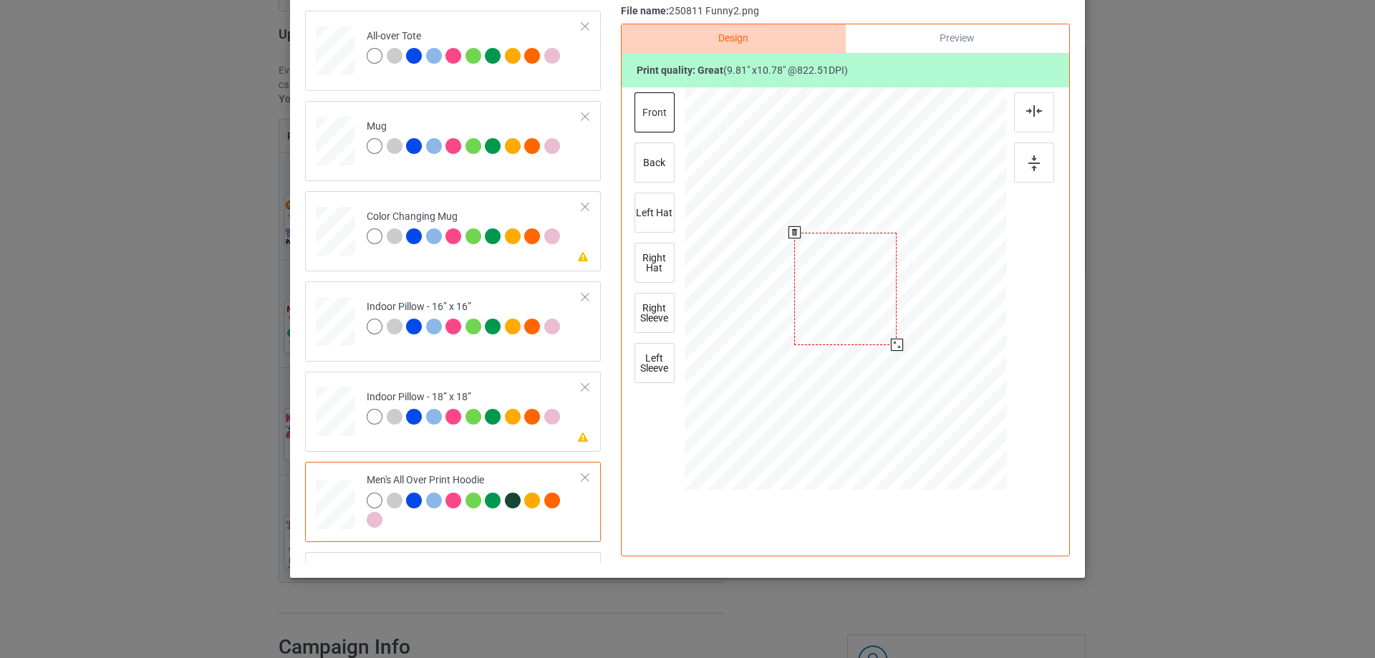
drag, startPoint x: 936, startPoint y: 393, endPoint x: 870, endPoint y: 326, distance: 93.2
click at [903, 328] on div at bounding box center [846, 288] width 322 height 342
click at [870, 285] on div at bounding box center [845, 248] width 101 height 110
drag, startPoint x: 891, startPoint y: 305, endPoint x: 896, endPoint y: 314, distance: 10.6
click at [897, 314] on div at bounding box center [903, 311] width 12 height 12
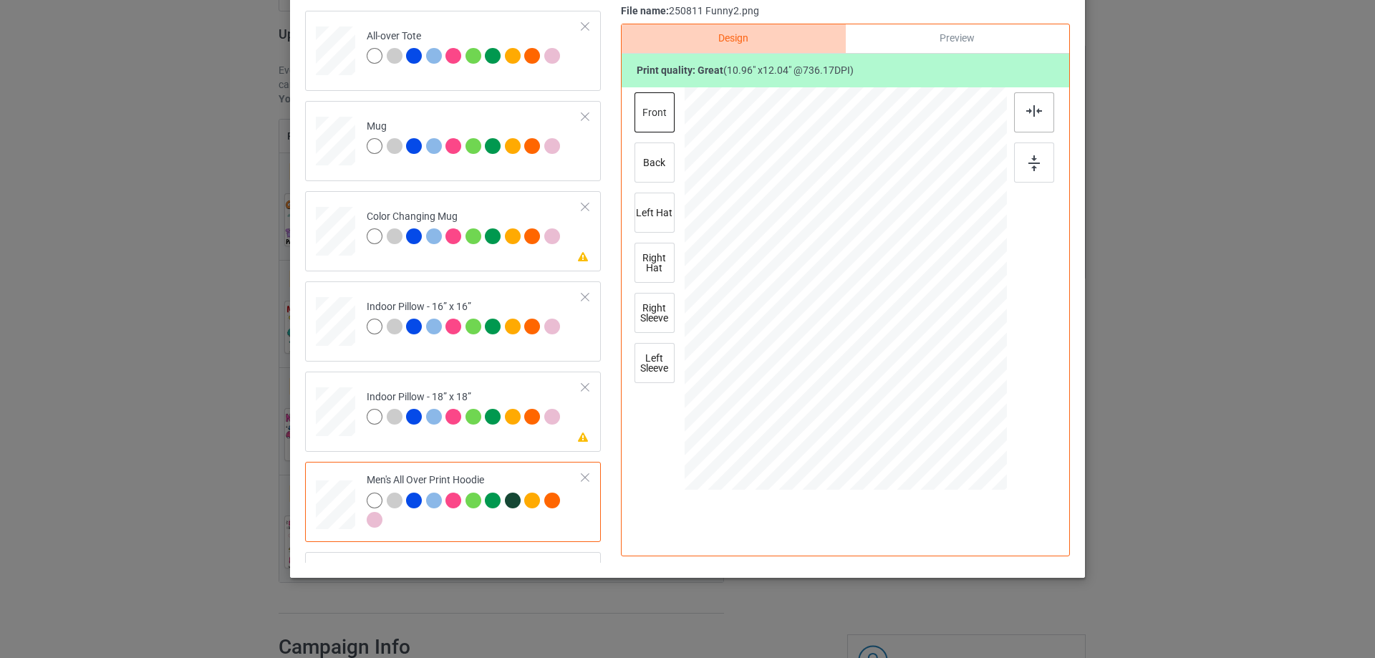
click at [1030, 110] on img at bounding box center [1034, 110] width 16 height 11
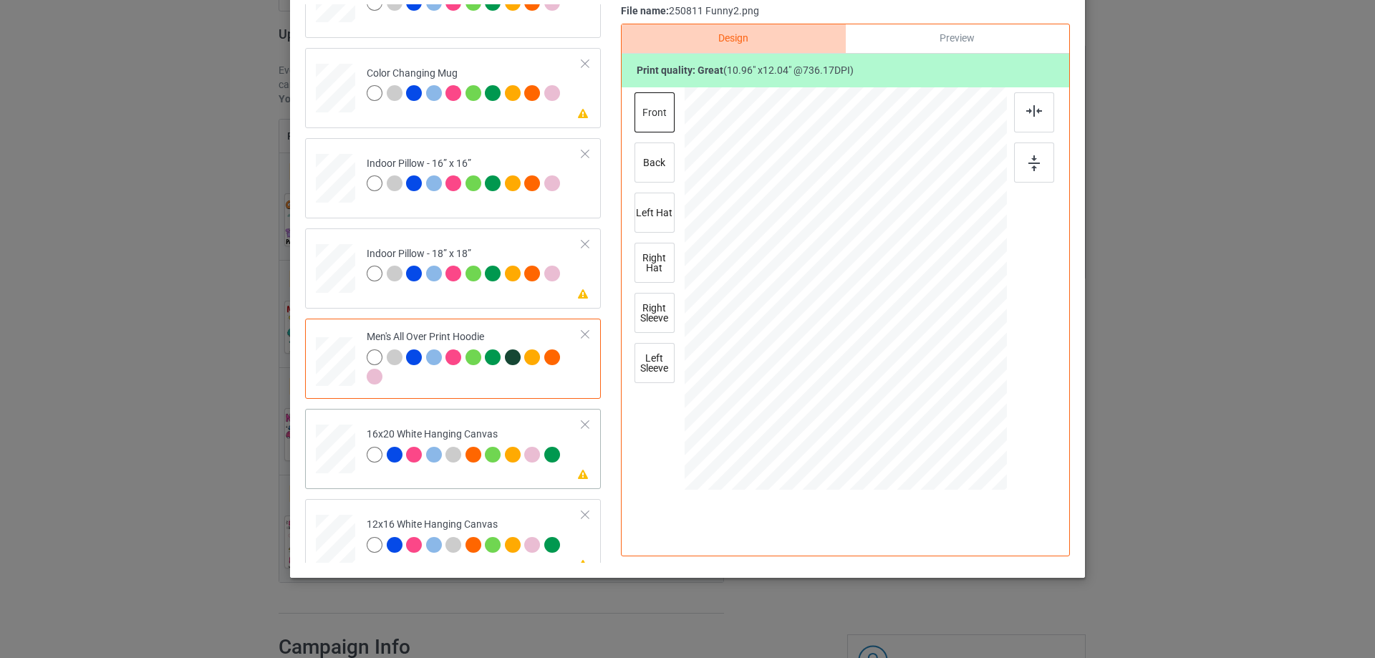
scroll to position [1003, 0]
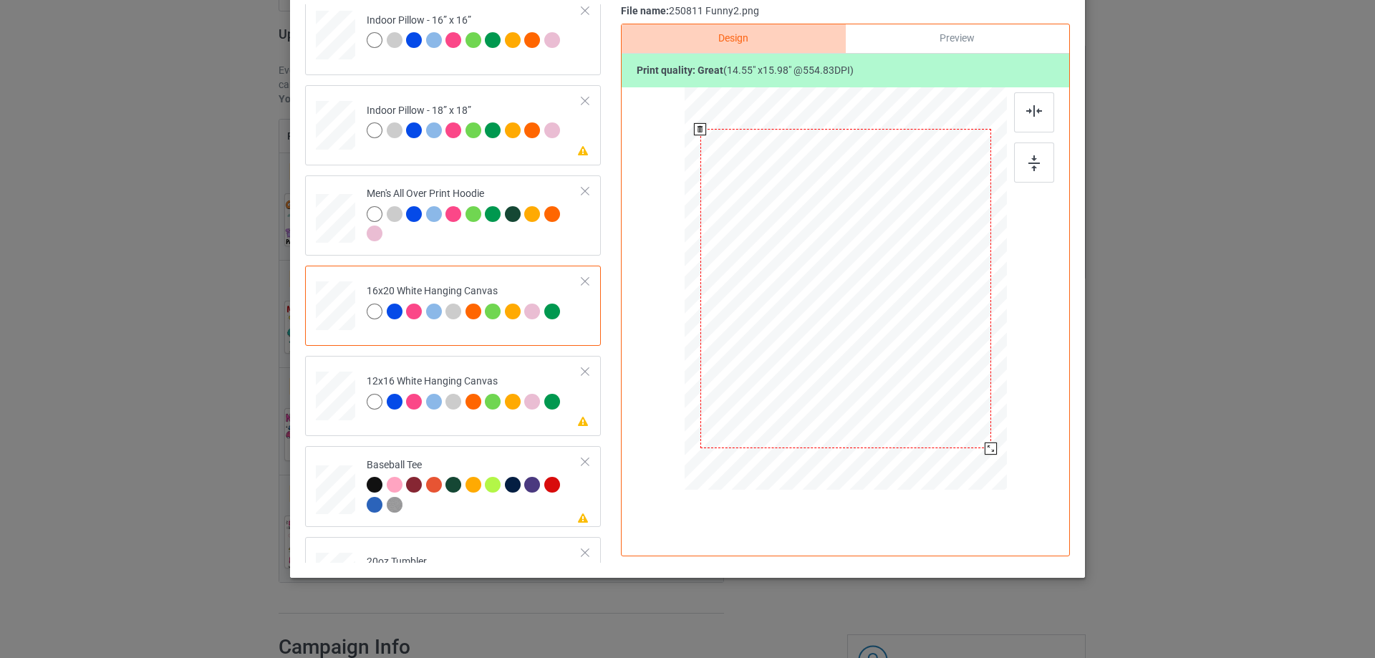
drag, startPoint x: 940, startPoint y: 393, endPoint x: 957, endPoint y: 471, distance: 79.9
click at [957, 471] on div at bounding box center [846, 289] width 322 height 403
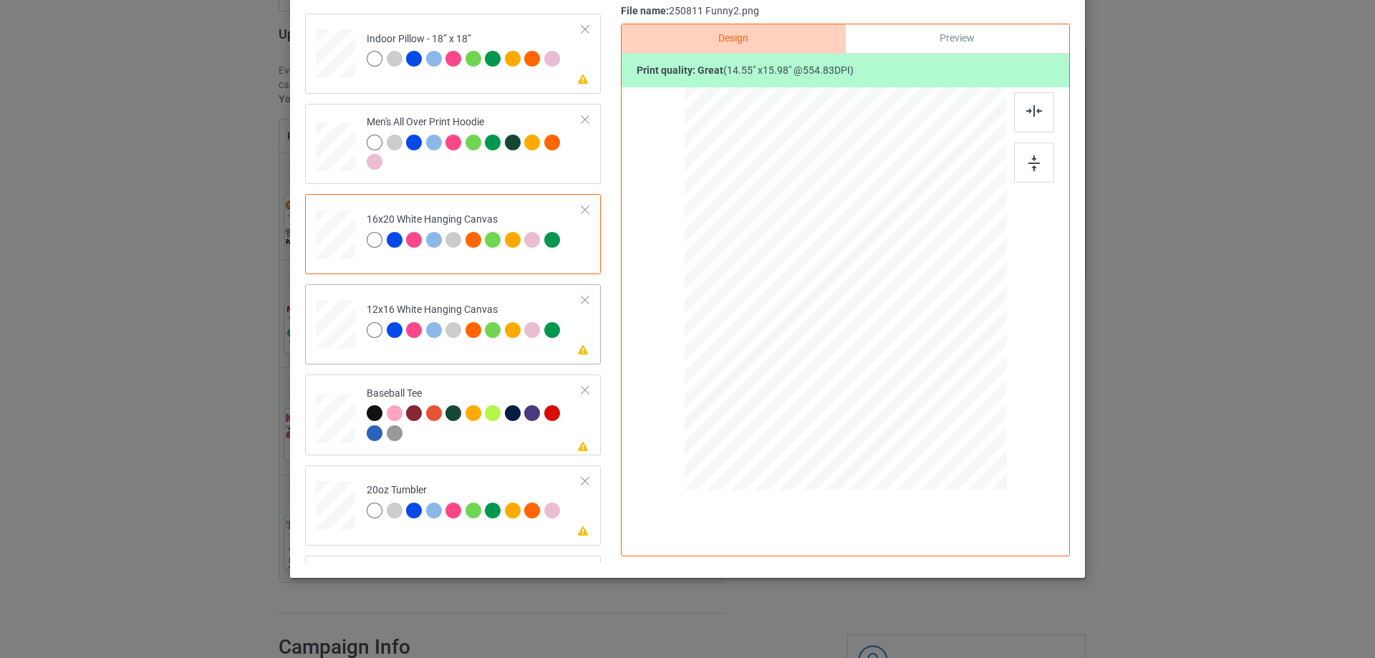
drag, startPoint x: 931, startPoint y: 387, endPoint x: 952, endPoint y: 453, distance: 69.3
click at [952, 453] on div at bounding box center [845, 288] width 303 height 403
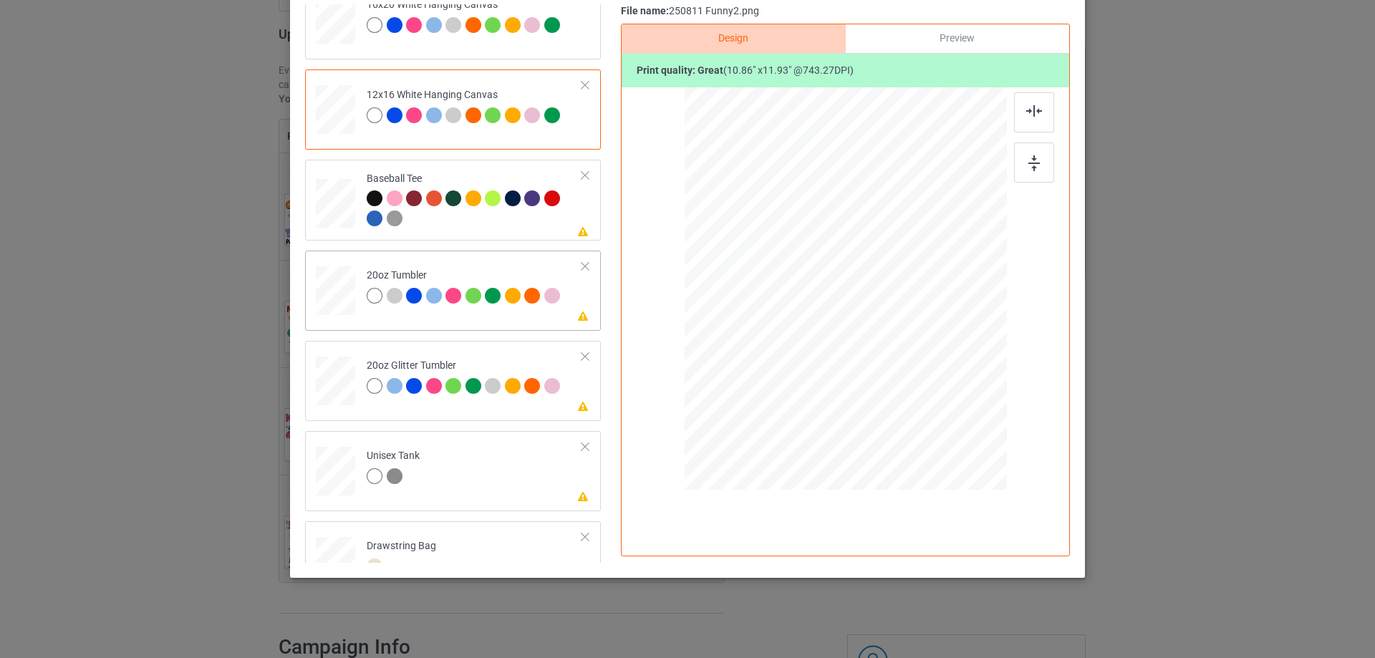
drag, startPoint x: 932, startPoint y: 389, endPoint x: 899, endPoint y: 345, distance: 55.3
click at [899, 345] on div at bounding box center [900, 348] width 12 height 12
drag, startPoint x: 820, startPoint y: 325, endPoint x: 811, endPoint y: 324, distance: 9.3
click at [811, 324] on div at bounding box center [775, 286] width 109 height 120
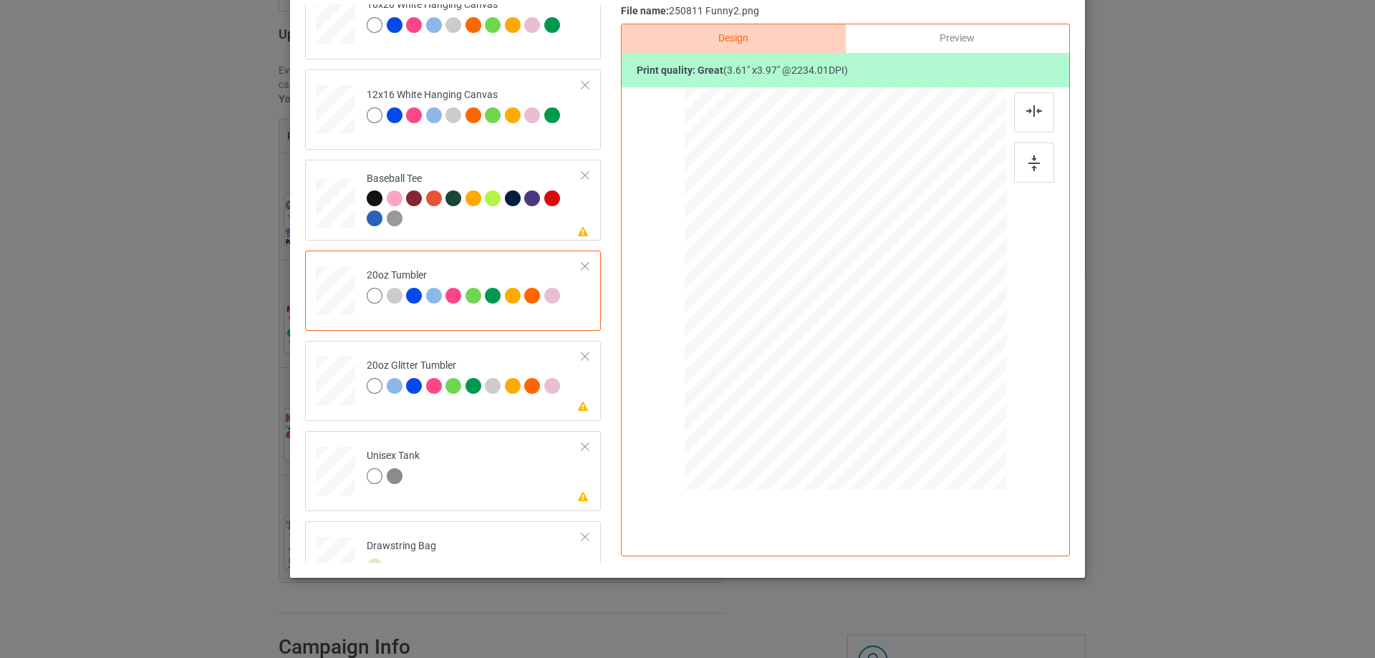
scroll to position [1361, 0]
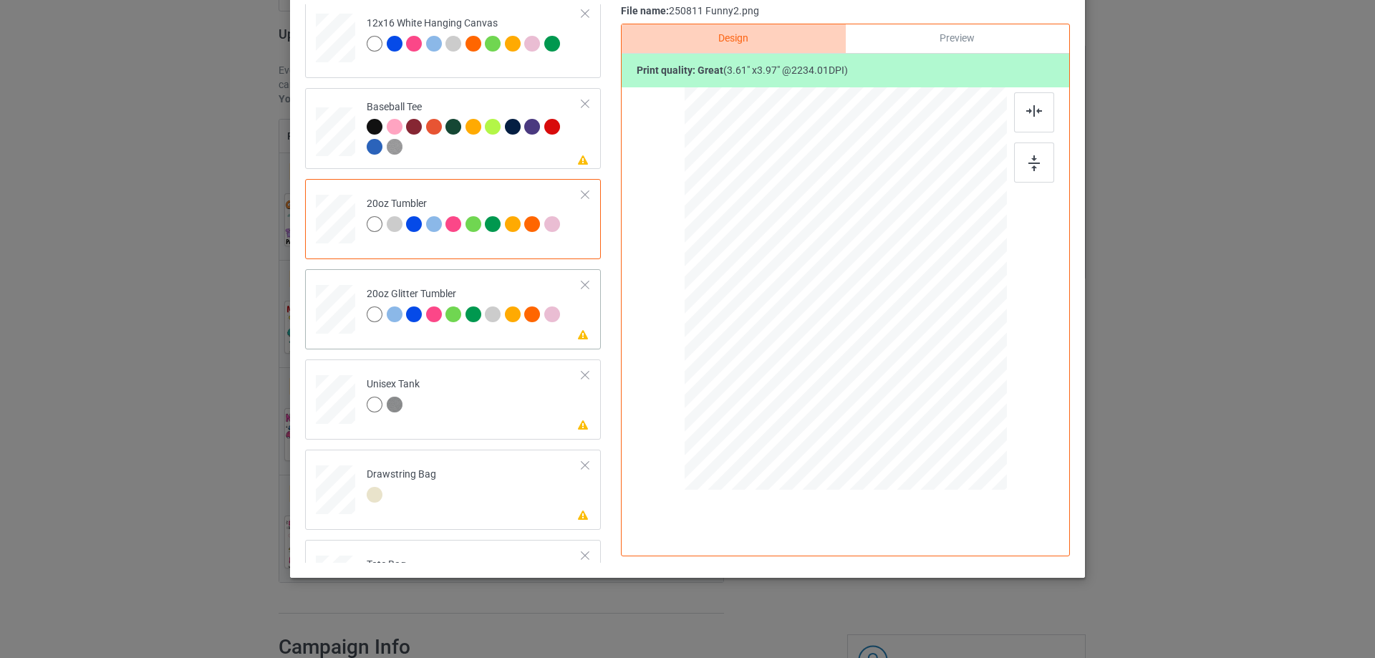
drag, startPoint x: 932, startPoint y: 390, endPoint x: 889, endPoint y: 361, distance: 52.1
click at [889, 361] on div at bounding box center [845, 289] width 304 height 260
drag, startPoint x: 868, startPoint y: 336, endPoint x: 797, endPoint y: 316, distance: 73.7
click at [797, 316] on div at bounding box center [774, 269] width 116 height 128
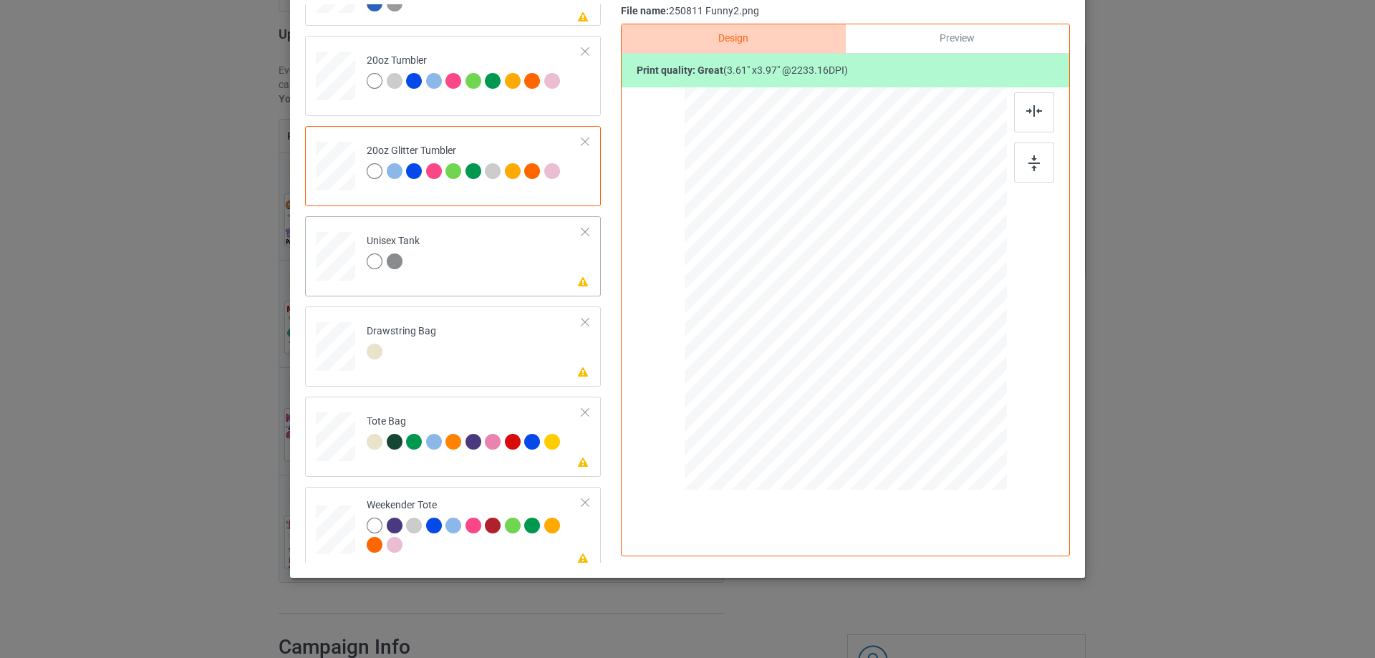
scroll to position [1509, 0]
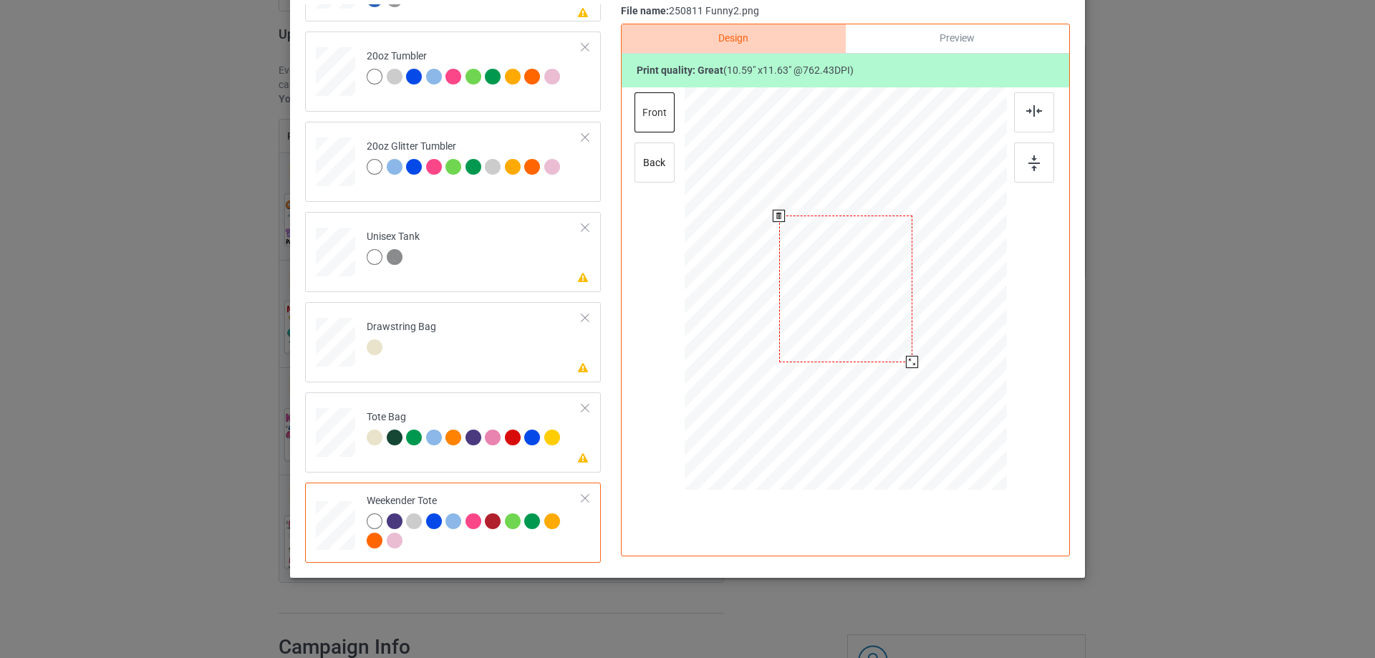
drag, startPoint x: 937, startPoint y: 395, endPoint x: 913, endPoint y: 357, distance: 45.3
click at [913, 357] on div at bounding box center [912, 362] width 12 height 12
click at [882, 344] on div at bounding box center [845, 285] width 133 height 146
click at [1029, 109] on img at bounding box center [1034, 110] width 16 height 11
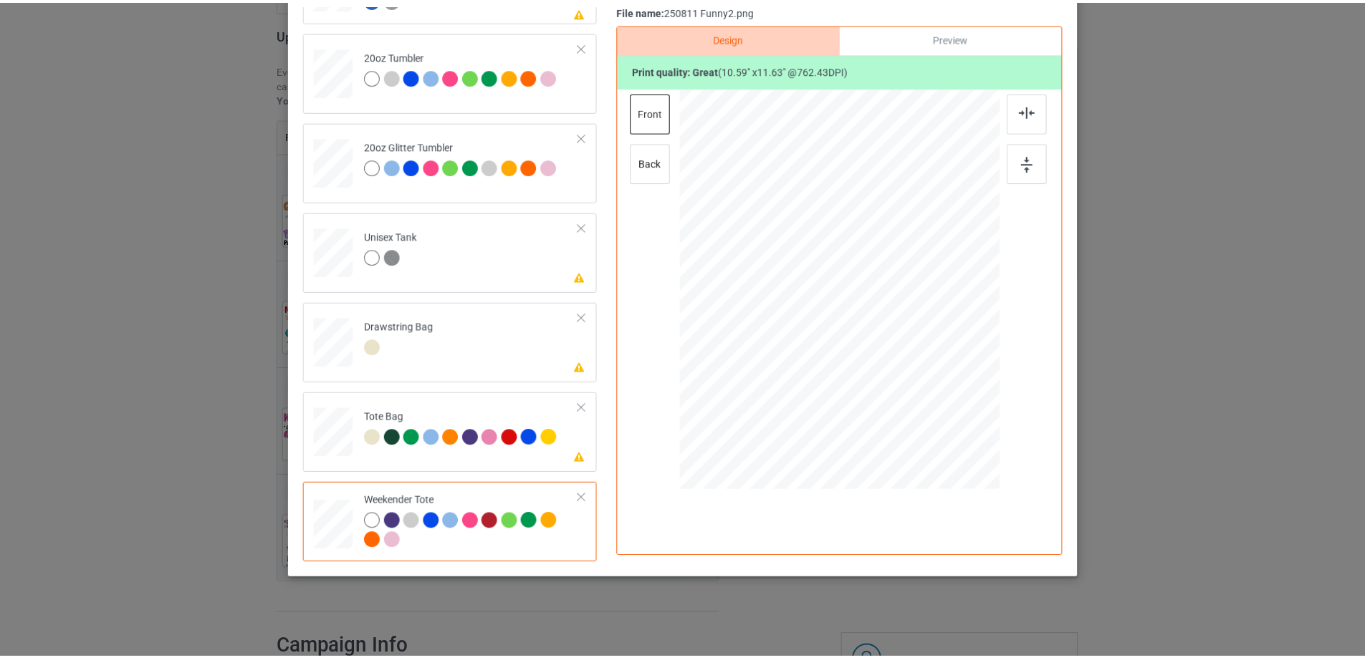
scroll to position [25, 0]
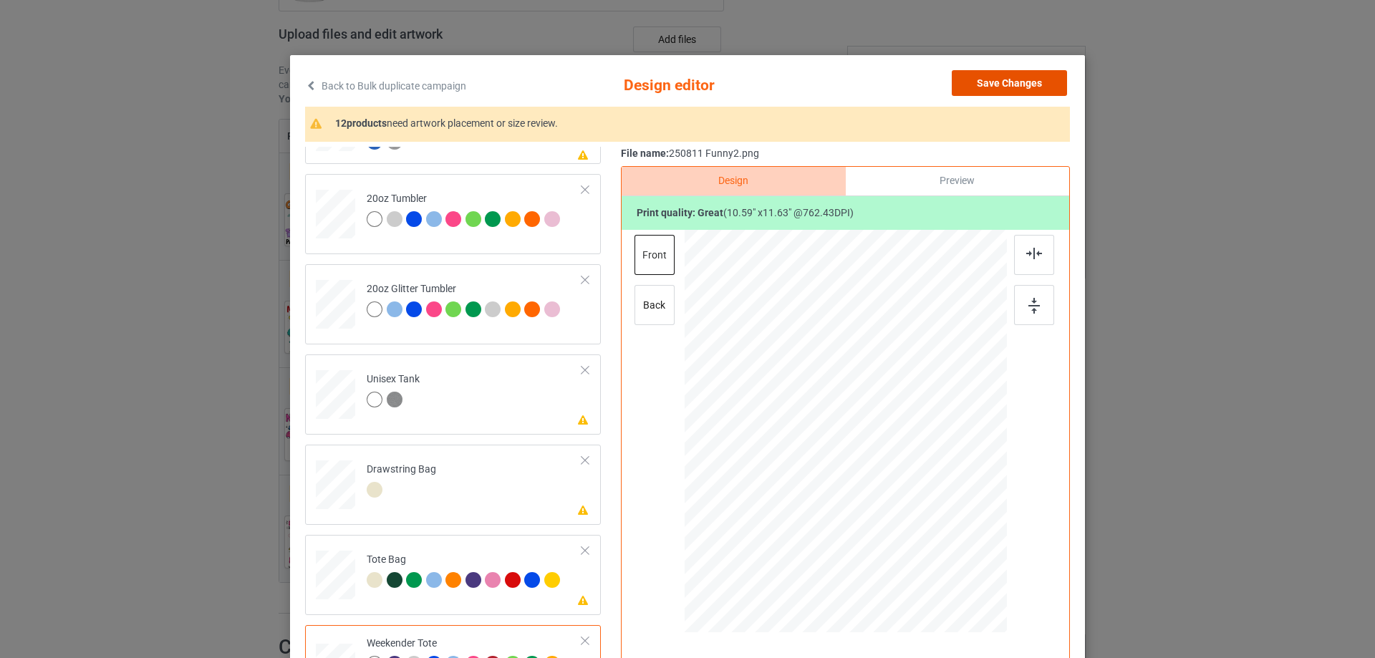
click at [1029, 86] on button "Save Changes" at bounding box center [1009, 83] width 115 height 26
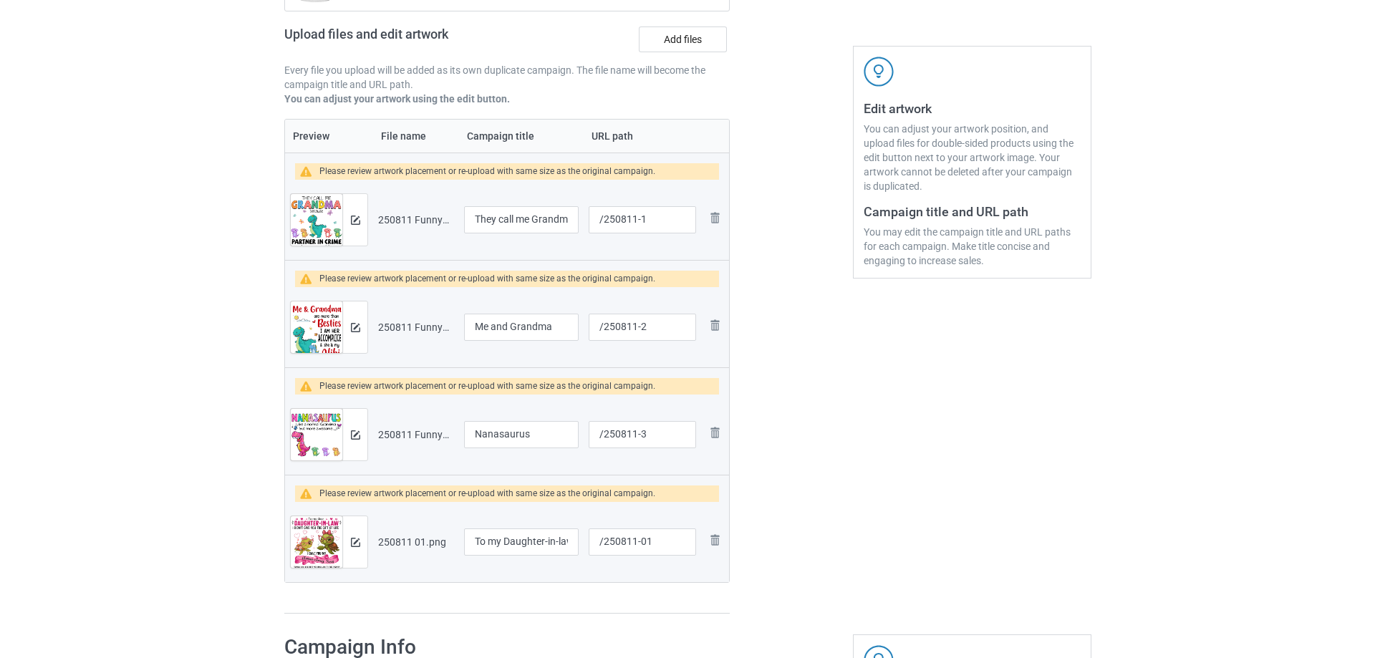
scroll to position [287, 0]
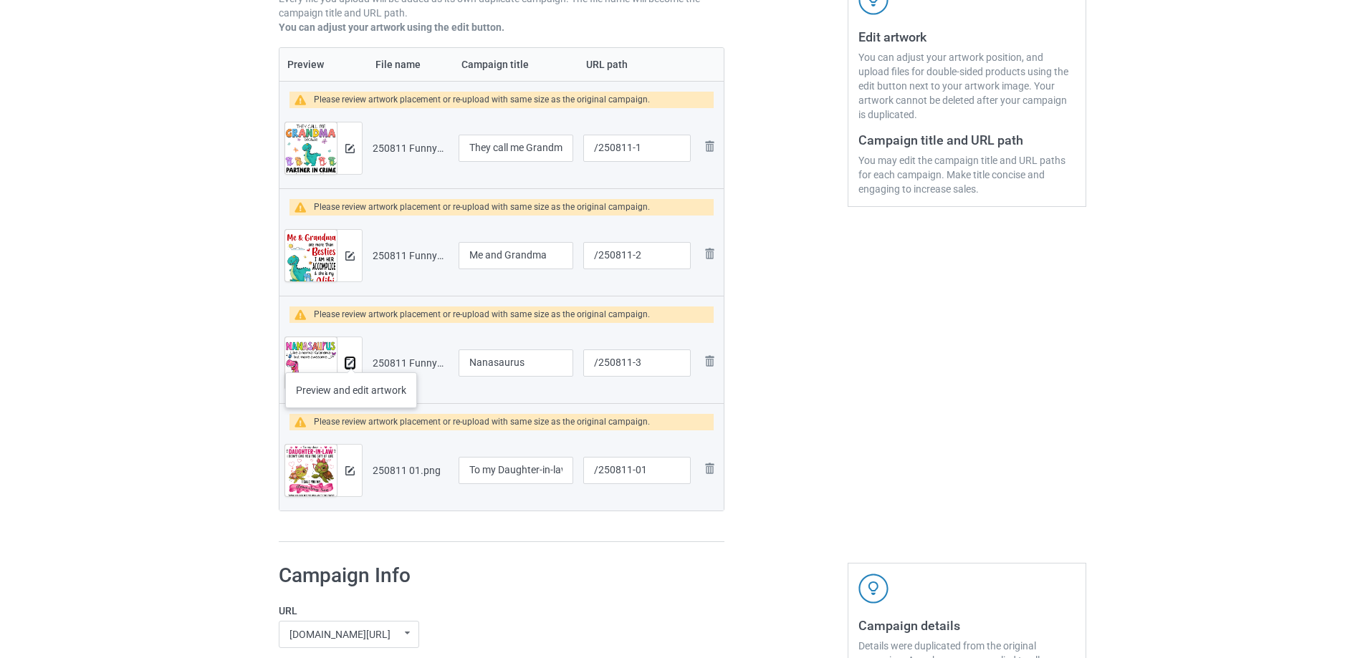
click at [351, 359] on img at bounding box center [349, 363] width 9 height 9
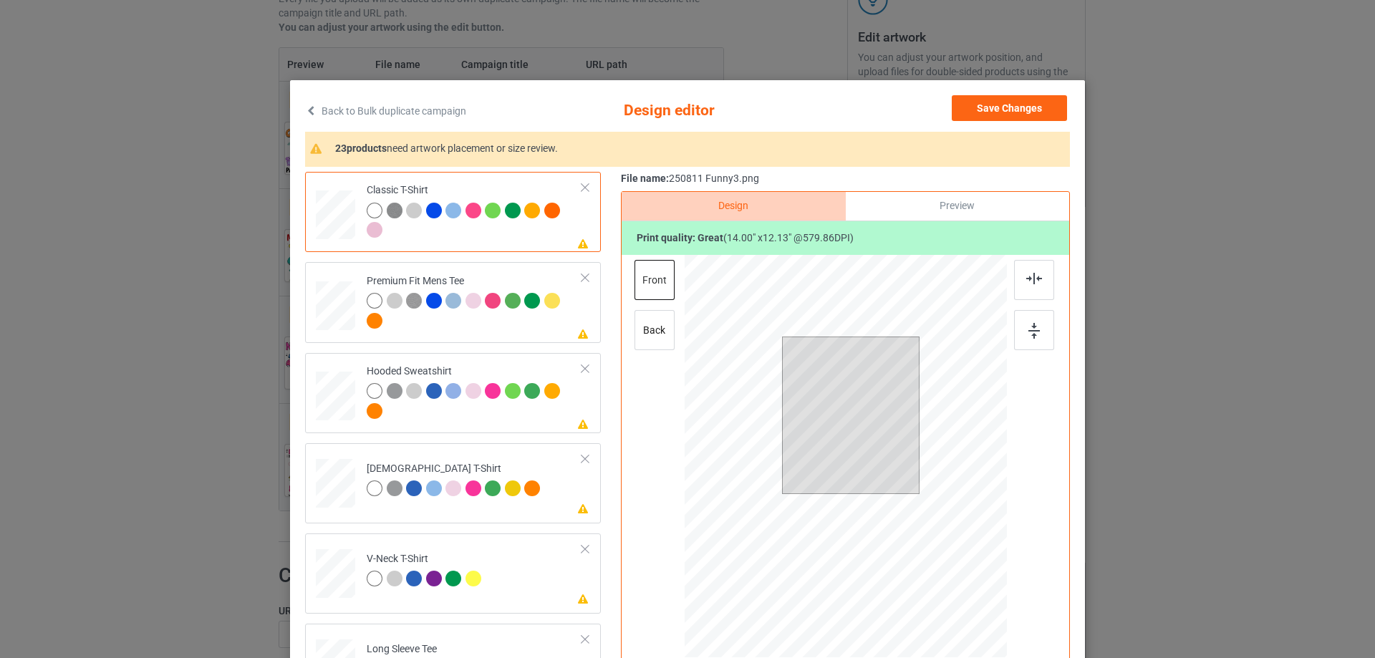
scroll to position [143, 0]
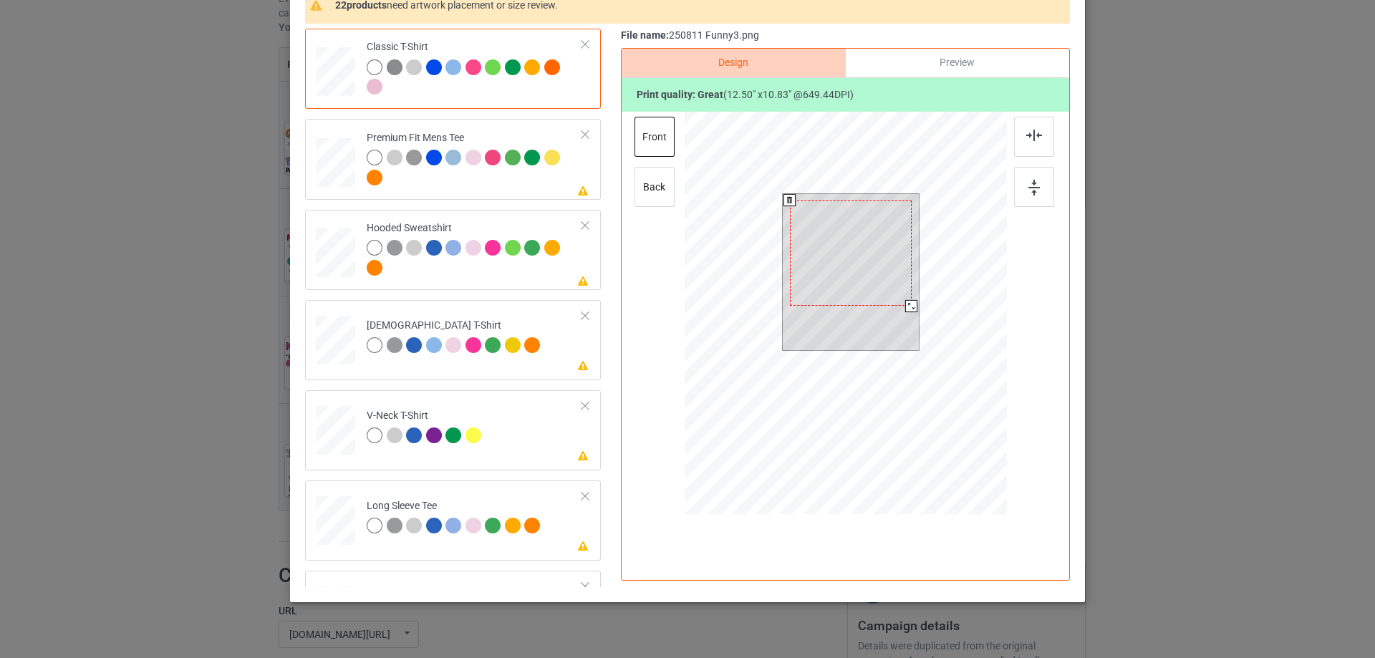
drag, startPoint x: 915, startPoint y: 314, endPoint x: 903, endPoint y: 312, distance: 11.7
click at [905, 312] on div at bounding box center [911, 306] width 12 height 12
drag, startPoint x: 830, startPoint y: 274, endPoint x: 827, endPoint y: 286, distance: 12.0
click at [827, 286] on div at bounding box center [848, 264] width 122 height 105
drag, startPoint x: 865, startPoint y: 271, endPoint x: 866, endPoint y: 264, distance: 8.0
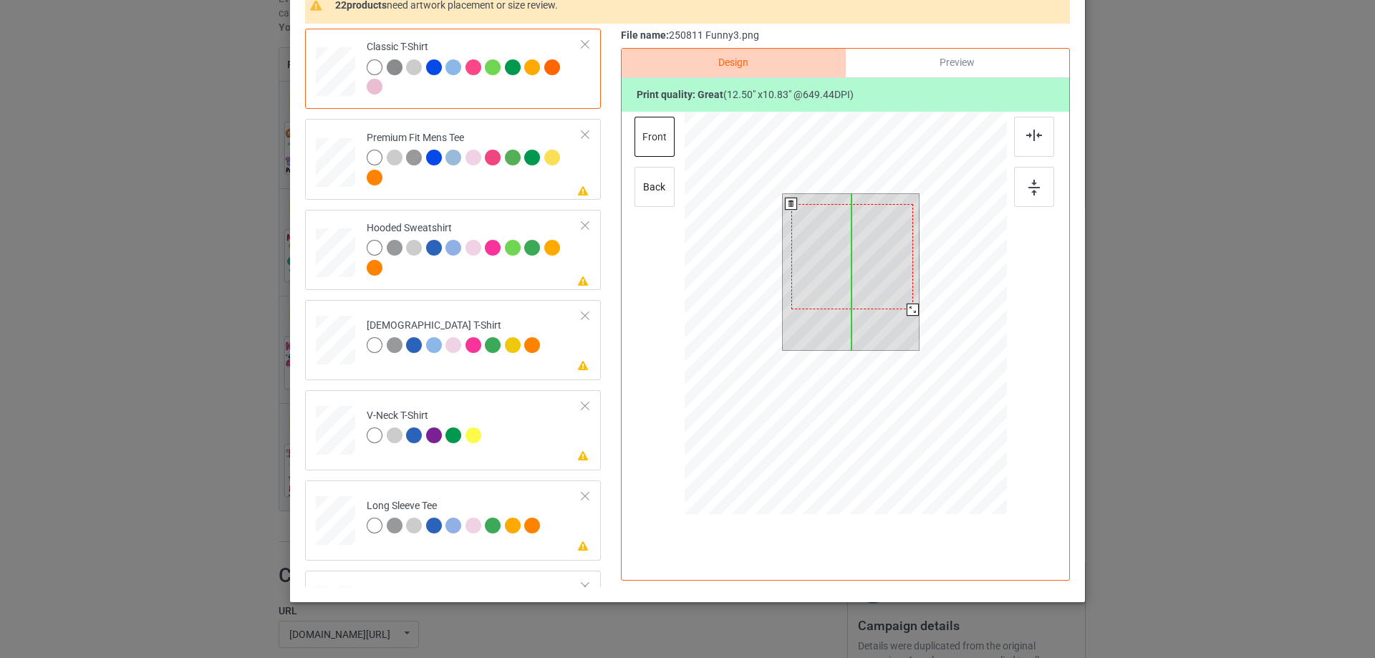
click at [866, 264] on div at bounding box center [853, 256] width 122 height 105
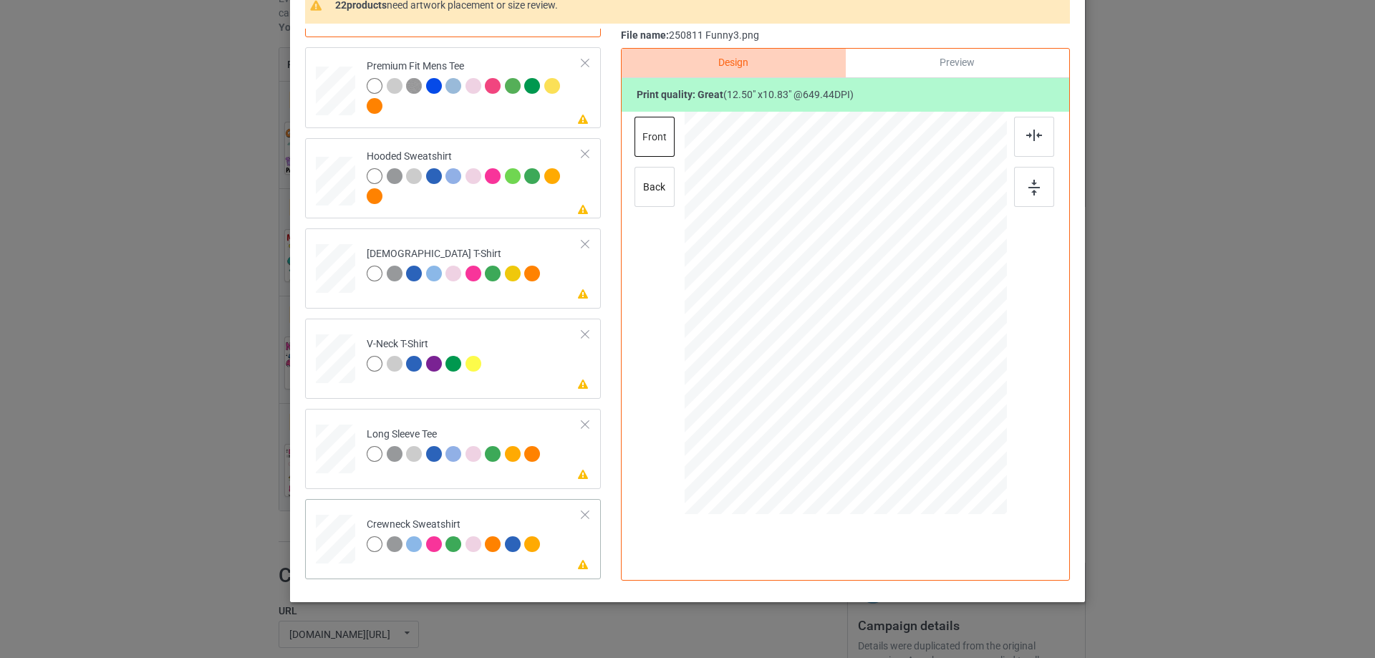
scroll to position [287, 0]
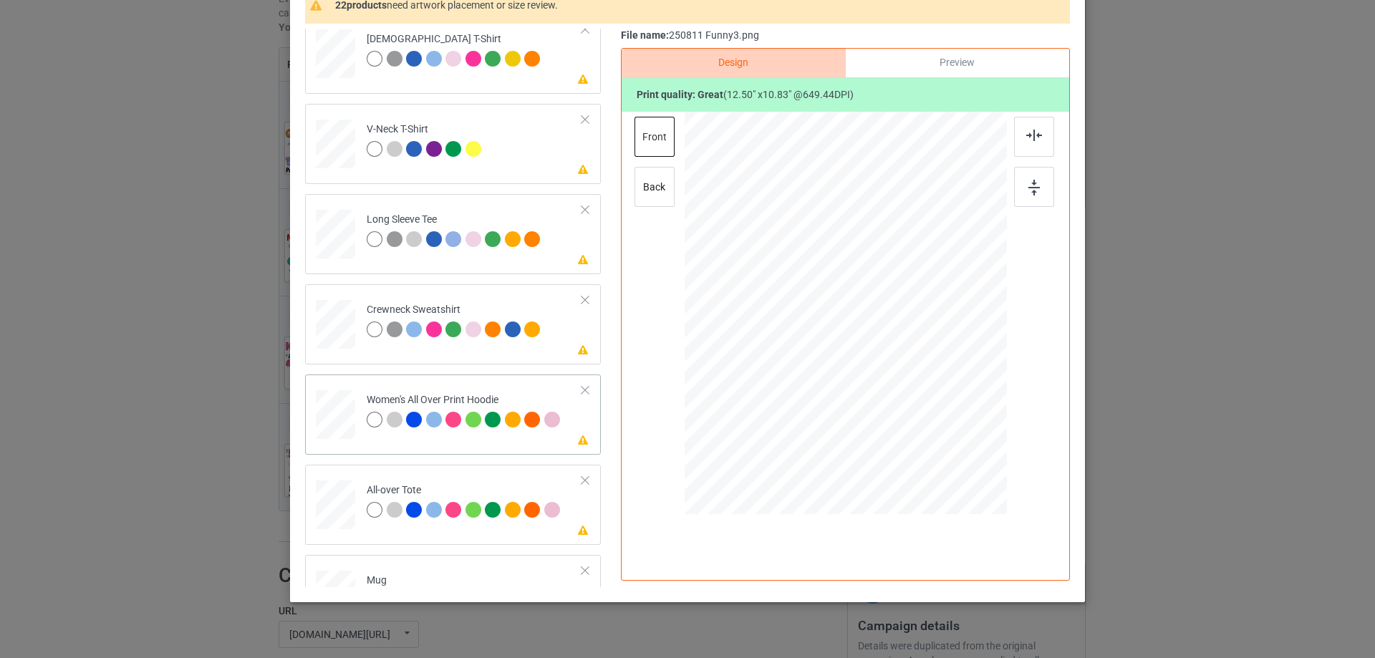
drag, startPoint x: 940, startPoint y: 402, endPoint x: 913, endPoint y: 368, distance: 42.8
click at [913, 368] on div at bounding box center [846, 314] width 322 height 365
drag, startPoint x: 860, startPoint y: 357, endPoint x: 860, endPoint y: 314, distance: 42.3
click at [860, 314] on div at bounding box center [845, 271] width 132 height 115
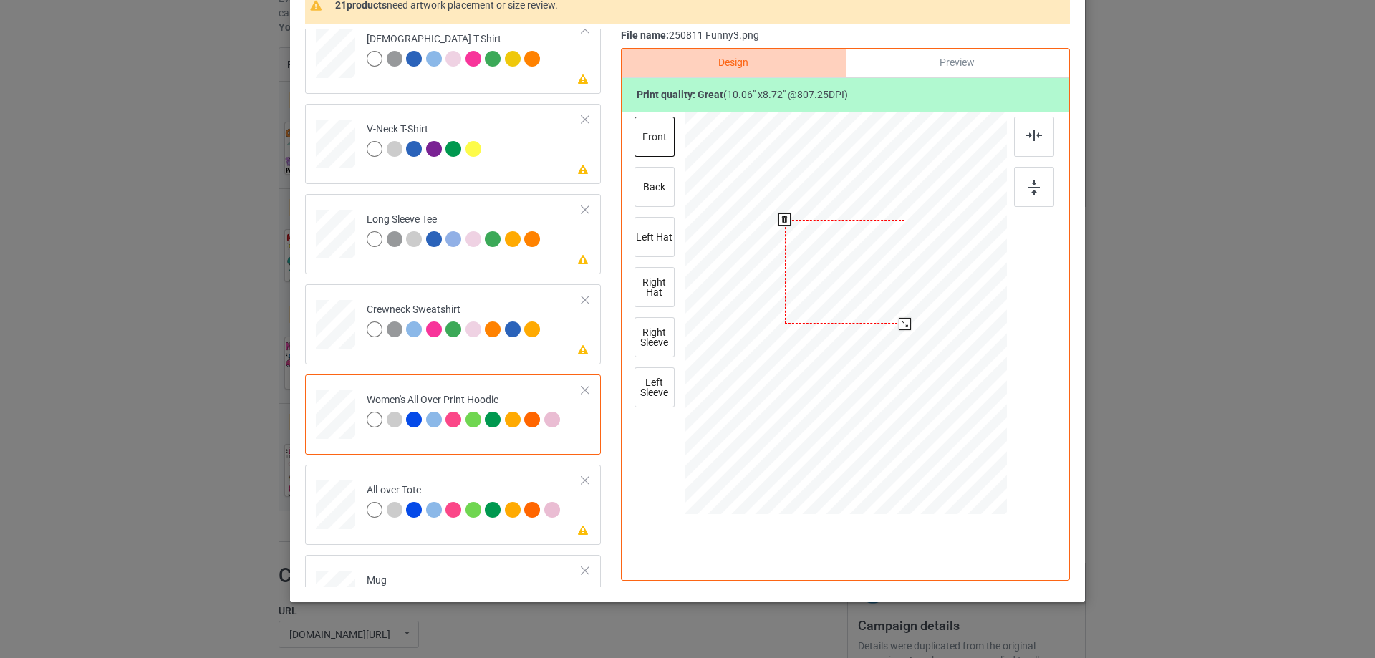
drag, startPoint x: 908, startPoint y: 333, endPoint x: 901, endPoint y: 328, distance: 8.2
click at [901, 328] on div at bounding box center [905, 324] width 12 height 12
click at [1032, 138] on img at bounding box center [1034, 135] width 16 height 11
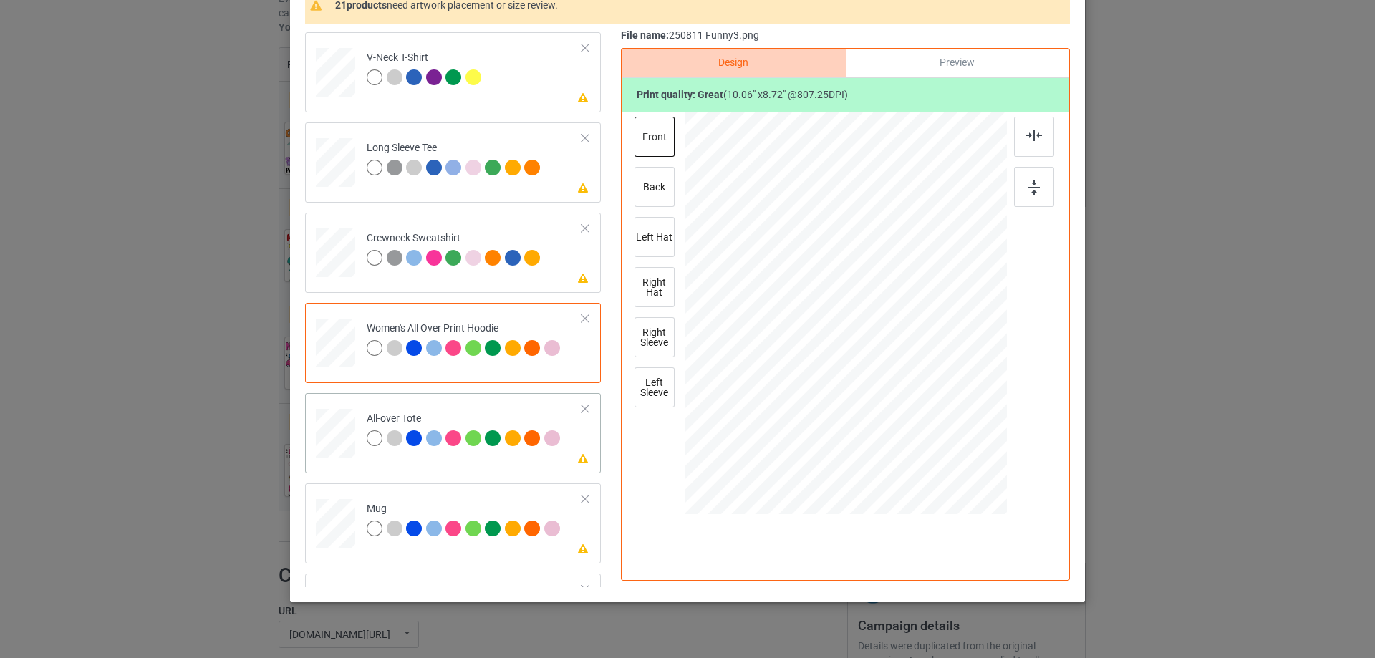
drag, startPoint x: 937, startPoint y: 398, endPoint x: 950, endPoint y: 442, distance: 45.6
click at [950, 442] on div at bounding box center [846, 313] width 322 height 322
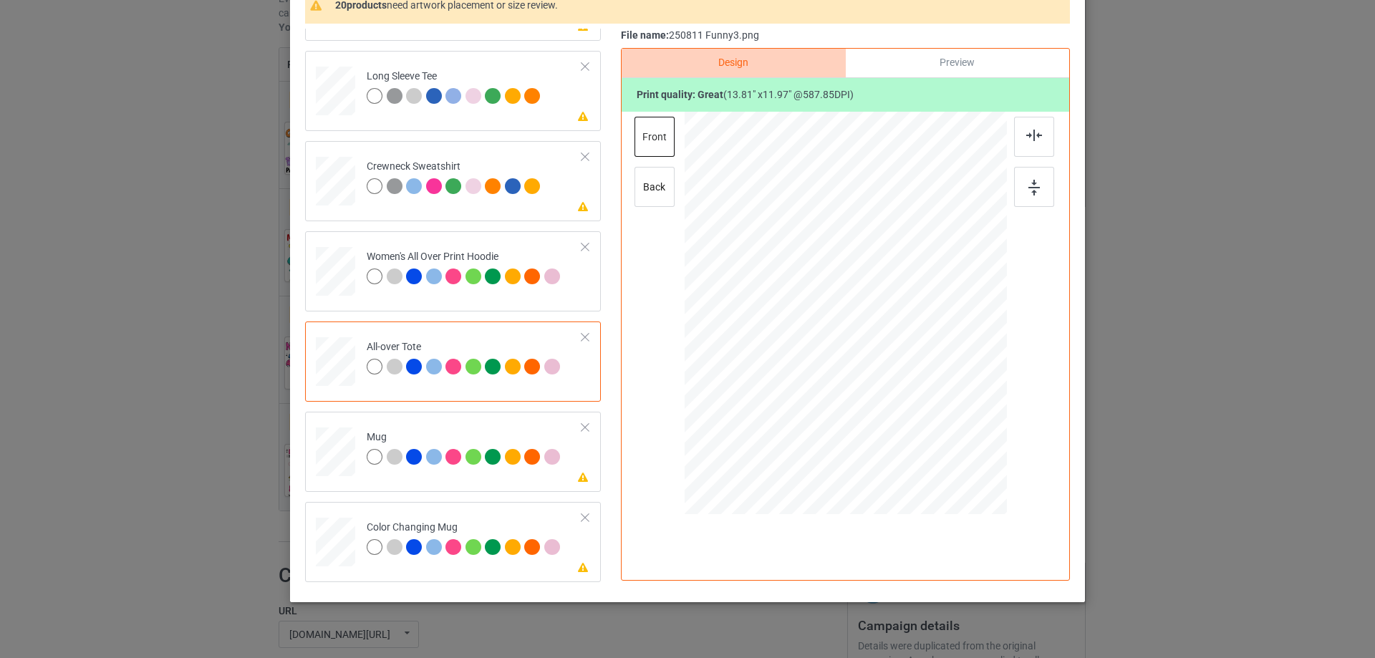
scroll to position [573, 0]
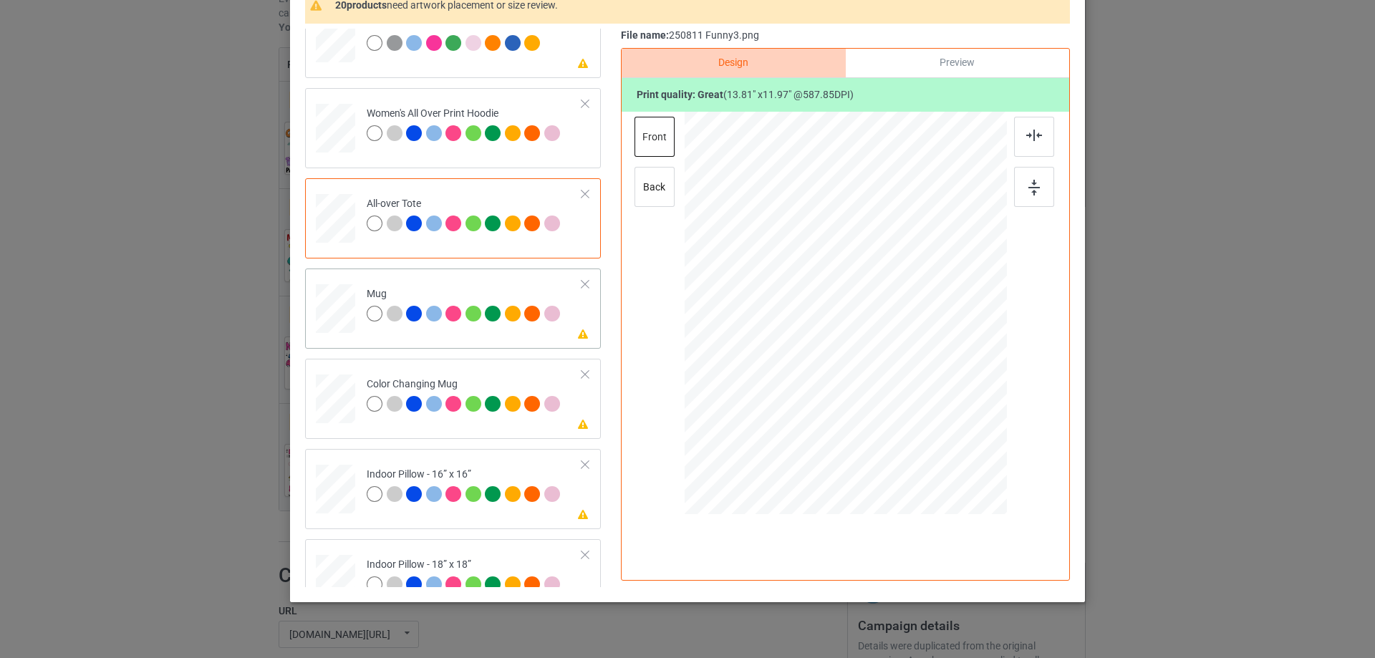
drag, startPoint x: 936, startPoint y: 400, endPoint x: 901, endPoint y: 354, distance: 57.7
click at [901, 354] on div at bounding box center [846, 313] width 322 height 134
drag, startPoint x: 835, startPoint y: 318, endPoint x: 925, endPoint y: 319, distance: 90.3
click at [925, 319] on div at bounding box center [935, 313] width 109 height 95
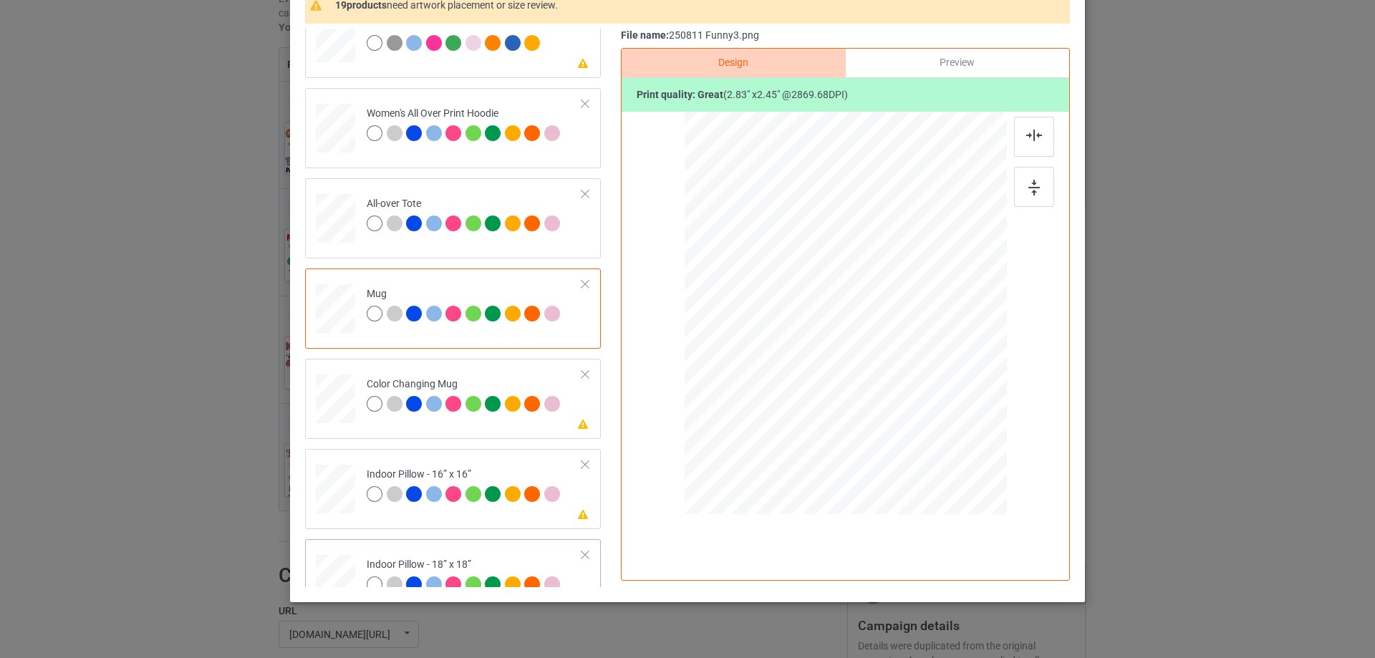
scroll to position [716, 0]
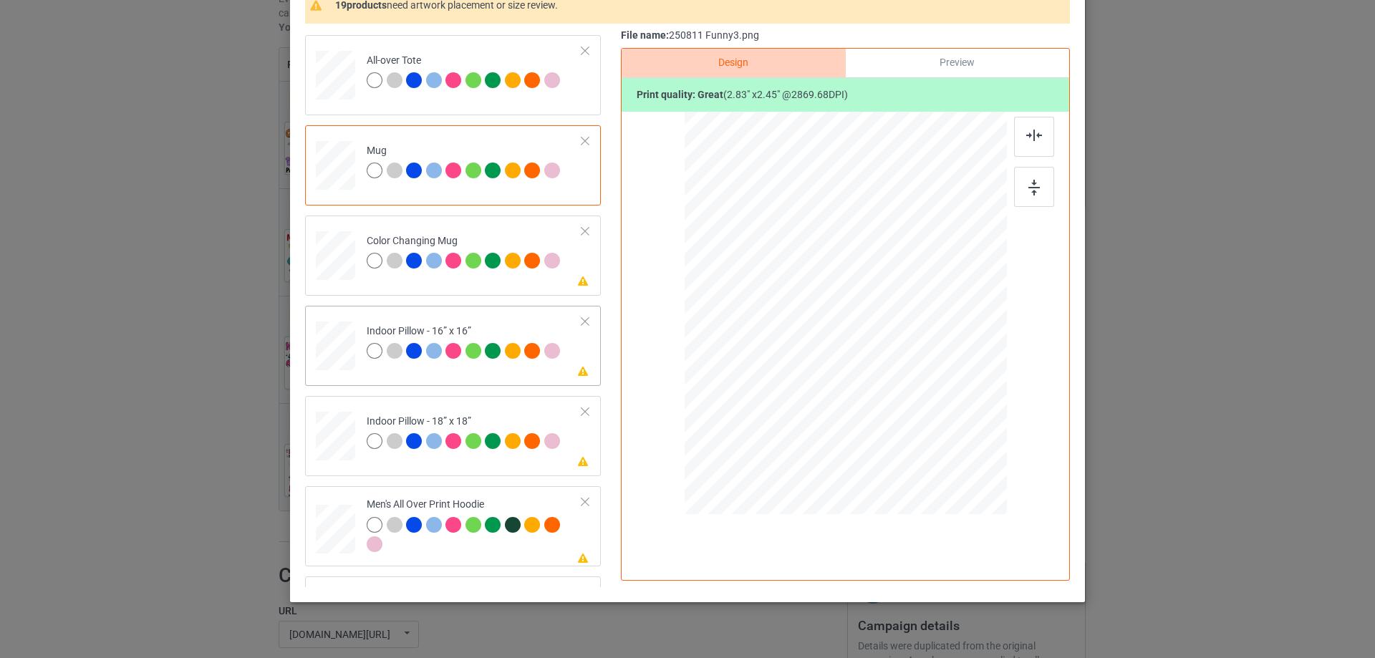
drag, startPoint x: 940, startPoint y: 395, endPoint x: 954, endPoint y: 424, distance: 32.0
click at [954, 424] on div at bounding box center [846, 314] width 322 height 322
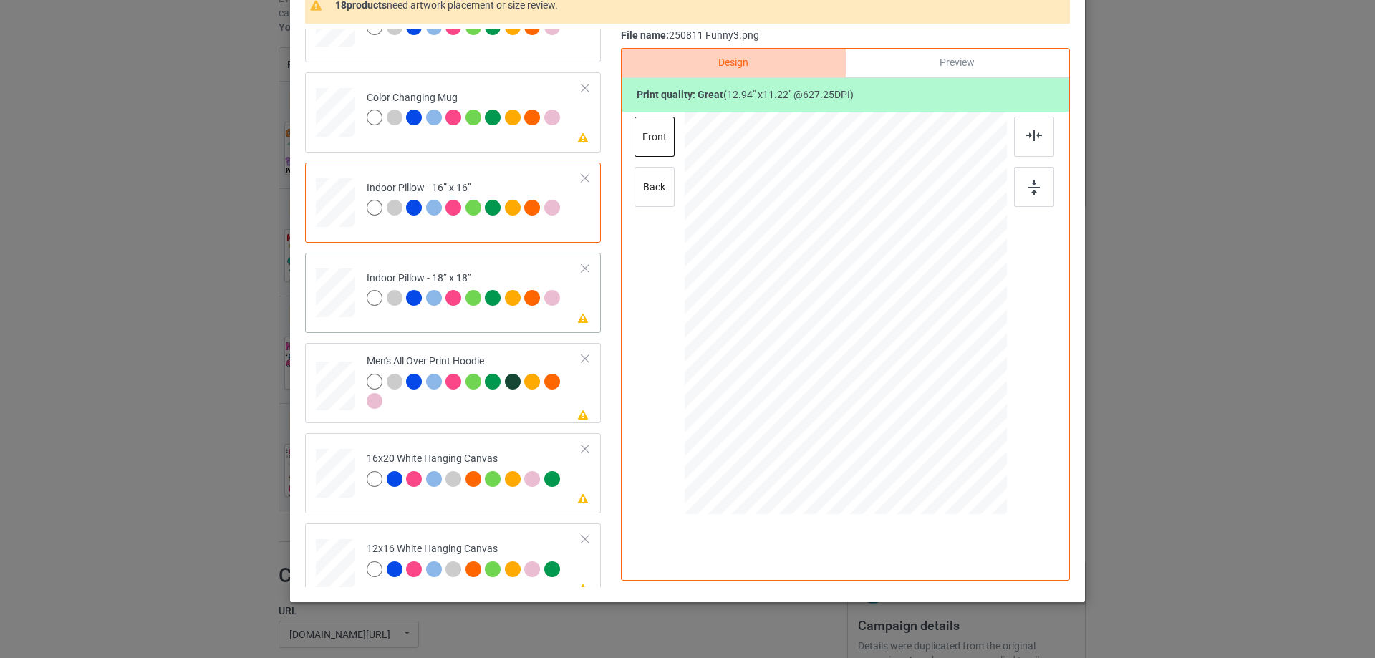
drag, startPoint x: 969, startPoint y: 420, endPoint x: 964, endPoint y: 413, distance: 8.7
click at [964, 413] on div at bounding box center [967, 419] width 12 height 12
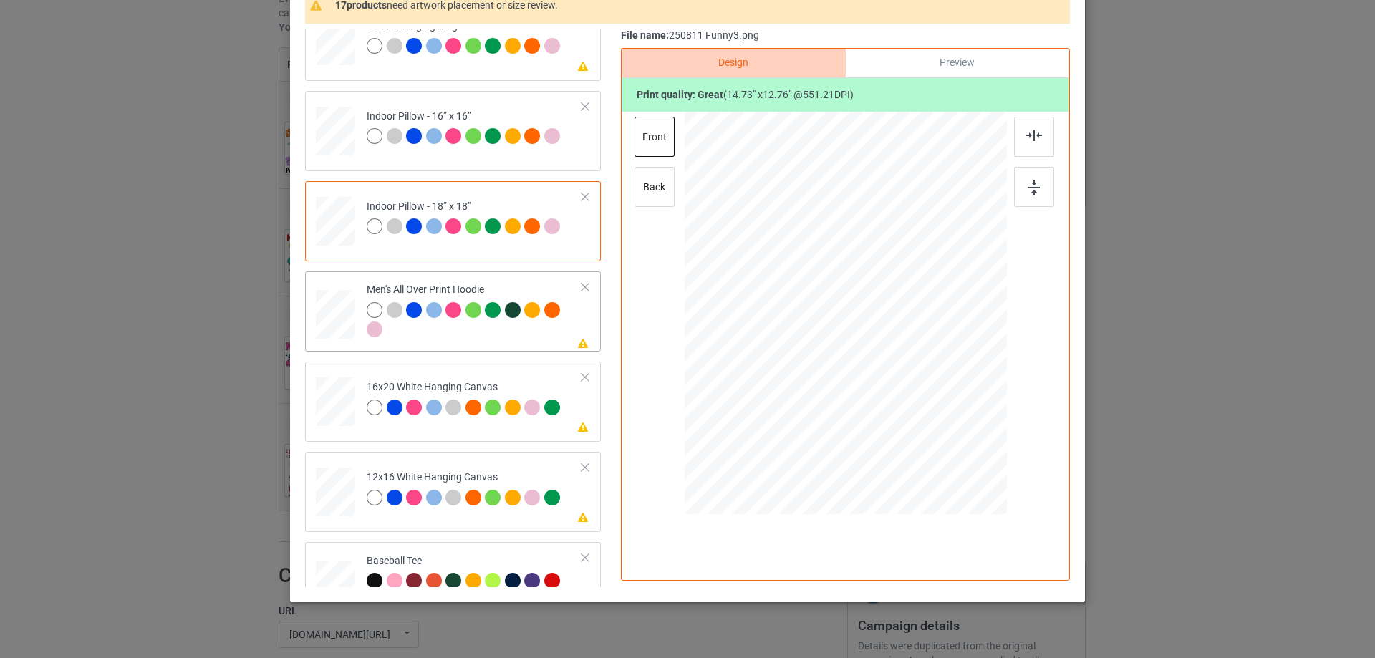
drag, startPoint x: 336, startPoint y: 318, endPoint x: 575, endPoint y: 317, distance: 239.3
drag, startPoint x: 938, startPoint y: 400, endPoint x: 918, endPoint y: 364, distance: 41.0
click at [918, 364] on div at bounding box center [846, 313] width 322 height 342
drag, startPoint x: 912, startPoint y: 375, endPoint x: 908, endPoint y: 368, distance: 7.7
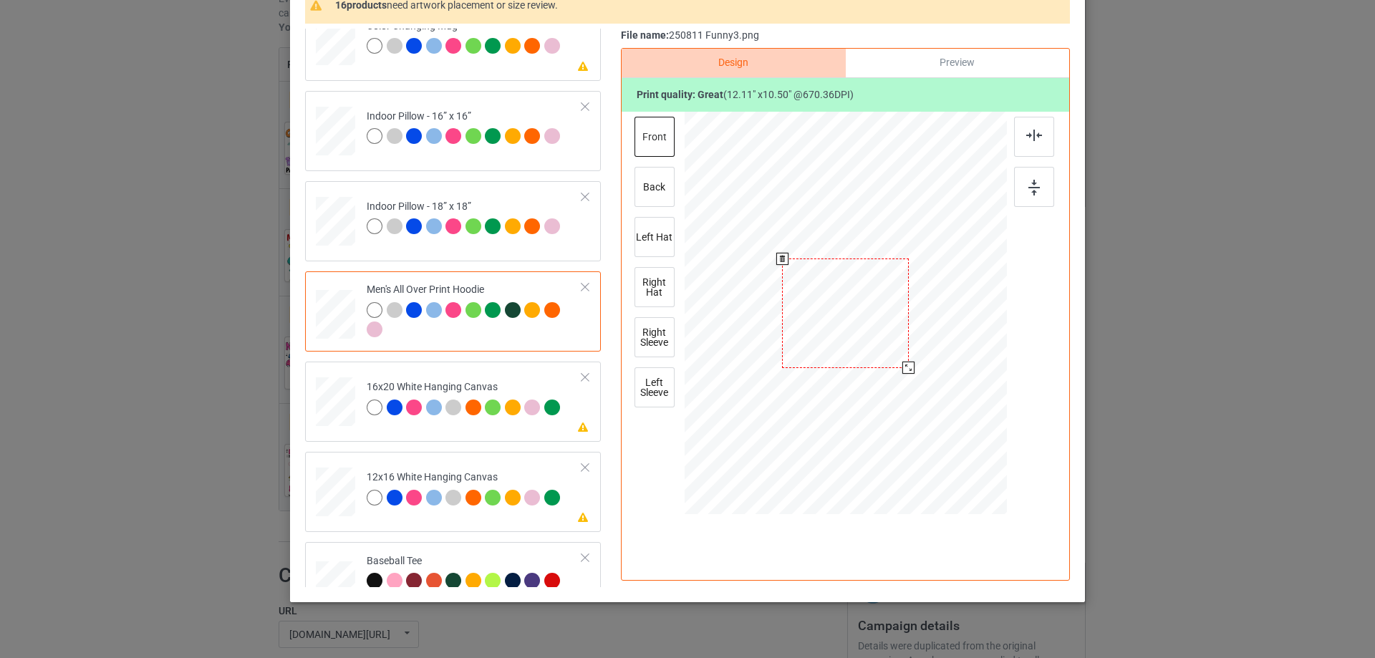
click at [908, 368] on div at bounding box center [909, 368] width 12 height 12
drag, startPoint x: 871, startPoint y: 355, endPoint x: 872, endPoint y: 319, distance: 35.1
click at [872, 319] on div at bounding box center [846, 278] width 126 height 110
click at [1026, 144] on div at bounding box center [1034, 137] width 40 height 40
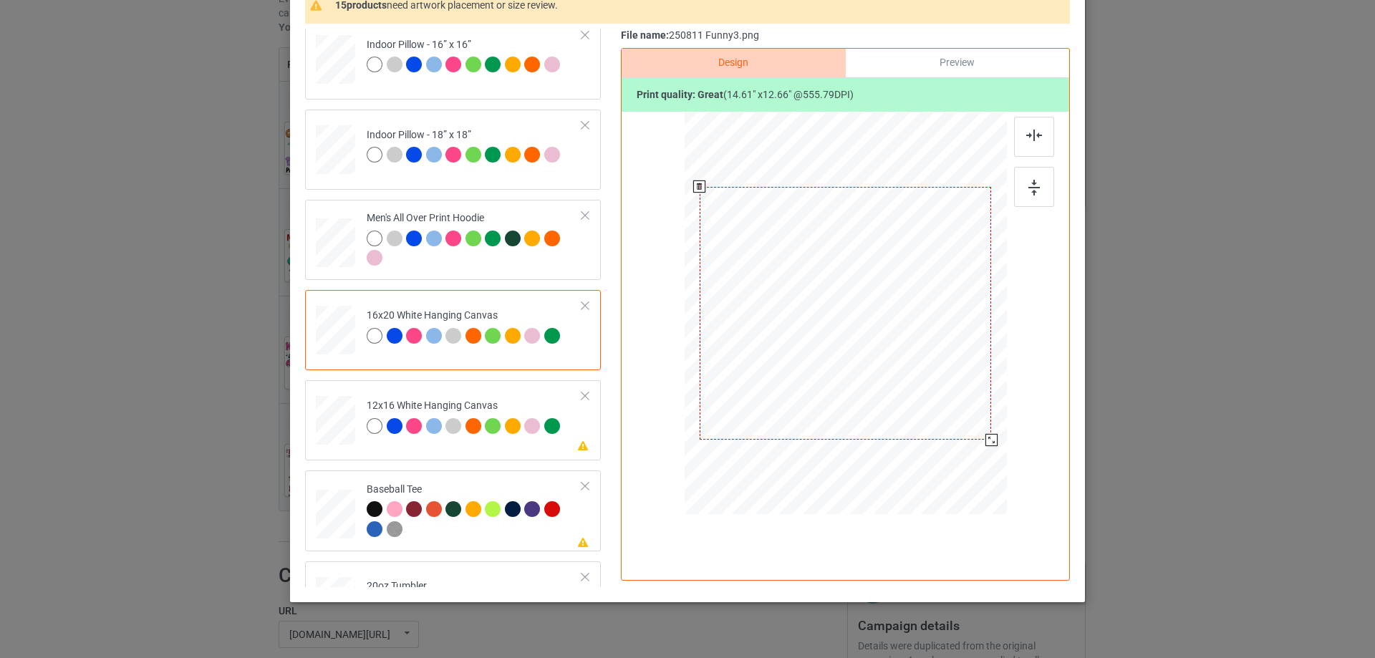
drag, startPoint x: 938, startPoint y: 398, endPoint x: 968, endPoint y: 460, distance: 68.9
click at [968, 460] on div at bounding box center [846, 313] width 322 height 403
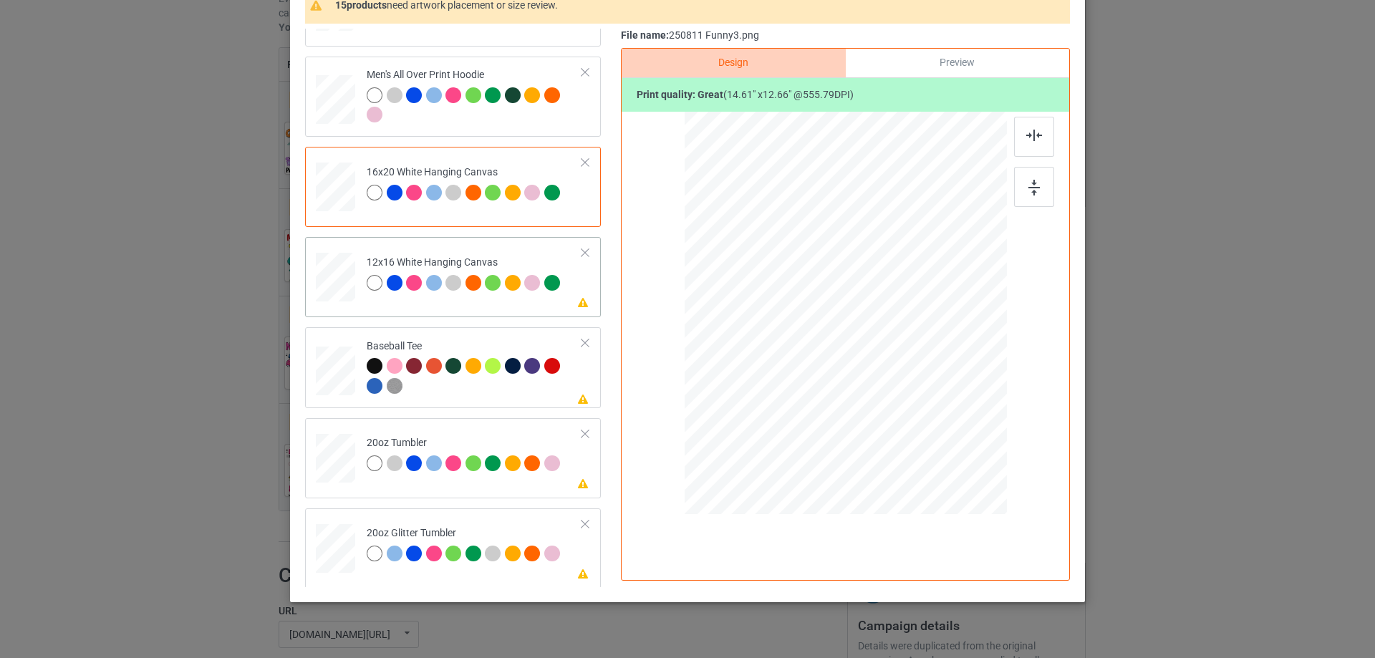
drag, startPoint x: 931, startPoint y: 394, endPoint x: 946, endPoint y: 456, distance: 63.6
click at [946, 456] on div at bounding box center [845, 313] width 303 height 403
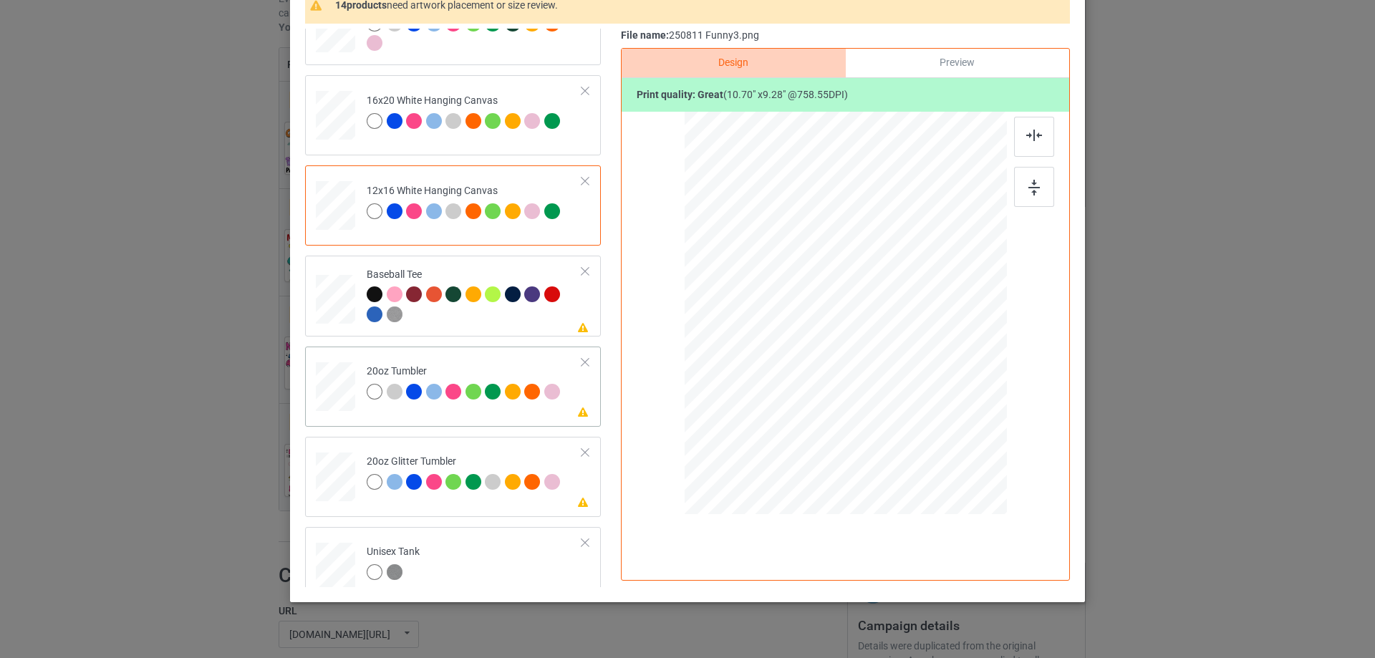
drag, startPoint x: 324, startPoint y: 393, endPoint x: 362, endPoint y: 393, distance: 38.0
drag, startPoint x: 933, startPoint y: 397, endPoint x: 875, endPoint y: 337, distance: 83.1
click at [890, 361] on div at bounding box center [896, 358] width 12 height 12
click at [799, 319] on div at bounding box center [770, 295] width 101 height 87
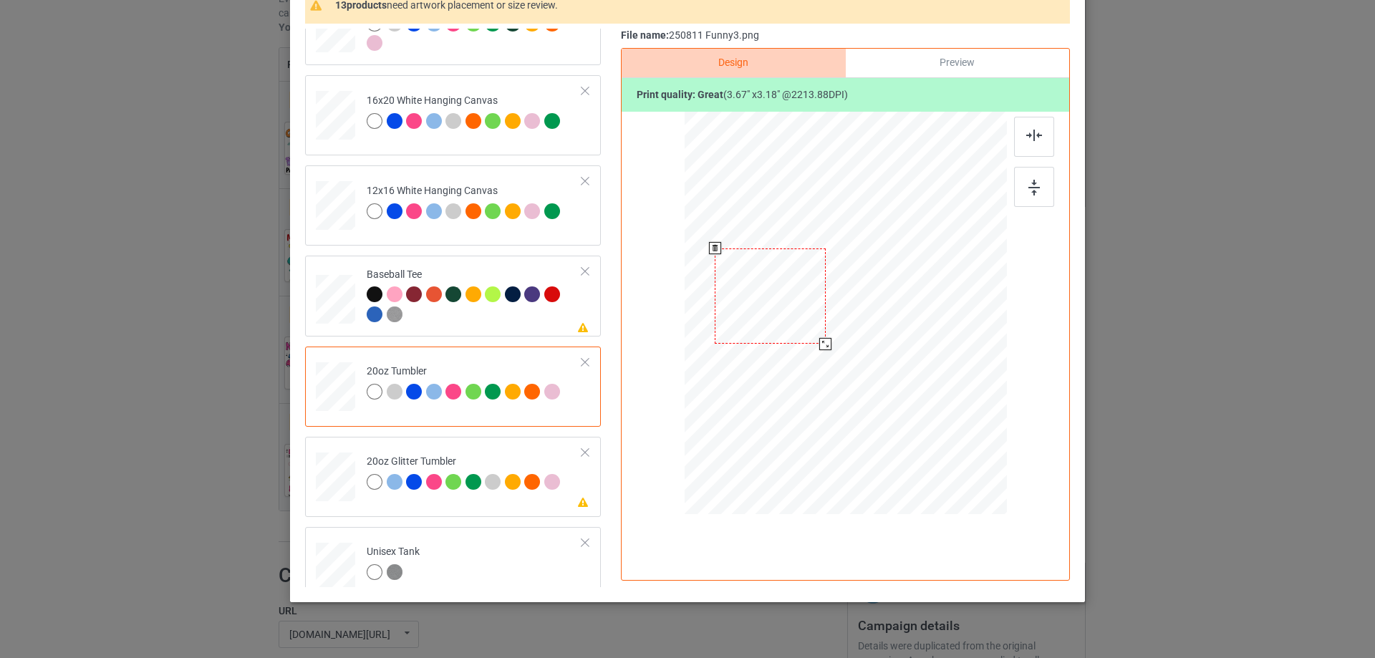
click at [819, 342] on div at bounding box center [825, 344] width 12 height 12
click at [803, 330] on div at bounding box center [773, 300] width 110 height 96
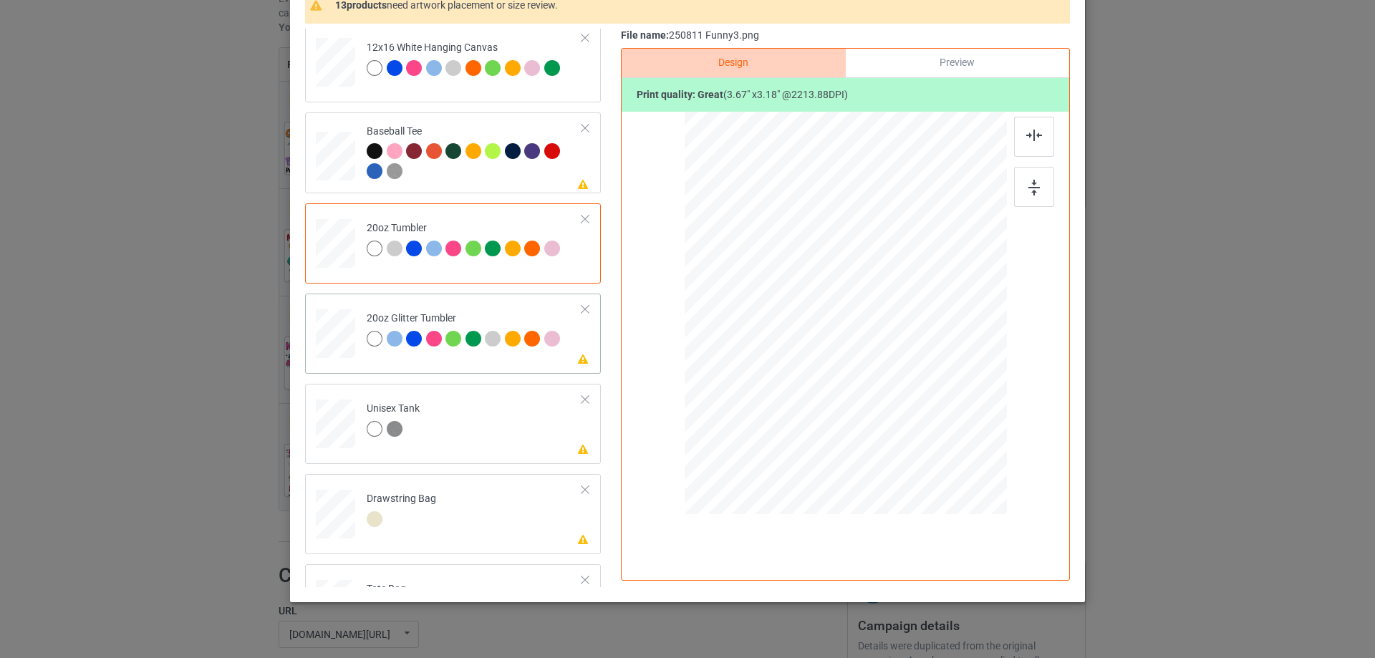
drag, startPoint x: 342, startPoint y: 347, endPoint x: 442, endPoint y: 332, distance: 100.7
drag, startPoint x: 936, startPoint y: 394, endPoint x: 880, endPoint y: 341, distance: 77.0
click at [903, 375] on div at bounding box center [845, 313] width 304 height 260
drag, startPoint x: 809, startPoint y: 319, endPoint x: 808, endPoint y: 308, distance: 10.8
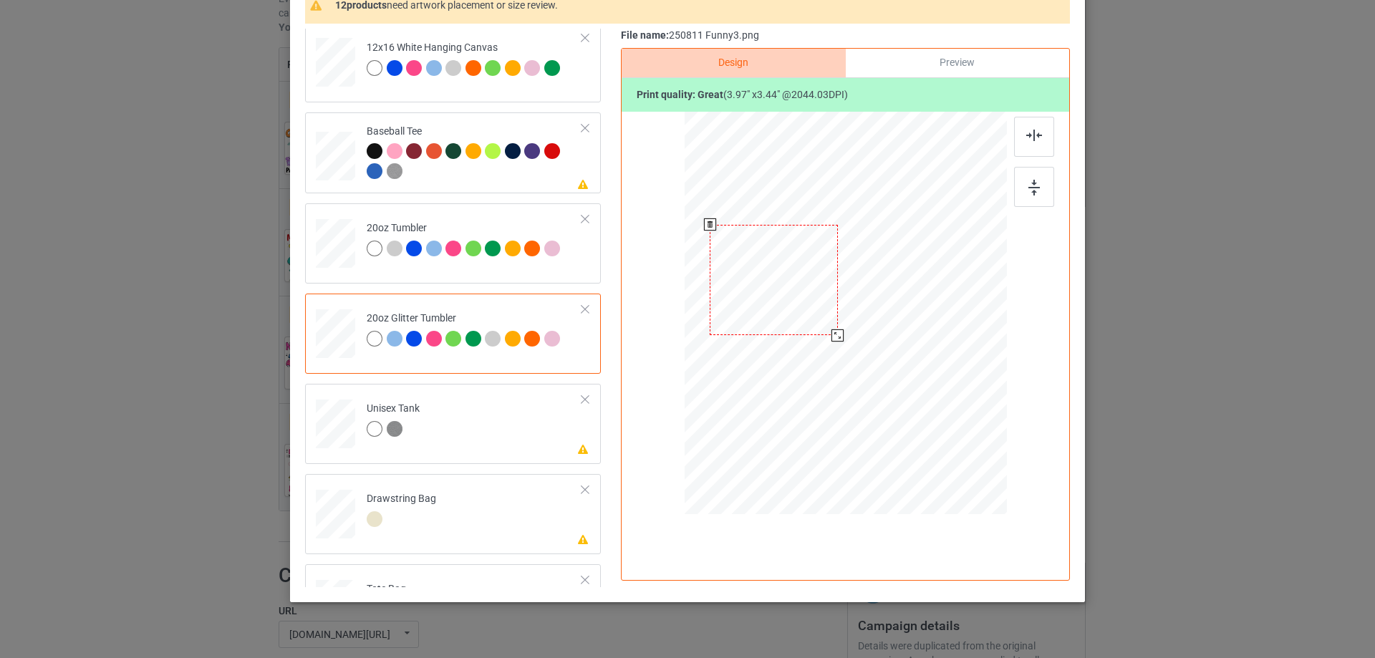
click at [808, 308] on div at bounding box center [774, 280] width 128 height 111
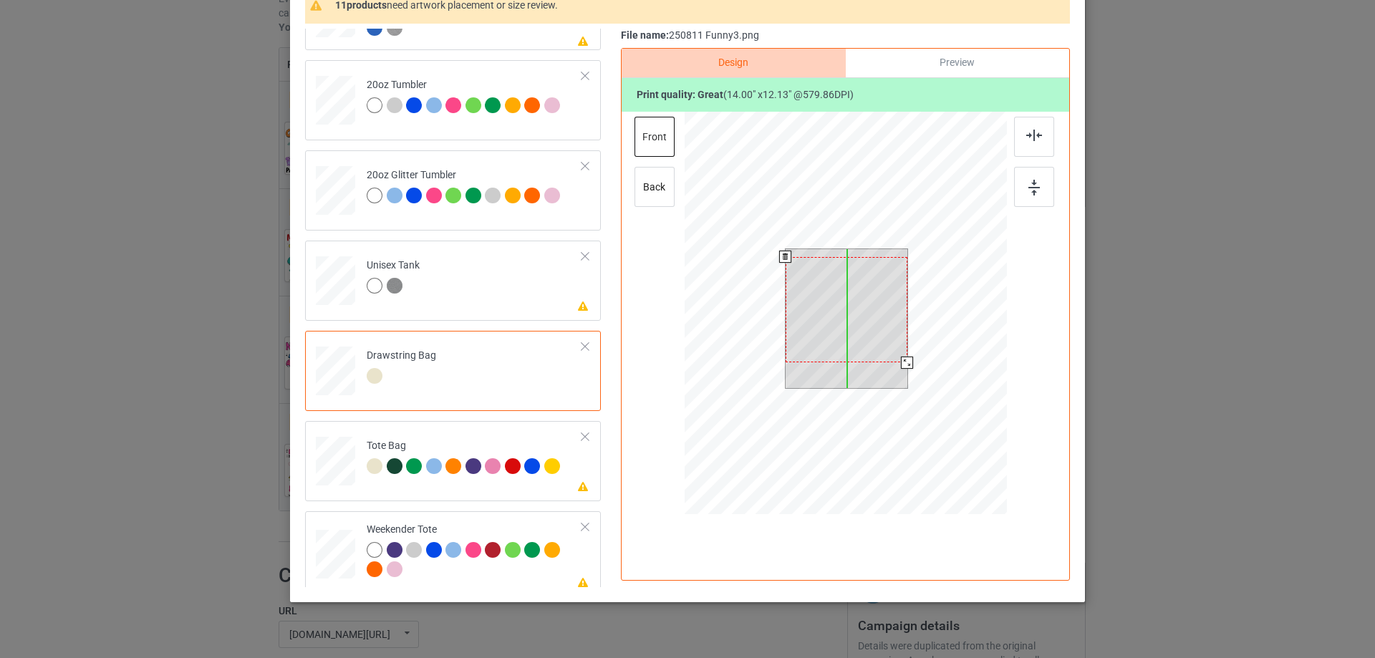
drag, startPoint x: 852, startPoint y: 336, endPoint x: 853, endPoint y: 344, distance: 7.9
click at [853, 344] on div at bounding box center [847, 309] width 122 height 105
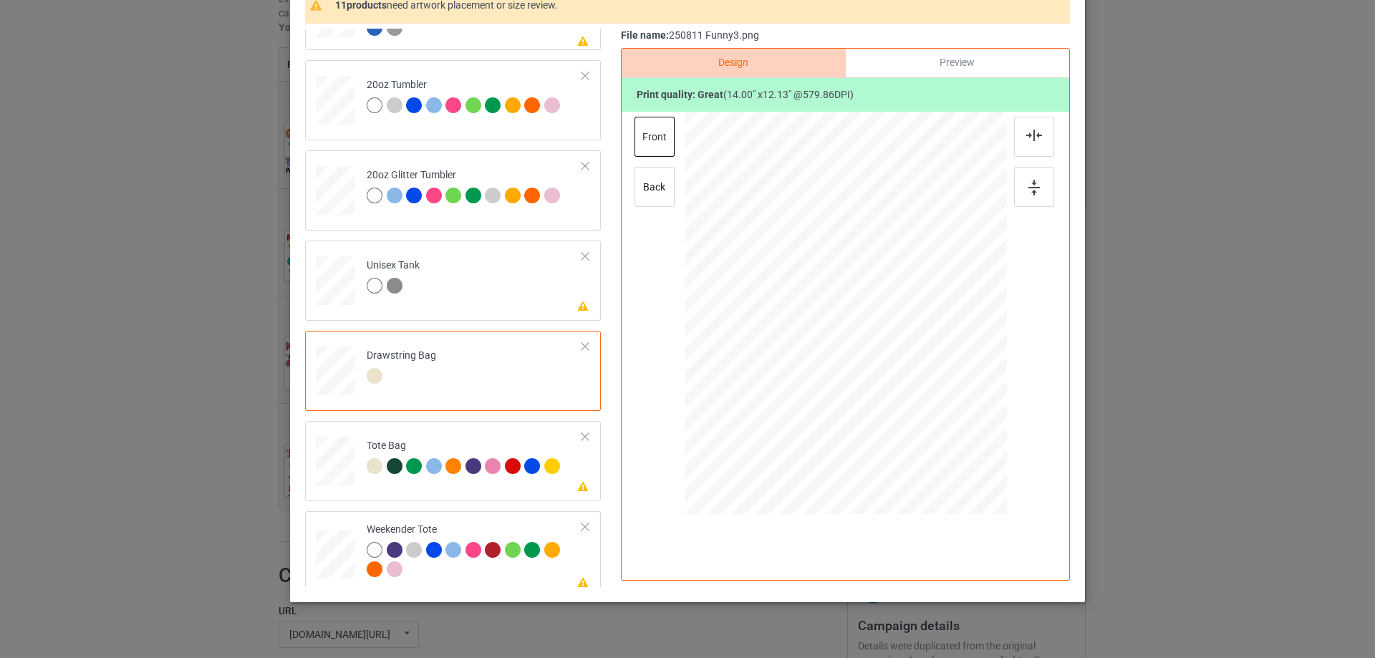
scroll to position [1509, 0]
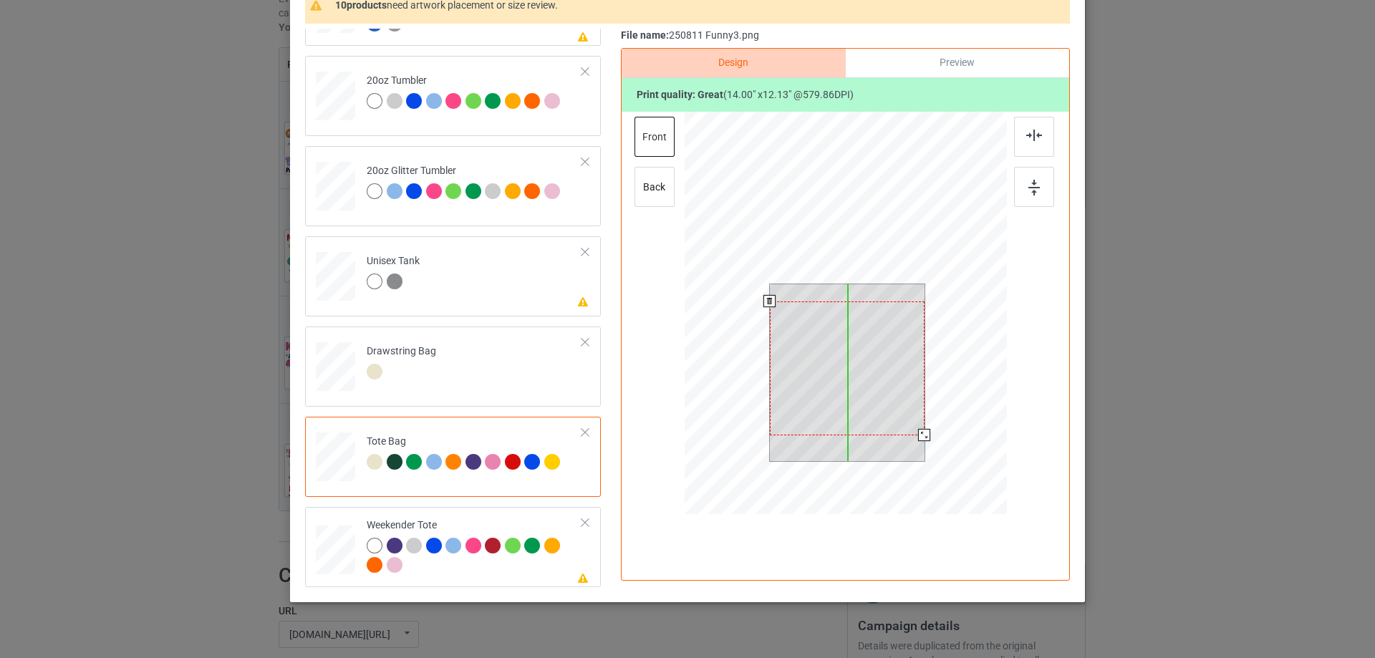
click at [855, 360] on div at bounding box center [847, 369] width 155 height 134
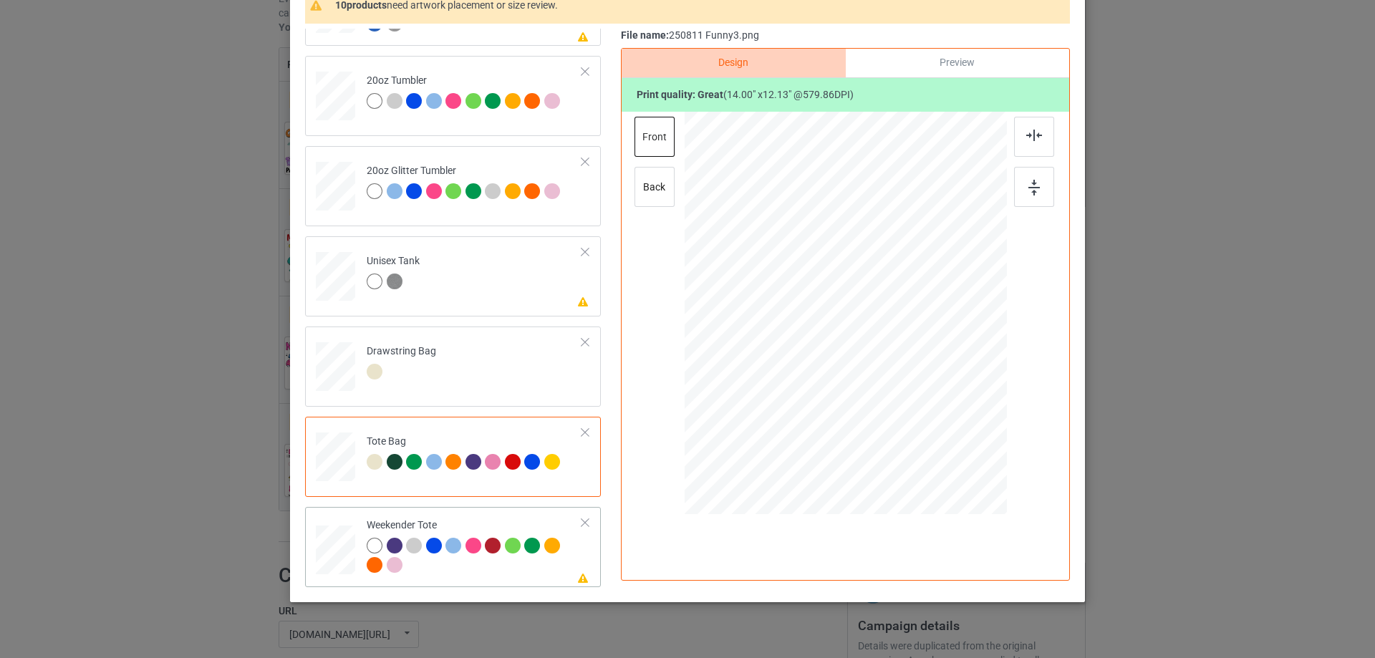
drag, startPoint x: 936, startPoint y: 398, endPoint x: 932, endPoint y: 384, distance: 14.1
click at [932, 384] on div at bounding box center [933, 389] width 12 height 12
click at [914, 369] on div at bounding box center [846, 309] width 176 height 152
click at [1031, 135] on img at bounding box center [1034, 135] width 16 height 11
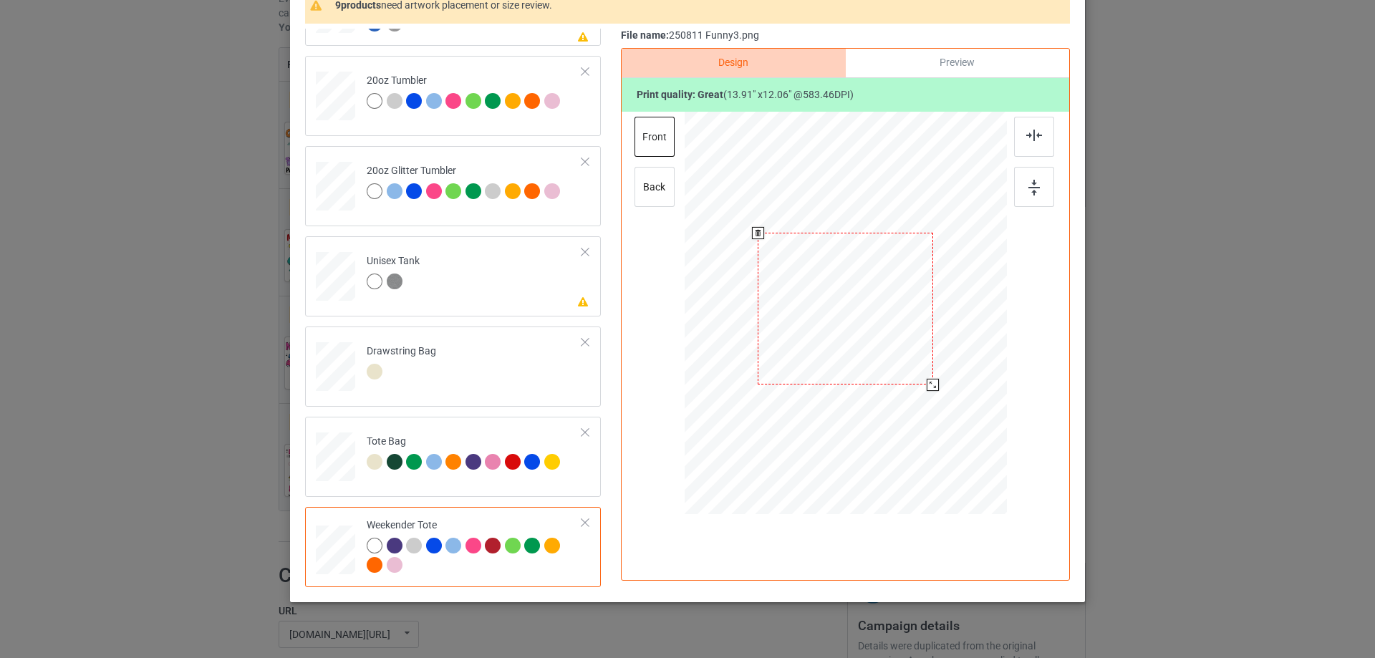
scroll to position [72, 0]
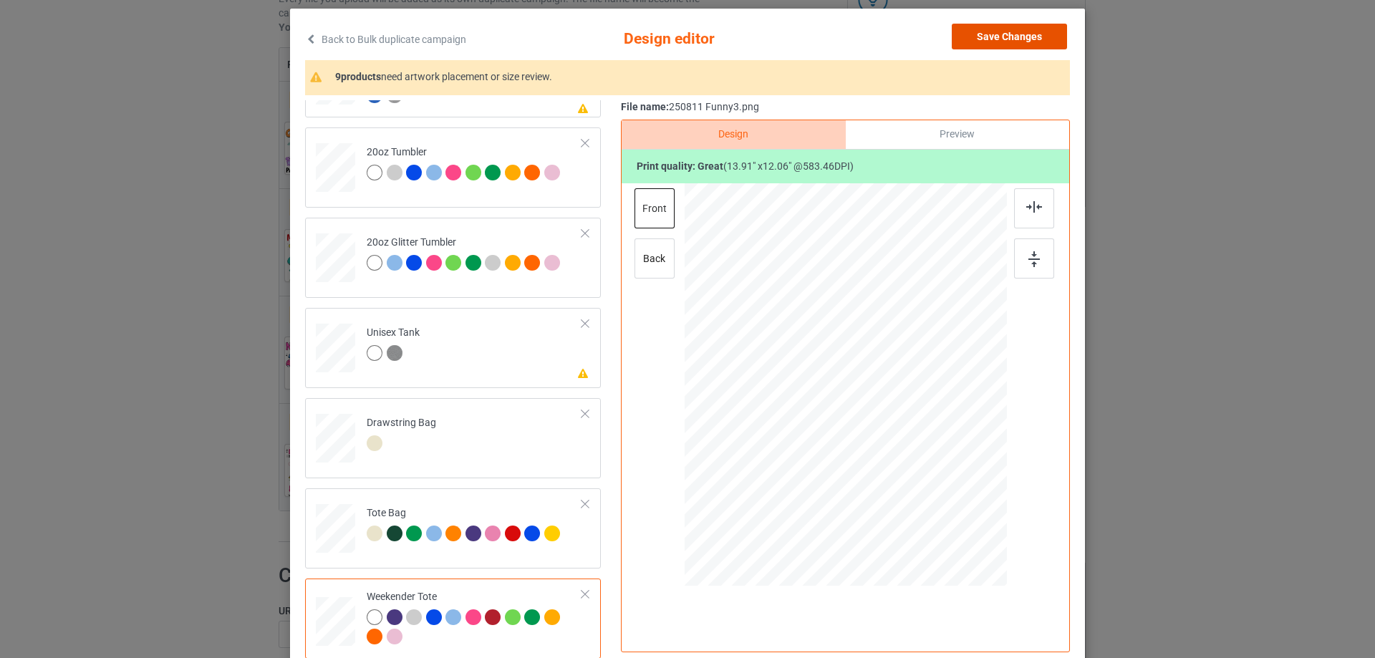
click at [1039, 35] on button "Save Changes" at bounding box center [1009, 37] width 115 height 26
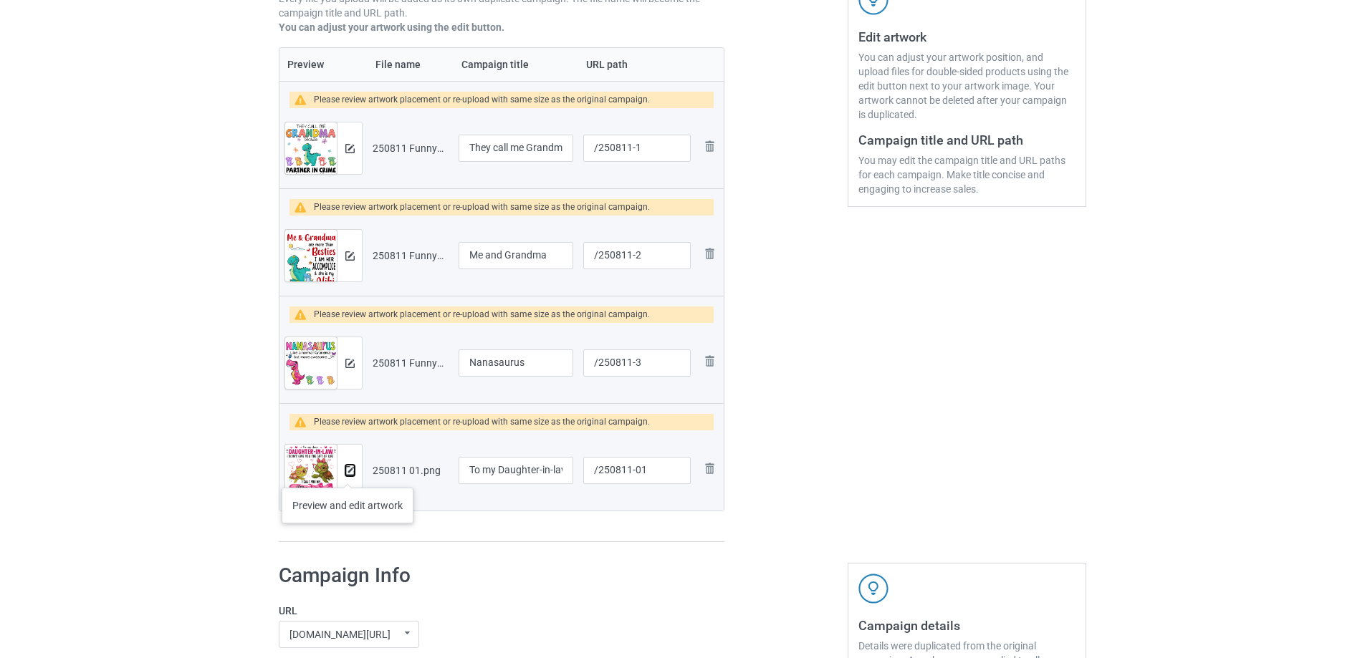
click at [347, 473] on img at bounding box center [349, 470] width 9 height 9
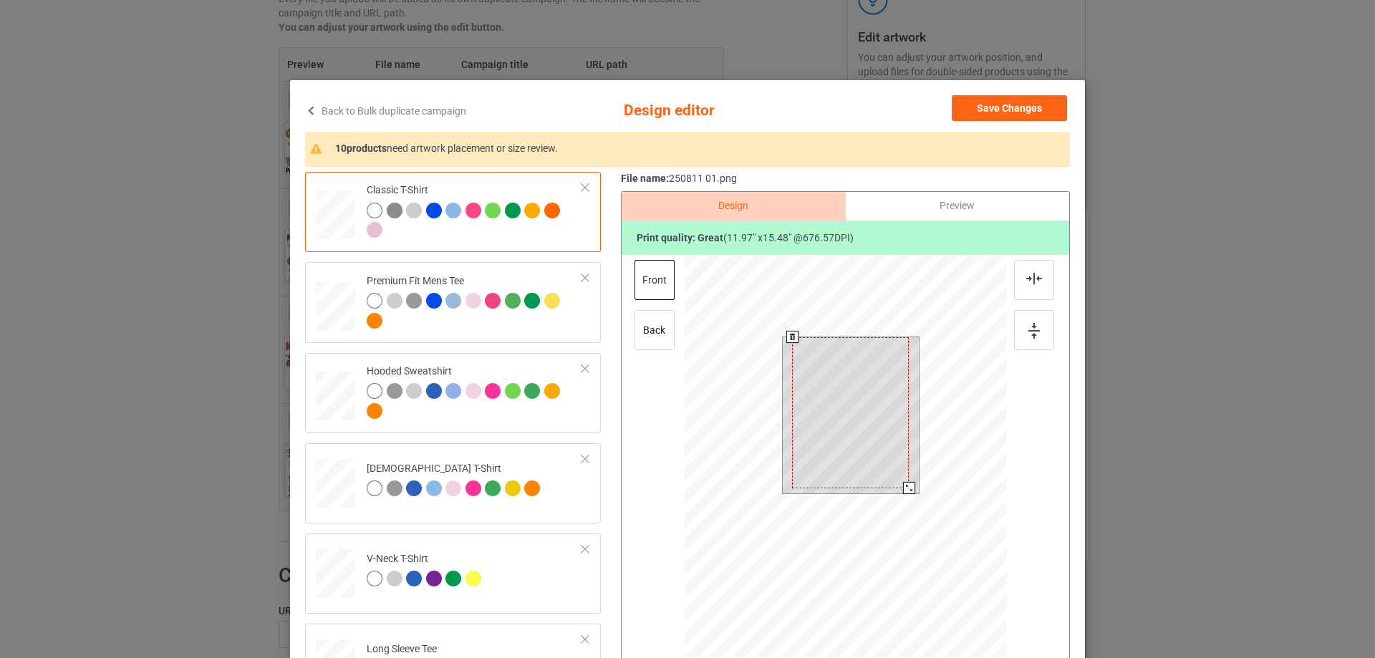
drag, startPoint x: 897, startPoint y: 476, endPoint x: 898, endPoint y: 486, distance: 10.1
click at [903, 486] on div at bounding box center [909, 488] width 12 height 12
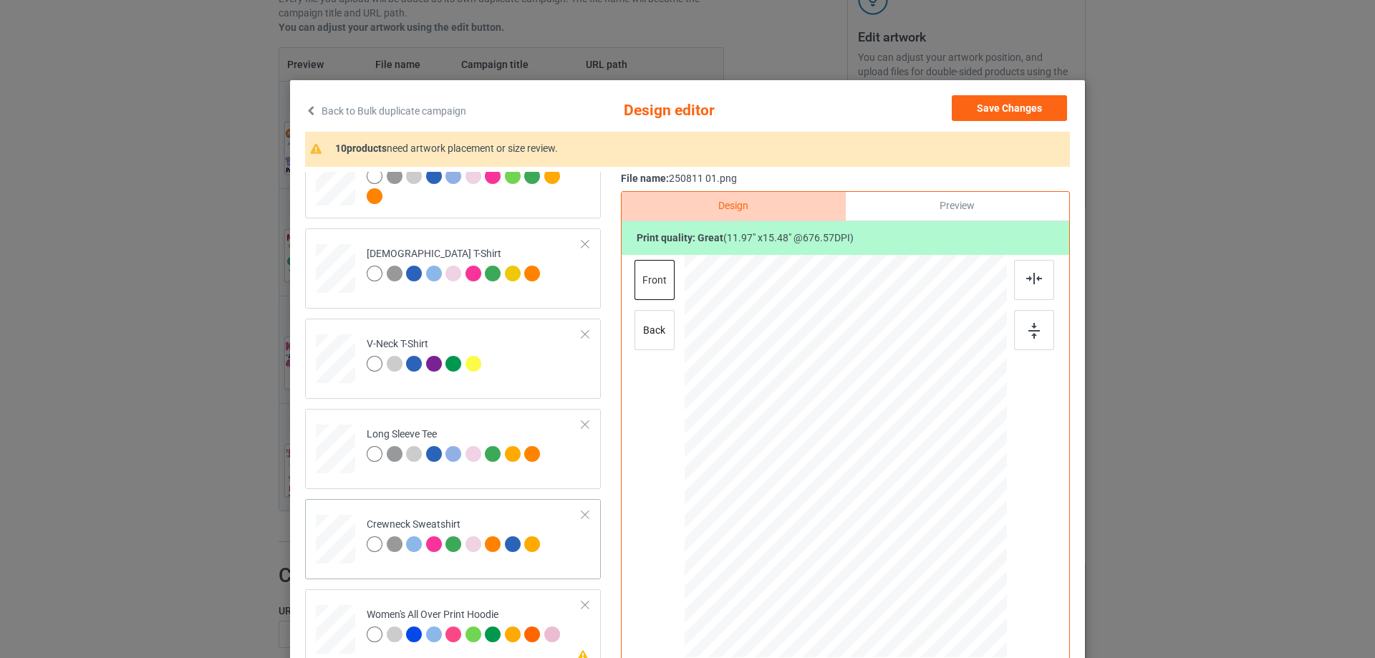
scroll to position [430, 0]
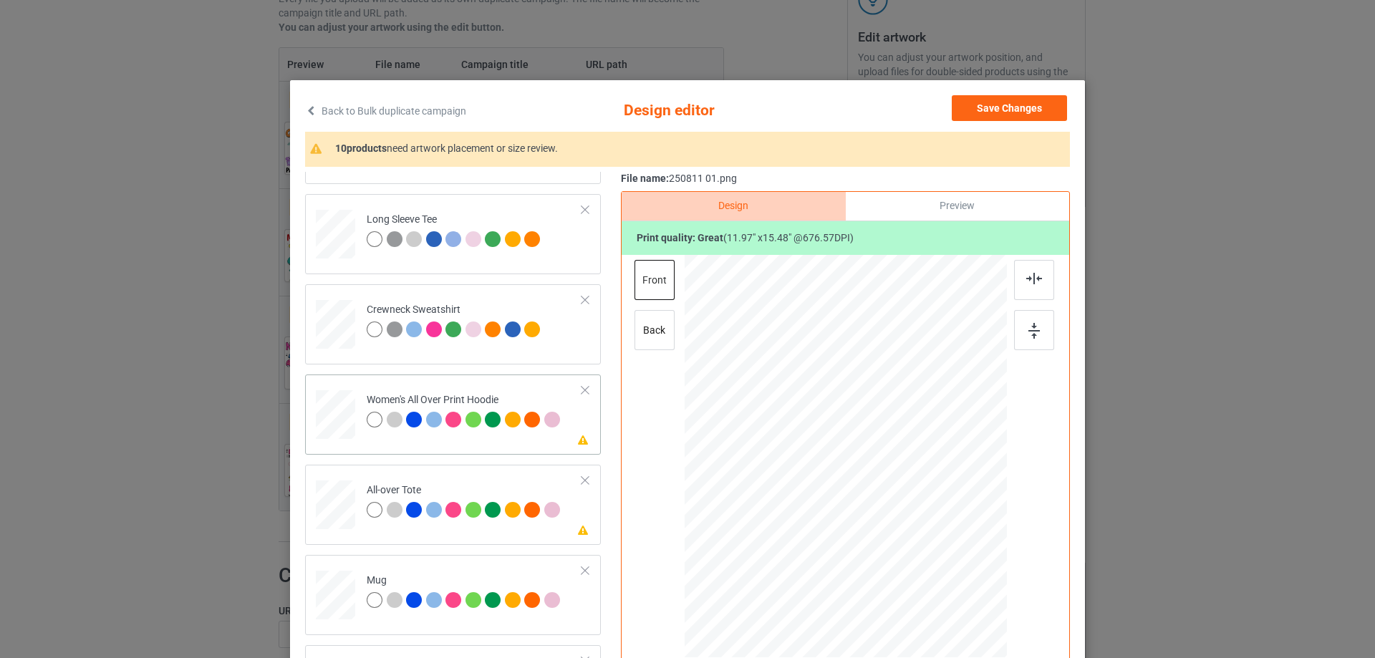
drag, startPoint x: 932, startPoint y: 562, endPoint x: 903, endPoint y: 512, distance: 58.1
click at [903, 512] on div at bounding box center [846, 457] width 322 height 365
click at [864, 443] on div at bounding box center [843, 406] width 102 height 132
click at [1031, 282] on img at bounding box center [1034, 278] width 16 height 11
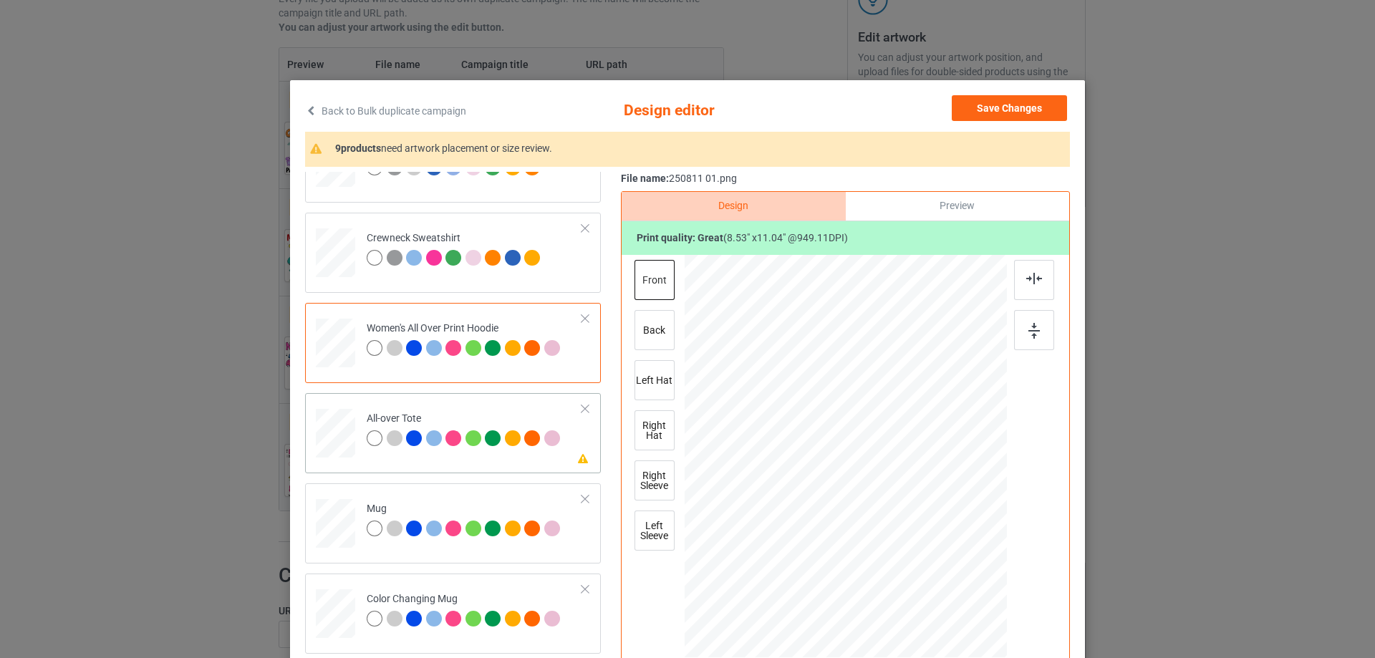
scroll to position [573, 0]
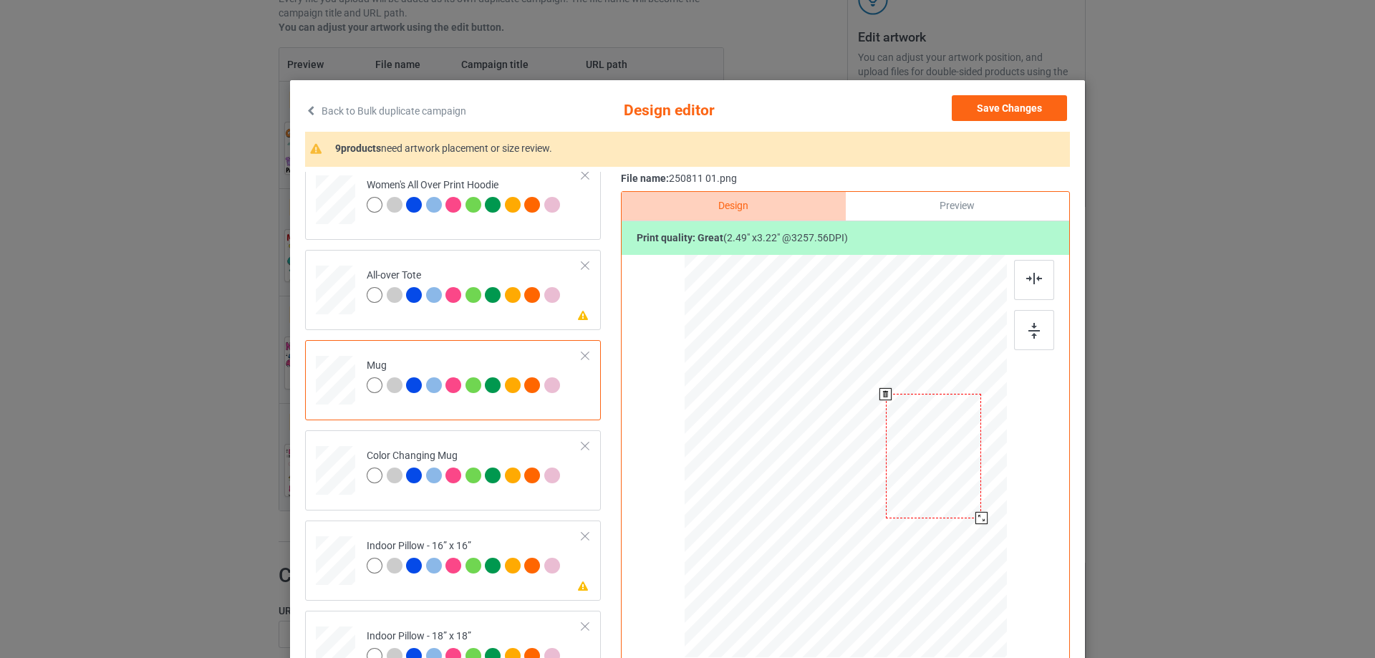
click at [981, 521] on div at bounding box center [982, 518] width 12 height 12
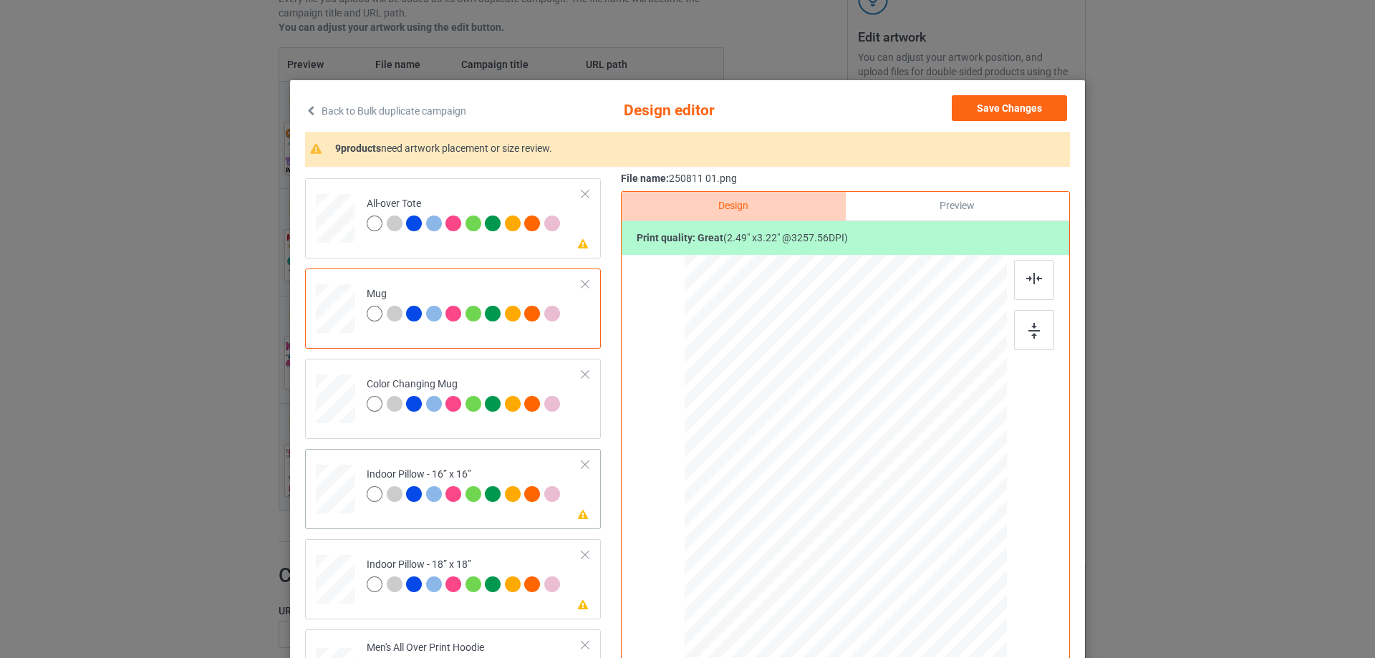
drag, startPoint x: 935, startPoint y: 585, endPoint x: 930, endPoint y: 573, distance: 13.2
click at [930, 573] on div at bounding box center [934, 571] width 12 height 12
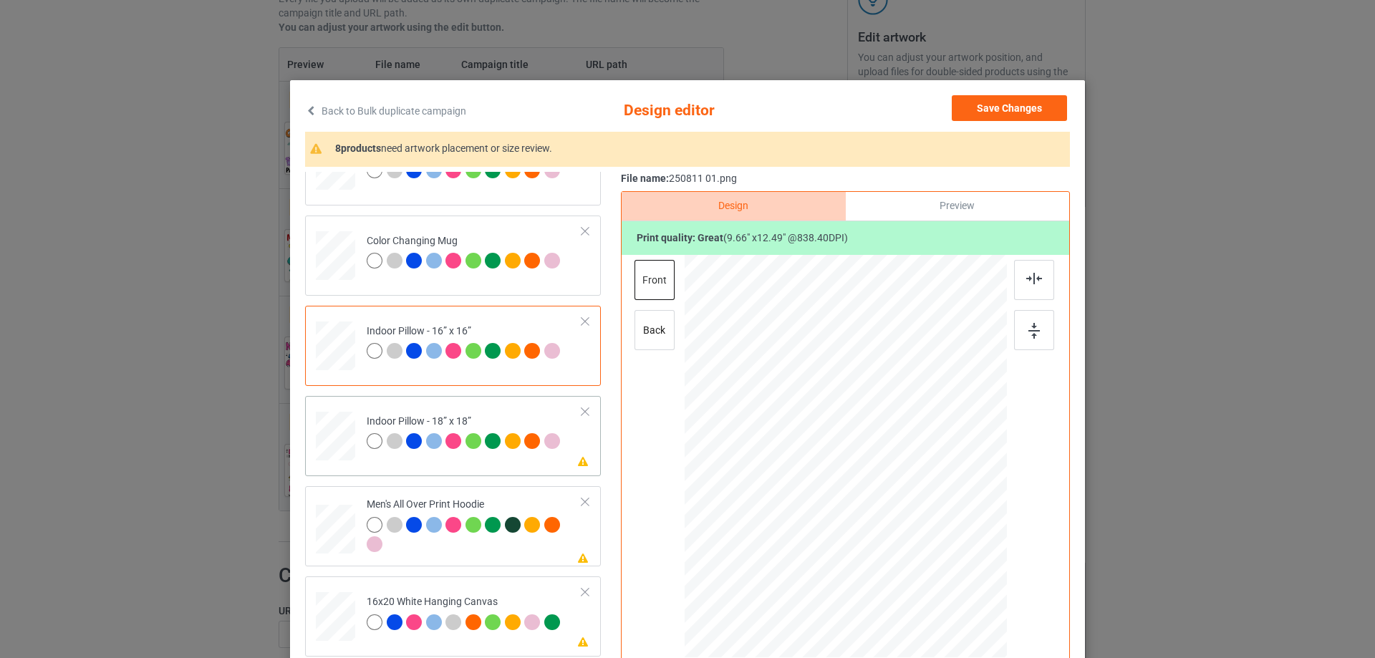
drag, startPoint x: 934, startPoint y: 582, endPoint x: 937, endPoint y: 567, distance: 15.3
click at [937, 567] on div at bounding box center [846, 456] width 322 height 321
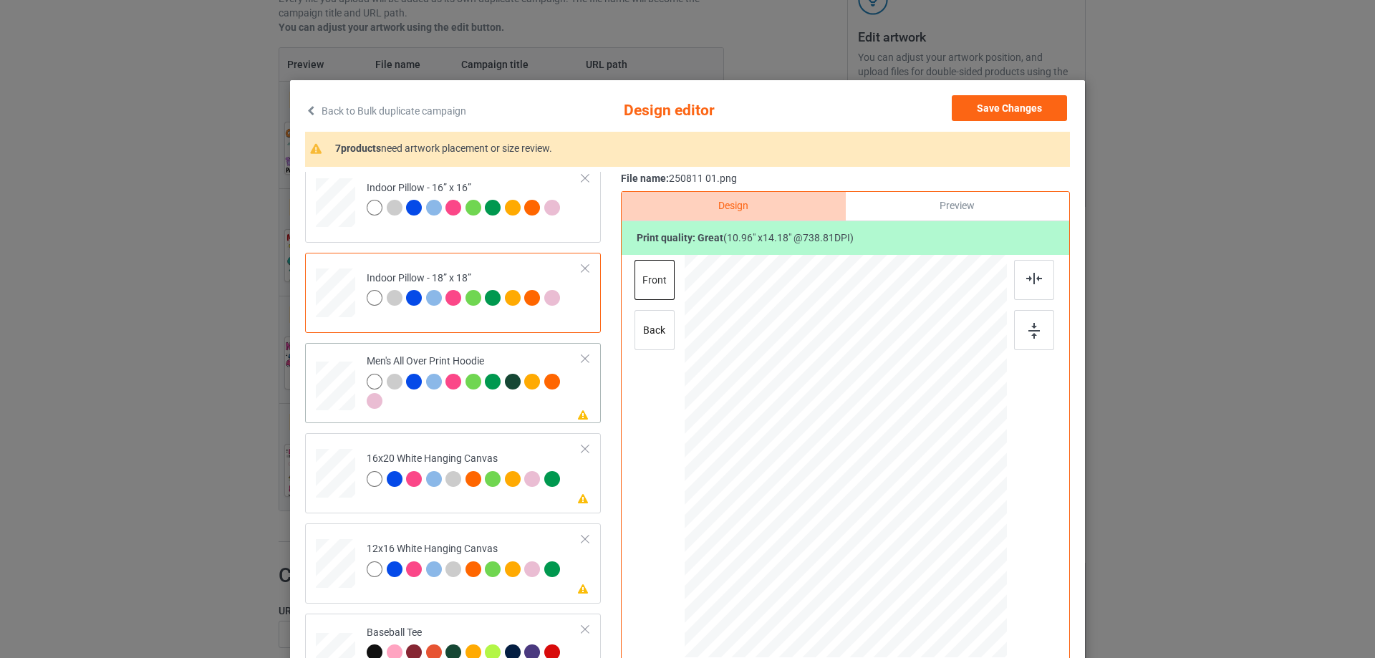
drag, startPoint x: 938, startPoint y: 585, endPoint x: 856, endPoint y: 509, distance: 111.0
click at [903, 524] on div at bounding box center [846, 456] width 322 height 342
click at [852, 470] on div at bounding box center [846, 422] width 110 height 142
drag, startPoint x: 898, startPoint y: 497, endPoint x: 893, endPoint y: 488, distance: 10.6
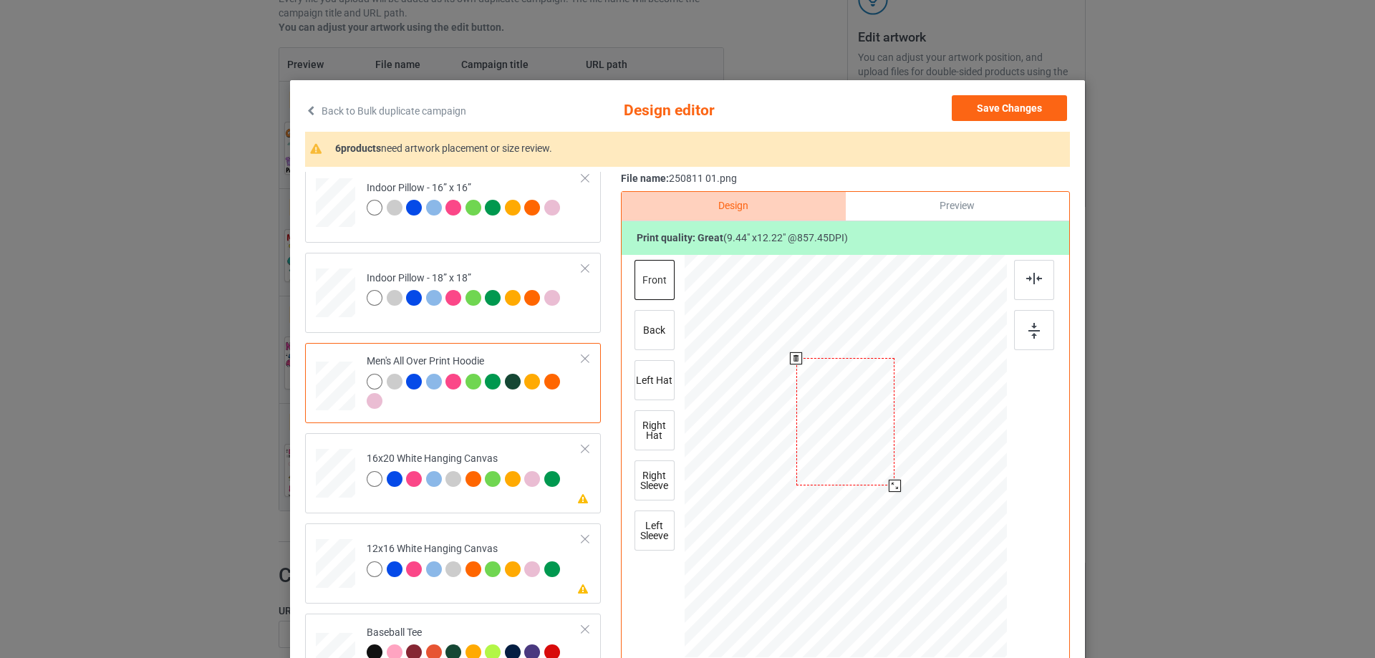
click at [893, 488] on div at bounding box center [895, 486] width 12 height 12
click at [867, 463] on div at bounding box center [845, 415] width 97 height 126
click at [1037, 281] on img at bounding box center [1034, 278] width 16 height 11
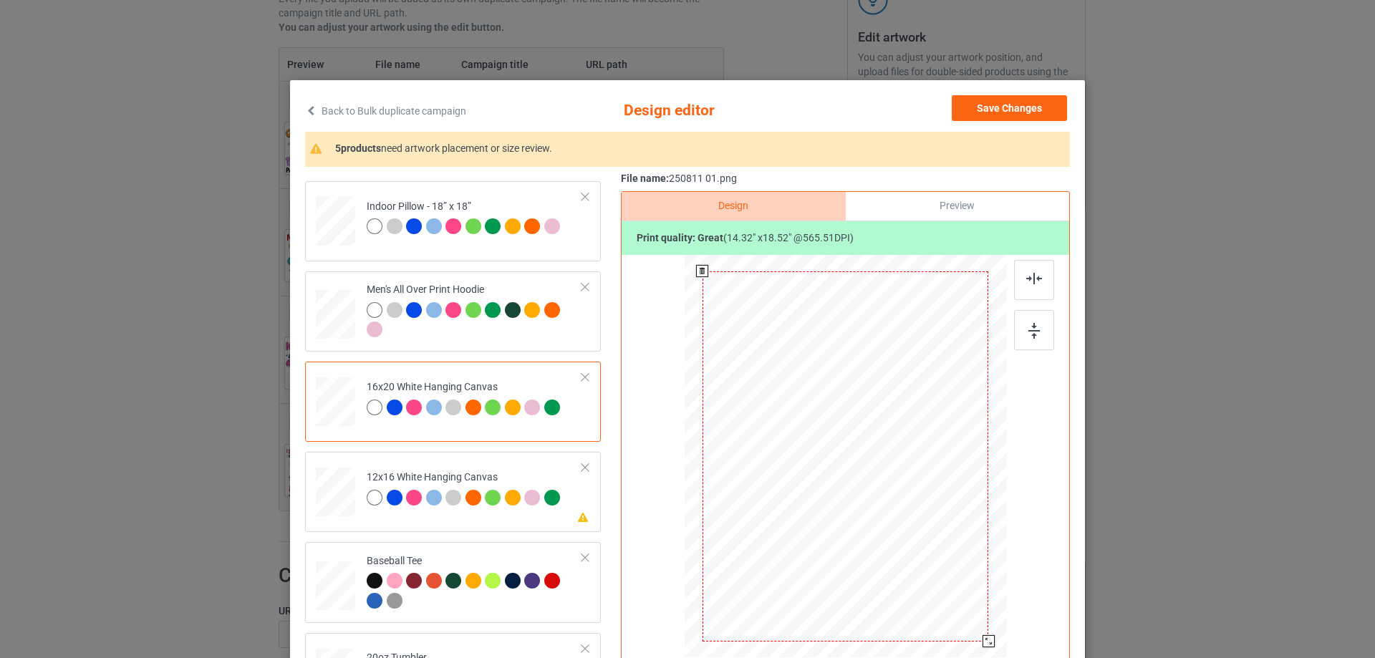
click at [984, 644] on div at bounding box center [989, 641] width 12 height 12
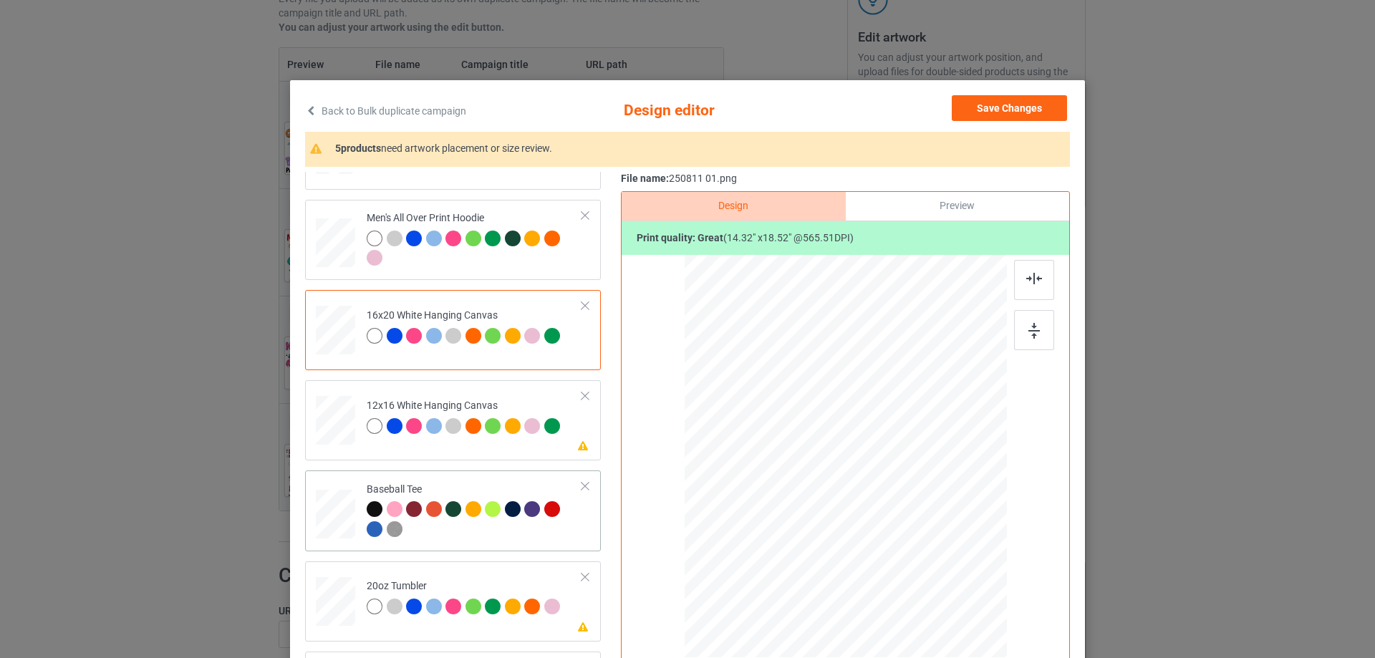
scroll to position [1218, 0]
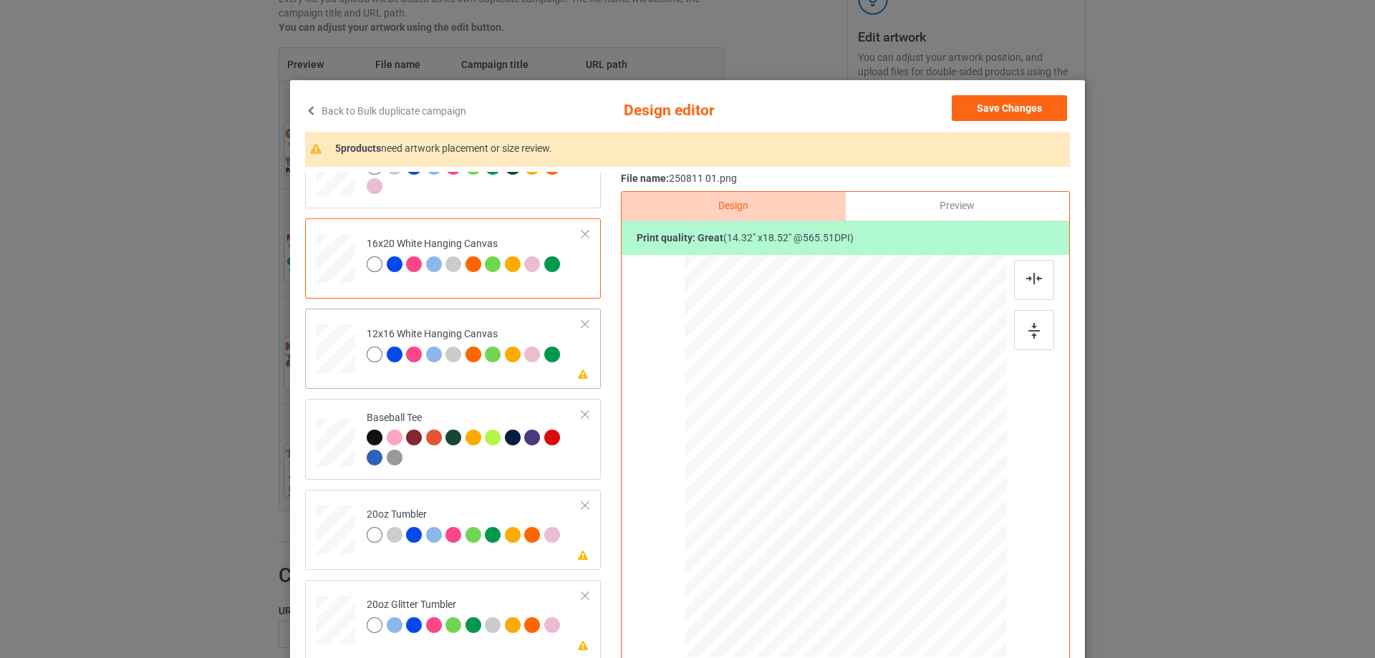
click at [979, 640] on div at bounding box center [984, 636] width 12 height 12
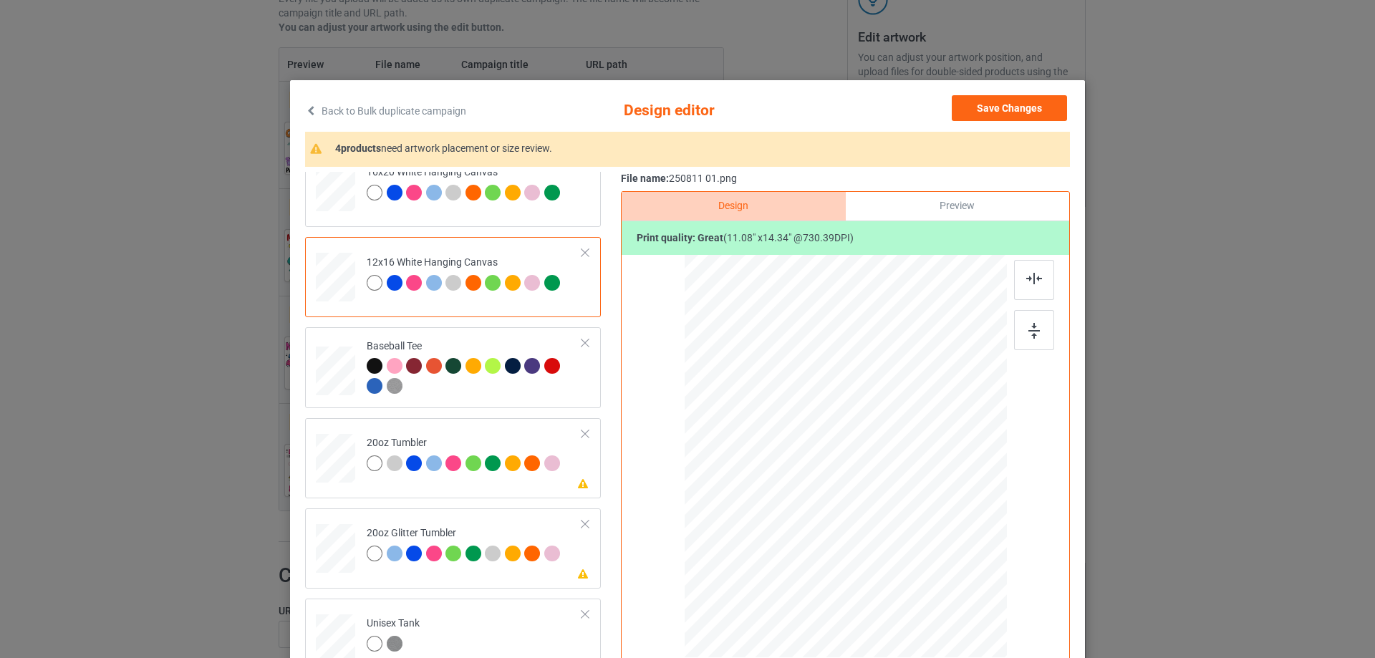
drag, startPoint x: 322, startPoint y: 461, endPoint x: 587, endPoint y: 481, distance: 265.8
click at [819, 524] on div at bounding box center [825, 522] width 12 height 12
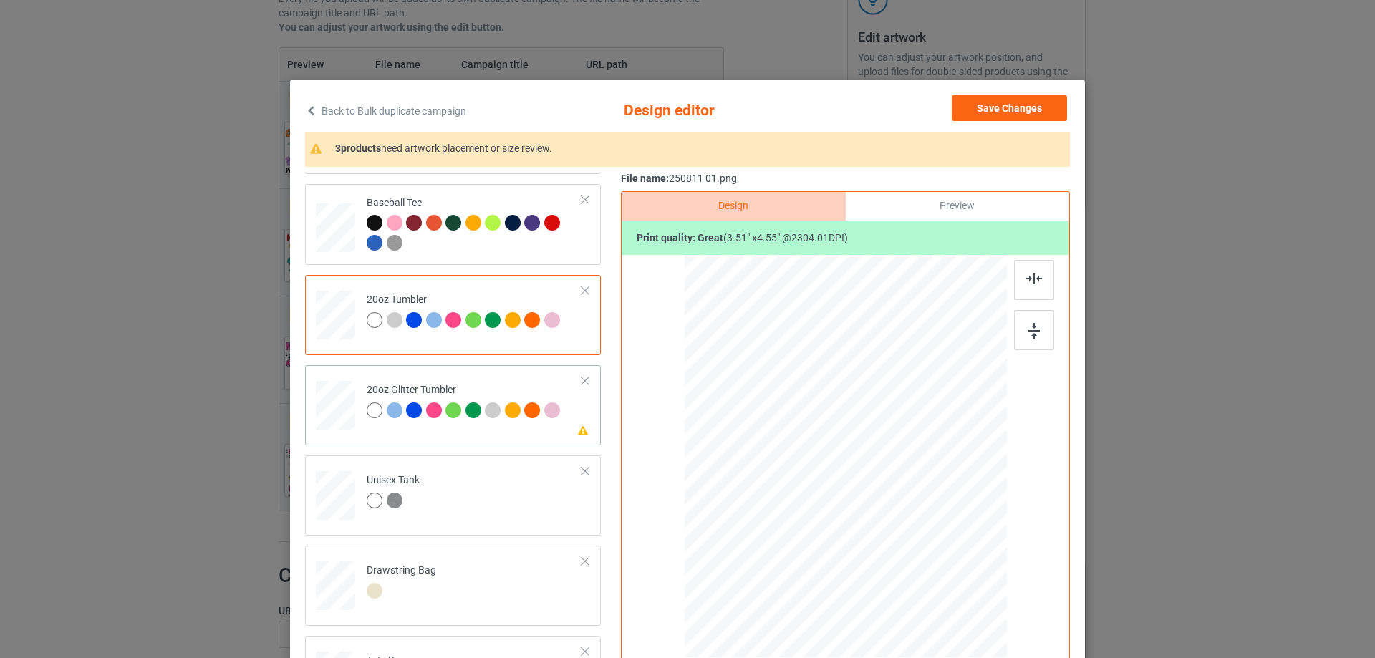
drag, startPoint x: 824, startPoint y: 521, endPoint x: 828, endPoint y: 528, distance: 8.4
click at [828, 528] on div at bounding box center [833, 524] width 12 height 12
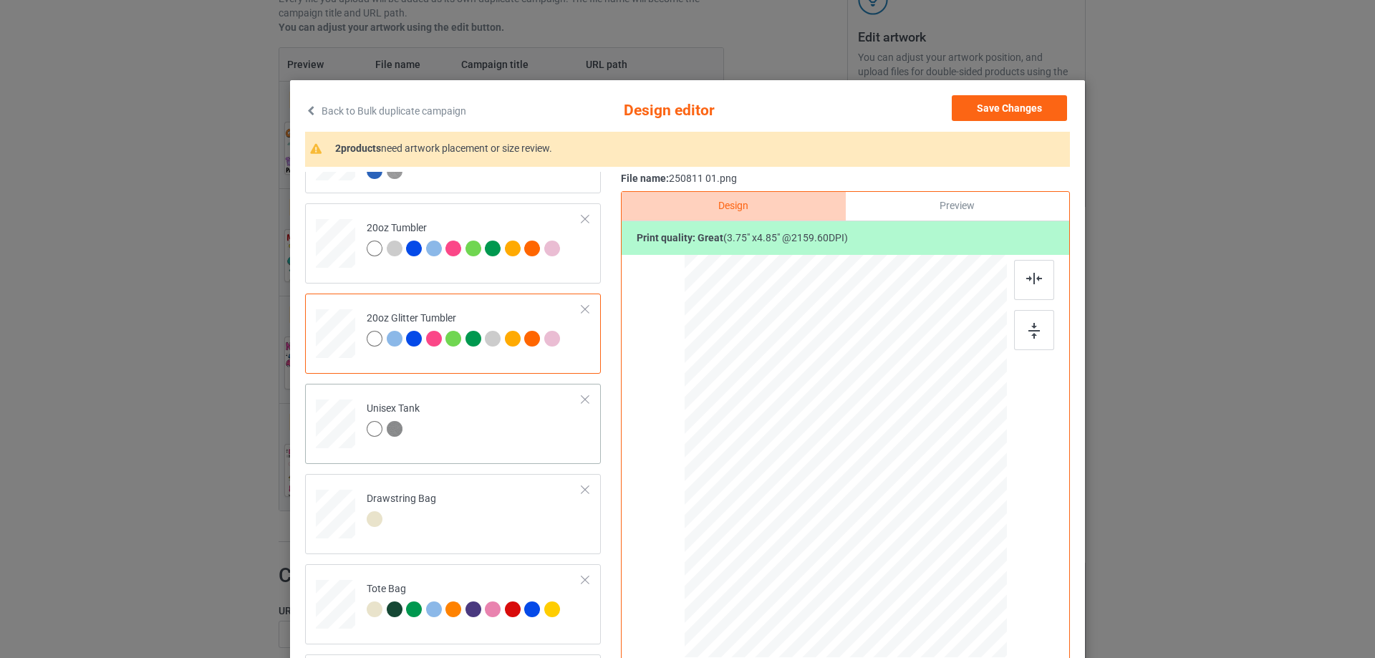
scroll to position [1509, 0]
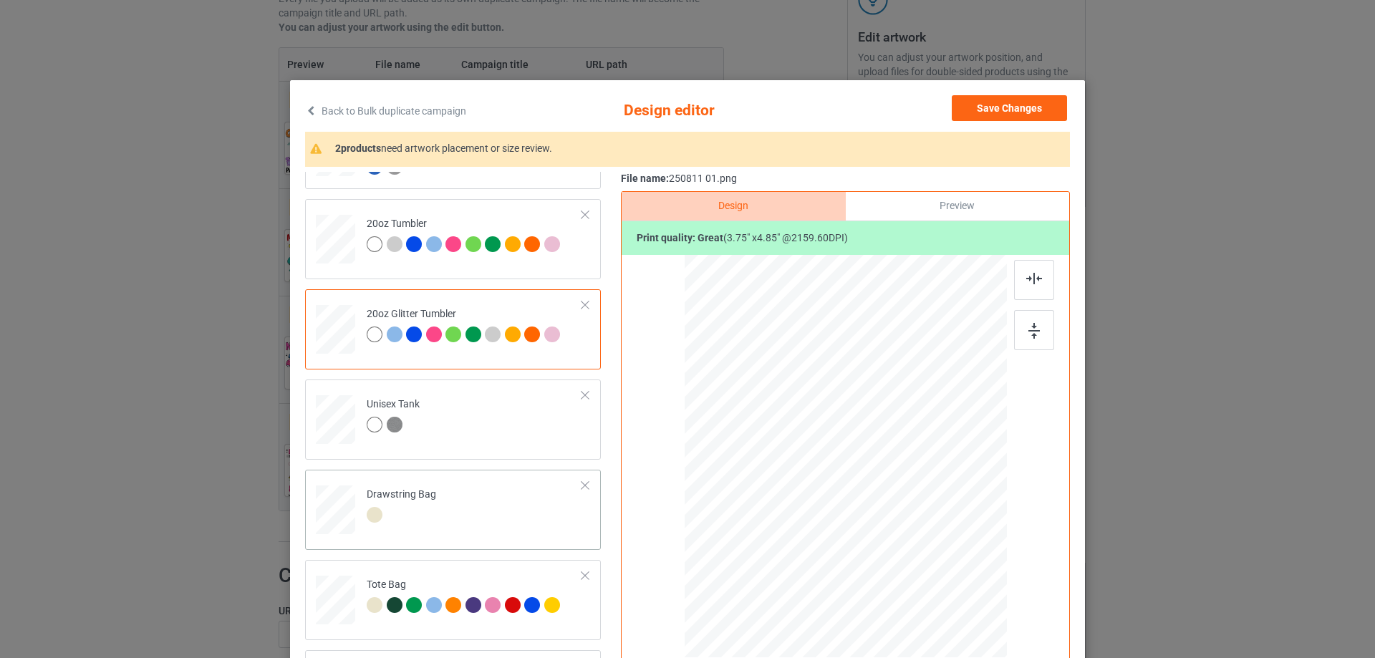
click at [907, 571] on div at bounding box center [846, 458] width 322 height 407
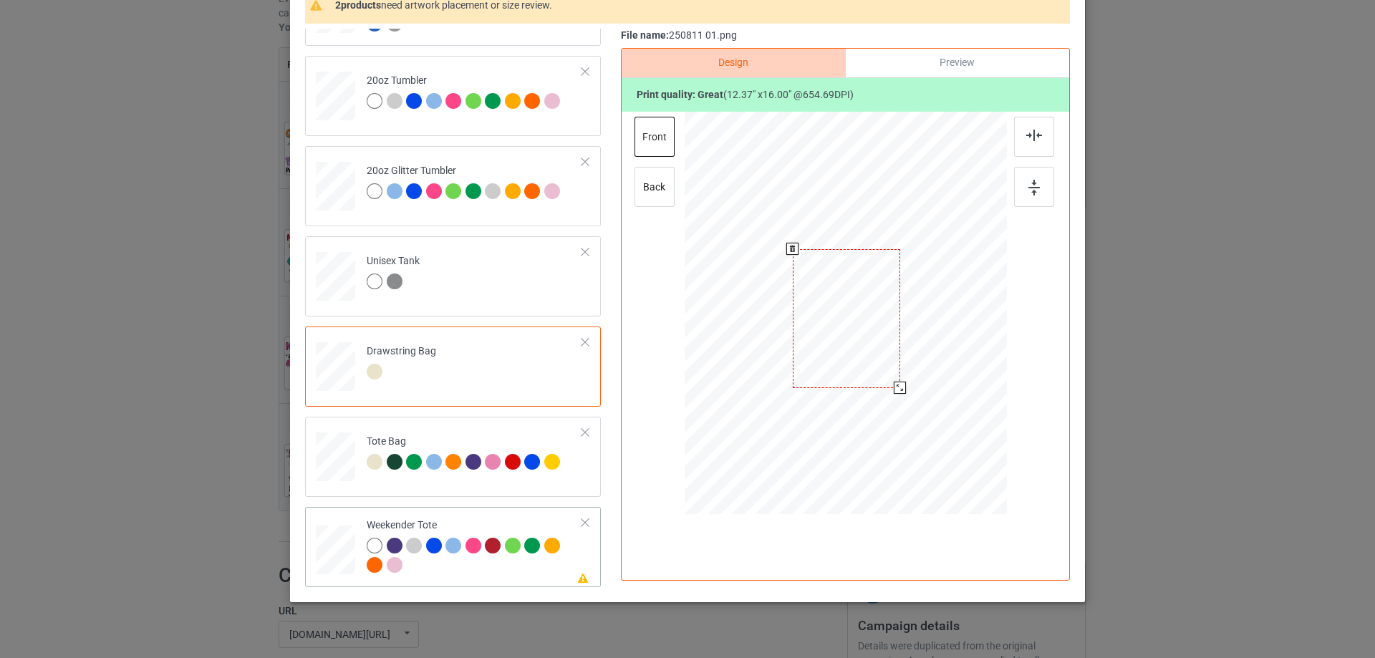
scroll to position [168, 0]
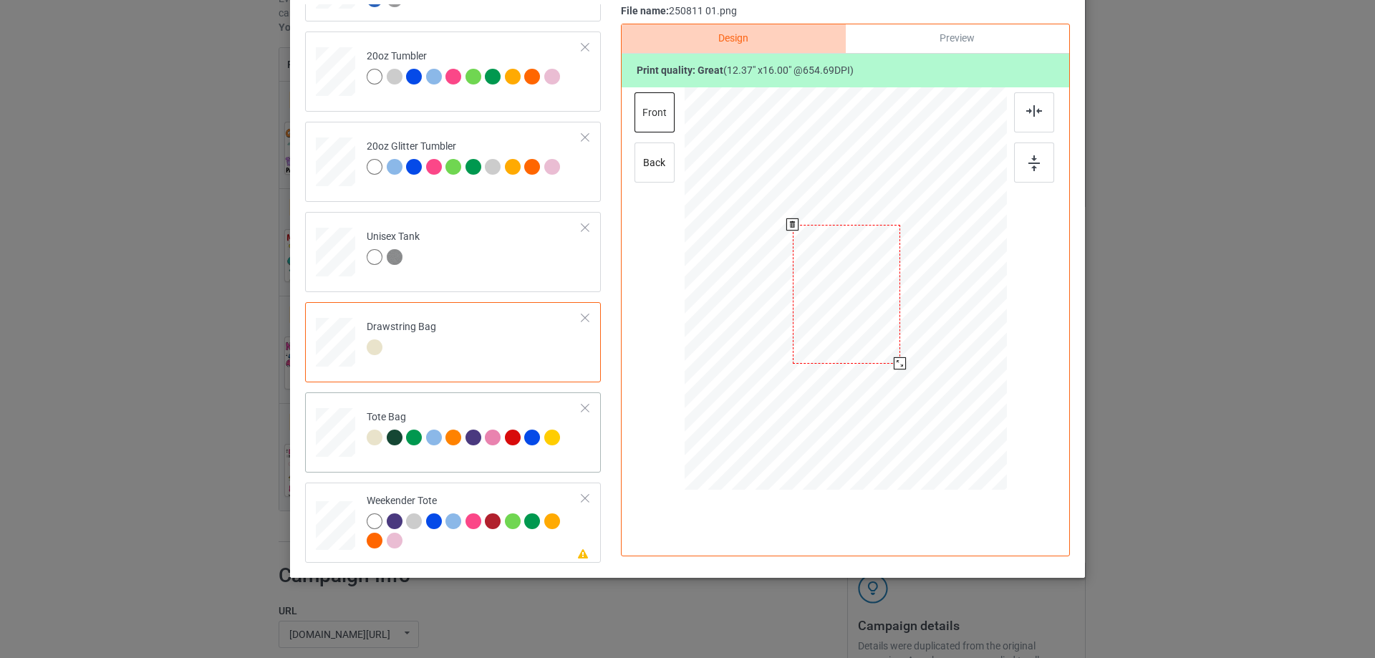
drag, startPoint x: 938, startPoint y: 410, endPoint x: 920, endPoint y: 350, distance: 62.3
click at [920, 350] on div at bounding box center [845, 290] width 321 height 208
click at [870, 328] on div at bounding box center [846, 282] width 124 height 160
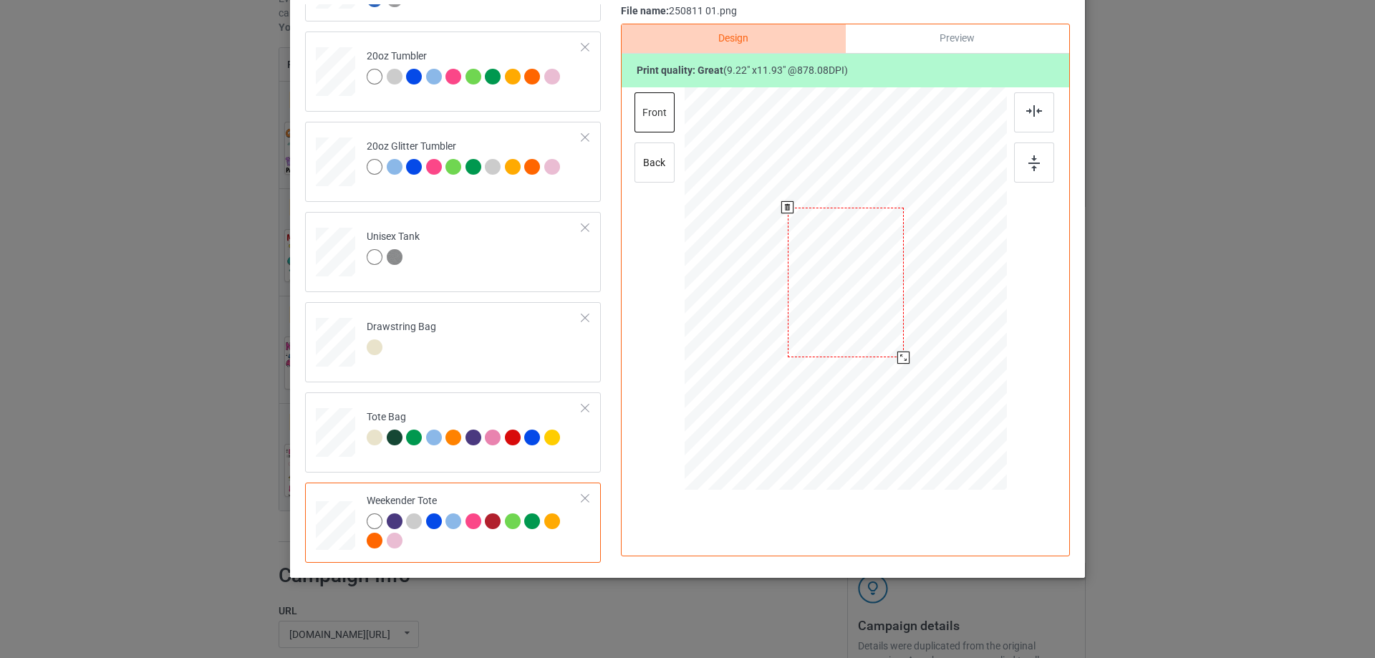
click at [900, 357] on div at bounding box center [904, 358] width 12 height 12
click at [862, 327] on div at bounding box center [846, 284] width 116 height 150
click at [1029, 112] on img at bounding box center [1034, 110] width 16 height 11
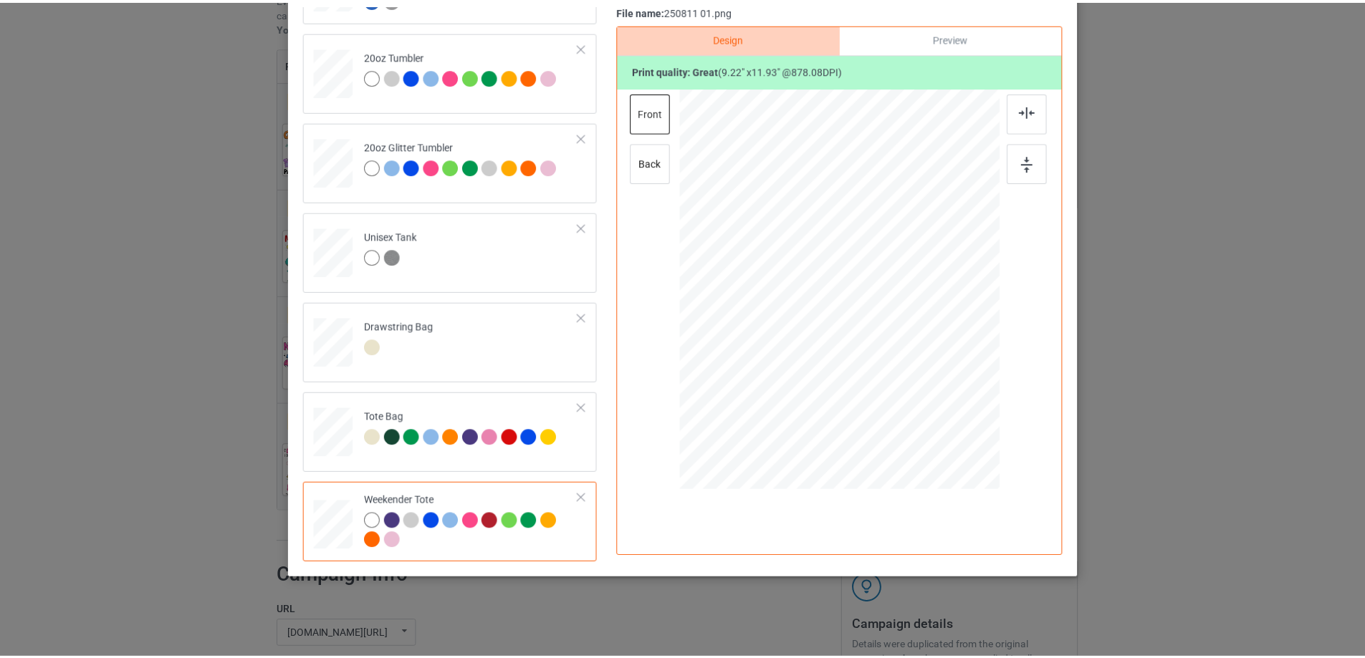
scroll to position [0, 0]
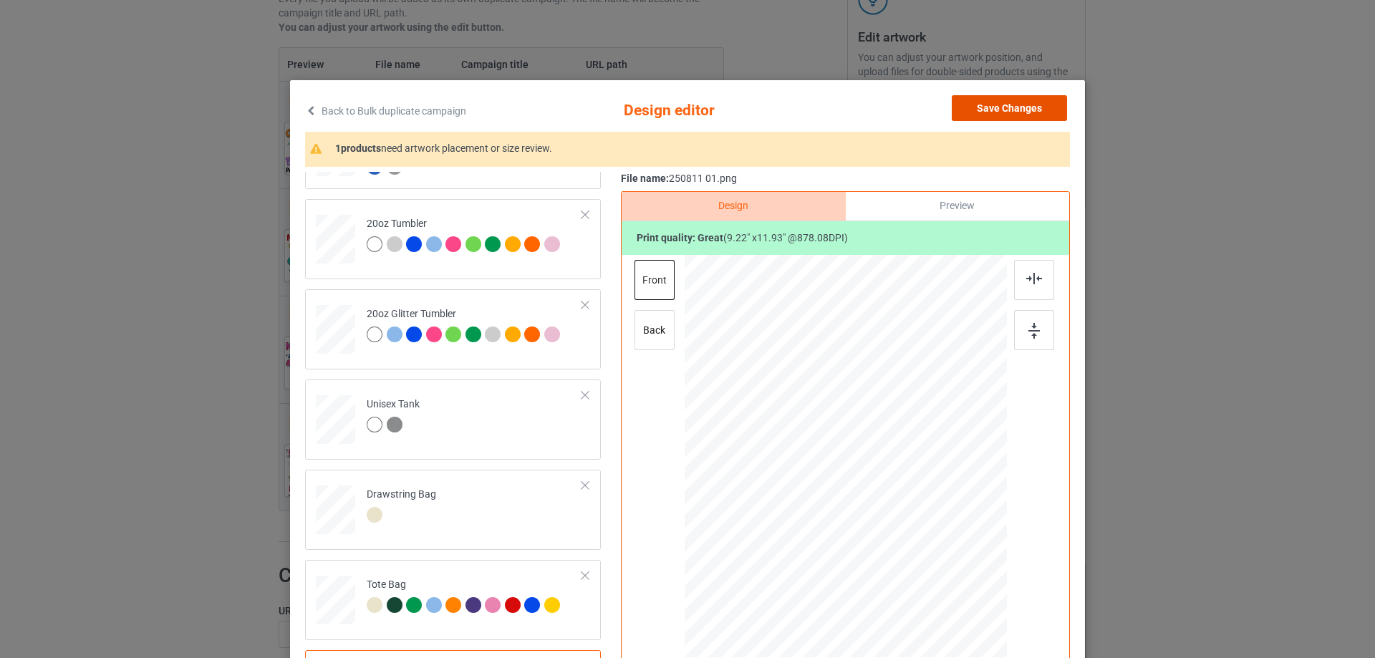
click at [1015, 112] on button "Save Changes" at bounding box center [1009, 108] width 115 height 26
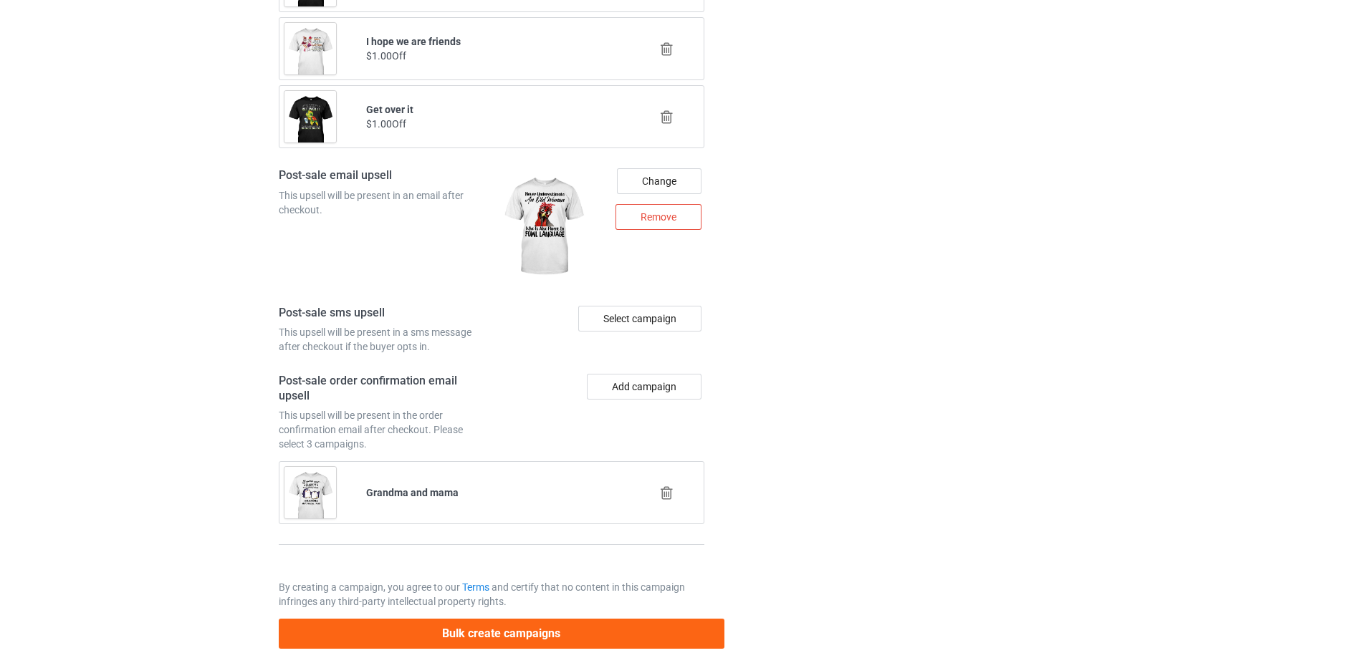
scroll to position [2145, 0]
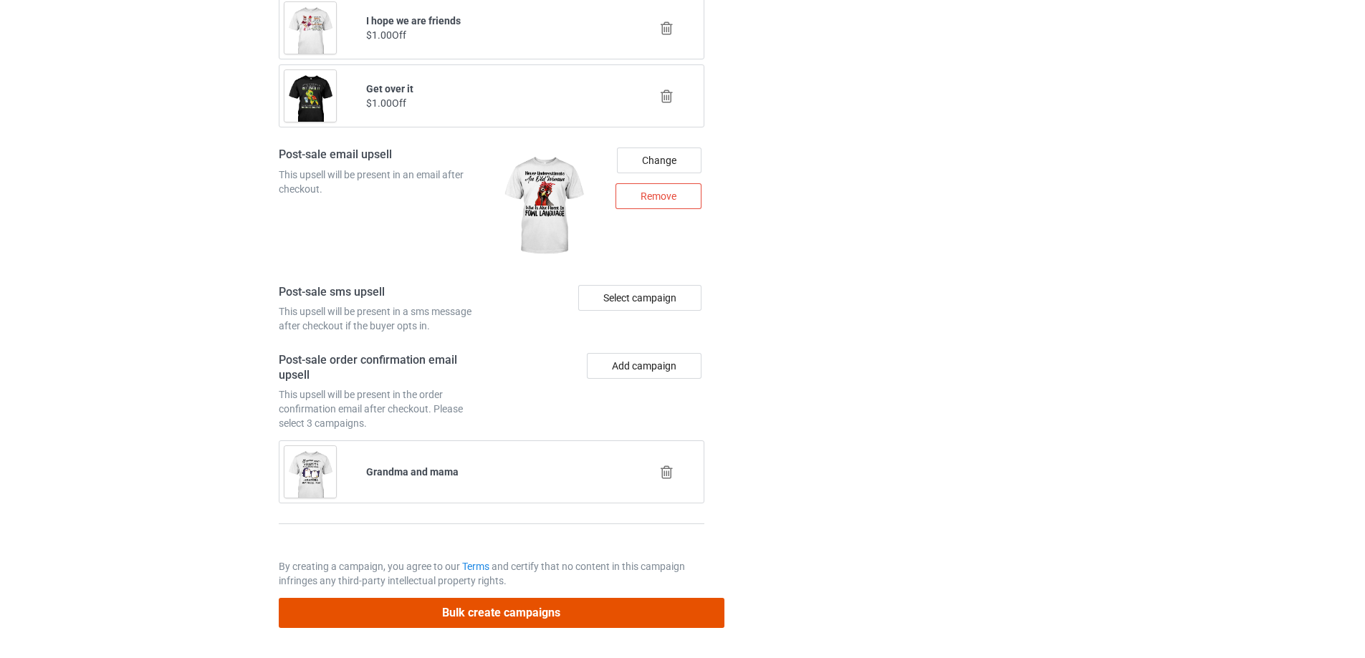
click at [655, 605] on button "Bulk create campaigns" at bounding box center [502, 612] width 446 height 29
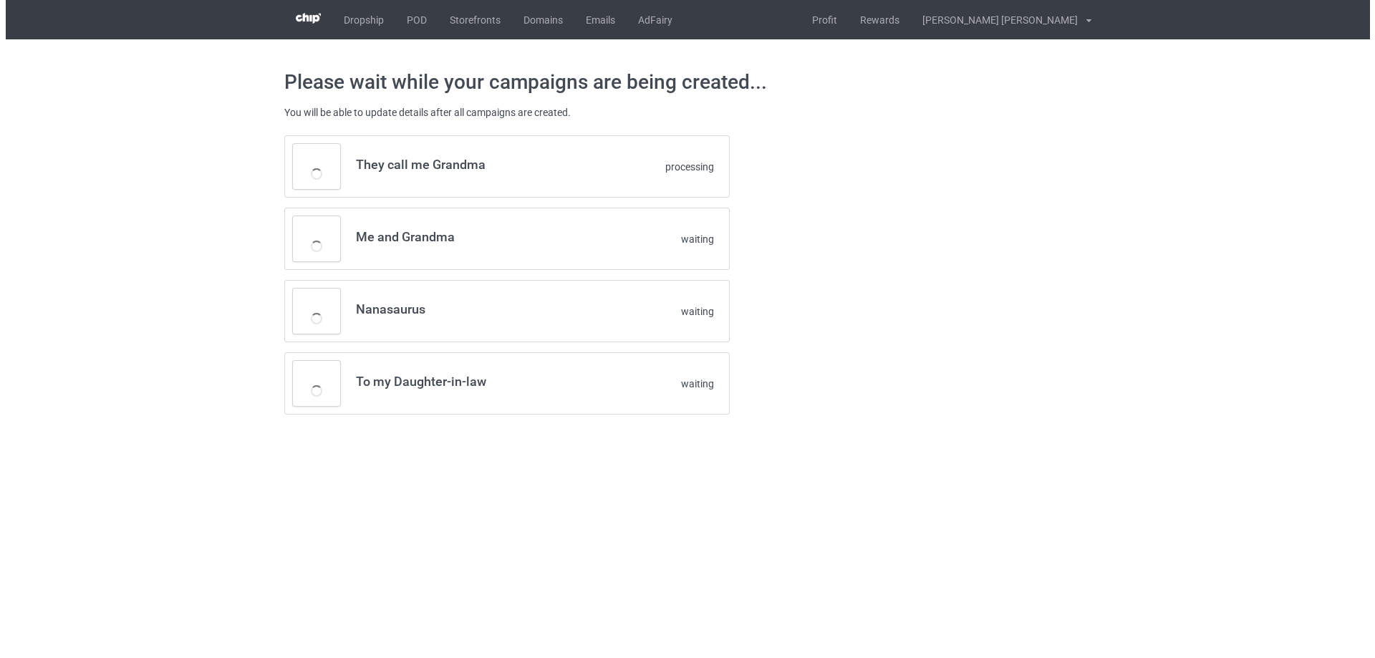
scroll to position [0, 0]
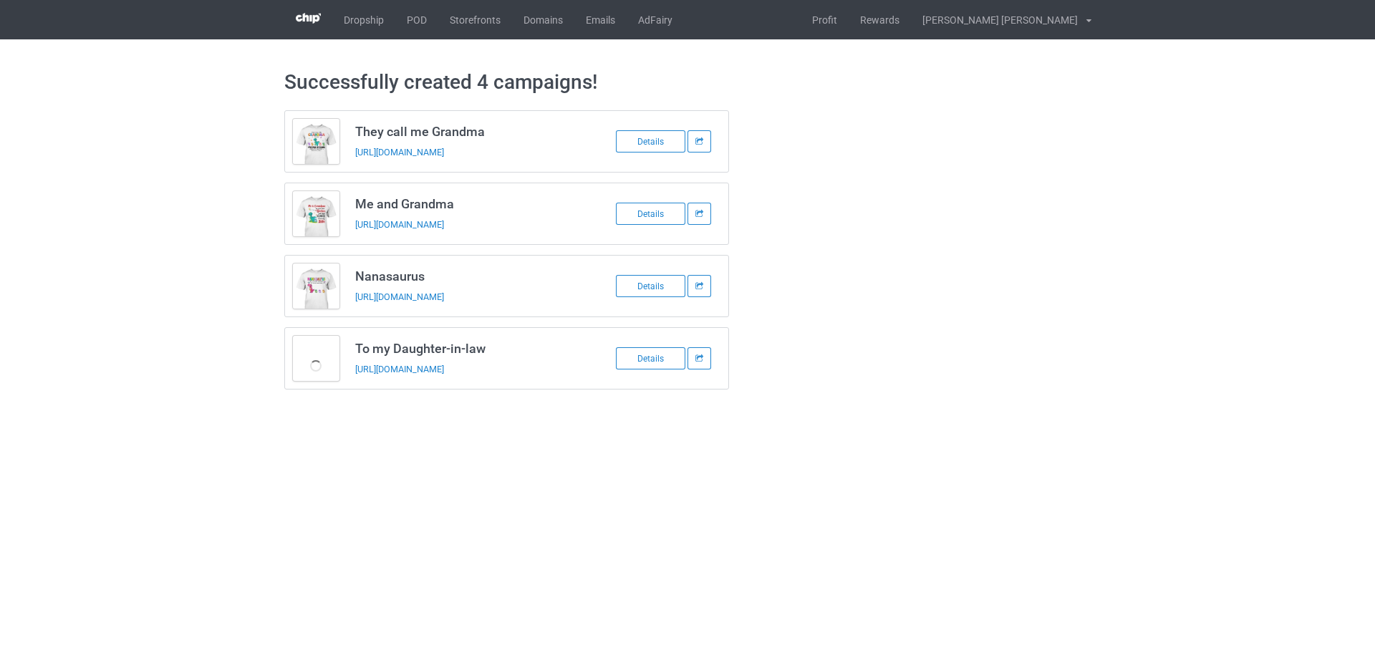
click at [79, 434] on body "Dropship POD Storefronts Domains Emails AdFairy Profit Rewards Nguyen huu tuyen…" at bounding box center [687, 329] width 1375 height 658
drag, startPoint x: 349, startPoint y: 124, endPoint x: 557, endPoint y: 370, distance: 322.8
click at [557, 370] on div "They call me Grandma https://www.familyismytreasure.com/250811-1 Details Me and…" at bounding box center [507, 249] width 446 height 279
copy div "They call me Grandma https://www.familyismytreasure.com/250811-1 Details Me and…"
click at [159, 370] on div "Successfully created 4 campaigns! They call me Grandma https://www.familyismytr…" at bounding box center [687, 229] width 1375 height 380
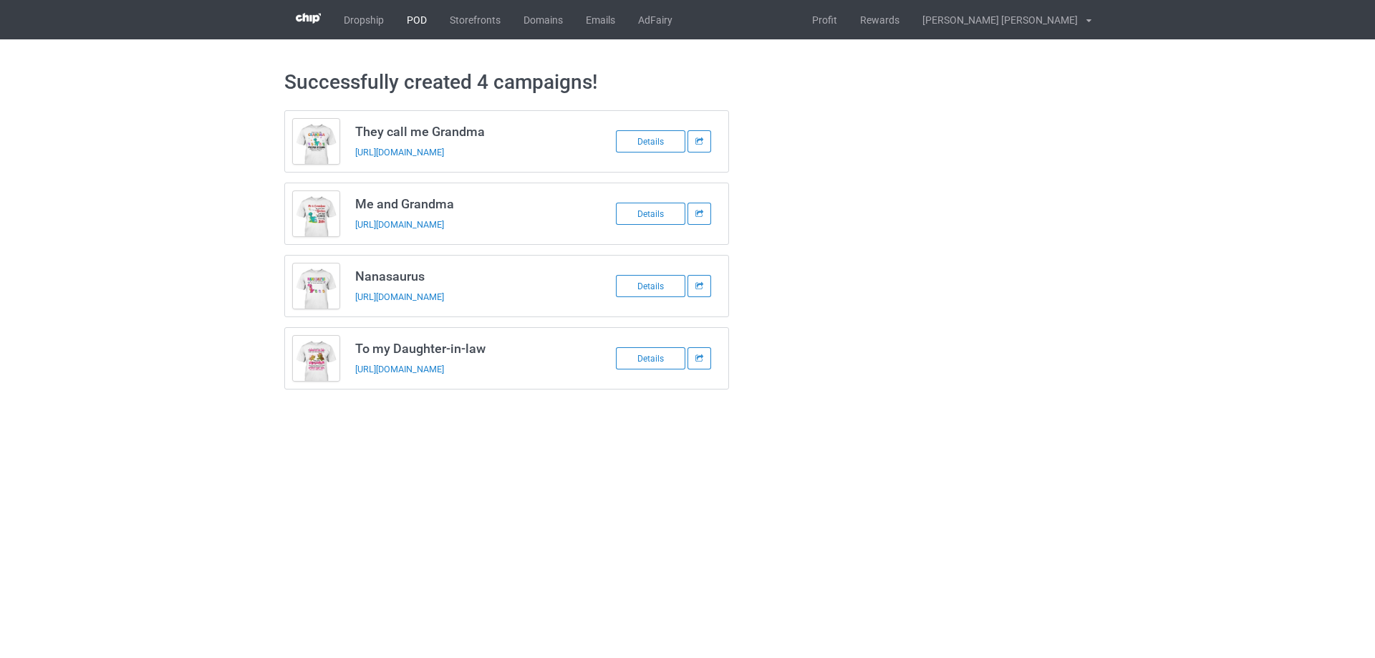
click at [410, 23] on link "POD" at bounding box center [416, 19] width 43 height 39
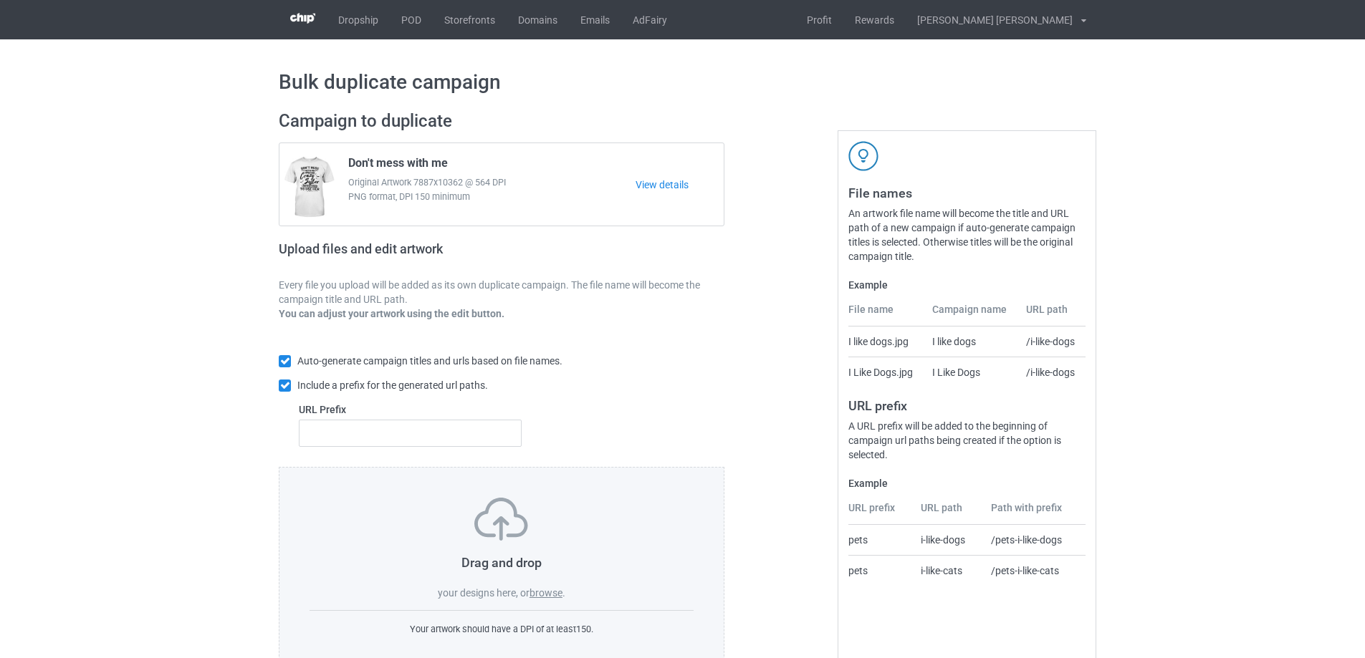
click at [544, 594] on label "browse" at bounding box center [545, 592] width 33 height 11
click at [0, 0] on input "browse" at bounding box center [0, 0] width 0 height 0
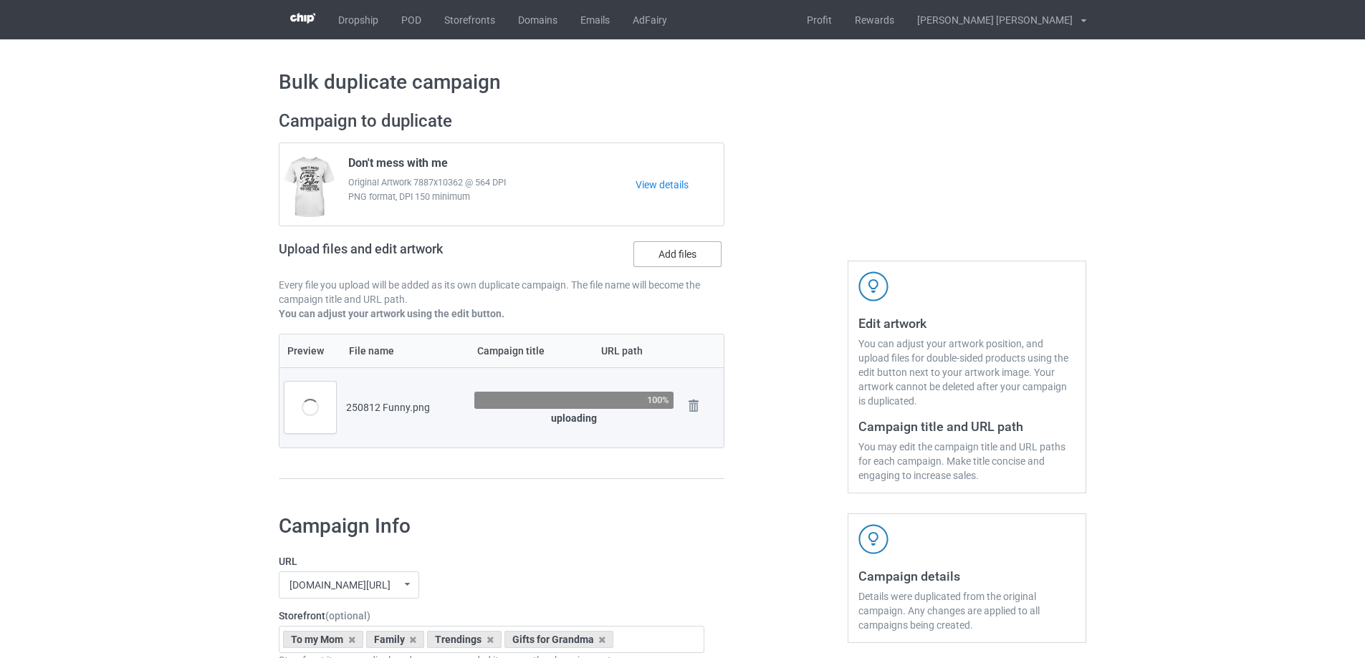
click at [686, 260] on label "Add files" at bounding box center [677, 254] width 88 height 26
click at [0, 0] on input "Add files" at bounding box center [0, 0] width 0 height 0
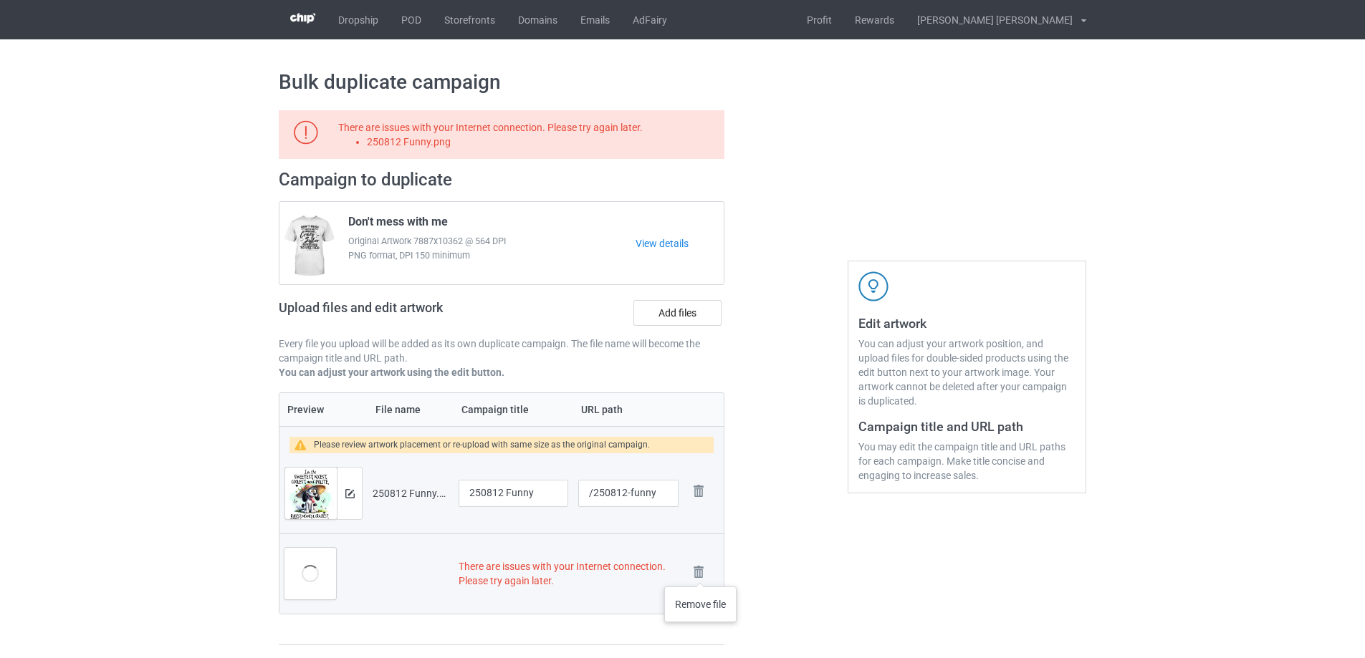
click at [0, 0] on img at bounding box center [0, 0] width 0 height 0
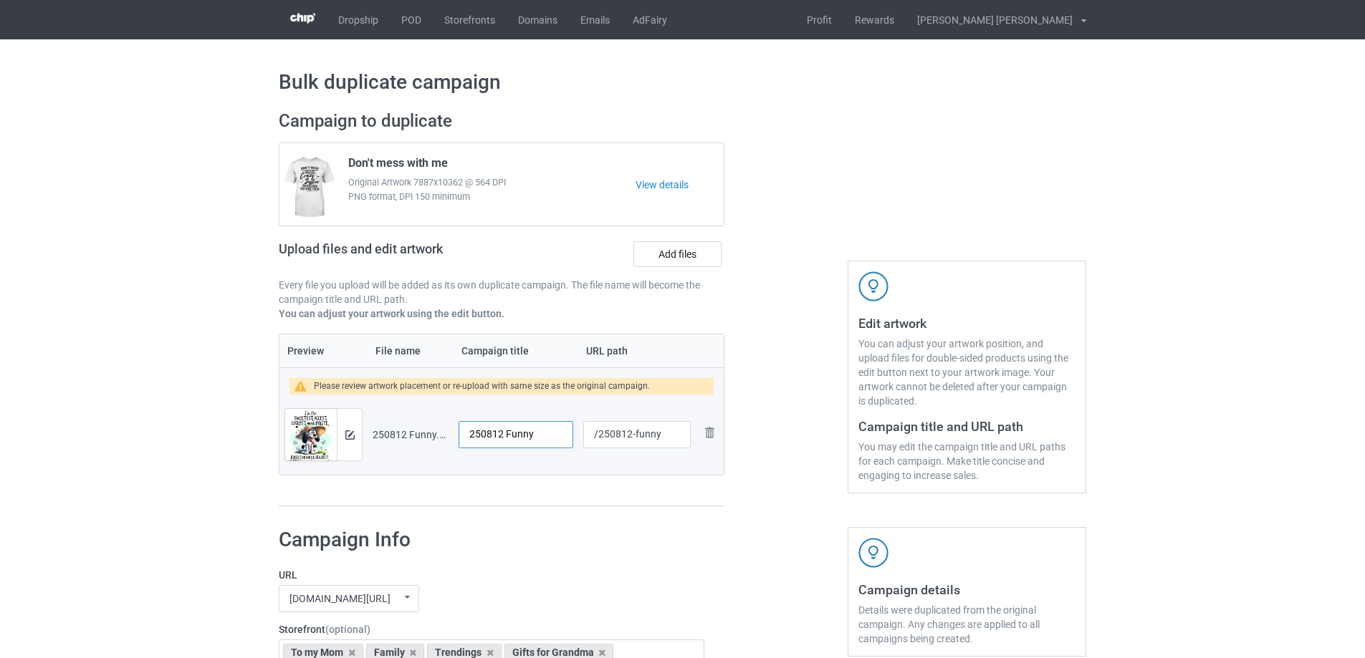
drag, startPoint x: 545, startPoint y: 436, endPoint x: 425, endPoint y: 436, distance: 119.6
click at [425, 436] on tr "Preview and edit artwork 250812 Funny.png 250812 Funny /250812-funny Remove file" at bounding box center [501, 435] width 444 height 80
type input "Funny"
drag, startPoint x: 634, startPoint y: 433, endPoint x: 662, endPoint y: 435, distance: 28.0
click at [662, 435] on input "/250812-funny" at bounding box center [636, 434] width 107 height 27
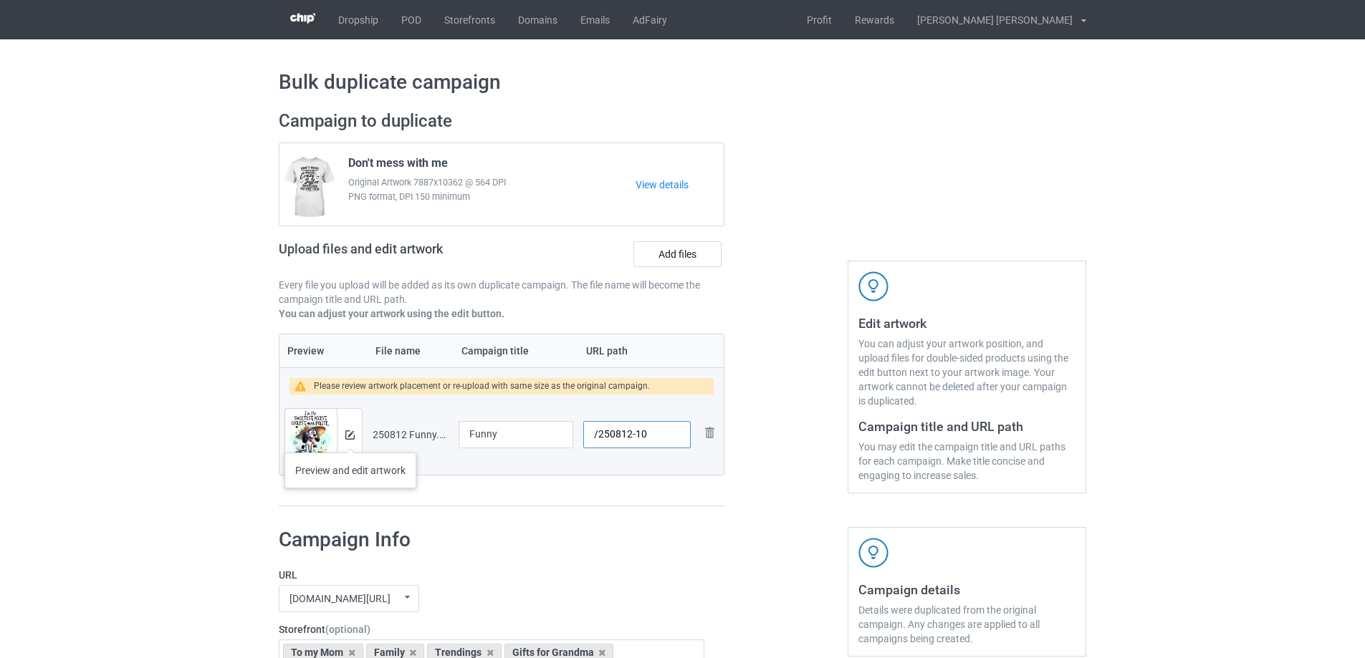
type input "/250812-10"
click at [352, 431] on img at bounding box center [349, 435] width 9 height 9
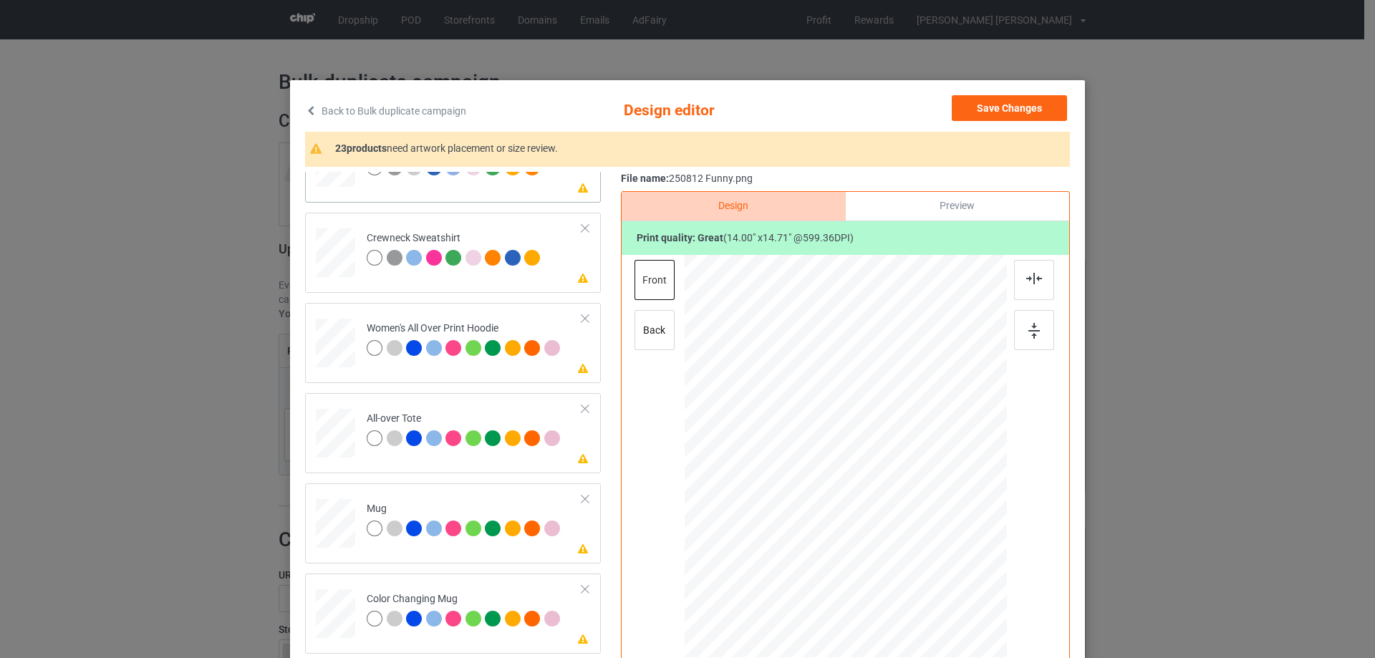
scroll to position [573, 0]
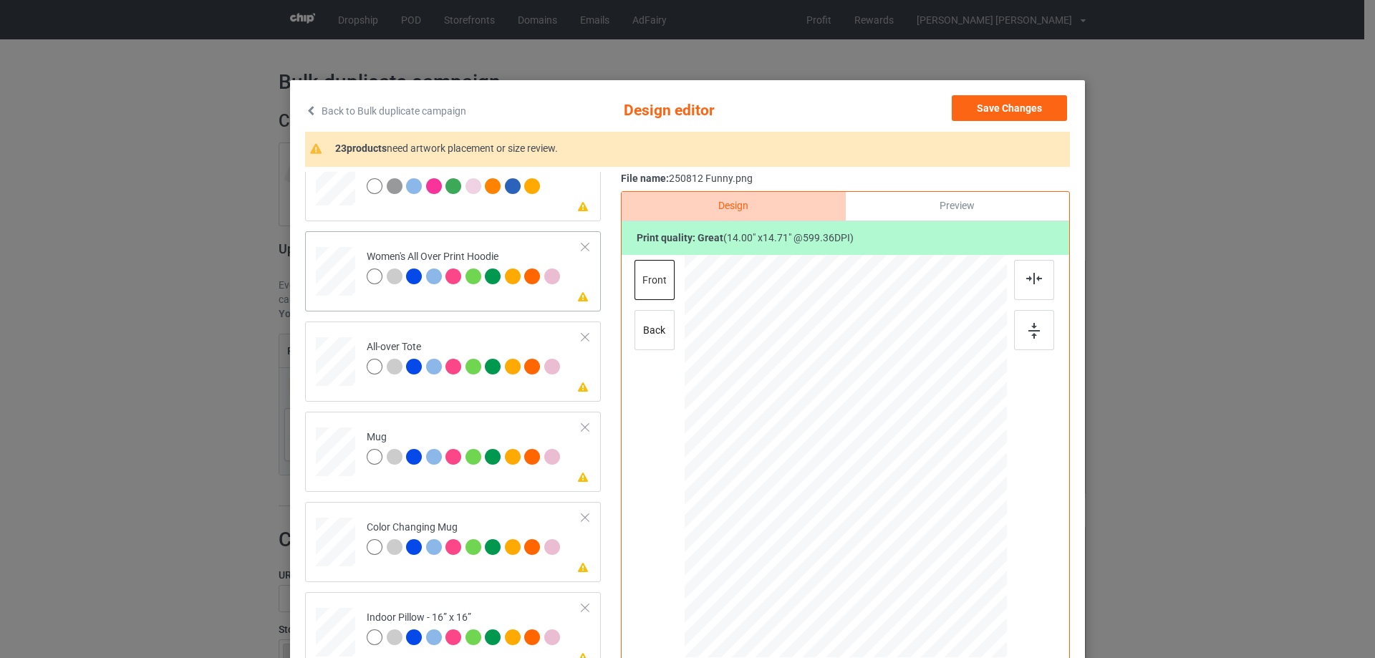
click at [367, 288] on div at bounding box center [377, 279] width 20 height 20
drag, startPoint x: 936, startPoint y: 561, endPoint x: 914, endPoint y: 509, distance: 56.5
click at [914, 509] on div at bounding box center [846, 457] width 322 height 365
drag, startPoint x: 875, startPoint y: 466, endPoint x: 877, endPoint y: 455, distance: 10.8
click at [877, 455] on div at bounding box center [843, 407] width 123 height 129
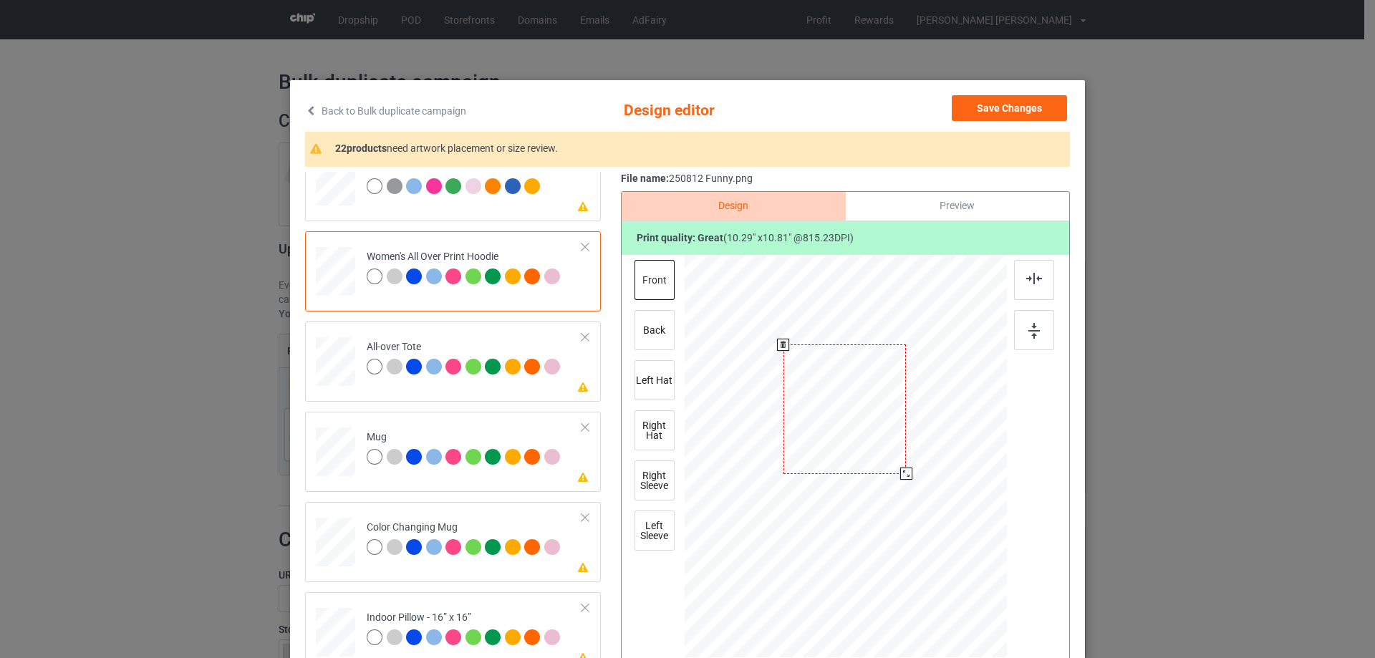
click at [855, 431] on div at bounding box center [845, 409] width 123 height 129
click at [1027, 286] on div at bounding box center [1034, 280] width 40 height 40
drag, startPoint x: 935, startPoint y: 557, endPoint x: 946, endPoint y: 583, distance: 27.9
click at [946, 583] on div at bounding box center [846, 456] width 322 height 322
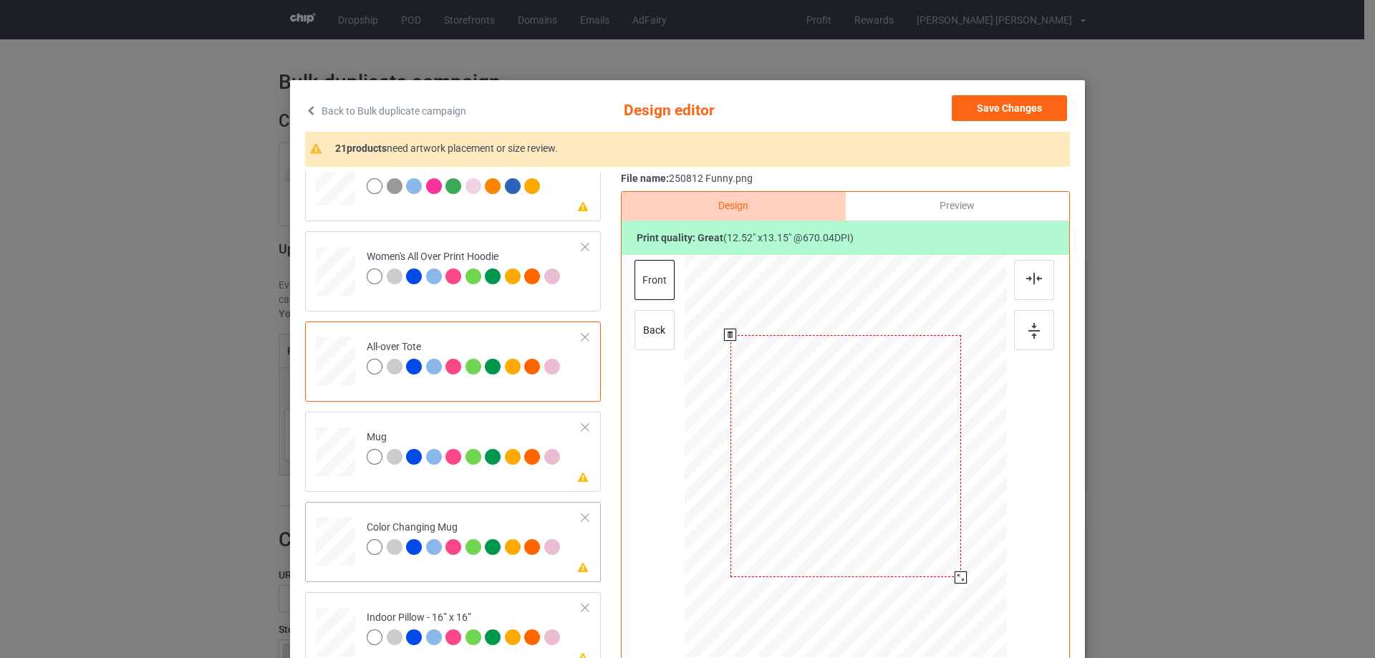
scroll to position [645, 0]
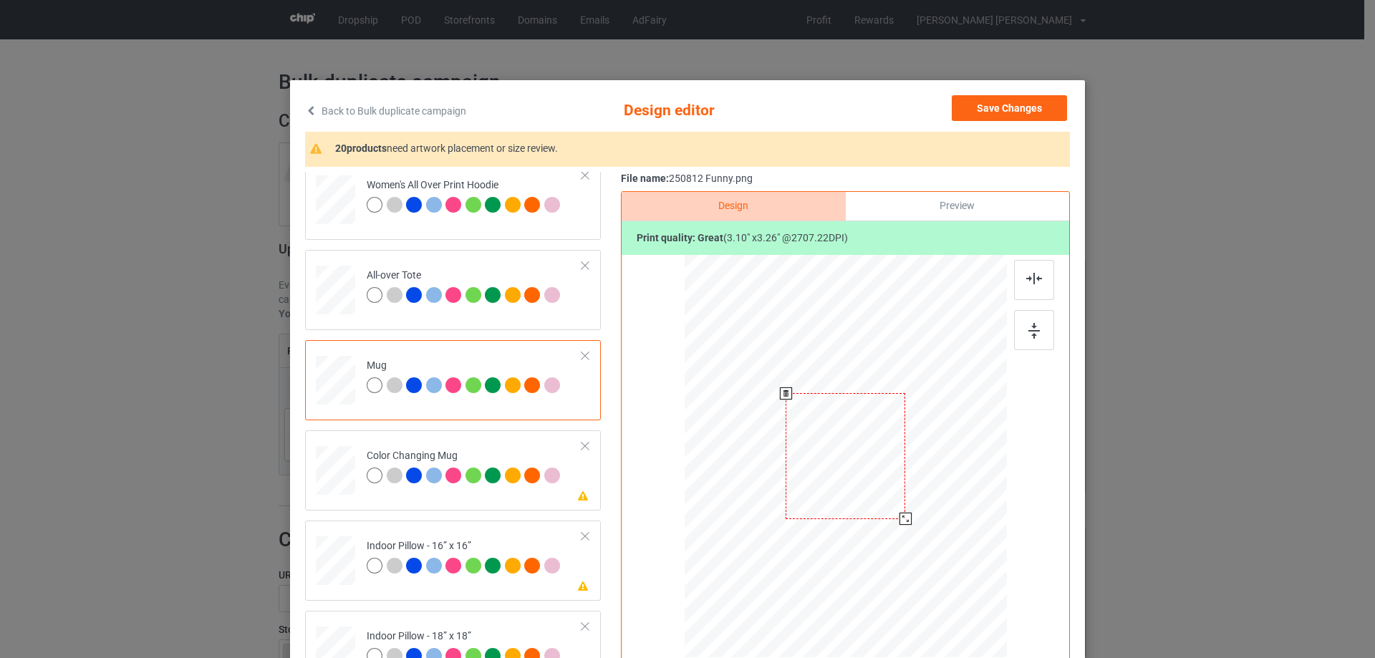
drag, startPoint x: 936, startPoint y: 562, endPoint x: 898, endPoint y: 523, distance: 54.2
click at [900, 523] on div at bounding box center [906, 519] width 12 height 12
drag, startPoint x: 860, startPoint y: 497, endPoint x: 949, endPoint y: 496, distance: 89.5
click at [949, 496] on div at bounding box center [935, 455] width 120 height 125
click at [951, 496] on div at bounding box center [937, 455] width 120 height 125
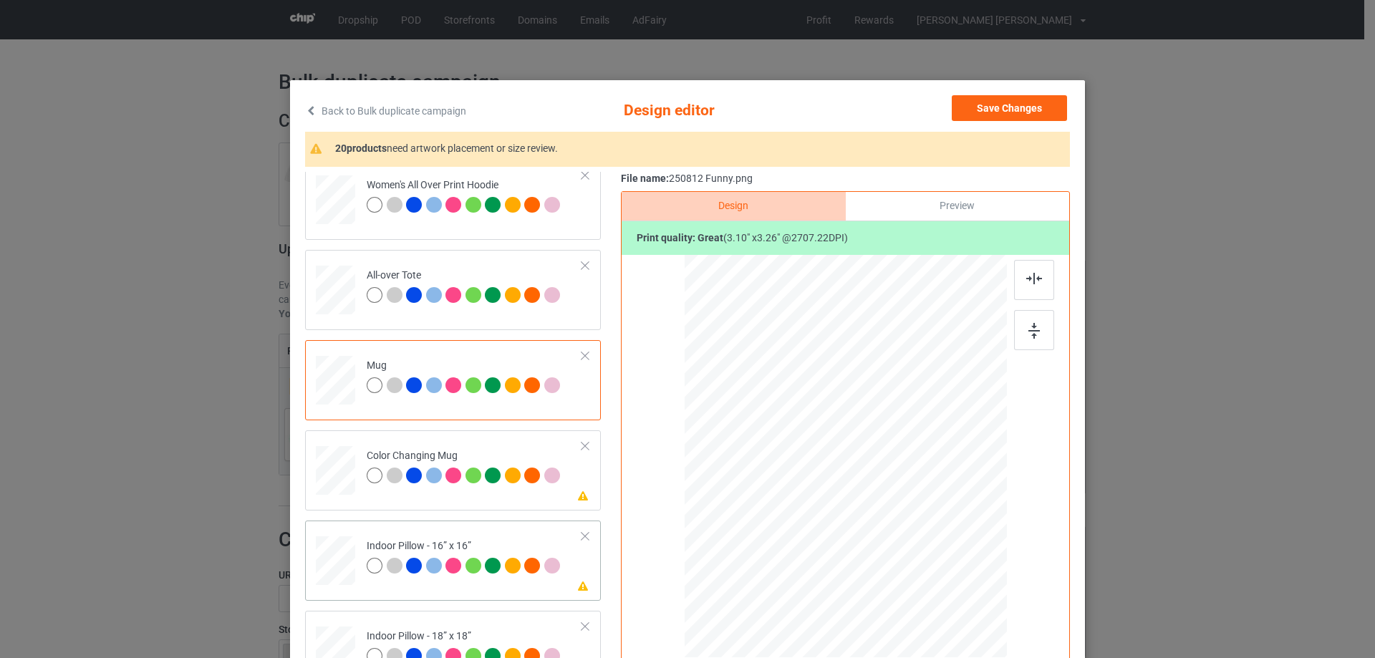
scroll to position [788, 0]
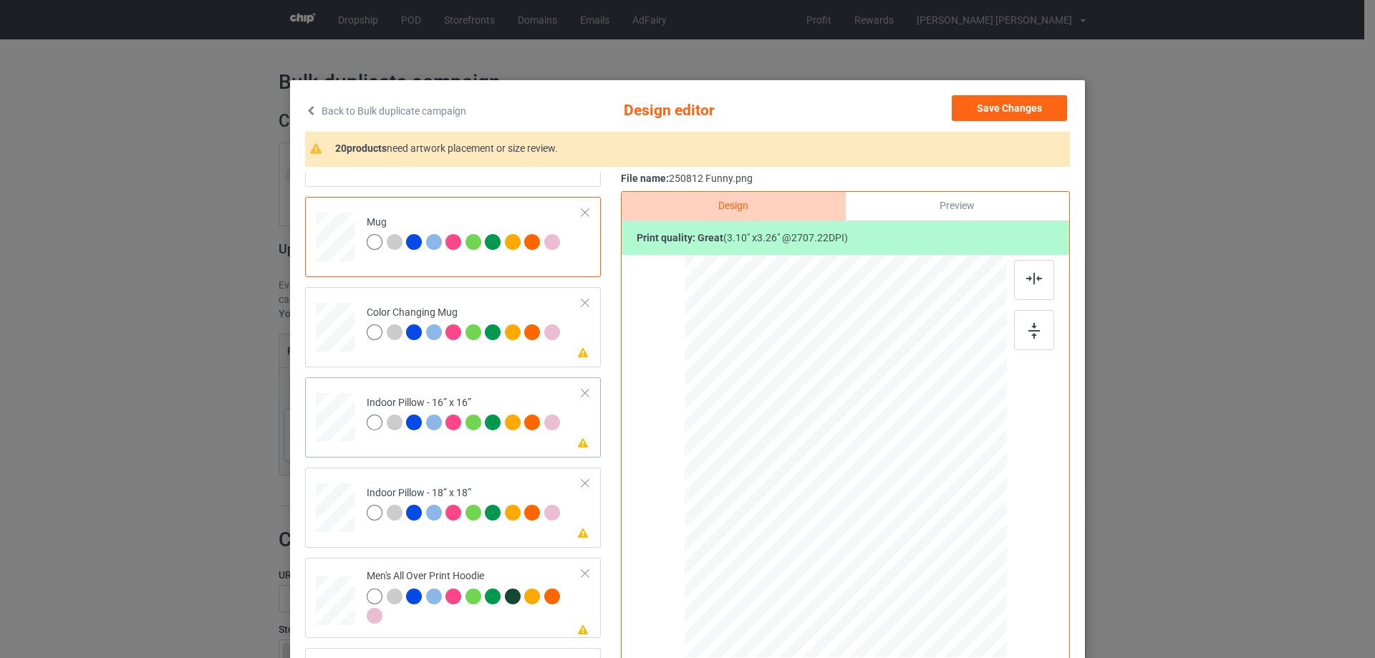
drag, startPoint x: 936, startPoint y: 558, endPoint x: 945, endPoint y: 569, distance: 14.2
click at [946, 569] on div at bounding box center [952, 568] width 12 height 12
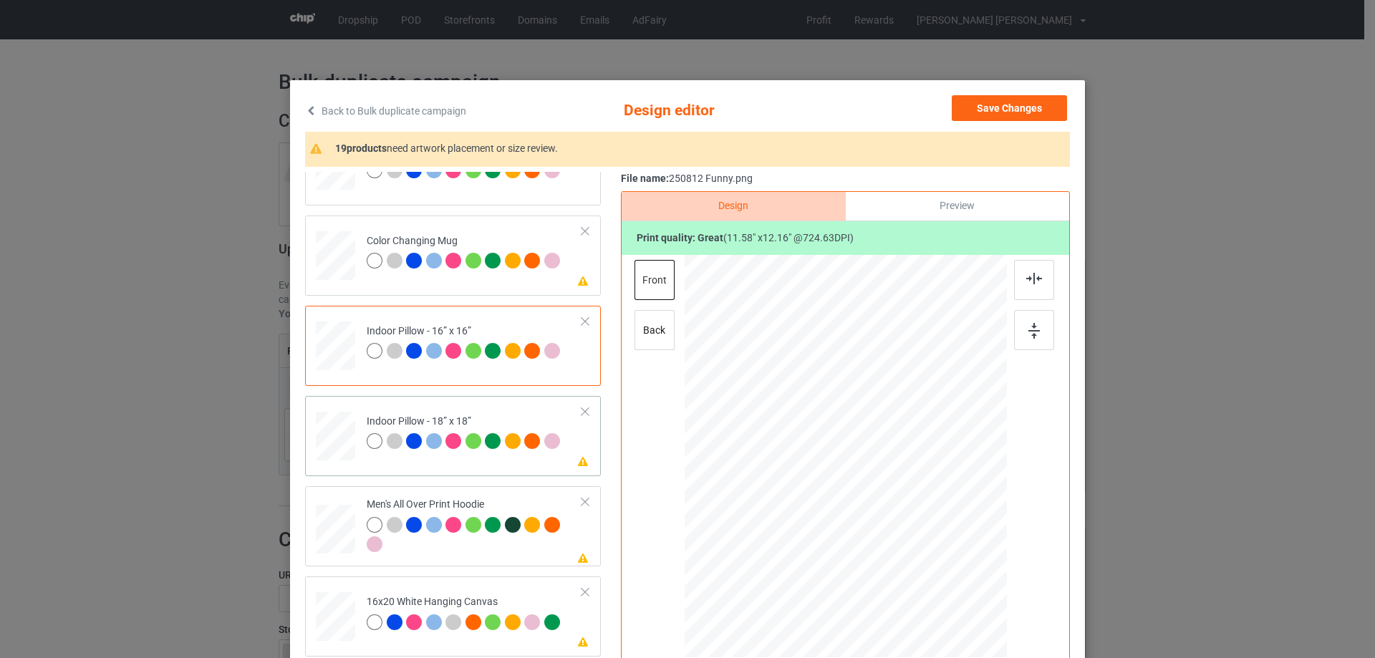
click at [946, 566] on div at bounding box center [952, 568] width 12 height 12
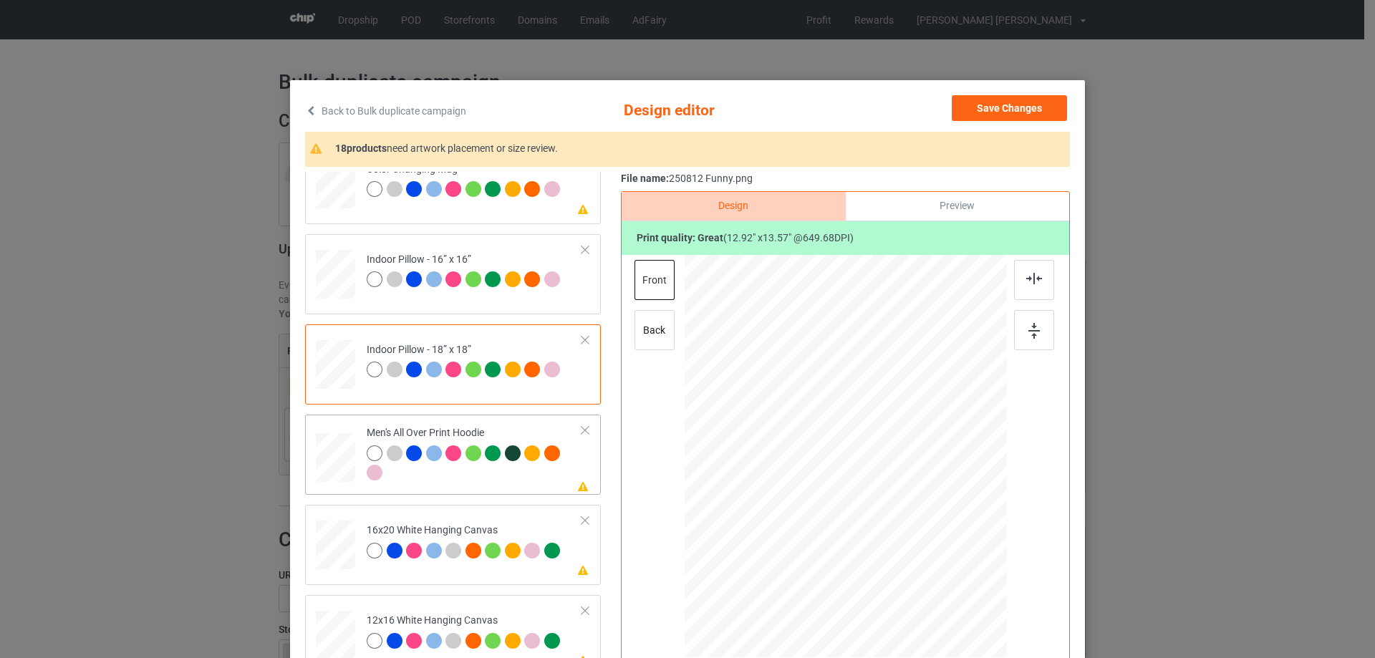
drag, startPoint x: 936, startPoint y: 560, endPoint x: 912, endPoint y: 508, distance: 57.7
click at [912, 508] on div at bounding box center [846, 456] width 322 height 342
drag, startPoint x: 874, startPoint y: 476, endPoint x: 875, endPoint y: 464, distance: 11.6
click at [875, 464] on div at bounding box center [847, 417] width 120 height 126
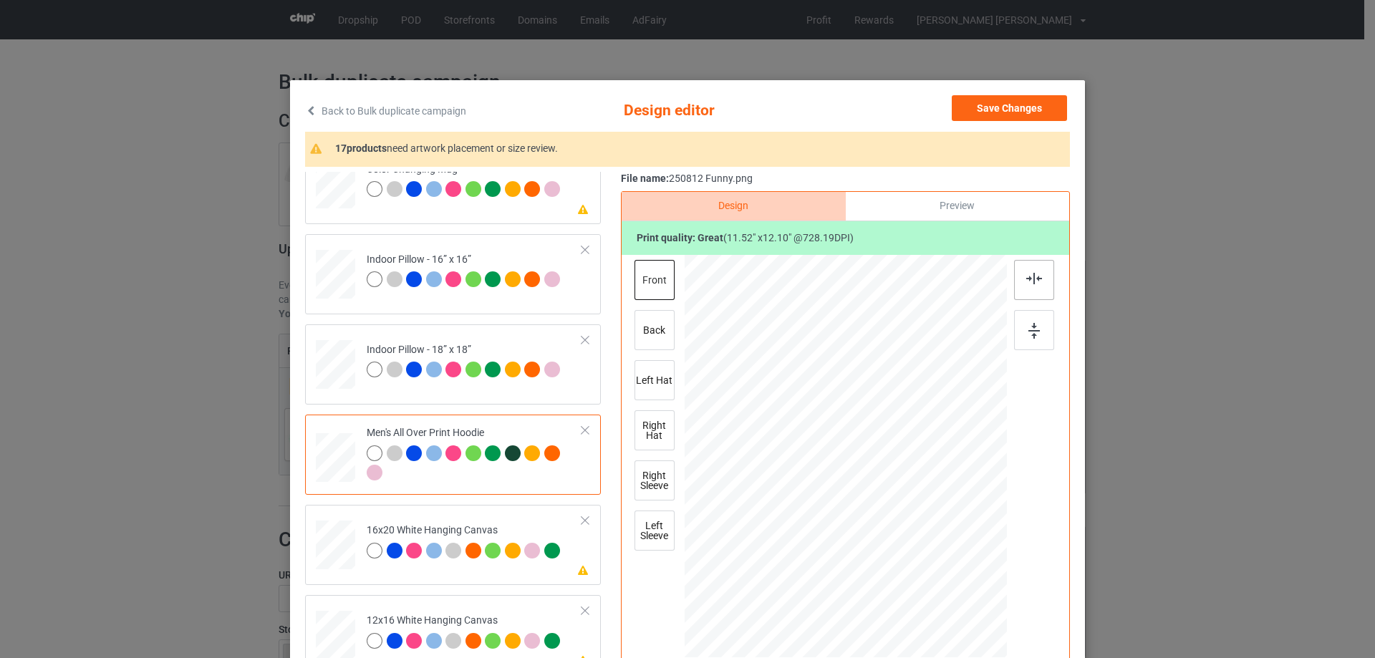
click at [1033, 284] on img at bounding box center [1034, 278] width 16 height 11
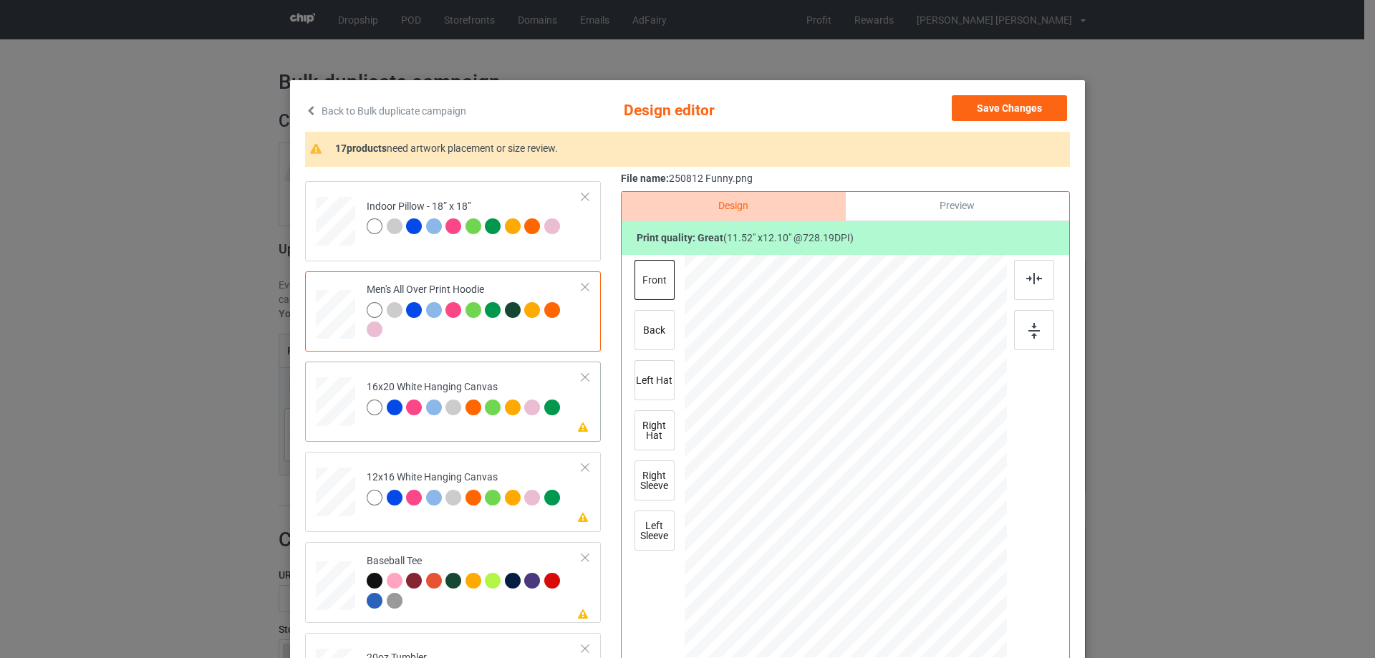
drag, startPoint x: 939, startPoint y: 562, endPoint x: 989, endPoint y: 670, distance: 118.3
click at [989, 658] on html "Dropship POD Storefronts Domains Emails AdFairy Profit Rewards Nguyen huu tuyen…" at bounding box center [687, 329] width 1375 height 658
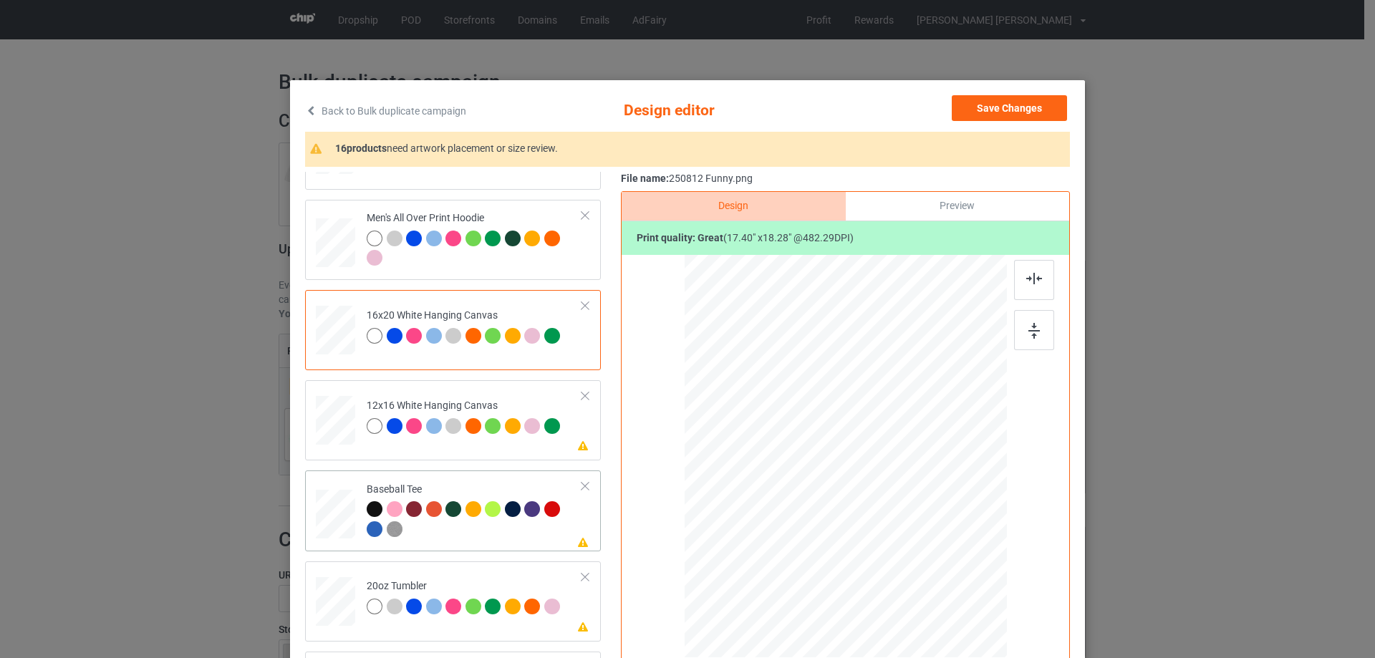
scroll to position [1218, 0]
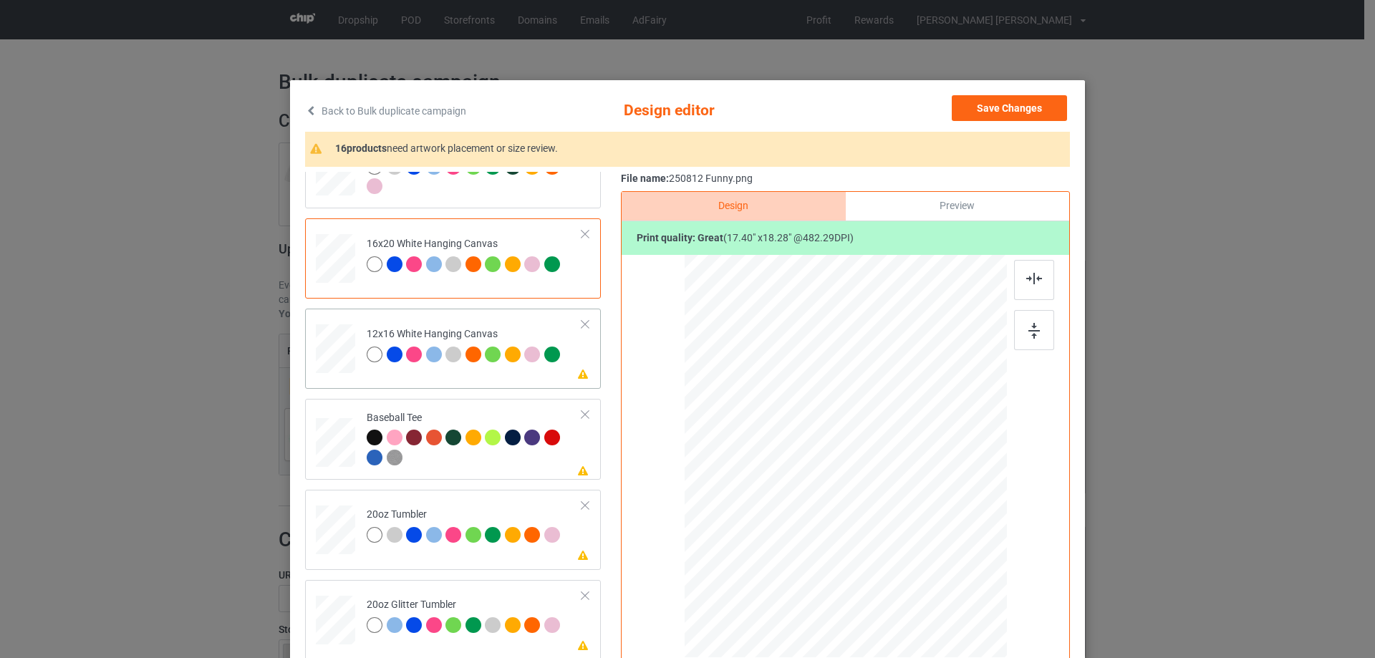
drag, startPoint x: 936, startPoint y: 552, endPoint x: 985, endPoint y: 665, distance: 124.2
click at [985, 658] on html "Dropship POD Storefronts Domains Emails AdFairy Profit Rewards Nguyen huu tuyen…" at bounding box center [687, 329] width 1375 height 658
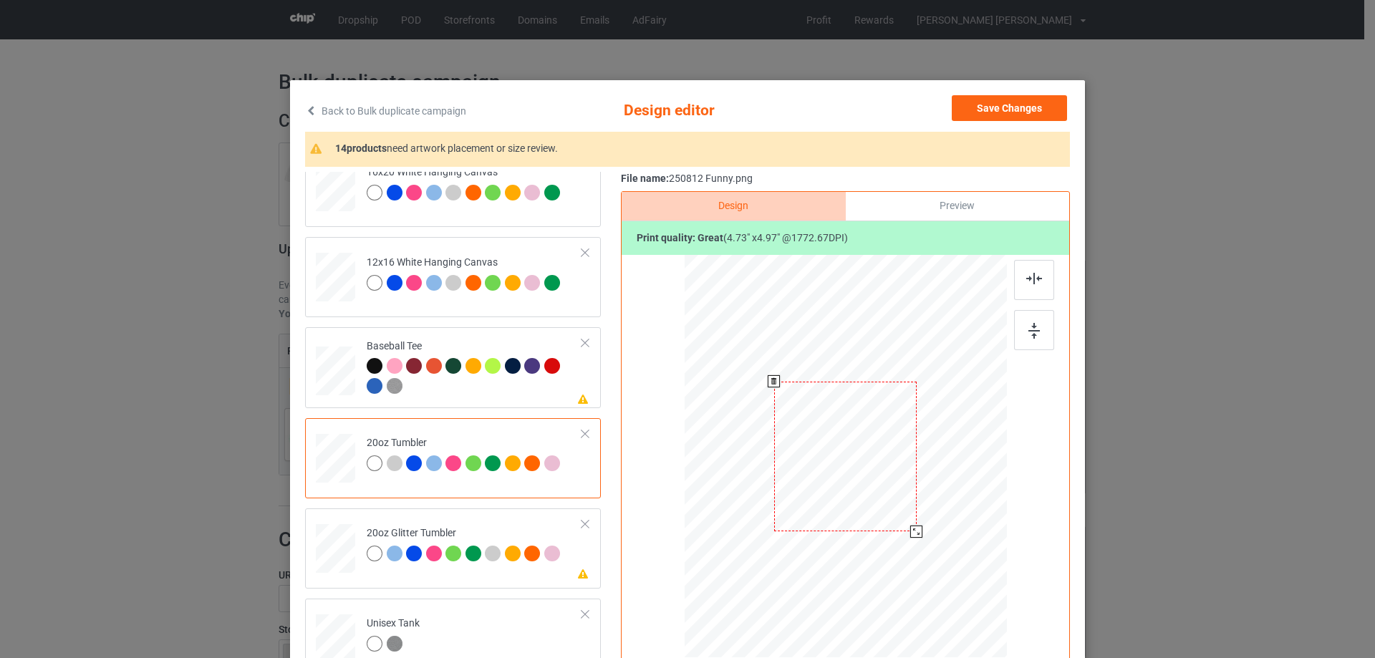
drag, startPoint x: 932, startPoint y: 554, endPoint x: 918, endPoint y: 527, distance: 30.8
click at [918, 527] on div at bounding box center [916, 532] width 12 height 12
drag, startPoint x: 862, startPoint y: 508, endPoint x: 792, endPoint y: 506, distance: 70.9
click at [792, 506] on div at bounding box center [774, 455] width 143 height 150
click at [837, 529] on div at bounding box center [842, 525] width 12 height 12
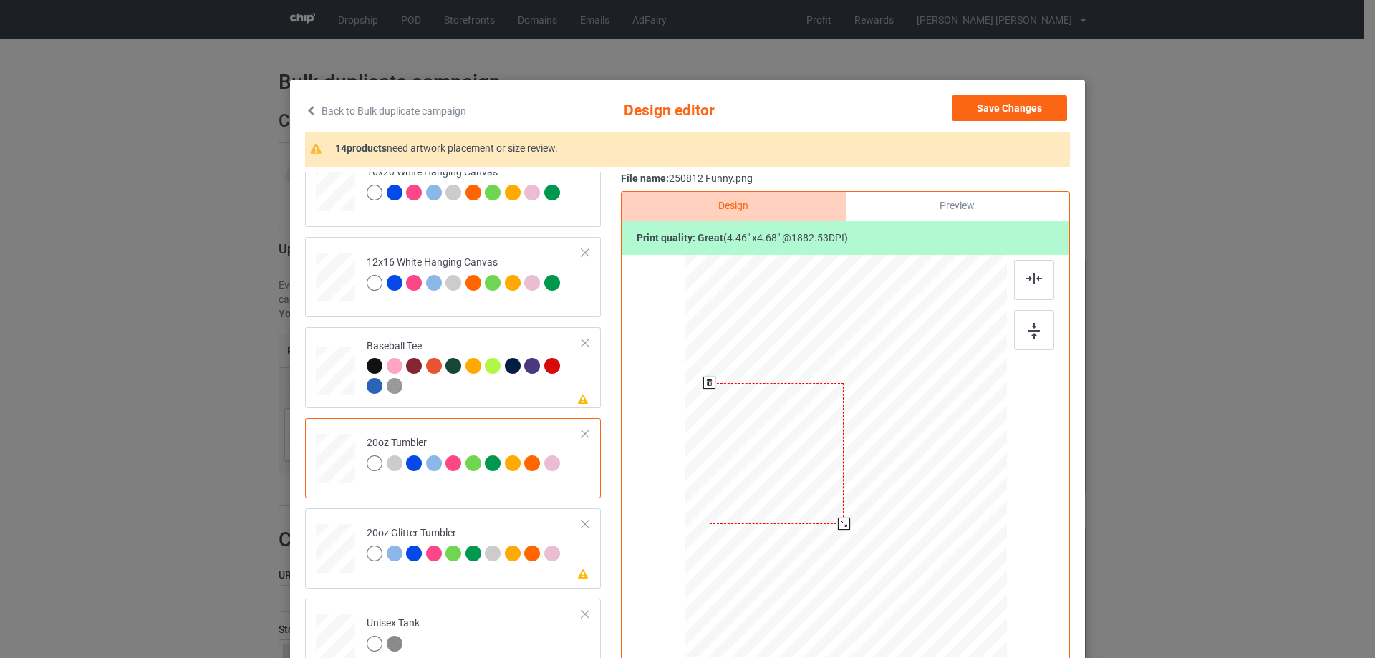
click at [798, 503] on div at bounding box center [777, 453] width 135 height 141
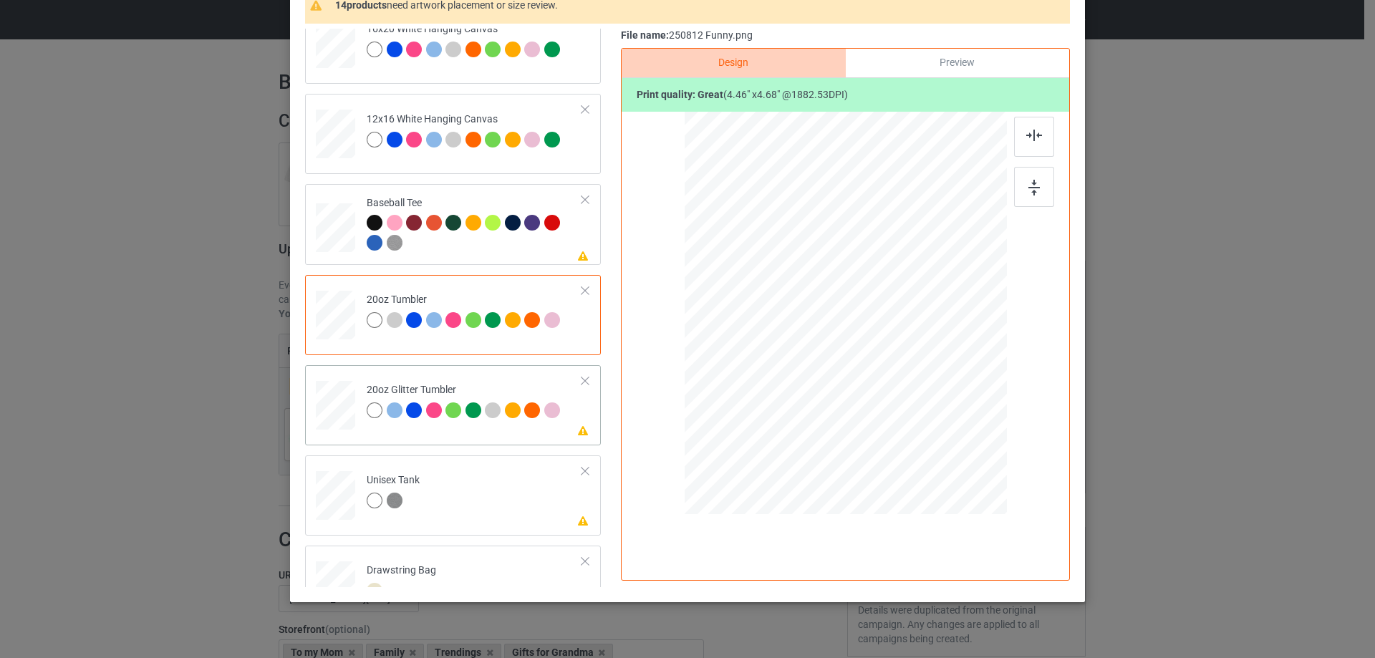
drag, startPoint x: 930, startPoint y: 409, endPoint x: 890, endPoint y: 383, distance: 47.5
click at [890, 383] on div at bounding box center [845, 313] width 304 height 260
drag, startPoint x: 802, startPoint y: 350, endPoint x: 804, endPoint y: 337, distance: 13.0
click at [804, 337] on div at bounding box center [774, 283] width 119 height 125
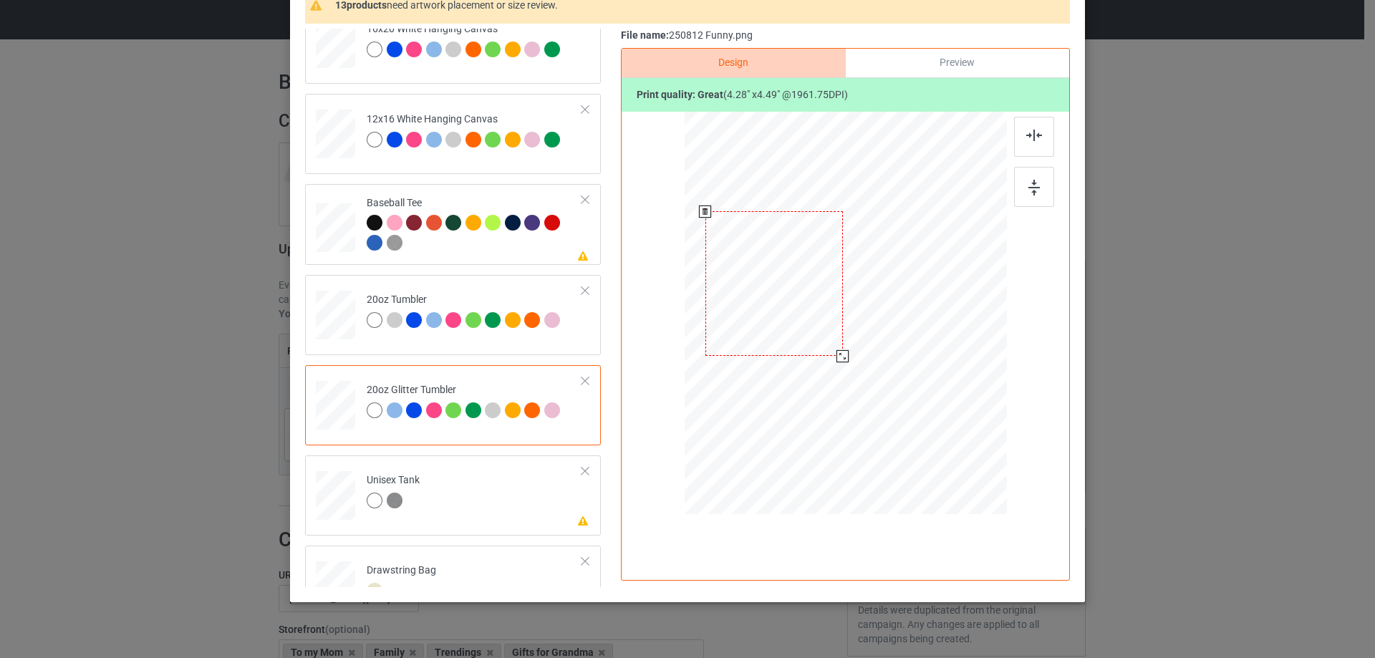
drag, startPoint x: 832, startPoint y: 347, endPoint x: 836, endPoint y: 362, distance: 15.6
click at [837, 362] on div at bounding box center [843, 356] width 12 height 12
drag, startPoint x: 814, startPoint y: 345, endPoint x: 815, endPoint y: 355, distance: 10.1
click at [815, 355] on div at bounding box center [775, 293] width 138 height 145
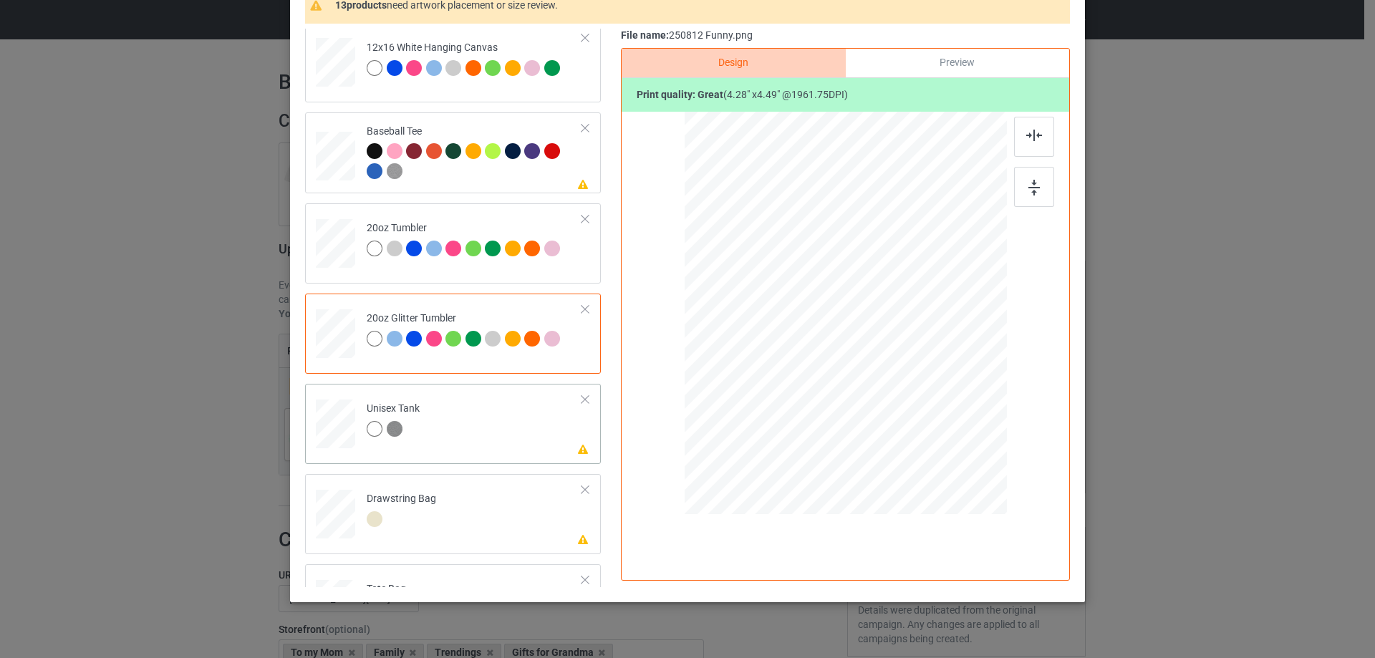
scroll to position [1433, 0]
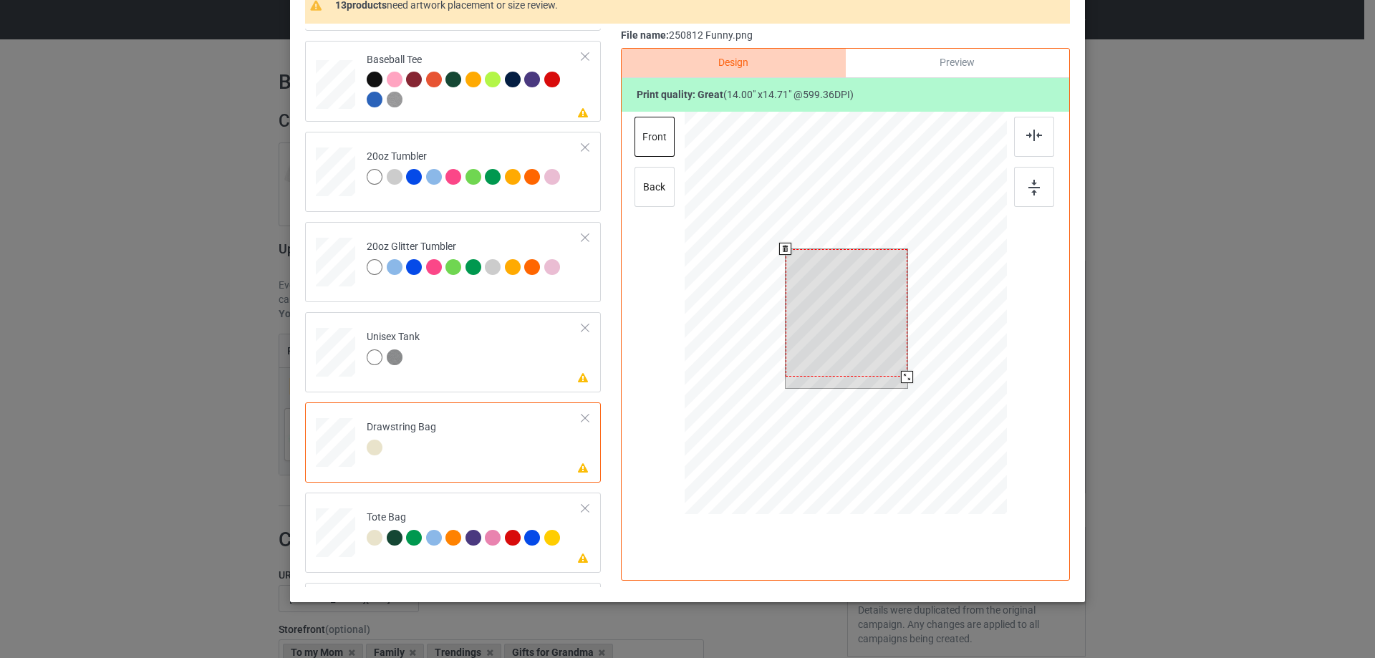
click at [904, 405] on div at bounding box center [846, 315] width 322 height 407
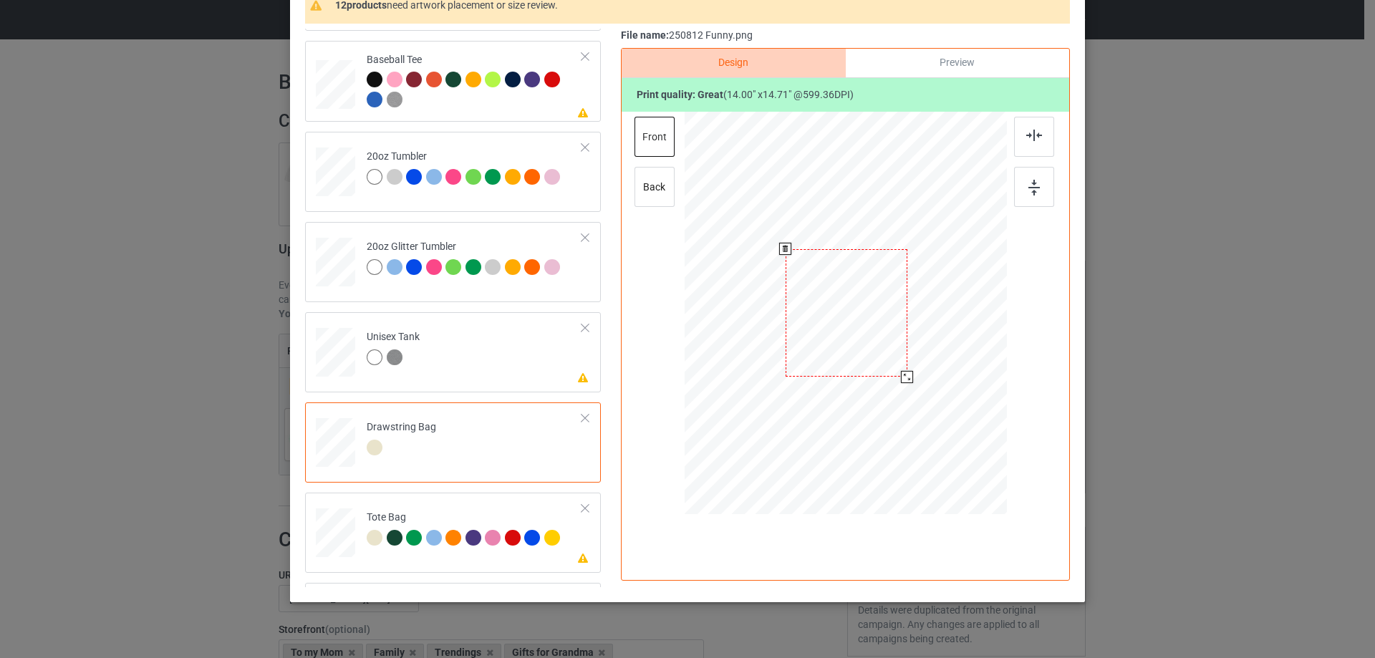
scroll to position [1509, 0]
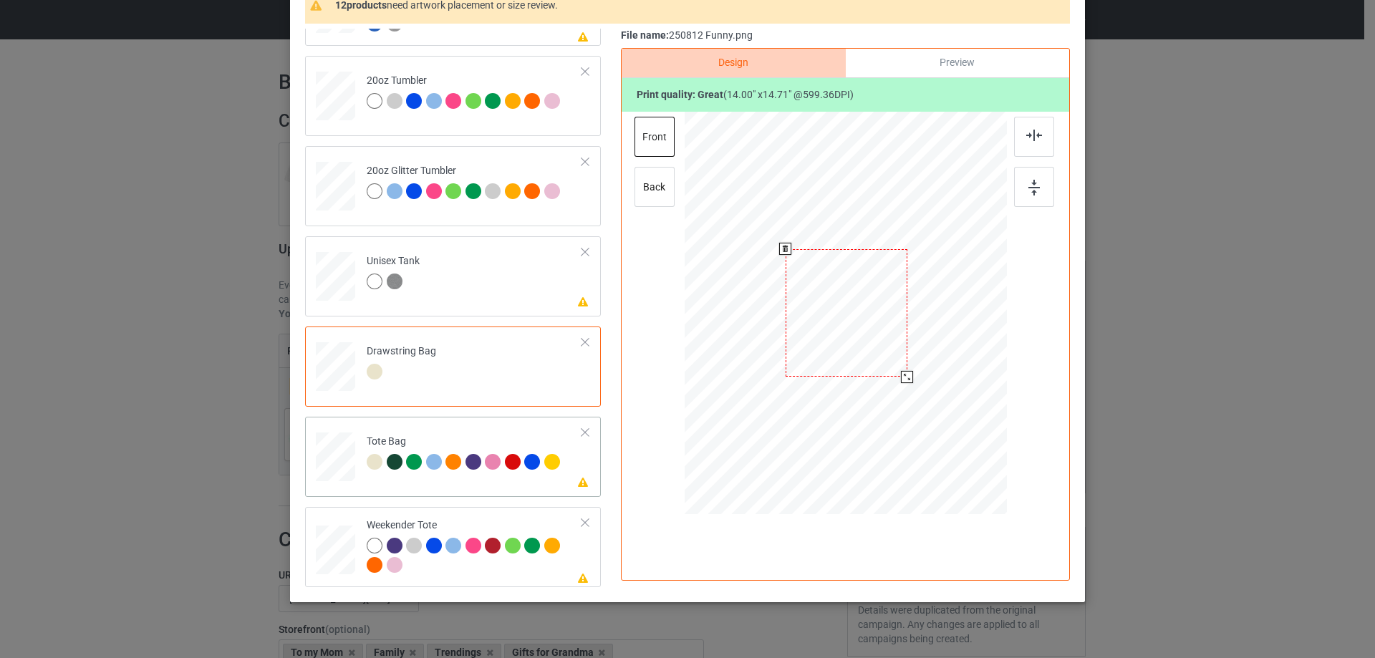
drag, startPoint x: 935, startPoint y: 416, endPoint x: 875, endPoint y: 370, distance: 75.6
click at [923, 385] on div at bounding box center [845, 314] width 321 height 208
click at [874, 364] on div at bounding box center [844, 307] width 150 height 158
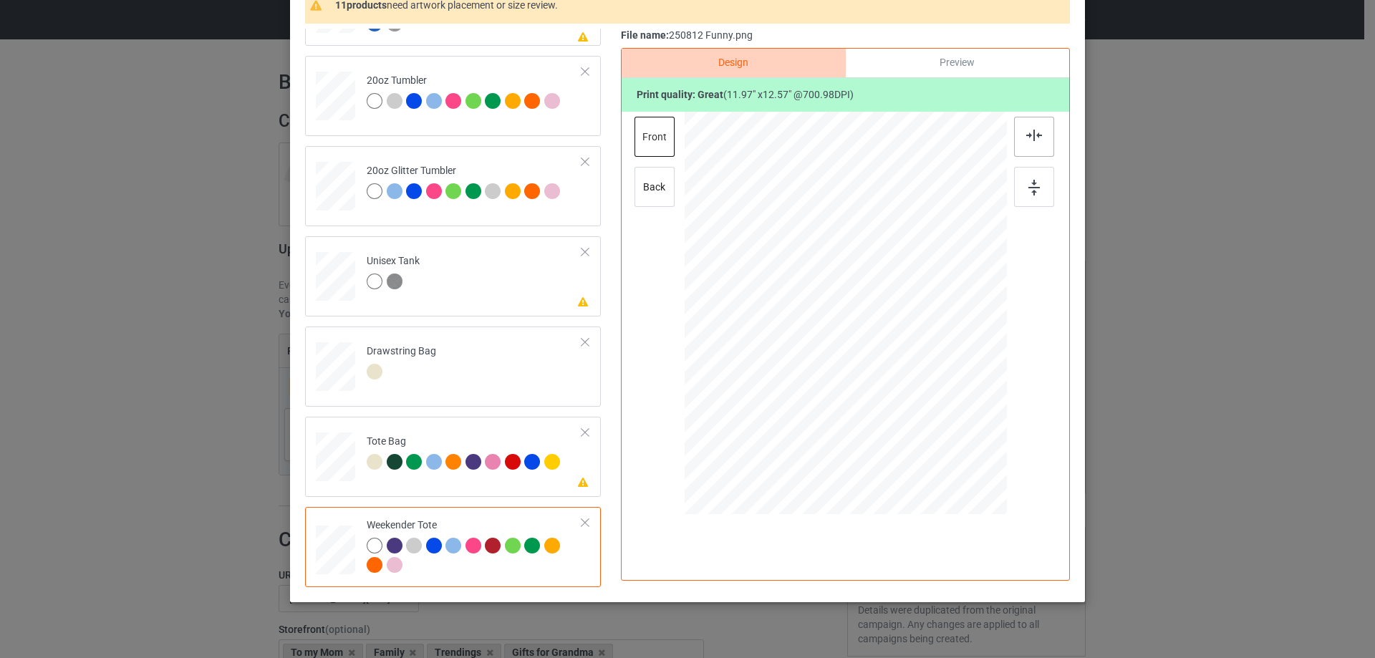
click at [1037, 137] on img at bounding box center [1034, 135] width 16 height 11
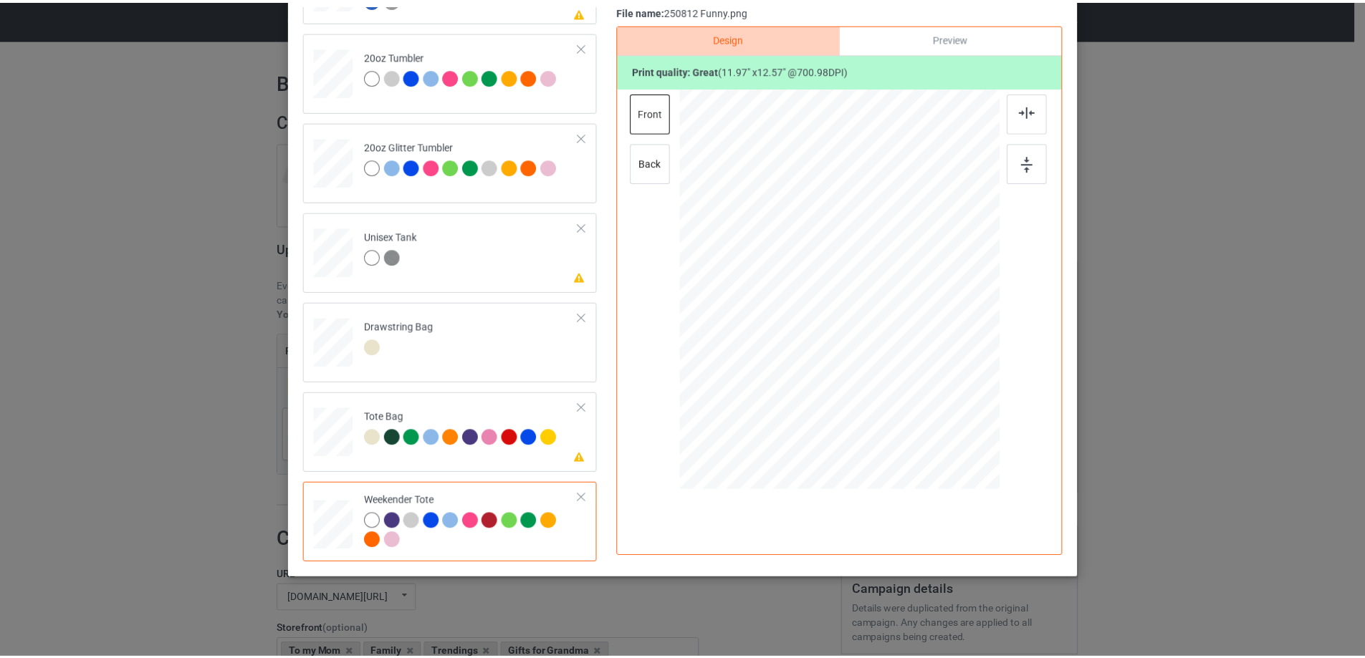
scroll to position [0, 0]
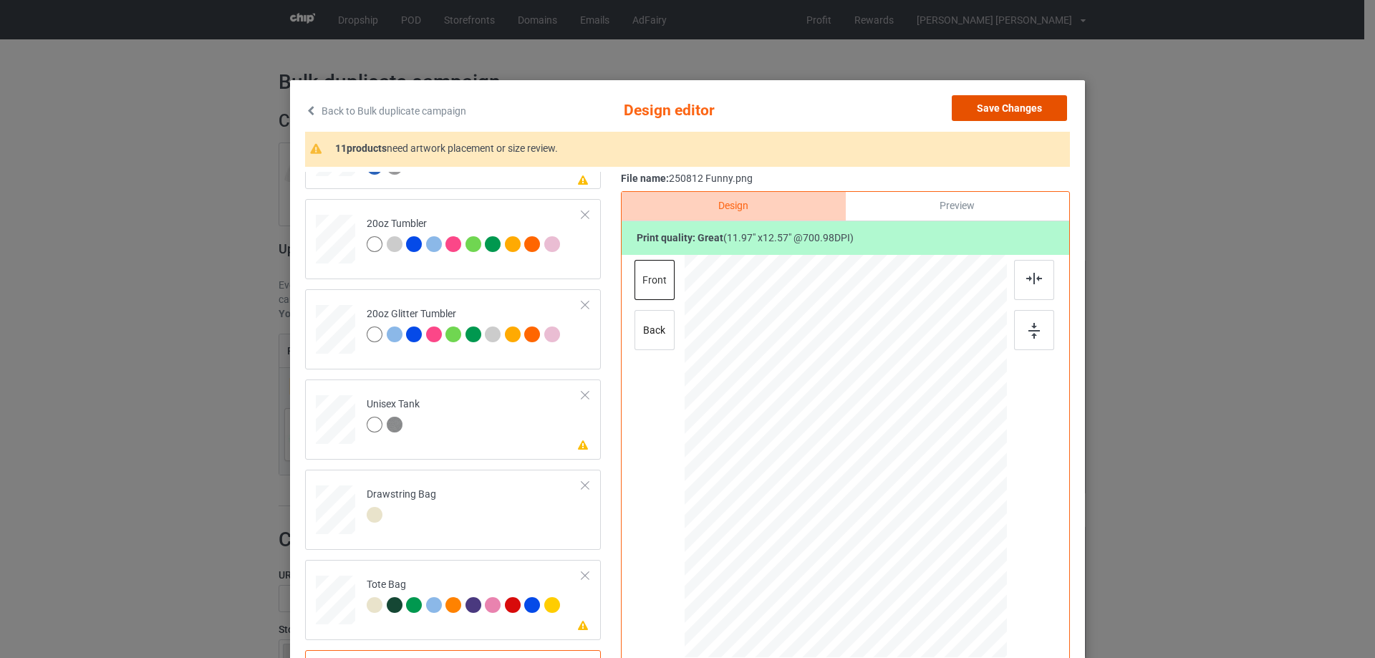
click at [1010, 110] on button "Save Changes" at bounding box center [1009, 108] width 115 height 26
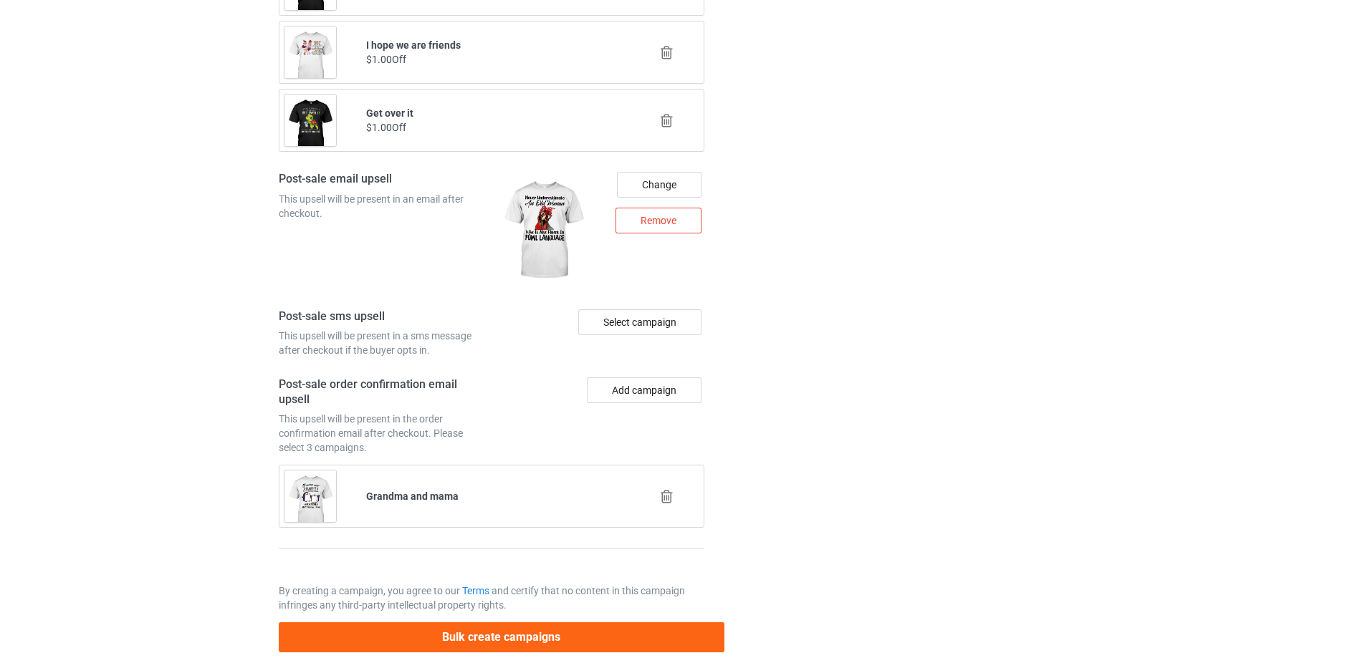
scroll to position [1822, 0]
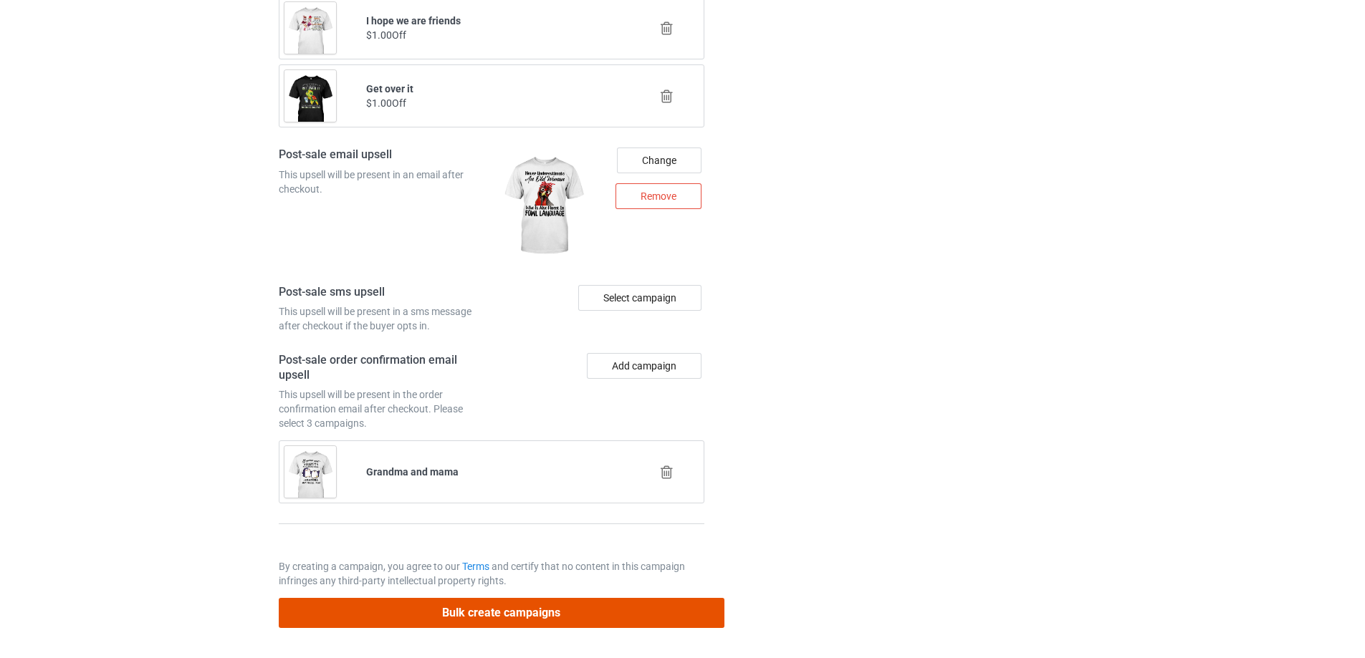
click at [596, 610] on button "Bulk create campaigns" at bounding box center [502, 612] width 446 height 29
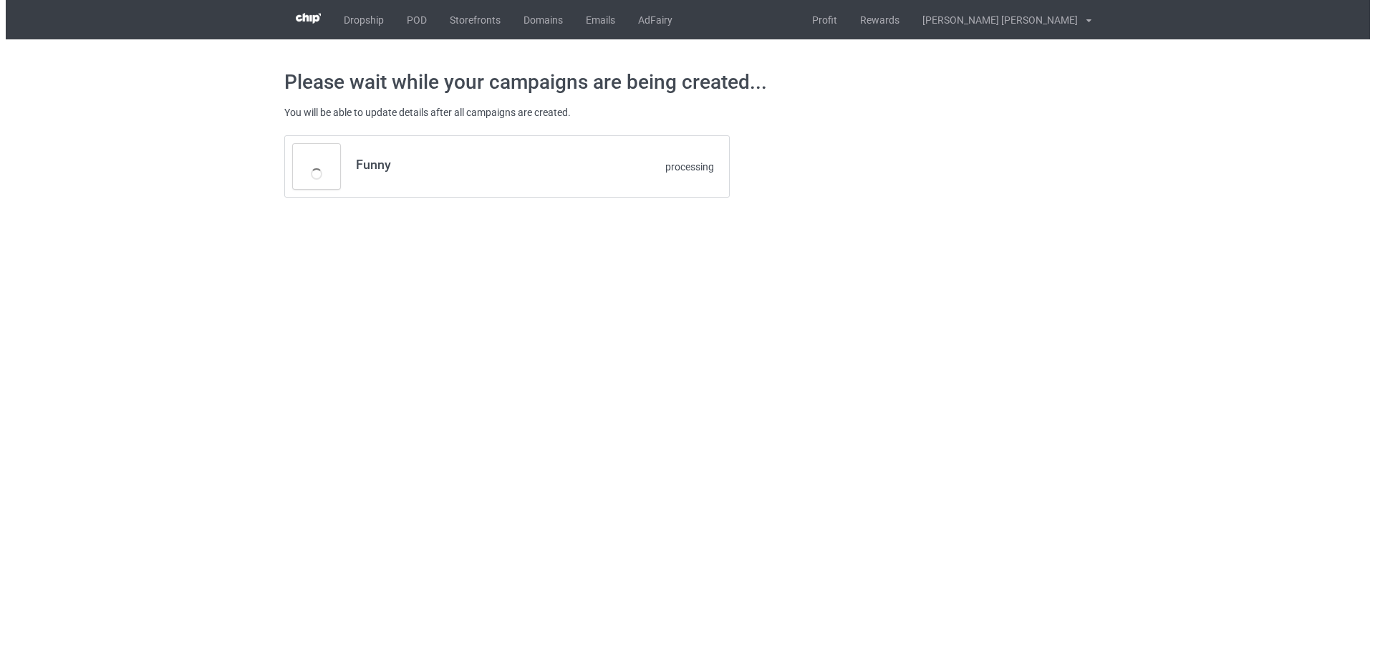
scroll to position [0, 0]
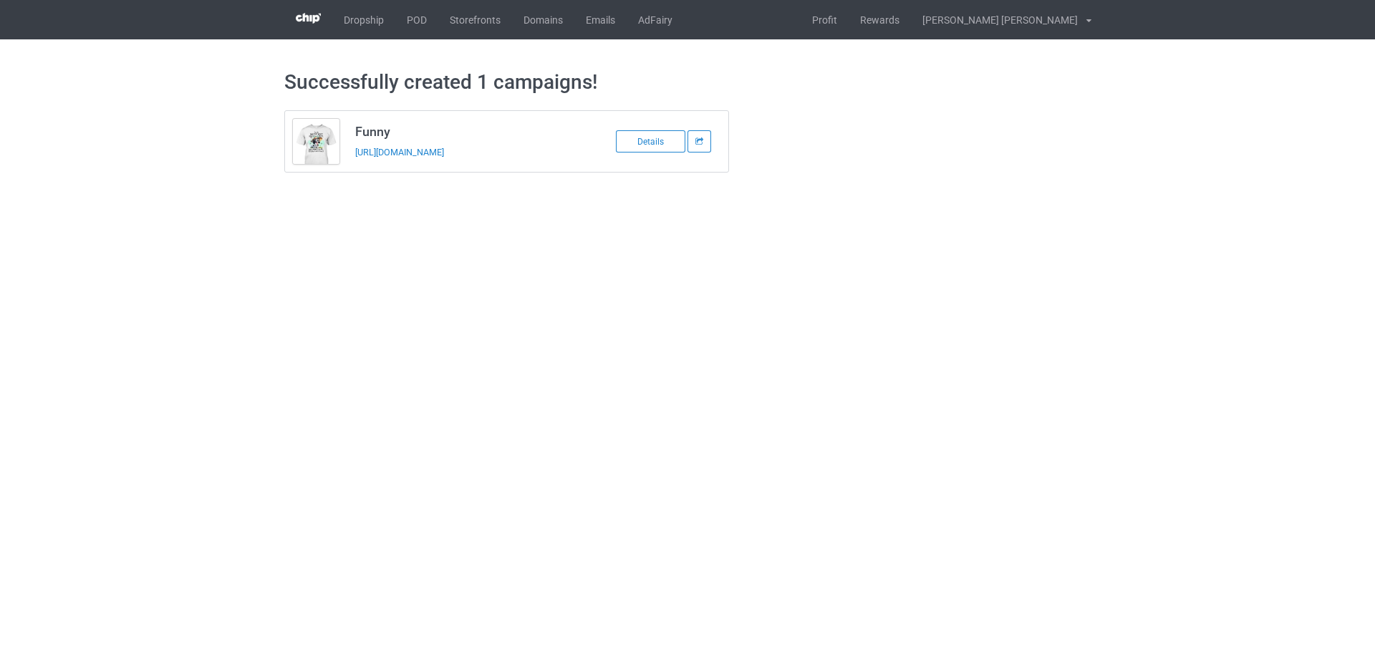
drag, startPoint x: 444, startPoint y: 155, endPoint x: 403, endPoint y: 134, distance: 46.8
click at [413, 20] on link "POD" at bounding box center [416, 19] width 43 height 39
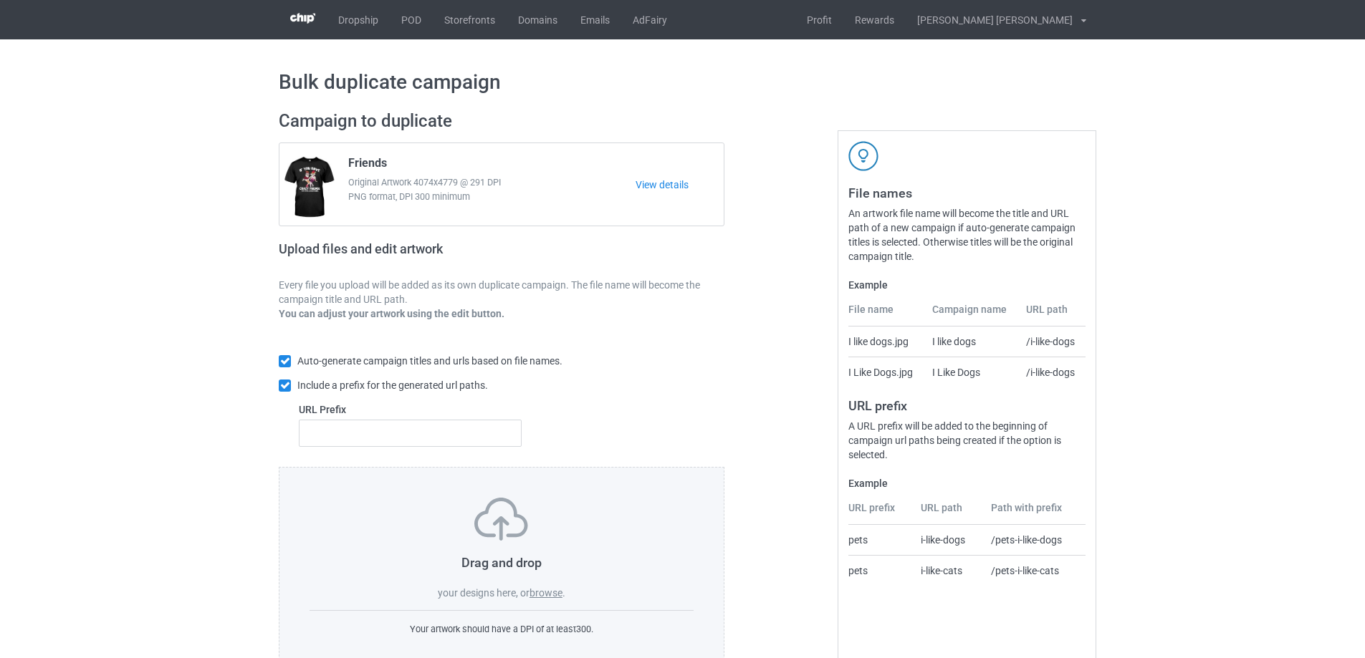
click at [547, 593] on label "browse" at bounding box center [545, 592] width 33 height 11
click at [0, 0] on input "browse" at bounding box center [0, 0] width 0 height 0
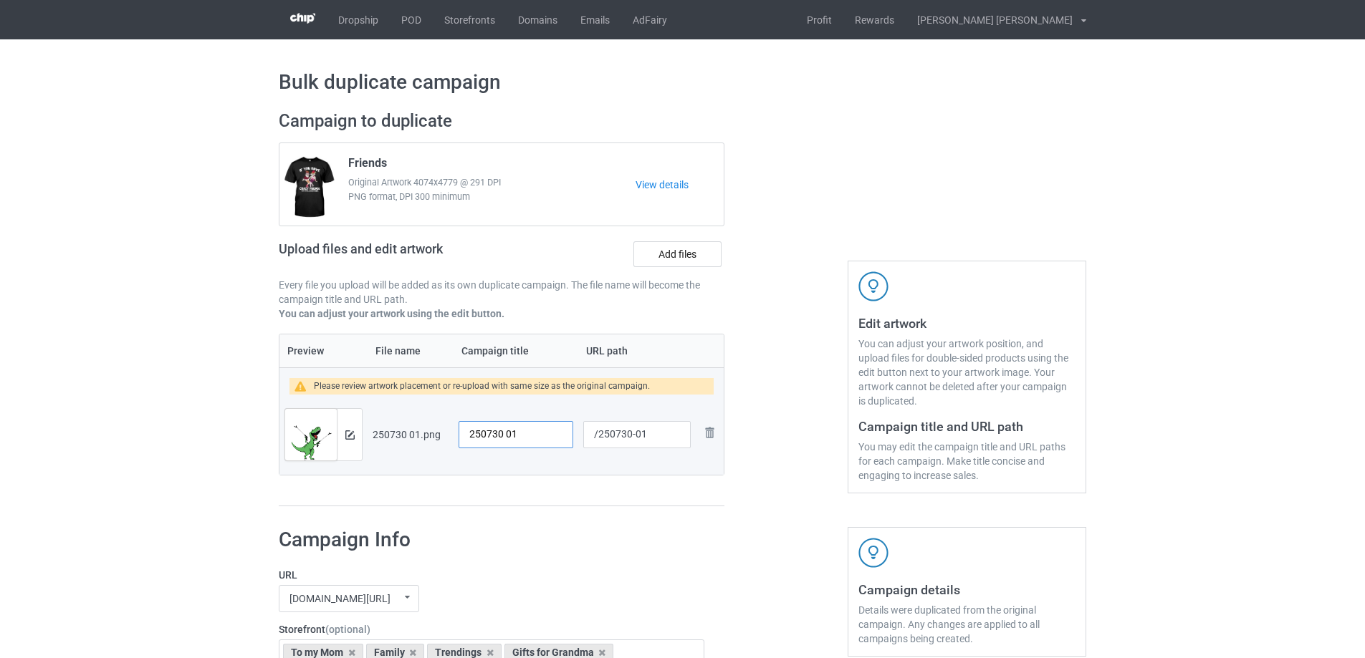
click at [531, 435] on input "250730 01" at bounding box center [515, 434] width 115 height 27
drag, startPoint x: 532, startPoint y: 432, endPoint x: 436, endPoint y: 432, distance: 95.3
click at [436, 432] on tr "Preview and edit artwork 250730 01.png 250730 01 /250730-01 Remove file" at bounding box center [501, 435] width 444 height 80
type input "Geting old"
click at [347, 438] on img at bounding box center [349, 435] width 9 height 9
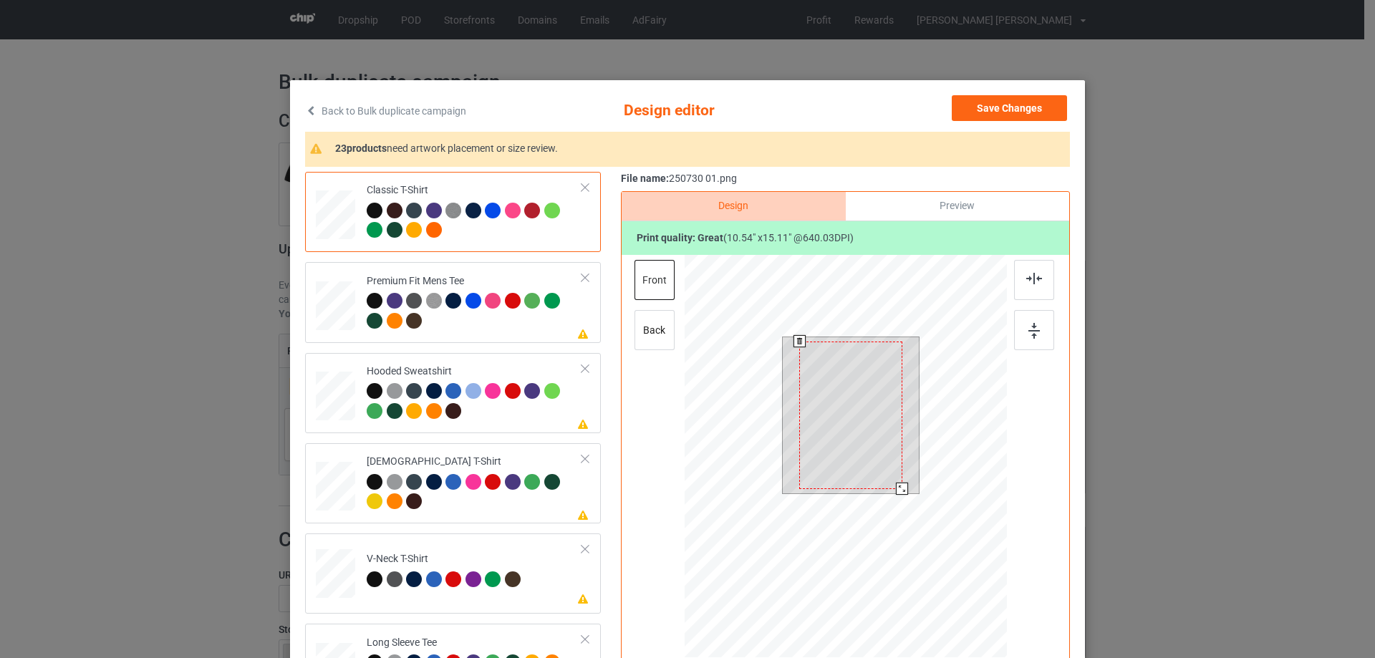
click at [899, 487] on div at bounding box center [902, 489] width 12 height 12
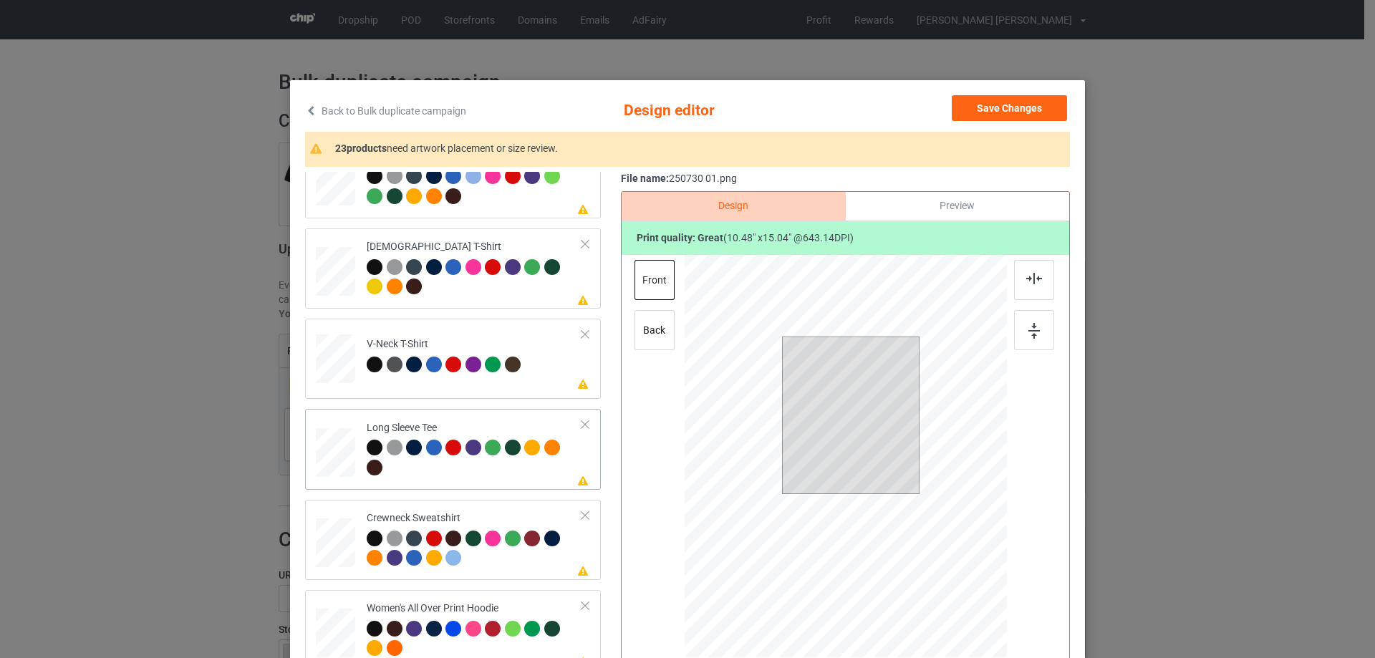
scroll to position [430, 0]
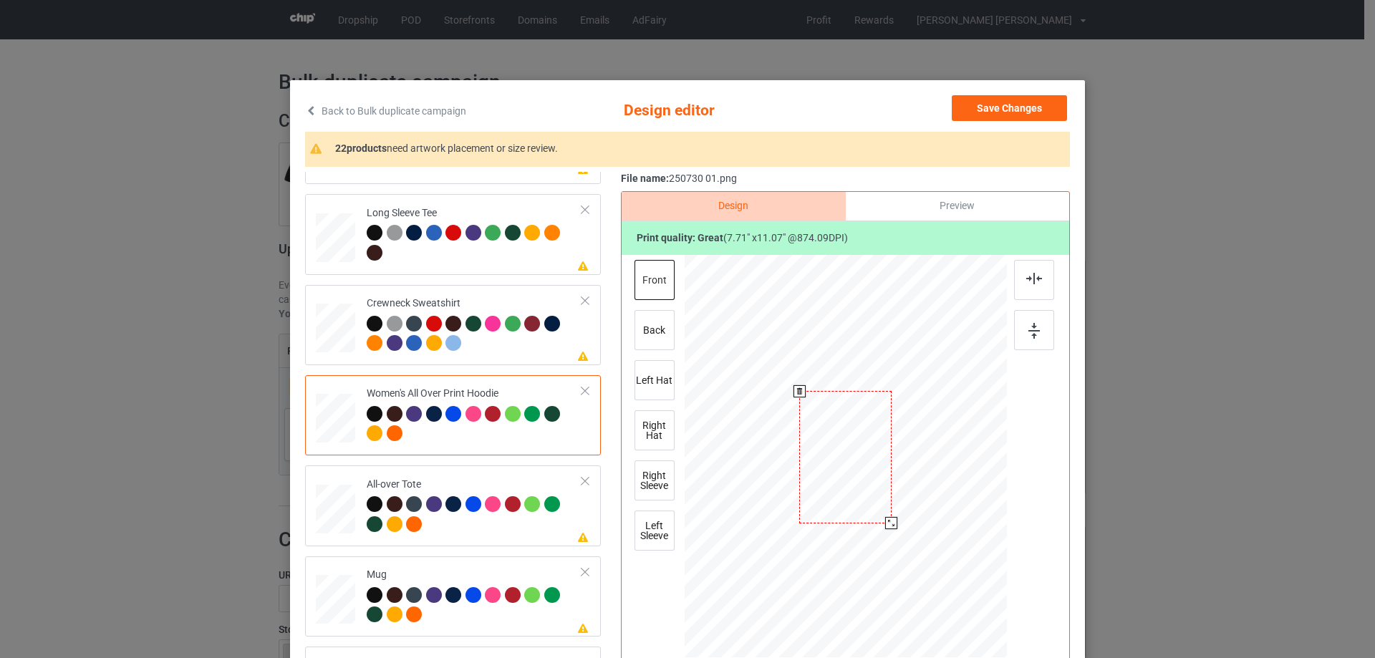
drag, startPoint x: 936, startPoint y: 595, endPoint x: 896, endPoint y: 515, distance: 89.1
click at [896, 515] on div at bounding box center [846, 457] width 322 height 365
drag, startPoint x: 867, startPoint y: 506, endPoint x: 867, endPoint y: 455, distance: 50.9
click at [867, 455] on div at bounding box center [845, 406] width 92 height 133
click at [1026, 275] on img at bounding box center [1034, 278] width 16 height 11
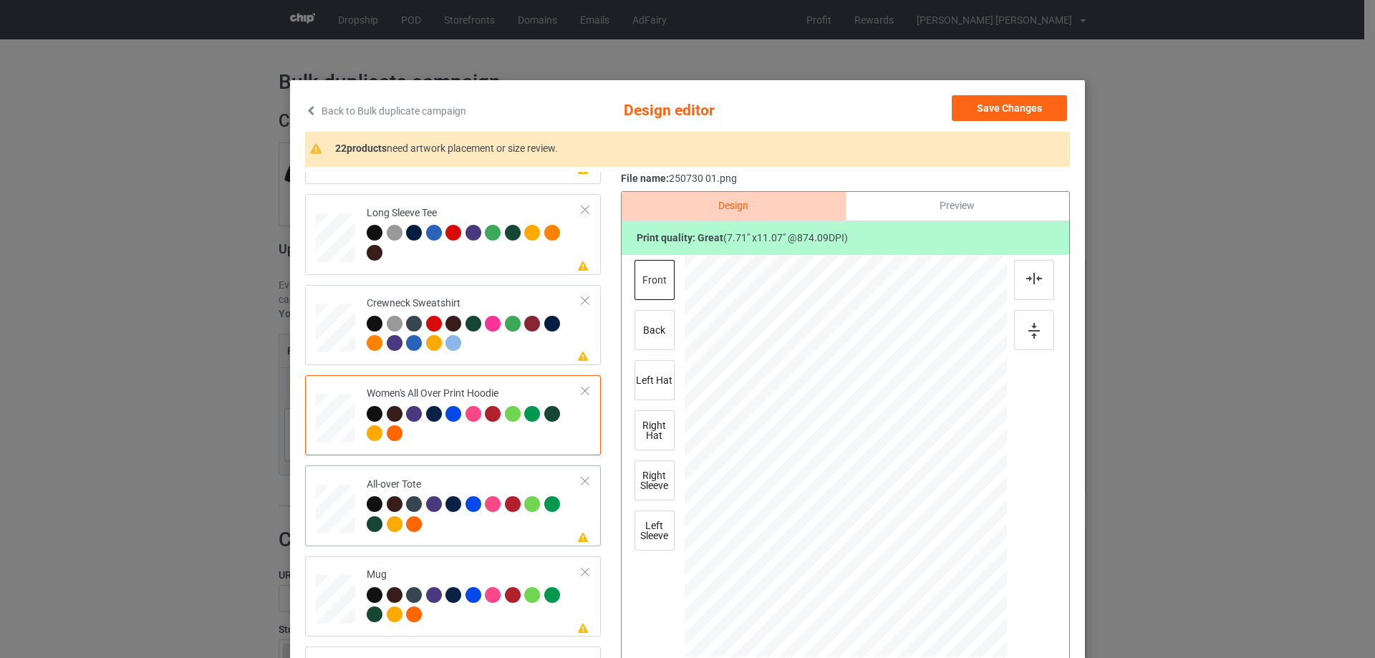
scroll to position [573, 0]
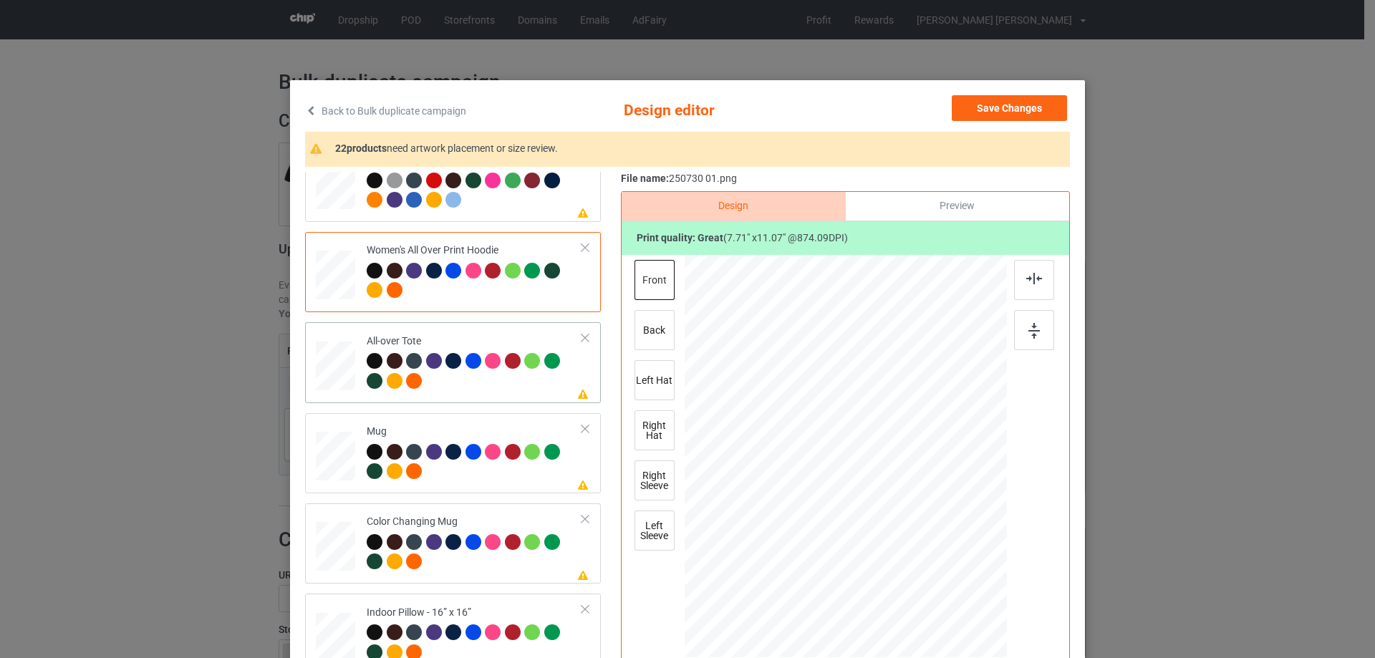
click at [359, 372] on td "Please review artwork placement All-over Tote" at bounding box center [474, 362] width 231 height 69
drag, startPoint x: 932, startPoint y: 595, endPoint x: 930, endPoint y: 578, distance: 16.6
click at [930, 578] on div at bounding box center [934, 583] width 12 height 12
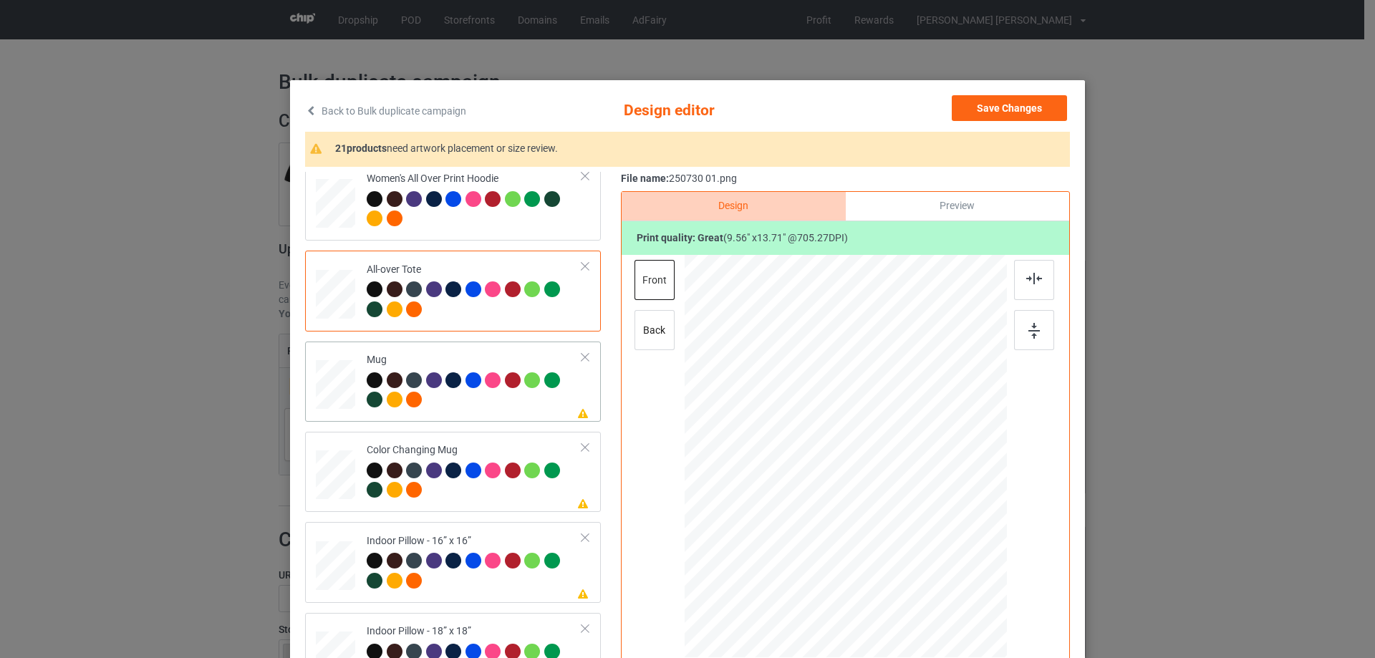
drag, startPoint x: 937, startPoint y: 595, endPoint x: 893, endPoint y: 514, distance: 92.3
click at [893, 514] on div at bounding box center [846, 456] width 322 height 134
drag, startPoint x: 823, startPoint y: 464, endPoint x: 911, endPoint y: 463, distance: 88.1
click at [911, 463] on div at bounding box center [934, 455] width 89 height 128
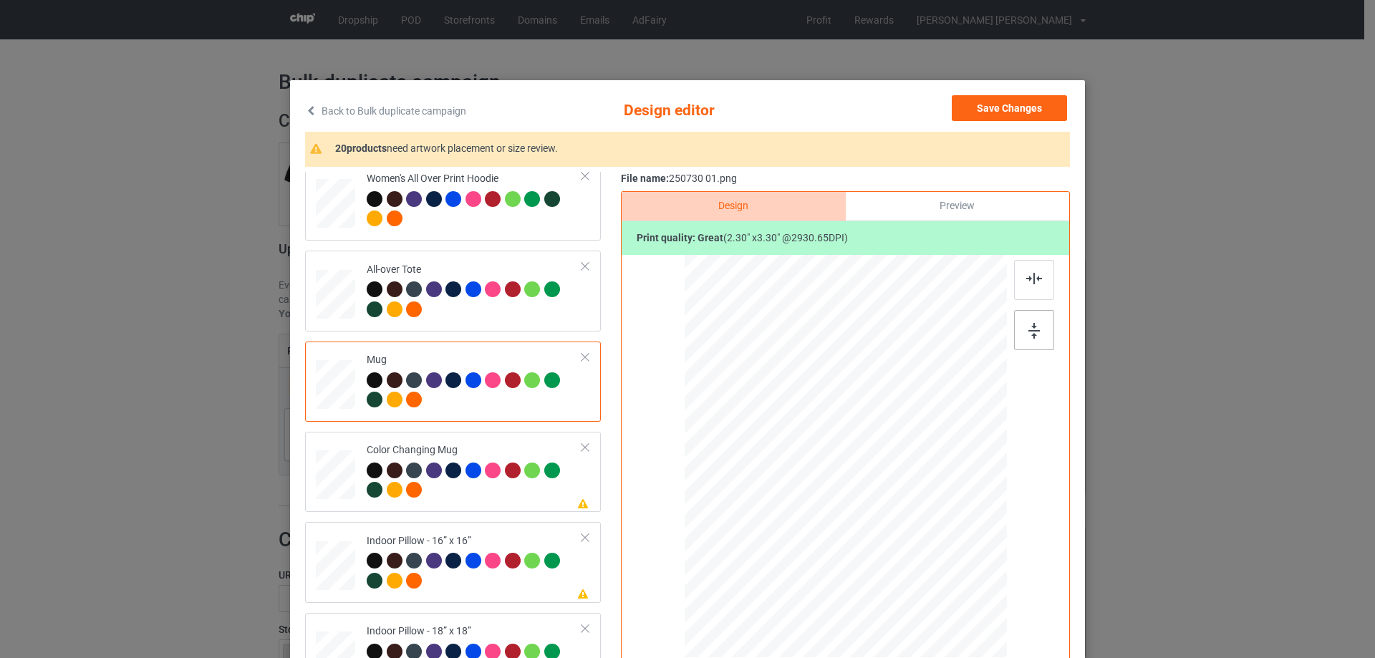
click at [1029, 335] on img at bounding box center [1034, 331] width 11 height 16
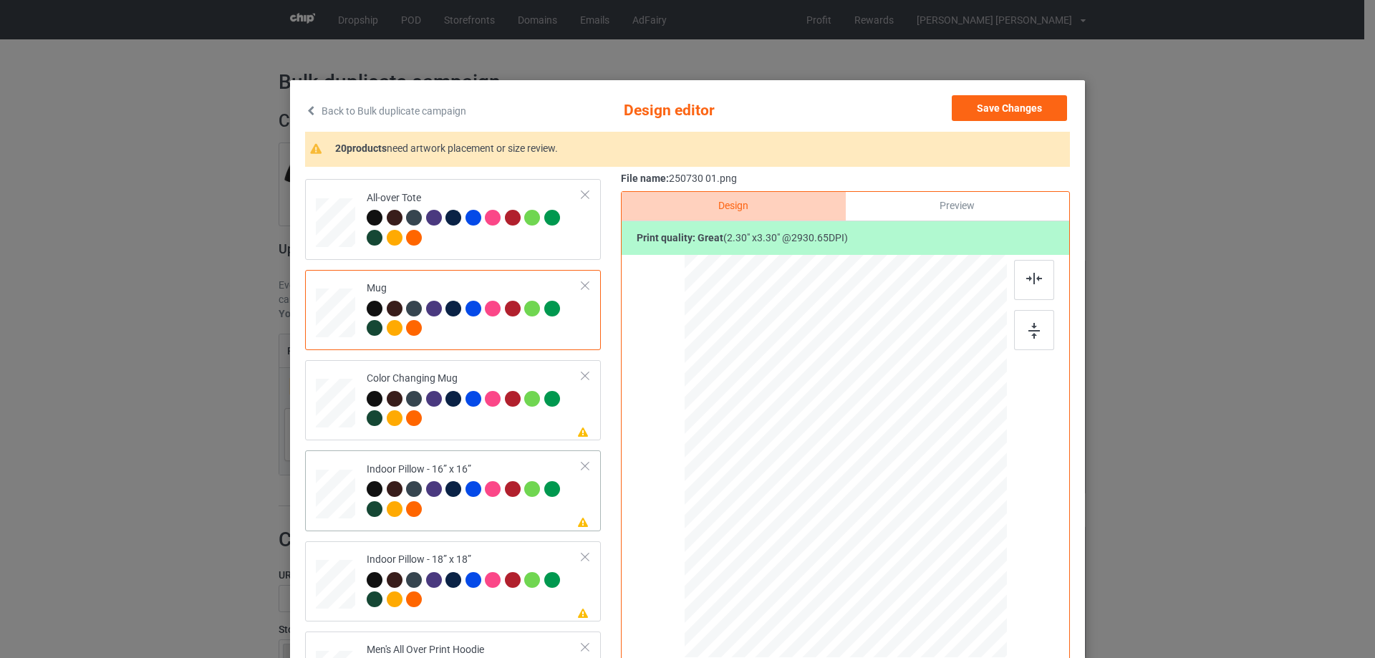
drag, startPoint x: 933, startPoint y: 597, endPoint x: 926, endPoint y: 563, distance: 34.4
click at [926, 563] on div at bounding box center [846, 457] width 322 height 322
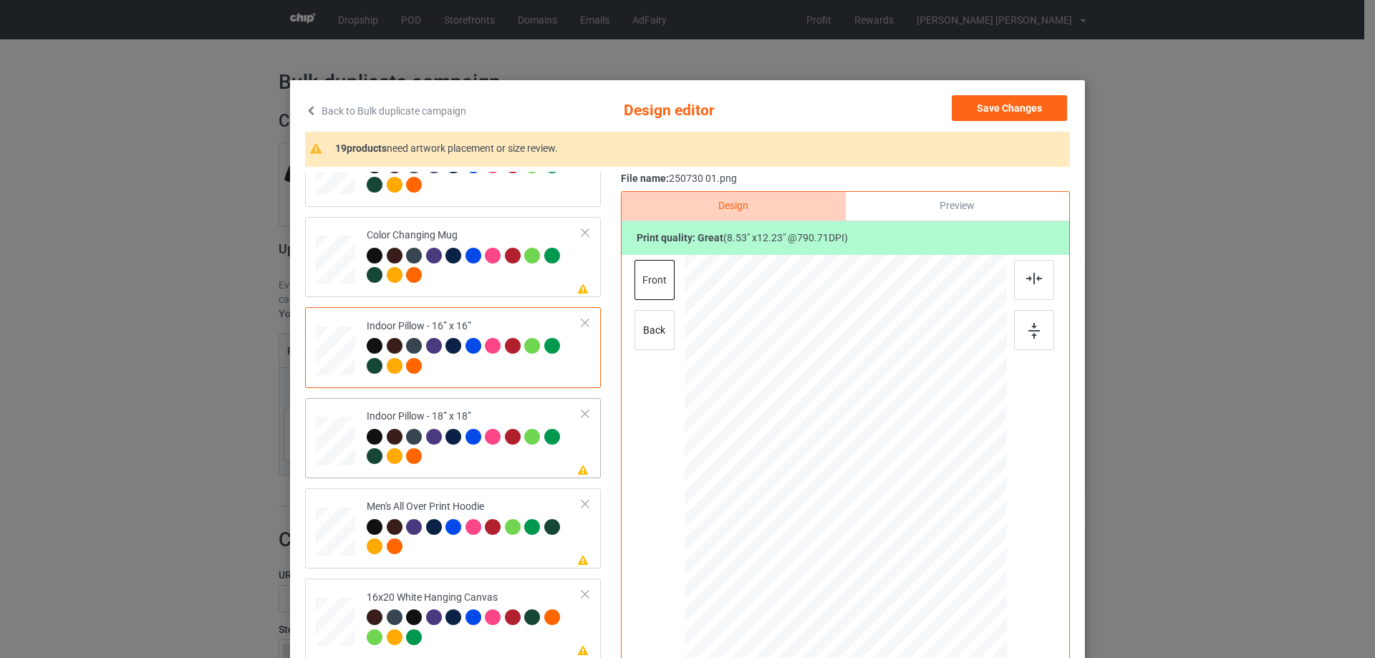
drag, startPoint x: 940, startPoint y: 595, endPoint x: 923, endPoint y: 575, distance: 25.9
click at [923, 575] on div at bounding box center [927, 574] width 12 height 12
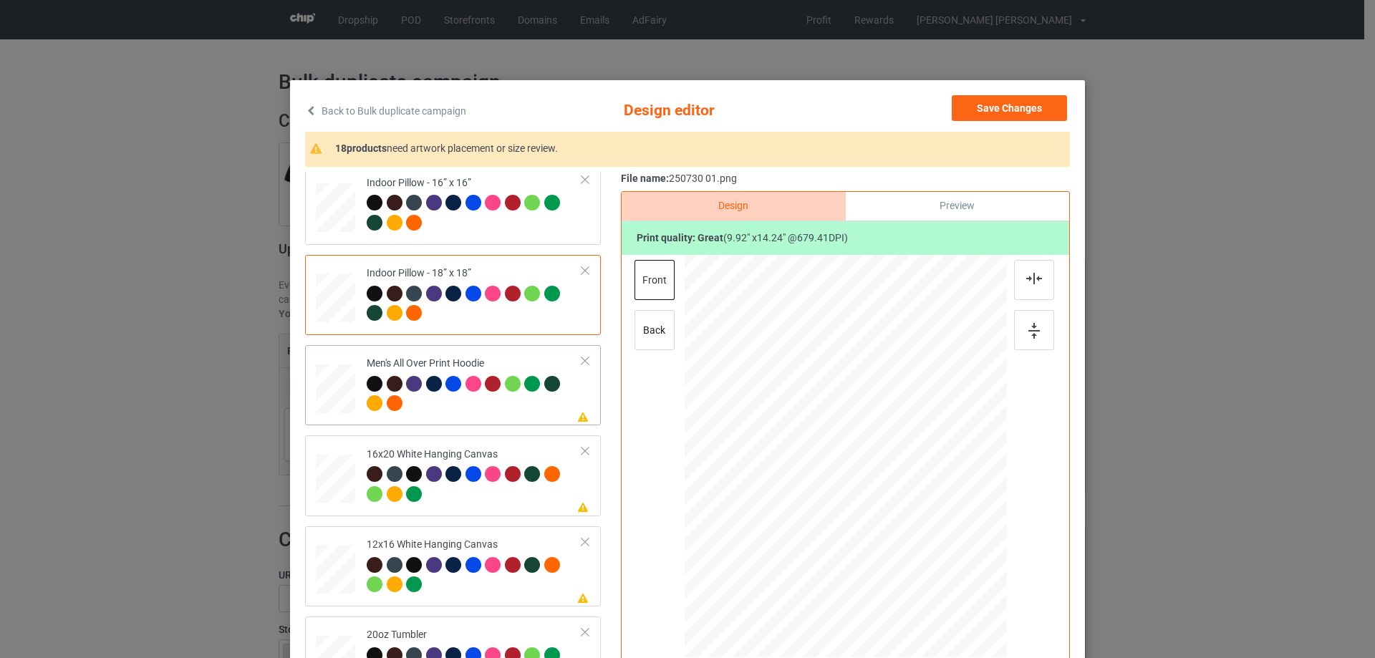
drag, startPoint x: 937, startPoint y: 595, endPoint x: 872, endPoint y: 499, distance: 116.0
click at [905, 503] on div at bounding box center [846, 456] width 322 height 342
drag, startPoint x: 870, startPoint y: 499, endPoint x: 867, endPoint y: 458, distance: 41.6
click at [867, 458] on div at bounding box center [842, 415] width 91 height 130
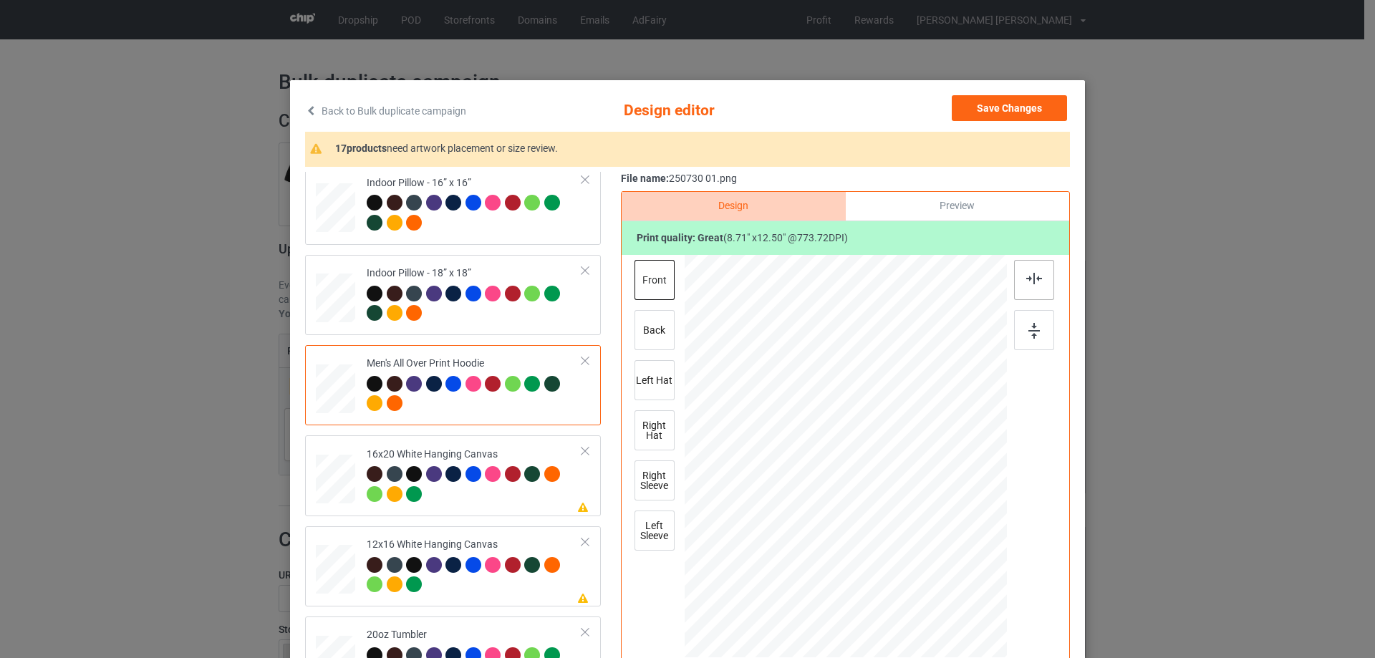
click at [1031, 277] on img at bounding box center [1034, 278] width 16 height 11
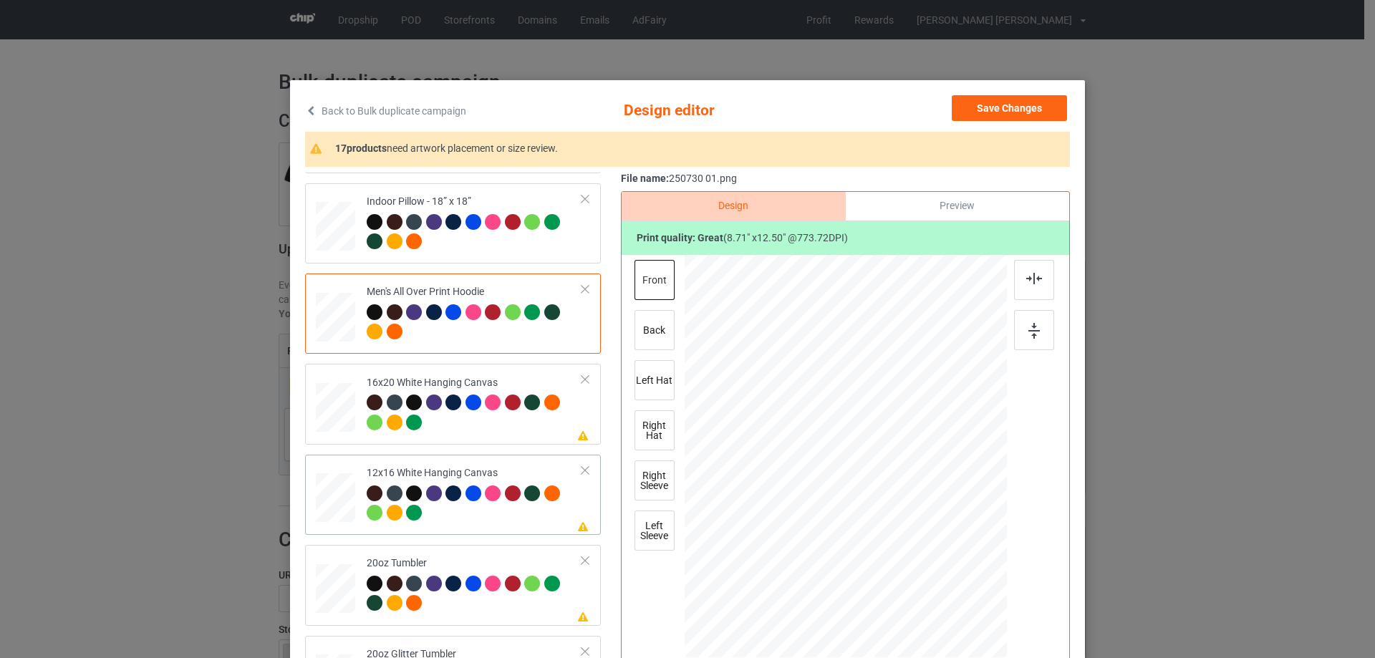
scroll to position [1146, 0]
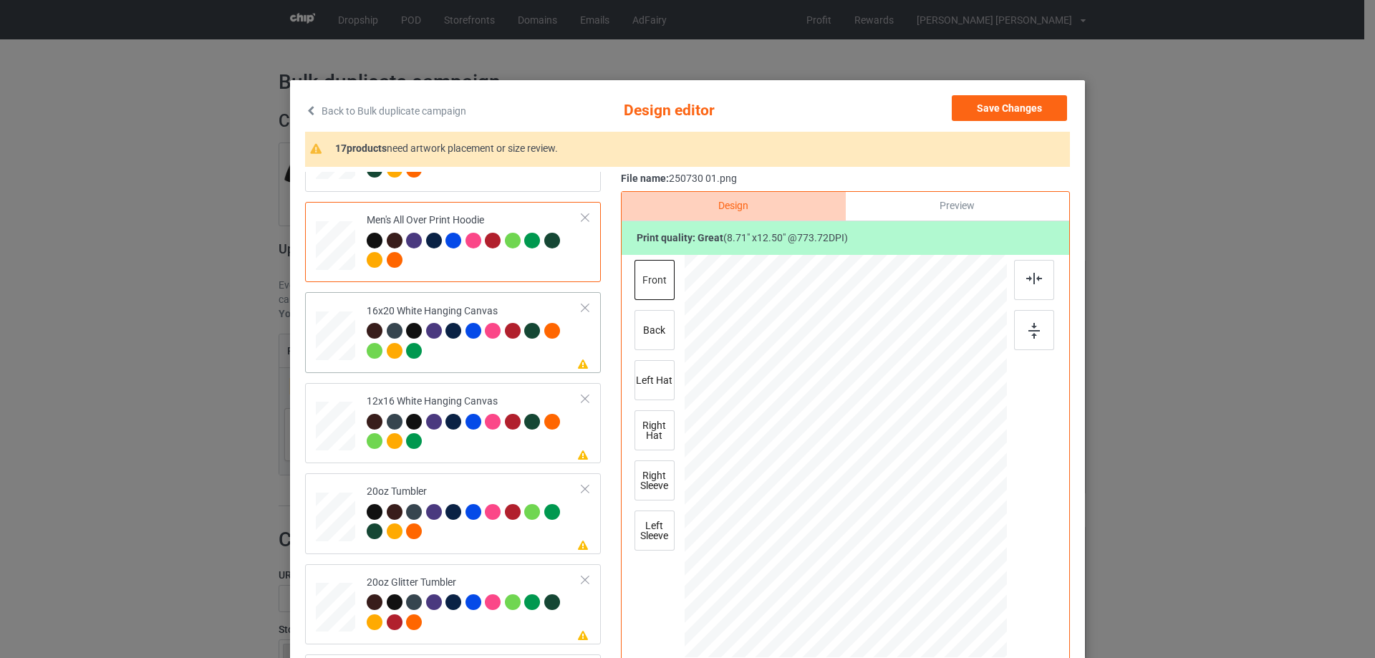
click at [939, 603] on div at bounding box center [846, 457] width 322 height 403
drag, startPoint x: 938, startPoint y: 597, endPoint x: 966, endPoint y: 658, distance: 67.0
click at [966, 658] on div at bounding box center [846, 457] width 322 height 403
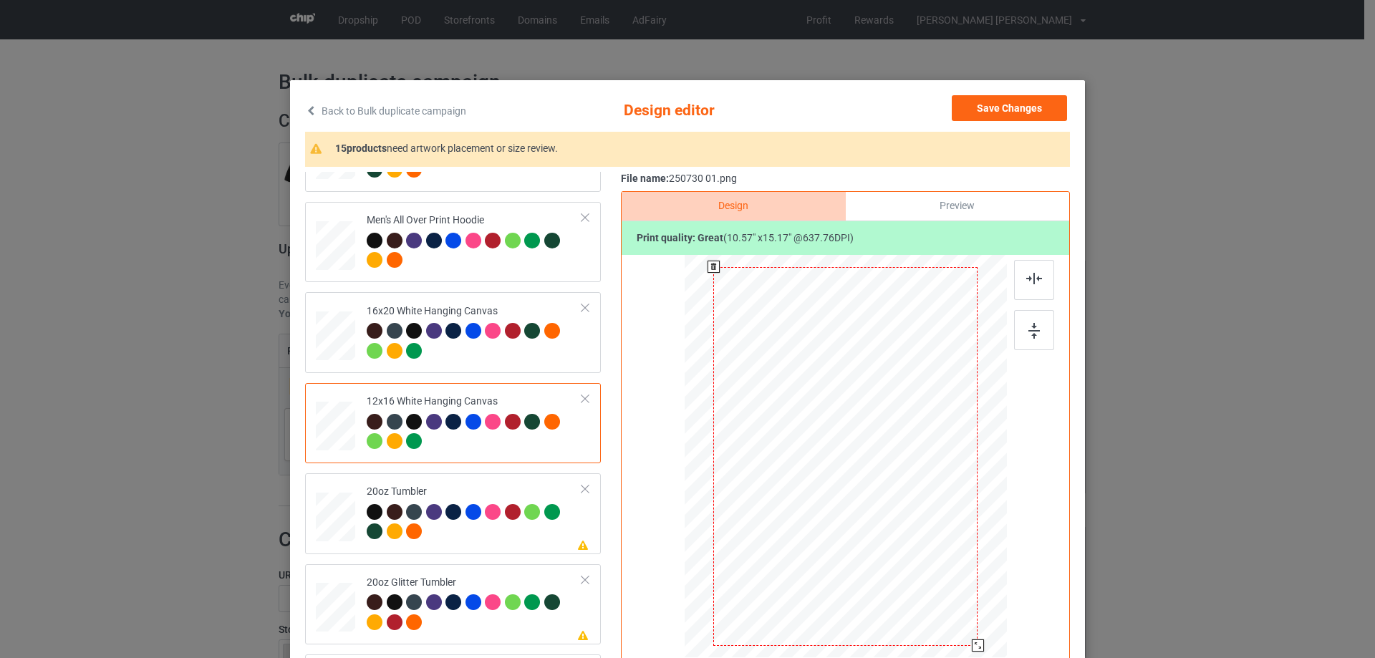
drag, startPoint x: 947, startPoint y: 630, endPoint x: 961, endPoint y: 655, distance: 28.9
click at [961, 655] on div at bounding box center [845, 456] width 303 height 403
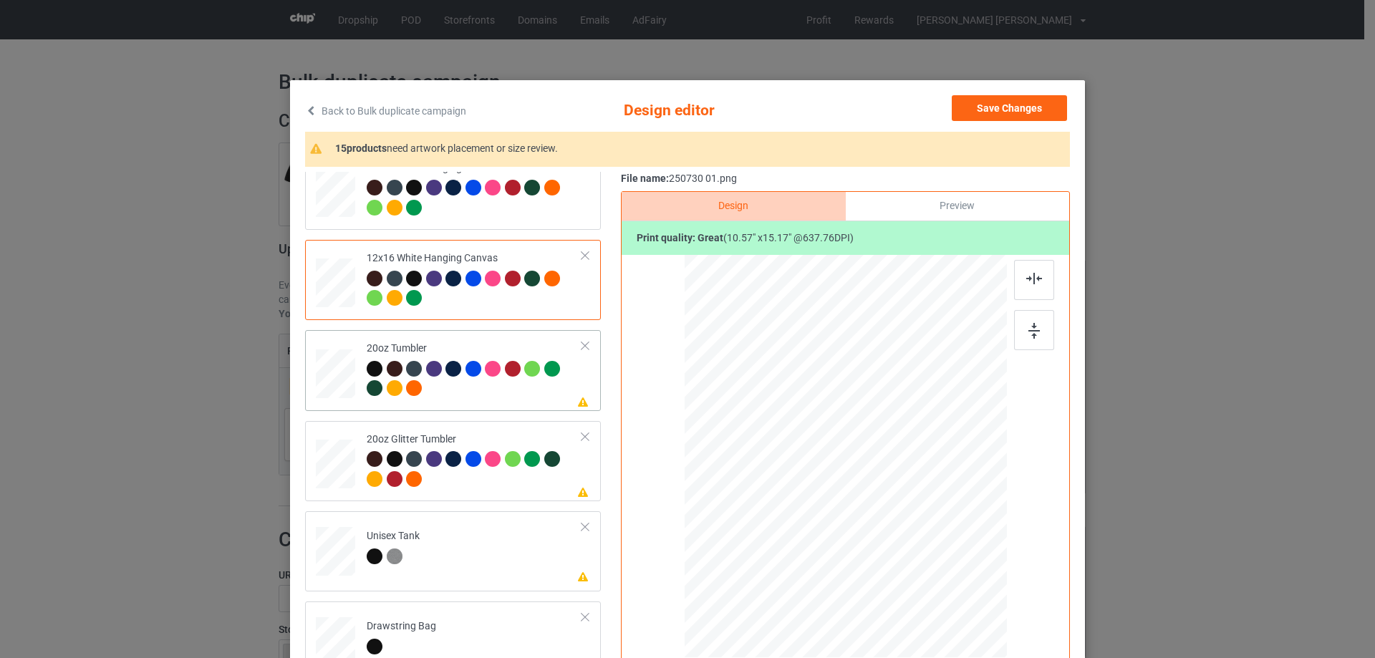
drag, startPoint x: 933, startPoint y: 590, endPoint x: 898, endPoint y: 529, distance: 69.3
click at [898, 529] on div at bounding box center [898, 533] width 12 height 12
drag, startPoint x: 865, startPoint y: 512, endPoint x: 792, endPoint y: 513, distance: 73.8
click at [792, 513] on div at bounding box center [771, 457] width 105 height 150
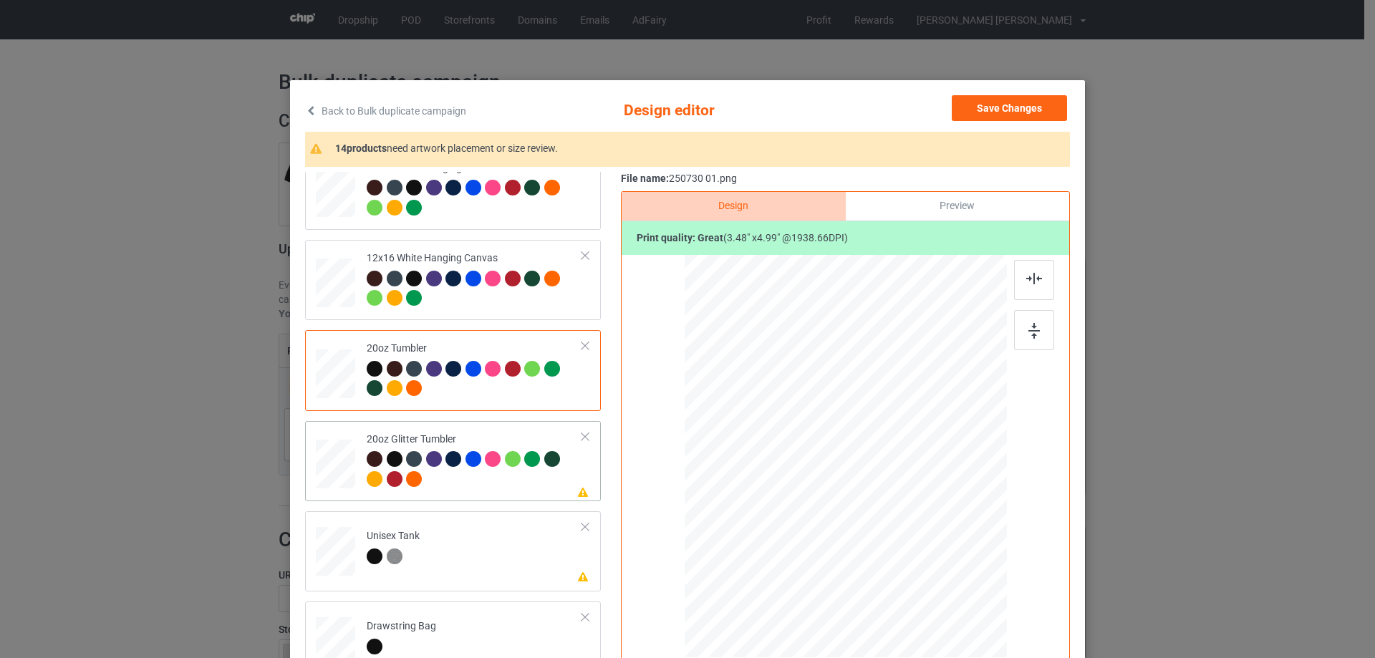
drag, startPoint x: 933, startPoint y: 590, endPoint x: 903, endPoint y: 545, distance: 53.6
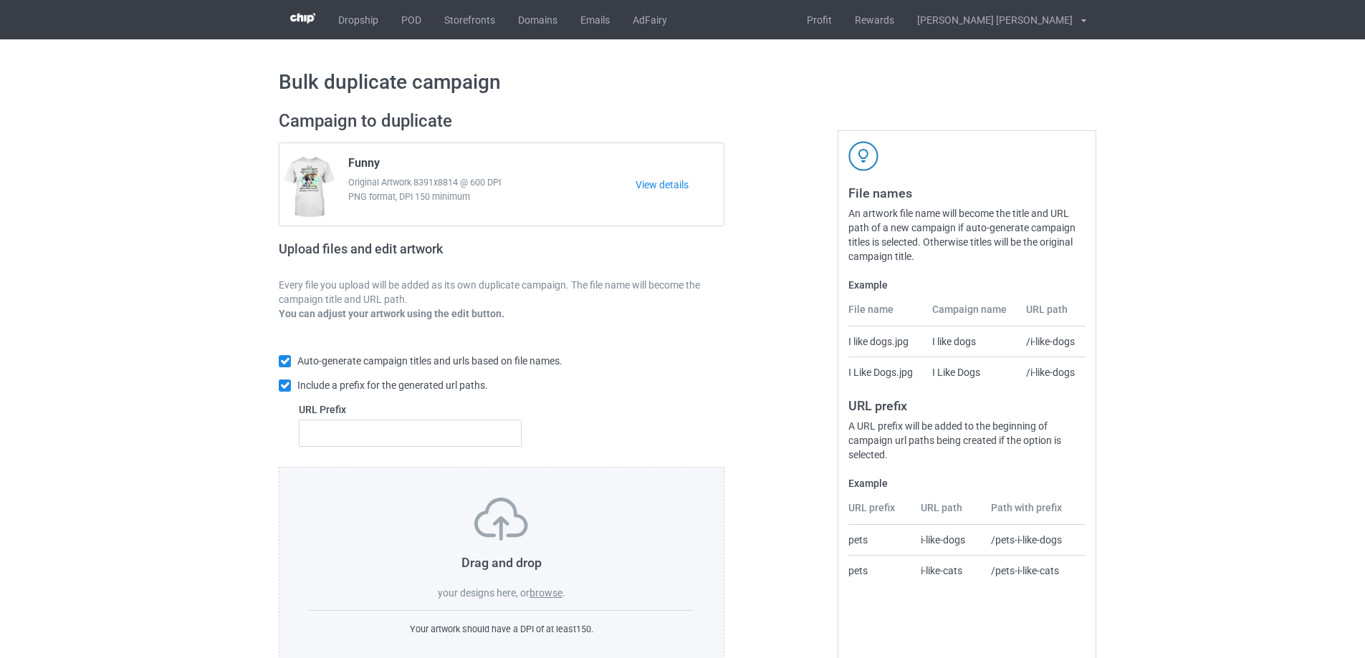
click at [552, 596] on label "browse" at bounding box center [545, 592] width 33 height 11
click at [0, 0] on input "browse" at bounding box center [0, 0] width 0 height 0
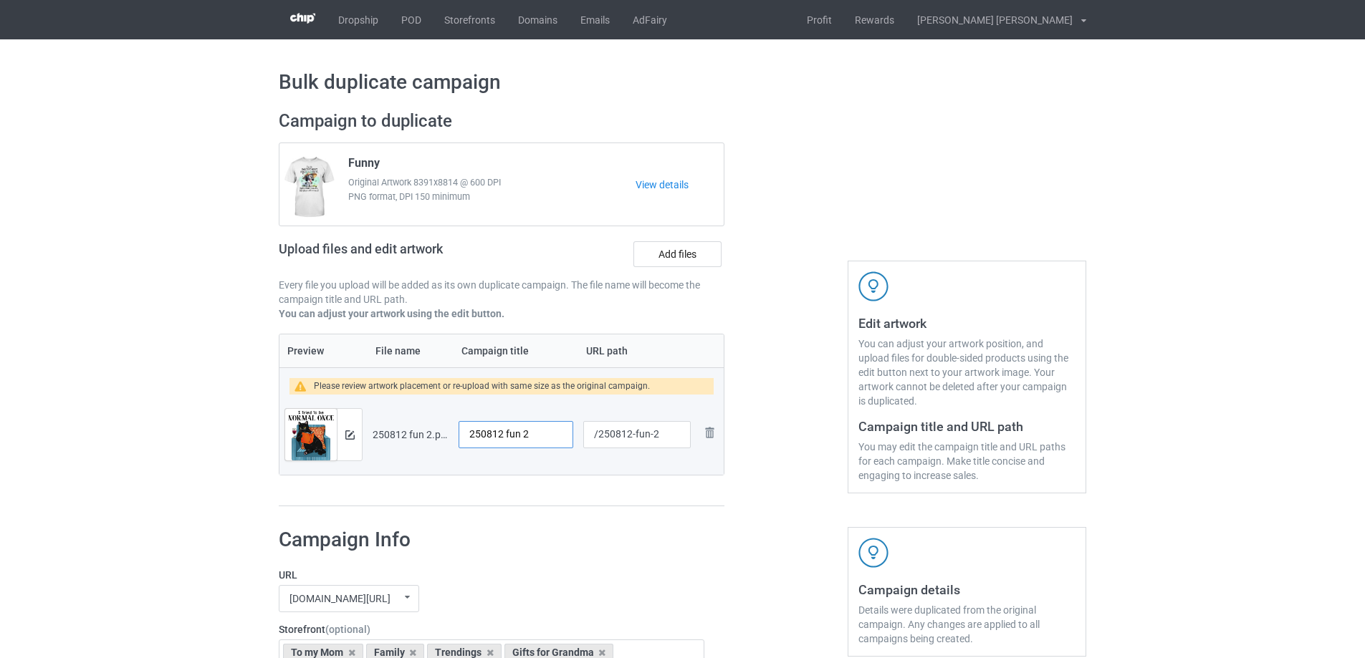
drag, startPoint x: 536, startPoint y: 436, endPoint x: 410, endPoint y: 436, distance: 125.4
click at [410, 436] on tr "Preview and edit artwork 250812 fun 2.png 250812 fun 2 /250812-fun-2 Remove file" at bounding box center [501, 435] width 444 height 80
type input "T tried"
click at [299, 429] on img at bounding box center [311, 442] width 52 height 67
click at [352, 440] on button at bounding box center [349, 434] width 9 height 11
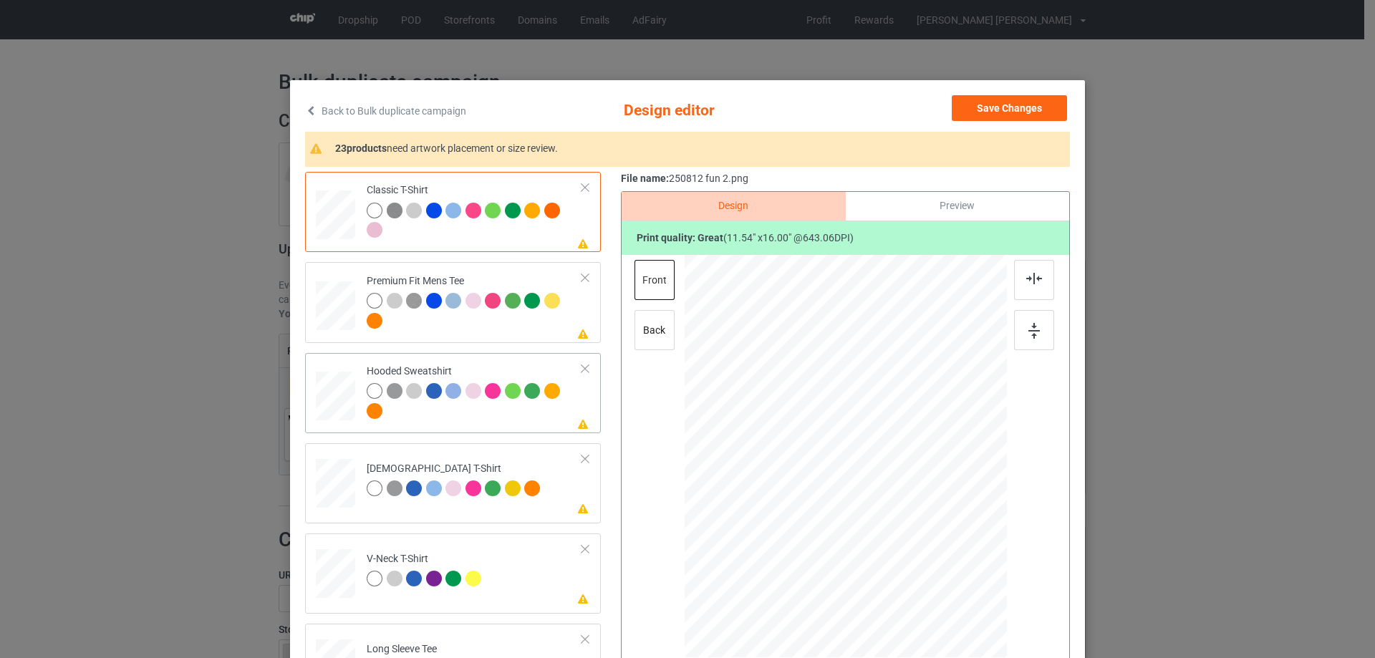
scroll to position [287, 0]
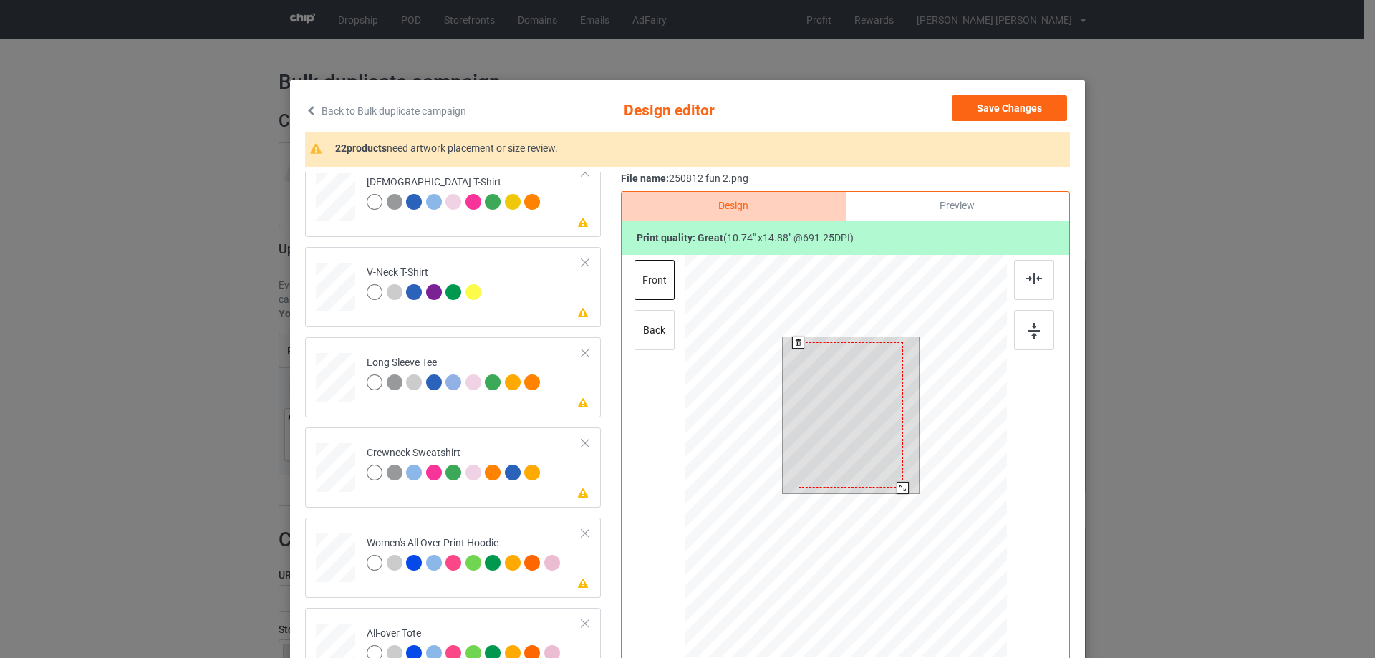
drag, startPoint x: 903, startPoint y: 491, endPoint x: 901, endPoint y: 484, distance: 7.3
click at [901, 484] on div at bounding box center [903, 488] width 12 height 12
click at [892, 479] on div at bounding box center [851, 412] width 105 height 145
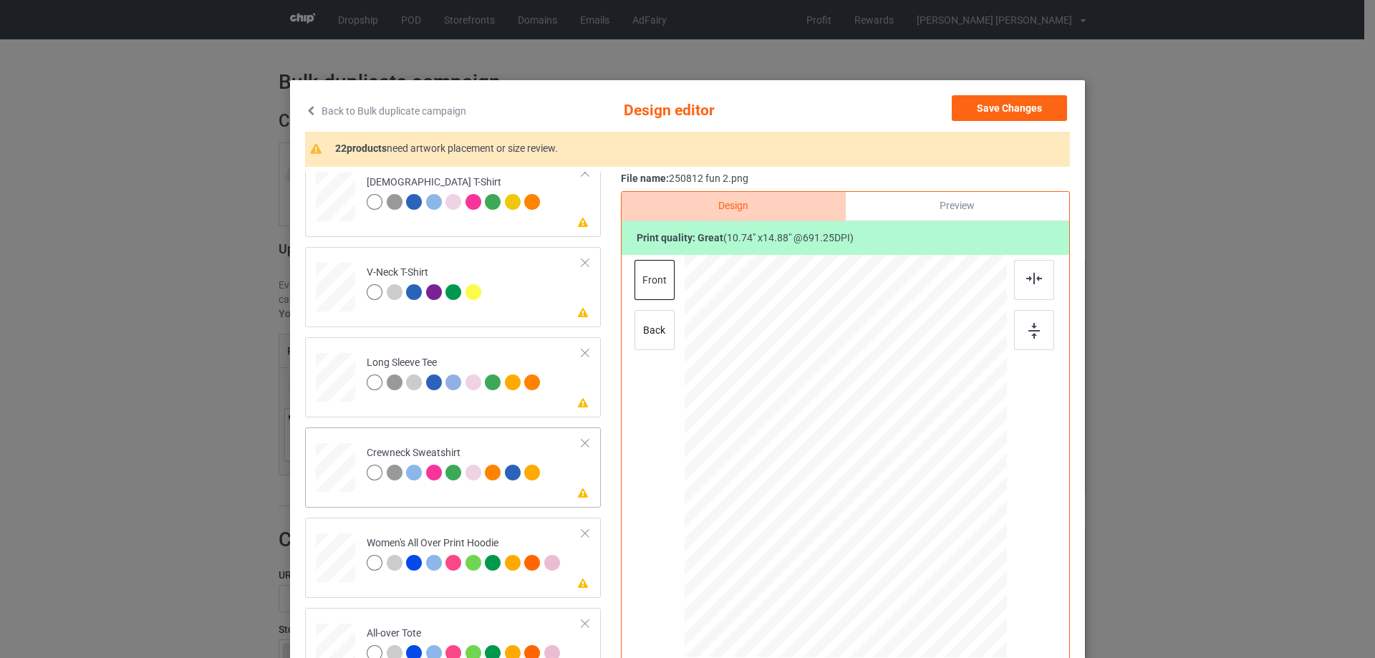
scroll to position [430, 0]
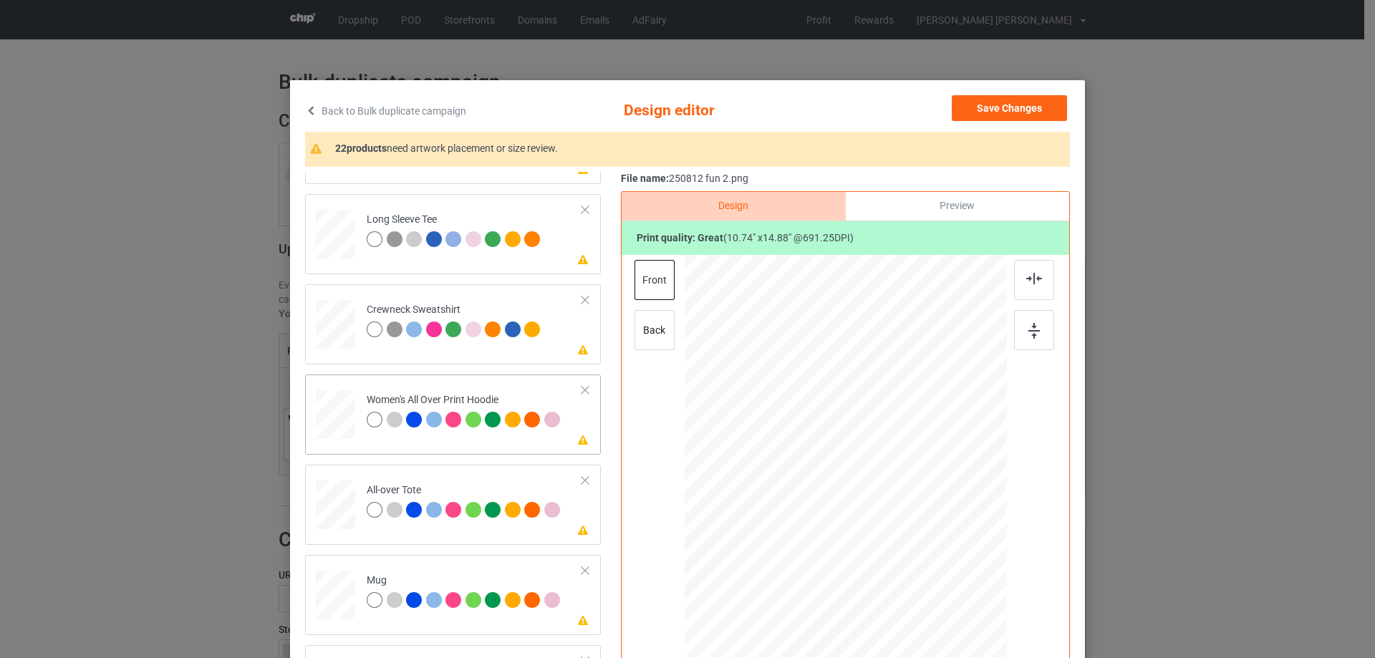
drag, startPoint x: 938, startPoint y: 593, endPoint x: 906, endPoint y: 511, distance: 88.2
click at [906, 511] on div at bounding box center [846, 457] width 322 height 365
drag, startPoint x: 864, startPoint y: 451, endPoint x: 862, endPoint y: 441, distance: 10.1
click at [862, 441] on div at bounding box center [842, 406] width 97 height 135
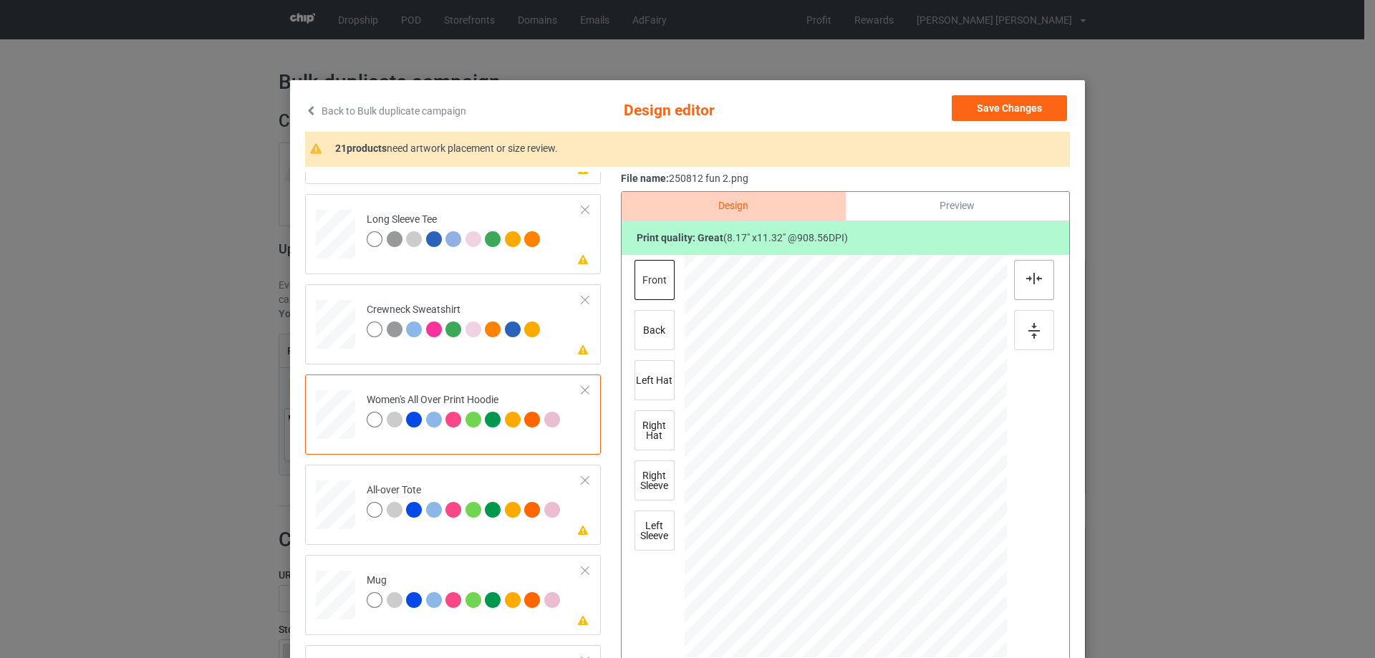
click at [1026, 275] on img at bounding box center [1034, 278] width 16 height 11
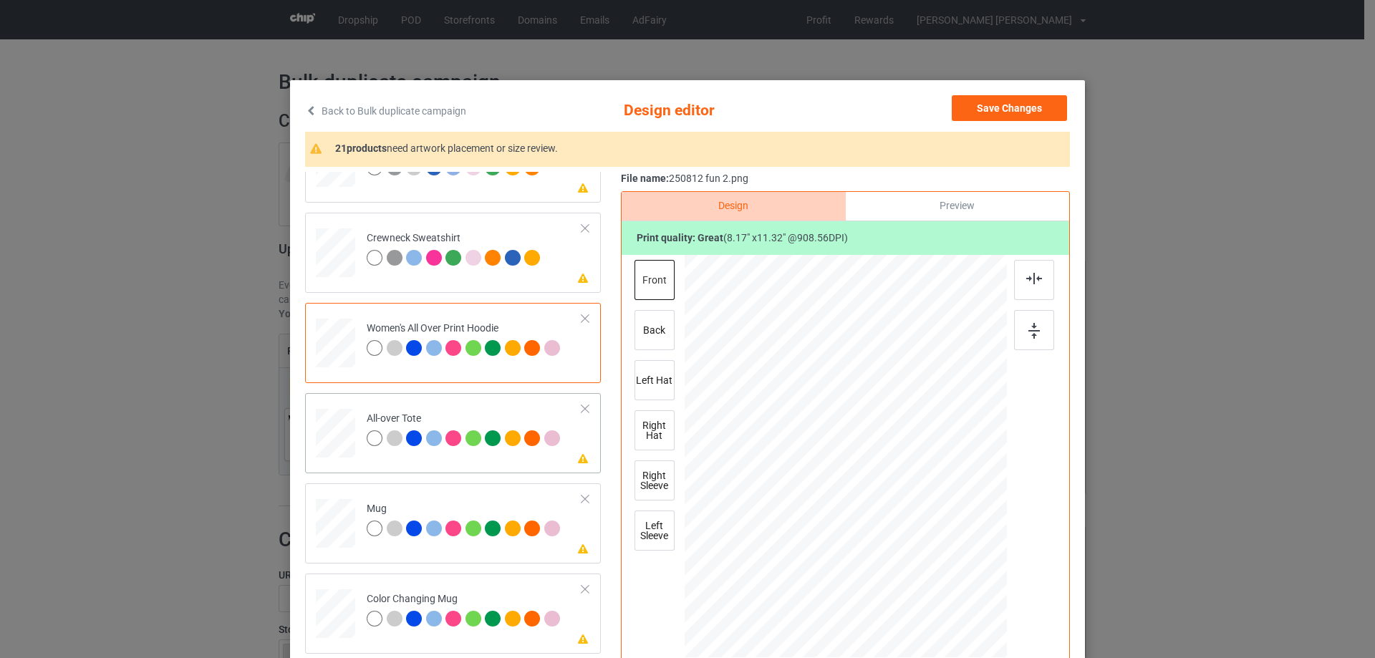
click at [308, 439] on div "Please review artwork placement All-over Tote" at bounding box center [453, 433] width 296 height 80
drag, startPoint x: 937, startPoint y: 592, endPoint x: 933, endPoint y: 577, distance: 14.8
click at [933, 577] on div at bounding box center [934, 579] width 12 height 12
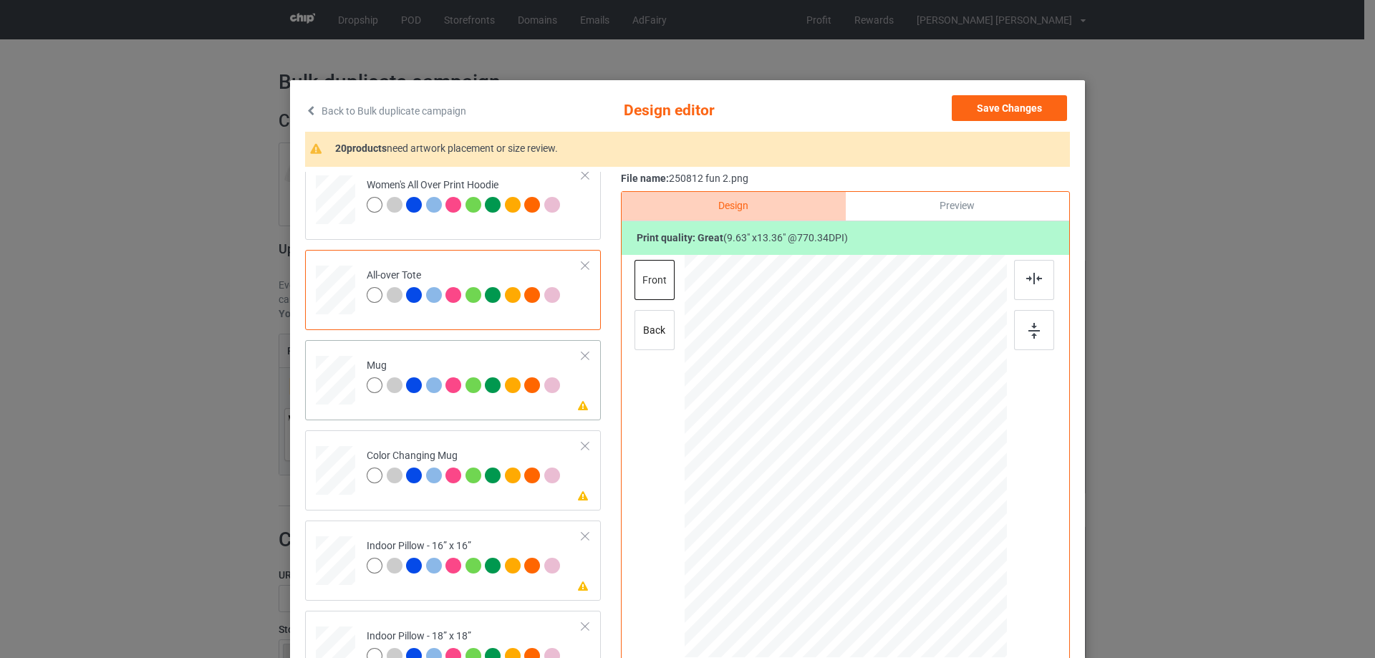
drag, startPoint x: 941, startPoint y: 591, endPoint x: 905, endPoint y: 499, distance: 98.2
click at [905, 499] on div at bounding box center [846, 456] width 322 height 134
drag, startPoint x: 840, startPoint y: 479, endPoint x: 929, endPoint y: 480, distance: 89.5
click at [929, 480] on div at bounding box center [935, 457] width 90 height 124
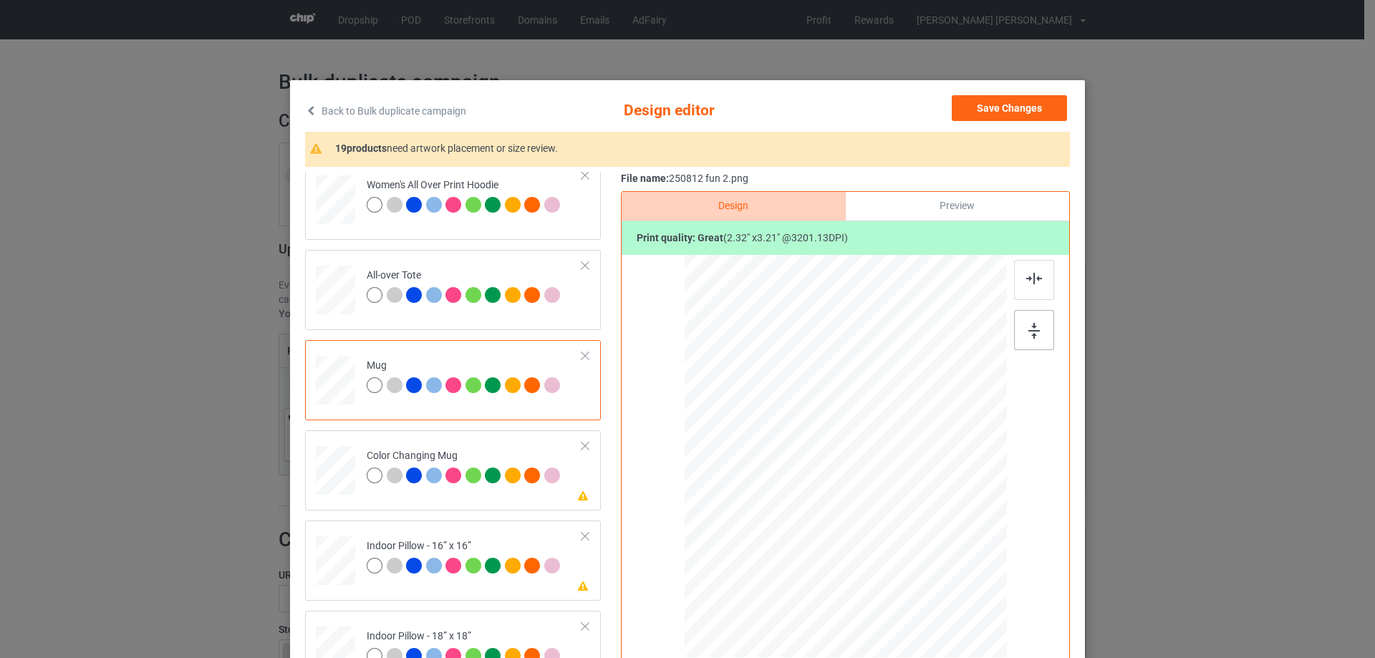
click at [1034, 326] on img at bounding box center [1034, 331] width 11 height 16
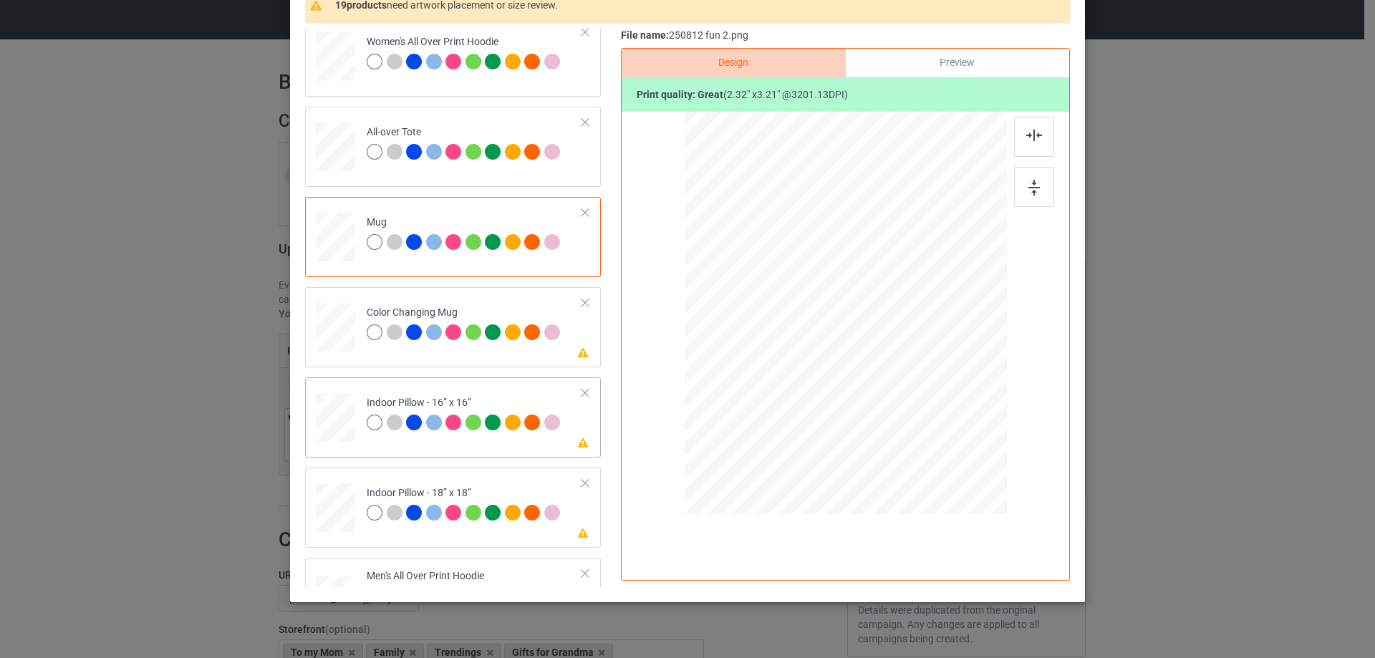
drag, startPoint x: 939, startPoint y: 448, endPoint x: 933, endPoint y: 425, distance: 24.3
click at [933, 425] on div at bounding box center [846, 314] width 322 height 322
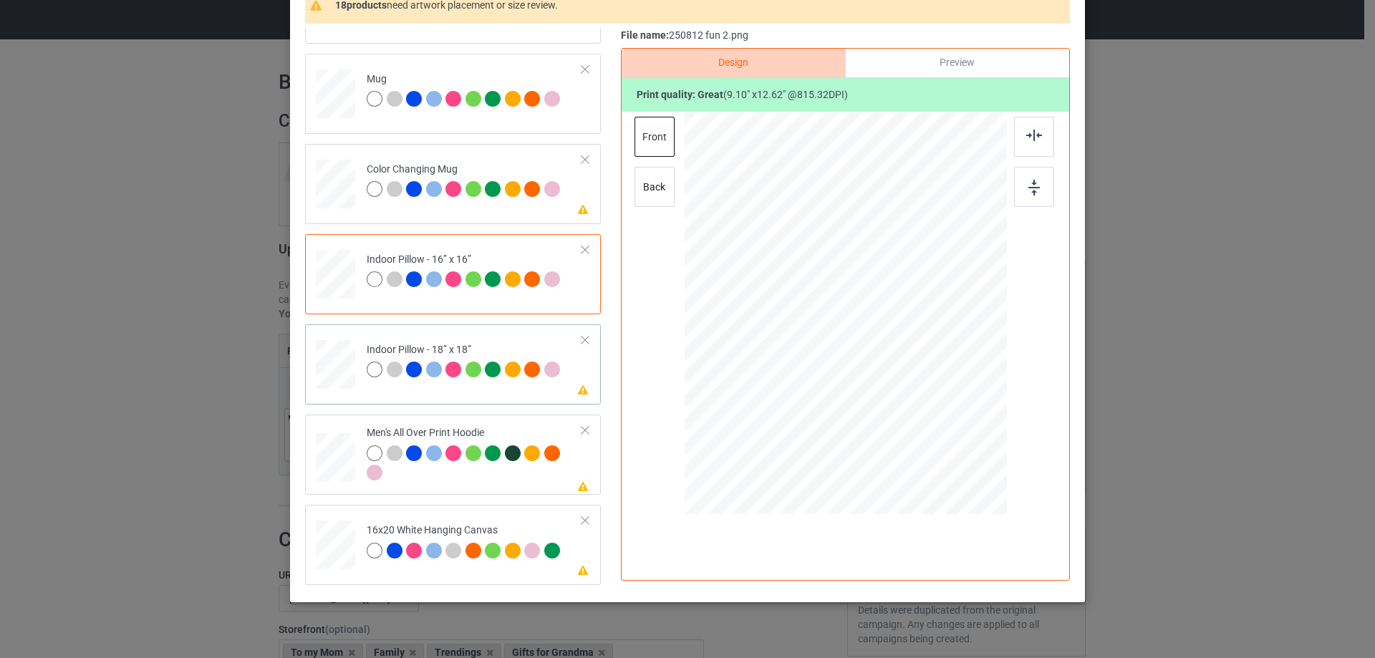
drag, startPoint x: 936, startPoint y: 446, endPoint x: 931, endPoint y: 423, distance: 24.2
click at [931, 423] on div at bounding box center [846, 313] width 322 height 321
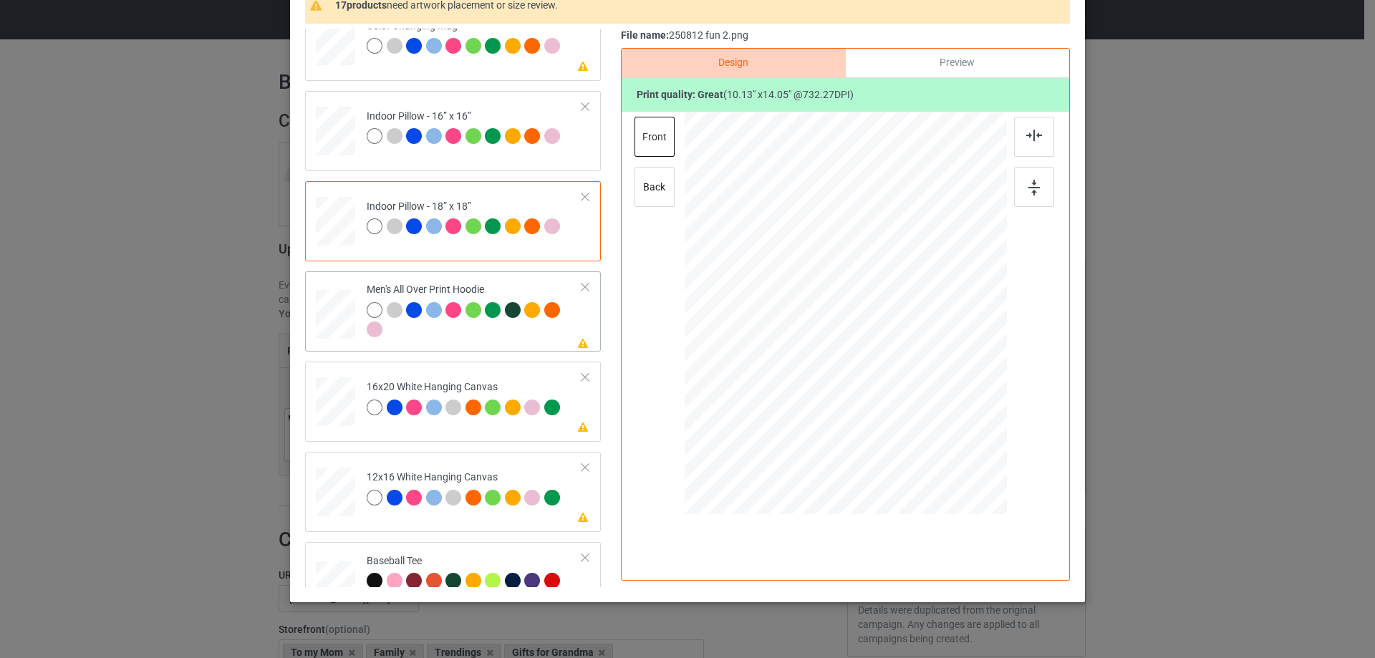
drag, startPoint x: 938, startPoint y: 446, endPoint x: 906, endPoint y: 364, distance: 87.8
click at [906, 364] on div at bounding box center [846, 313] width 322 height 342
drag, startPoint x: 861, startPoint y: 362, endPoint x: 864, endPoint y: 330, distance: 32.4
click at [862, 324] on div at bounding box center [847, 275] width 97 height 135
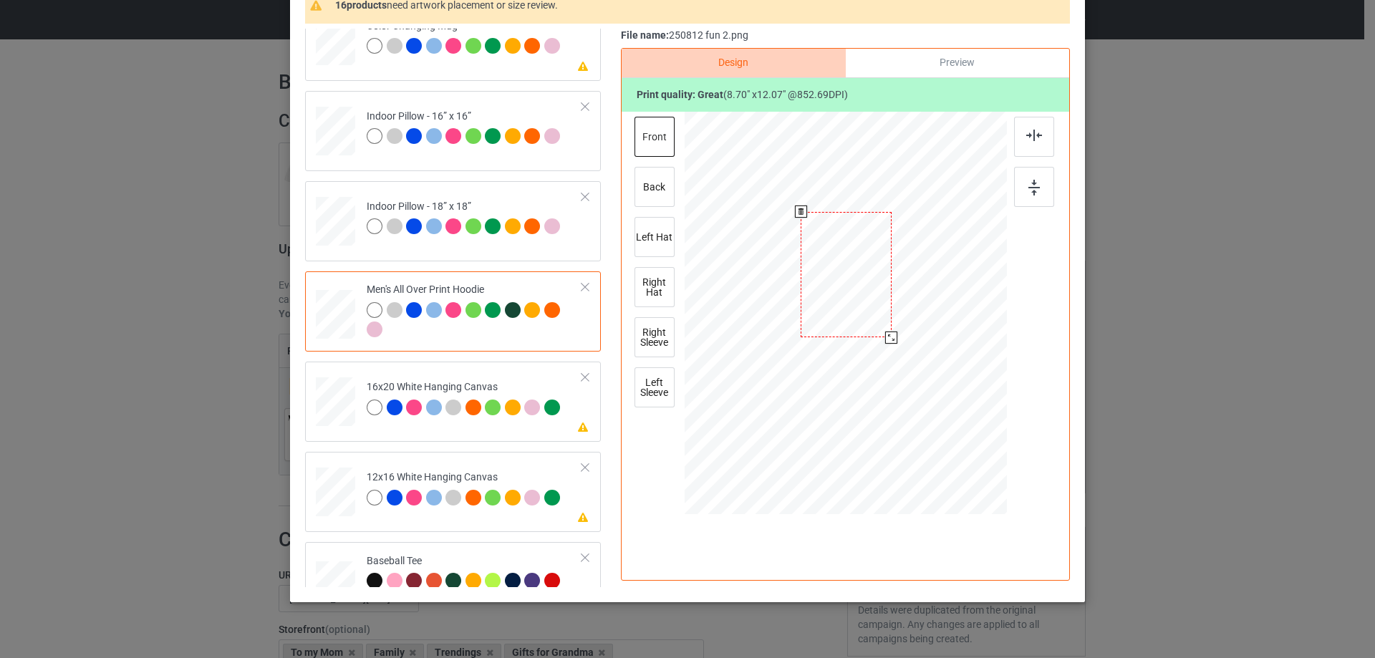
click at [889, 335] on div at bounding box center [891, 338] width 12 height 12
click at [879, 322] on div at bounding box center [846, 274] width 91 height 126
click at [1034, 140] on img at bounding box center [1034, 135] width 16 height 11
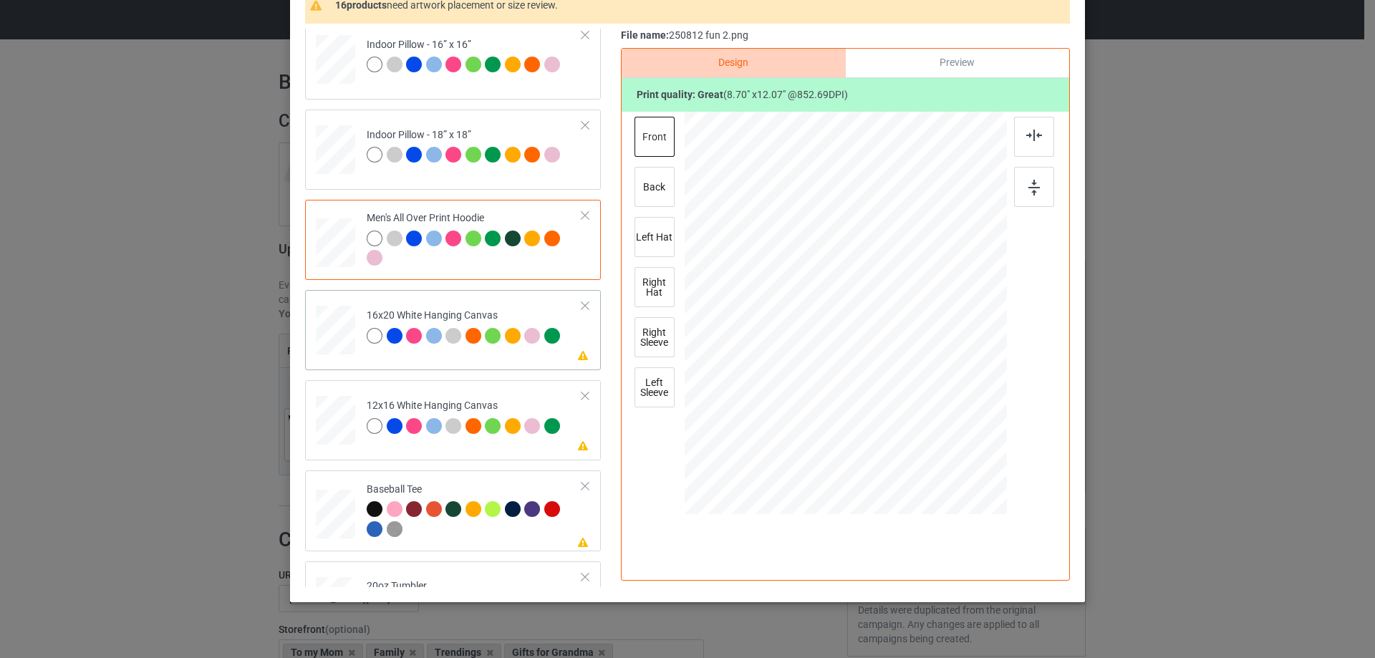
click at [359, 334] on td "Please review artwork placement 16x20 White Hanging Canvas" at bounding box center [474, 327] width 231 height 63
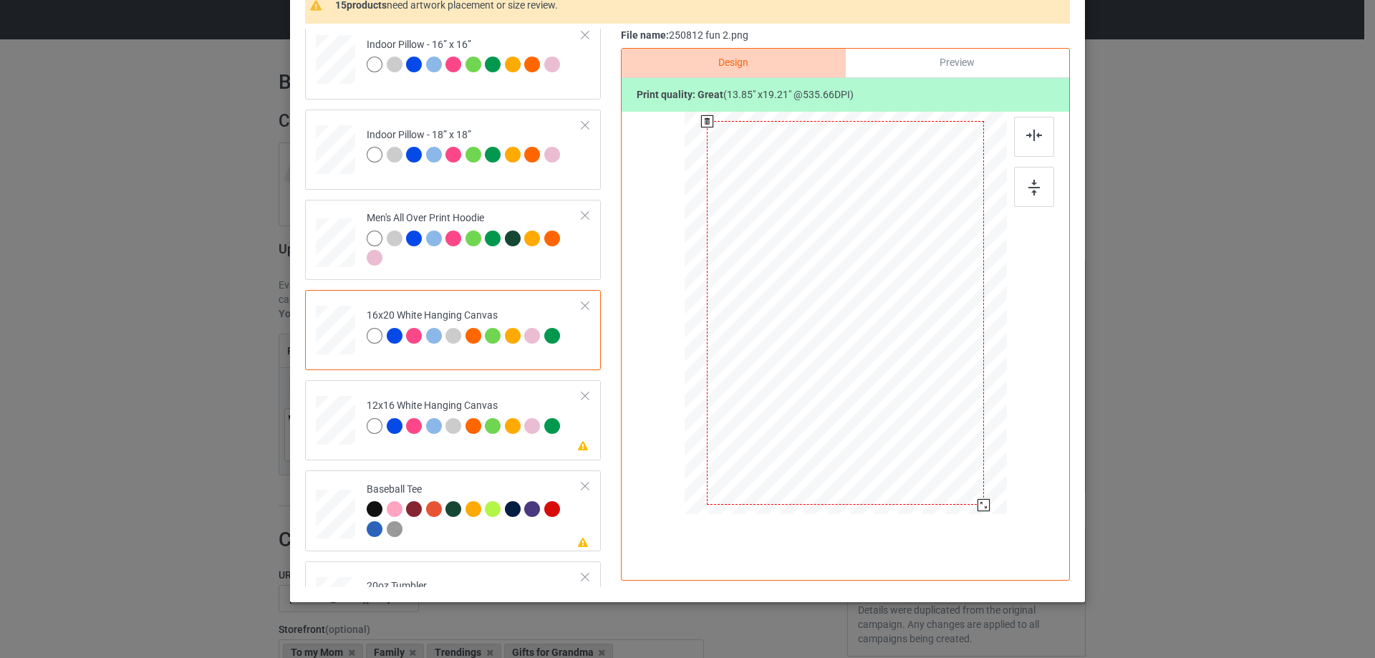
drag, startPoint x: 936, startPoint y: 448, endPoint x: 960, endPoint y: 518, distance: 73.4
click at [960, 518] on div at bounding box center [846, 315] width 322 height 407
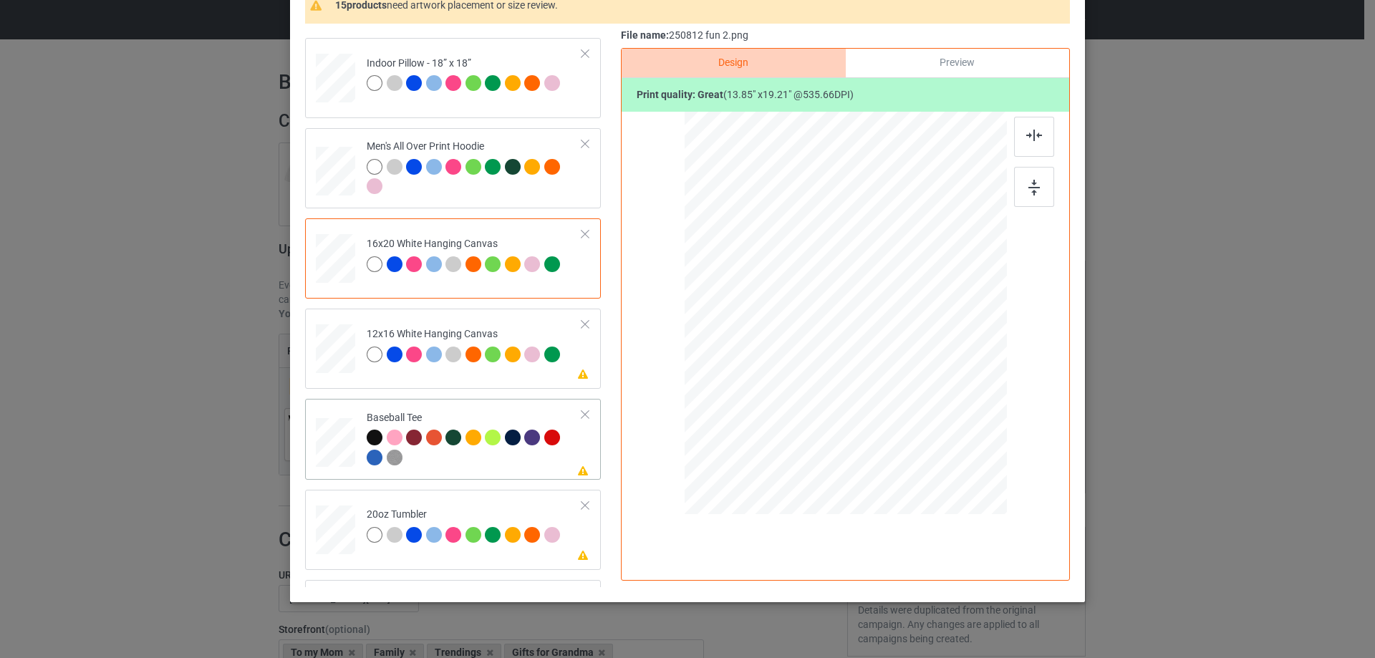
scroll to position [1146, 0]
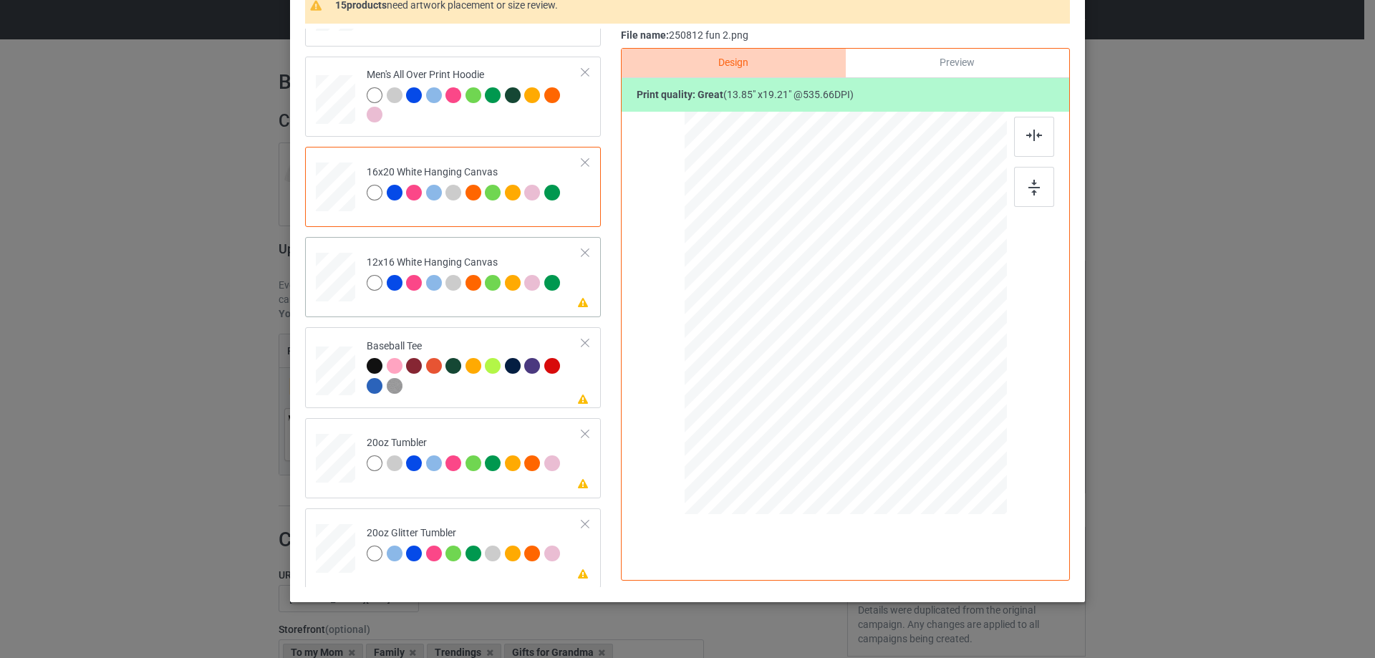
drag, startPoint x: 931, startPoint y: 443, endPoint x: 956, endPoint y: 518, distance: 79.3
click at [956, 518] on div at bounding box center [846, 315] width 322 height 407
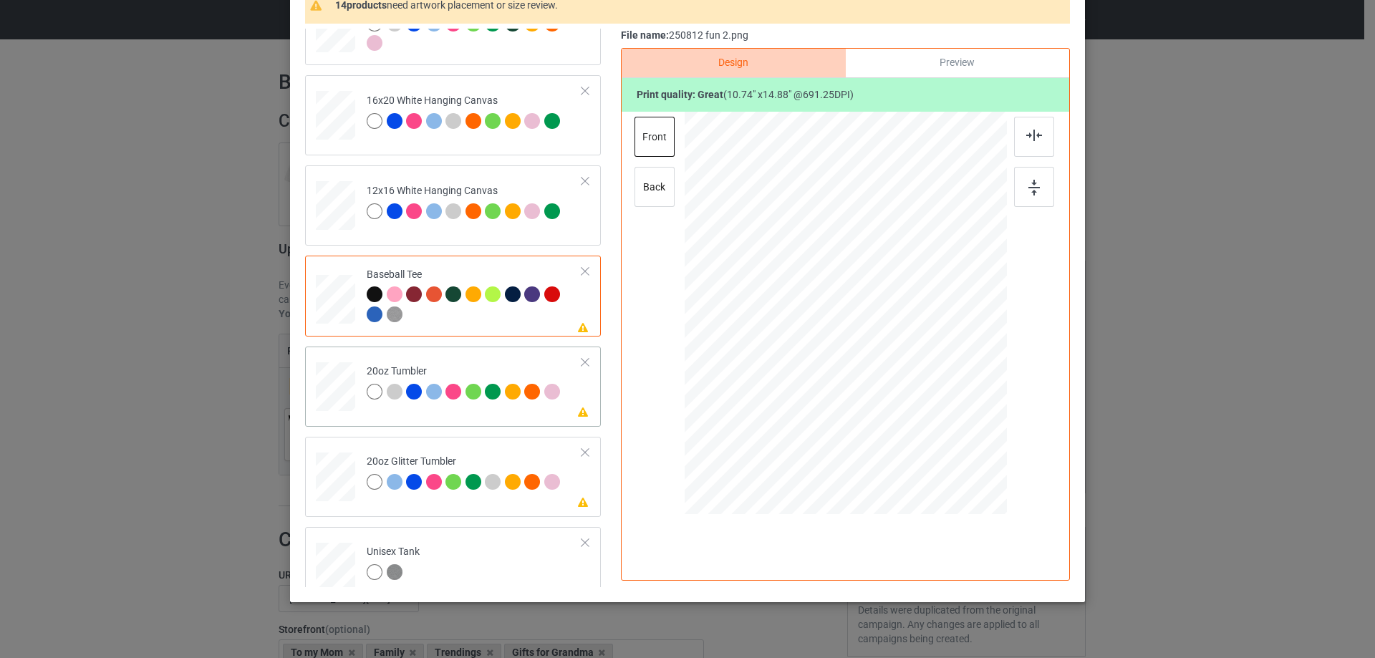
drag, startPoint x: 931, startPoint y: 441, endPoint x: 903, endPoint y: 379, distance: 67.6
click at [903, 379] on div at bounding box center [845, 313] width 305 height 185
drag, startPoint x: 840, startPoint y: 344, endPoint x: 264, endPoint y: 345, distance: 575.9
click at [765, 343] on div at bounding box center [771, 312] width 106 height 147
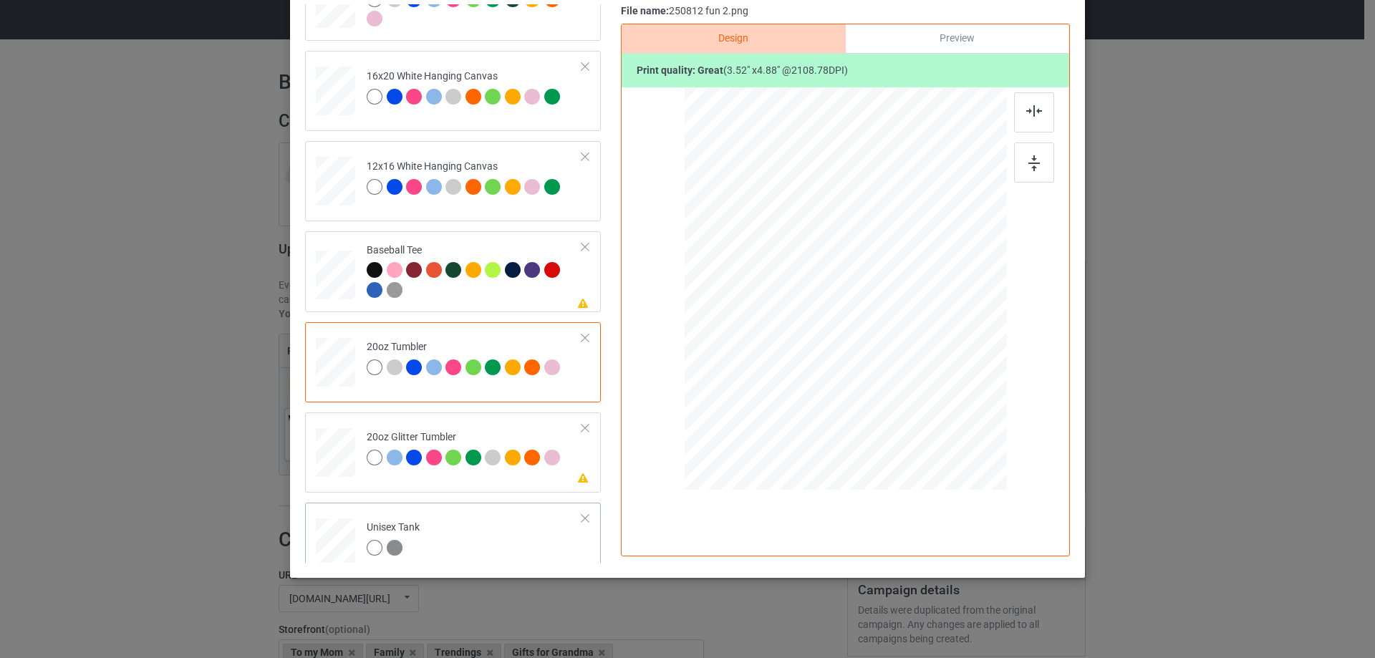
scroll to position [1361, 0]
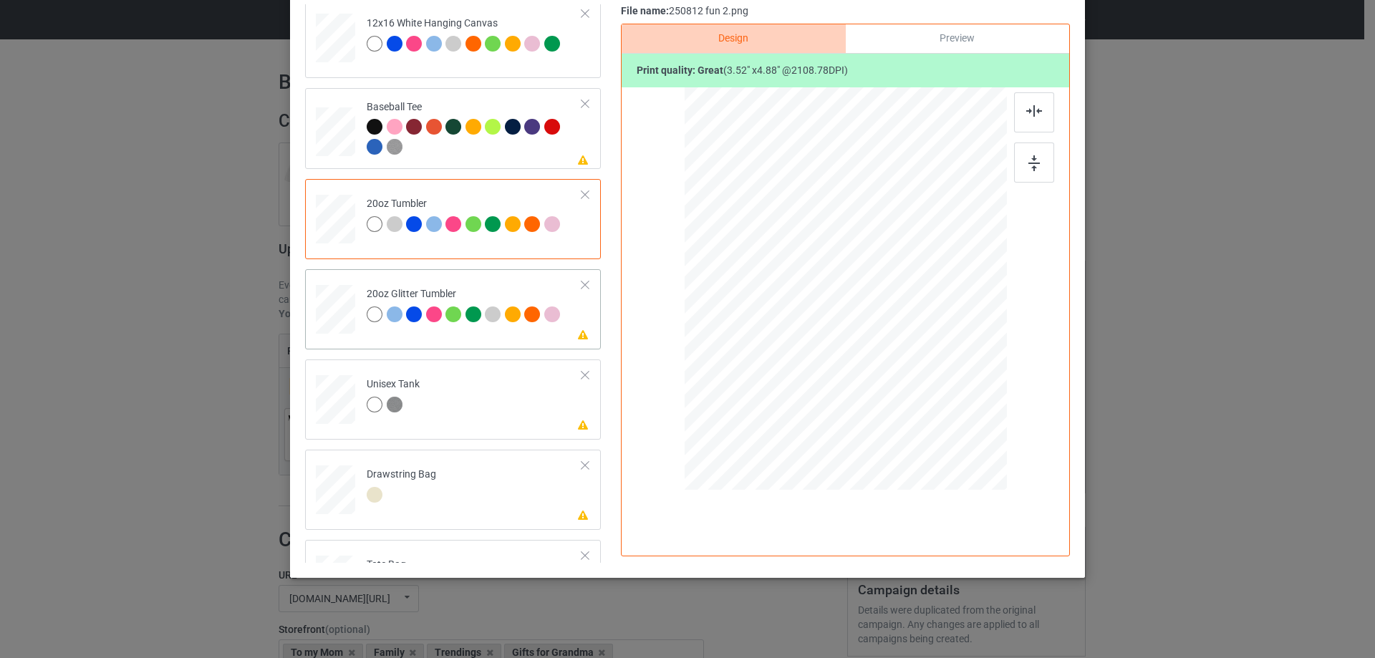
drag, startPoint x: 933, startPoint y: 415, endPoint x: 811, endPoint y: 340, distance: 143.5
click at [885, 367] on div at bounding box center [845, 289] width 304 height 260
drag, startPoint x: 811, startPoint y: 340, endPoint x: 787, endPoint y: 331, distance: 25.8
click at [787, 331] on div at bounding box center [770, 275] width 105 height 145
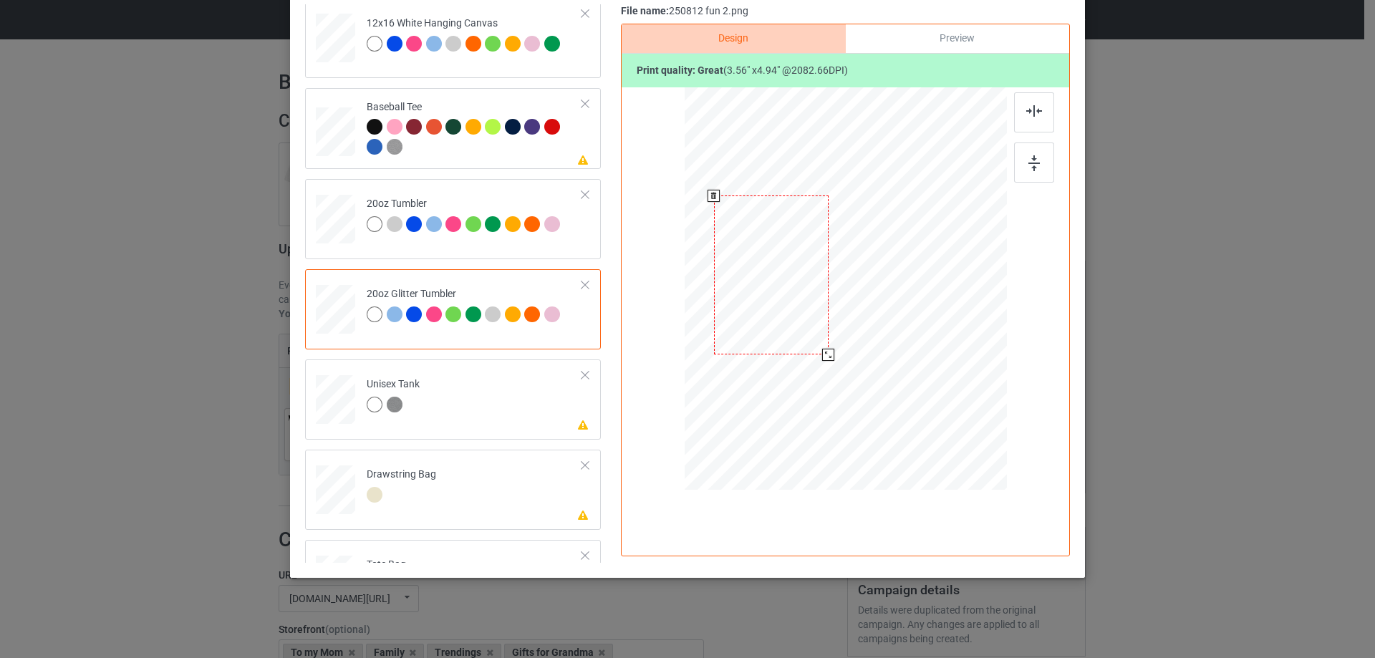
drag, startPoint x: 820, startPoint y: 357, endPoint x: 803, endPoint y: 337, distance: 26.4
click at [822, 353] on div at bounding box center [828, 355] width 12 height 12
click at [803, 335] on div at bounding box center [769, 272] width 107 height 149
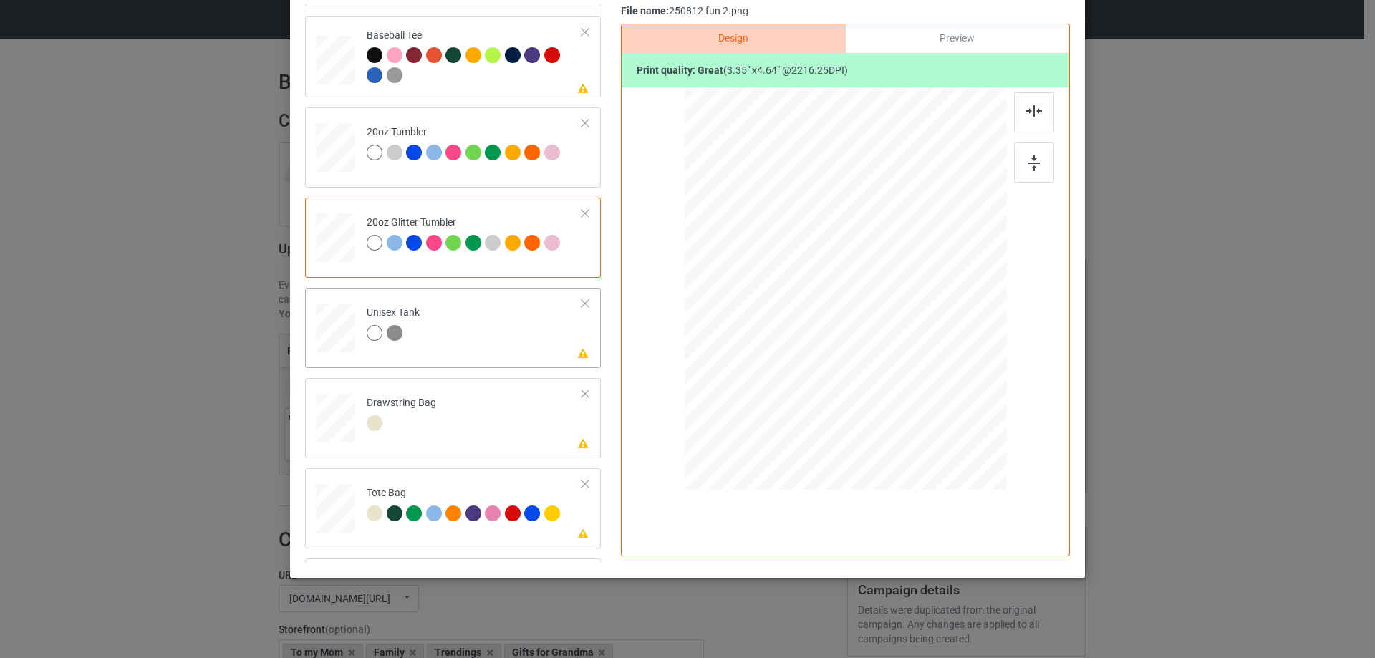
scroll to position [1509, 0]
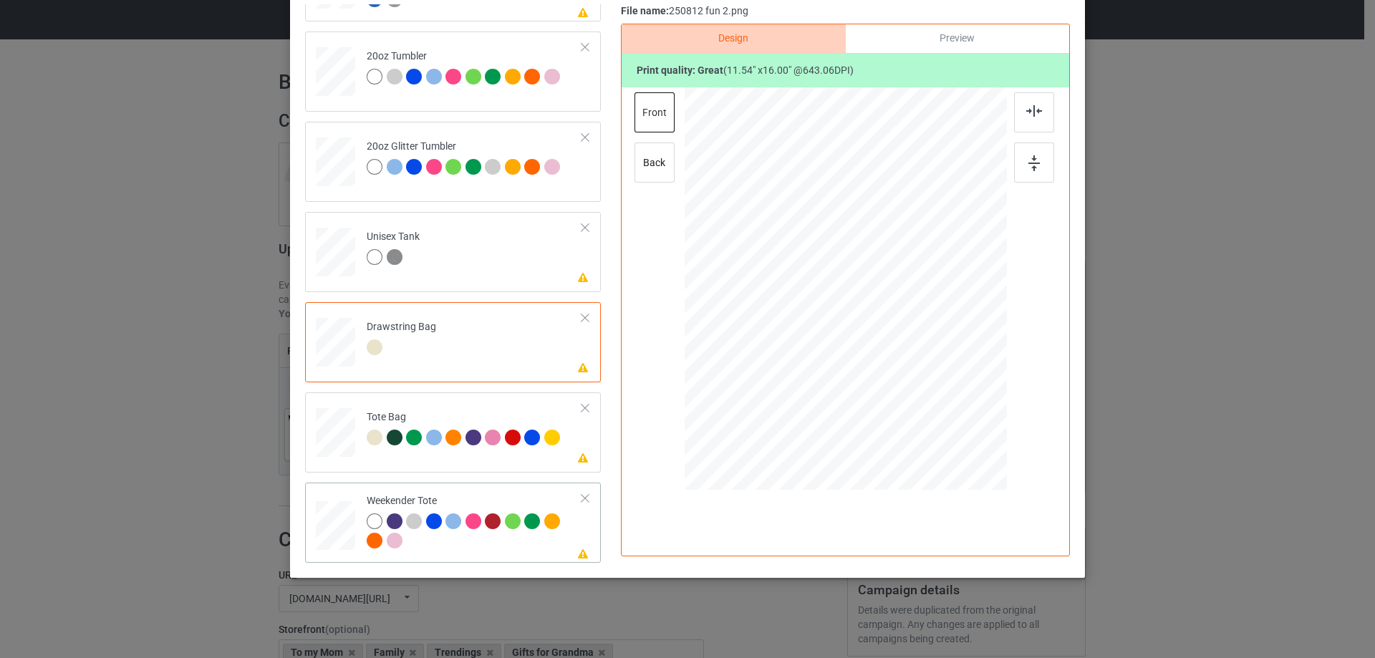
drag, startPoint x: 937, startPoint y: 423, endPoint x: 917, endPoint y: 350, distance: 76.5
click at [917, 350] on div at bounding box center [845, 290] width 321 height 208
click at [883, 338] on div at bounding box center [845, 284] width 113 height 157
click at [1025, 117] on div at bounding box center [1034, 112] width 40 height 40
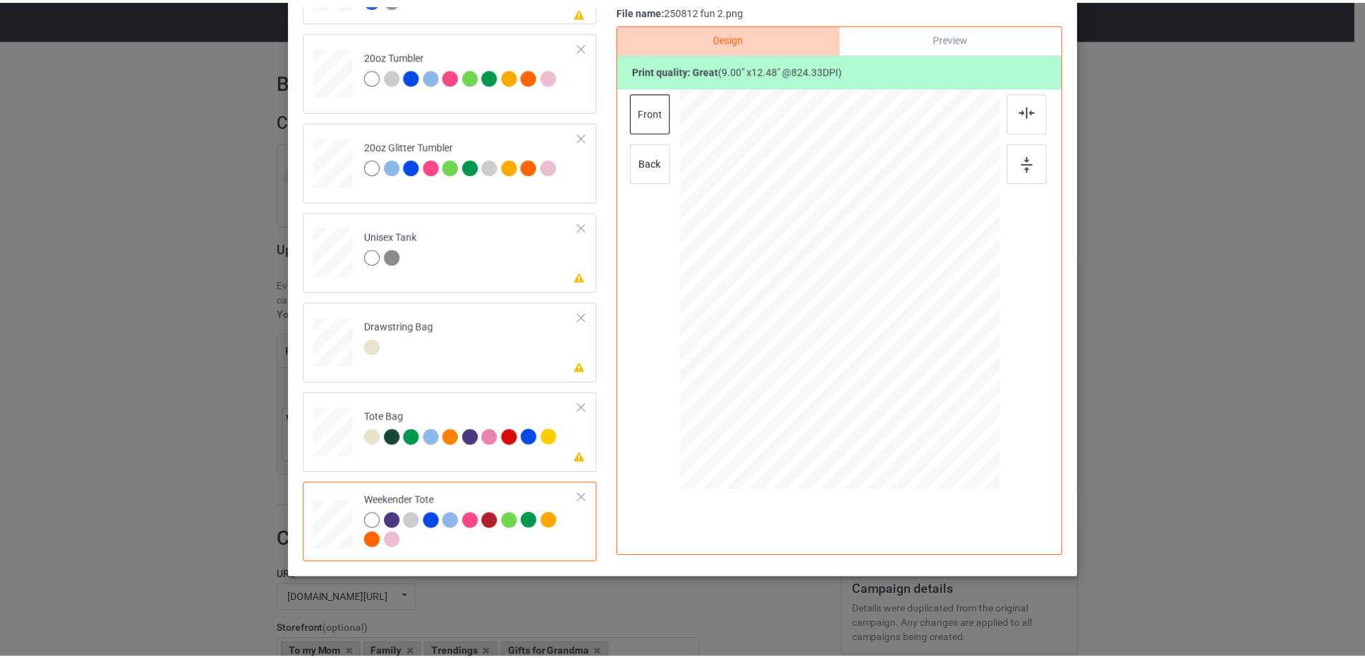
scroll to position [97, 0]
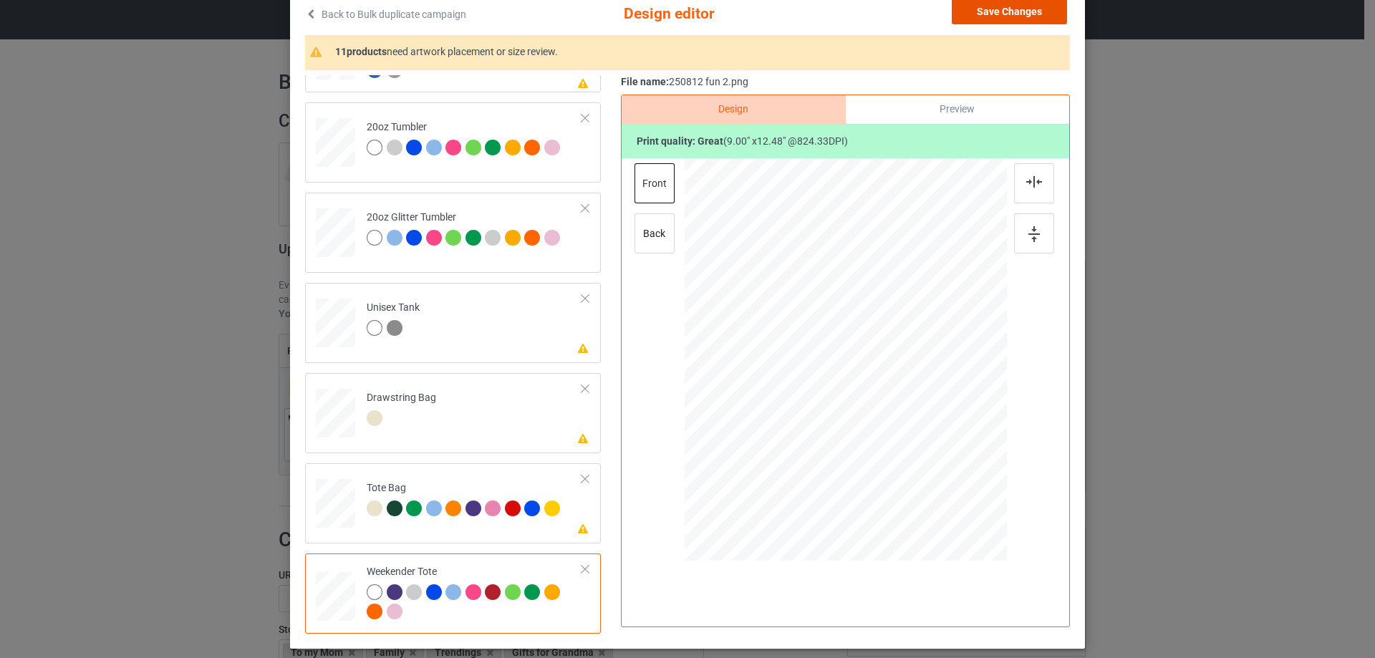
click at [1014, 1] on button "Save Changes" at bounding box center [1009, 12] width 115 height 26
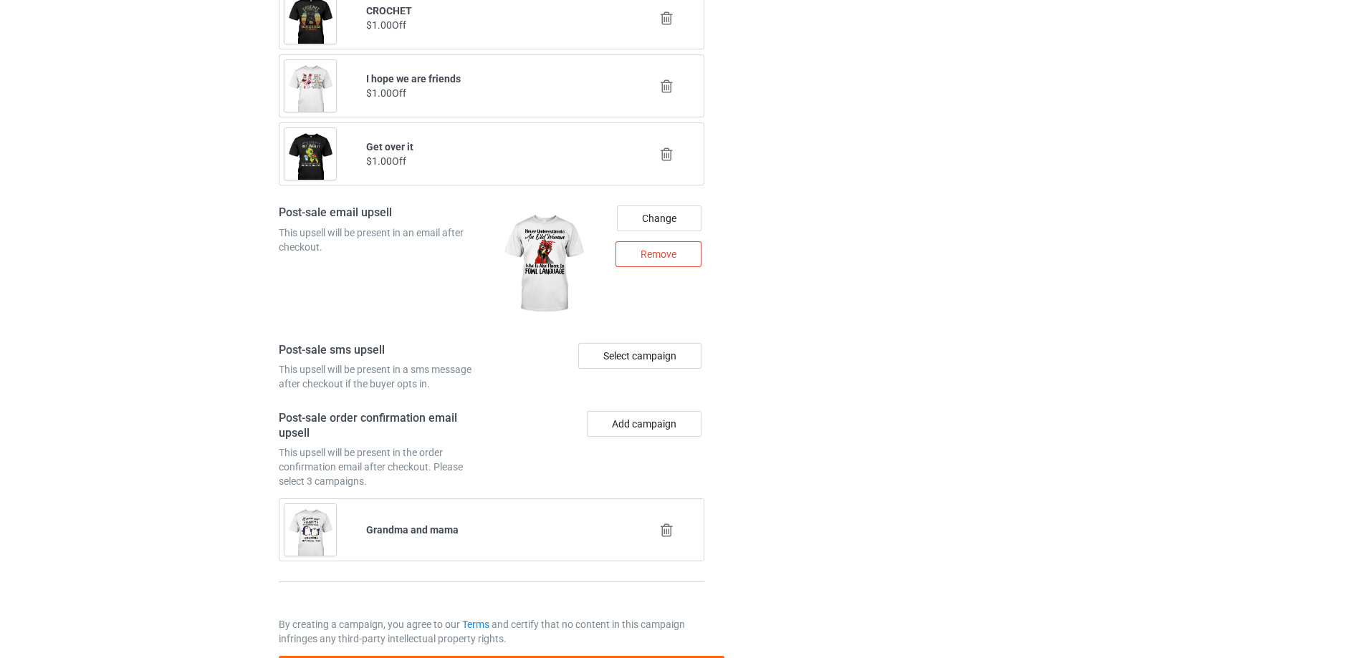
scroll to position [1822, 0]
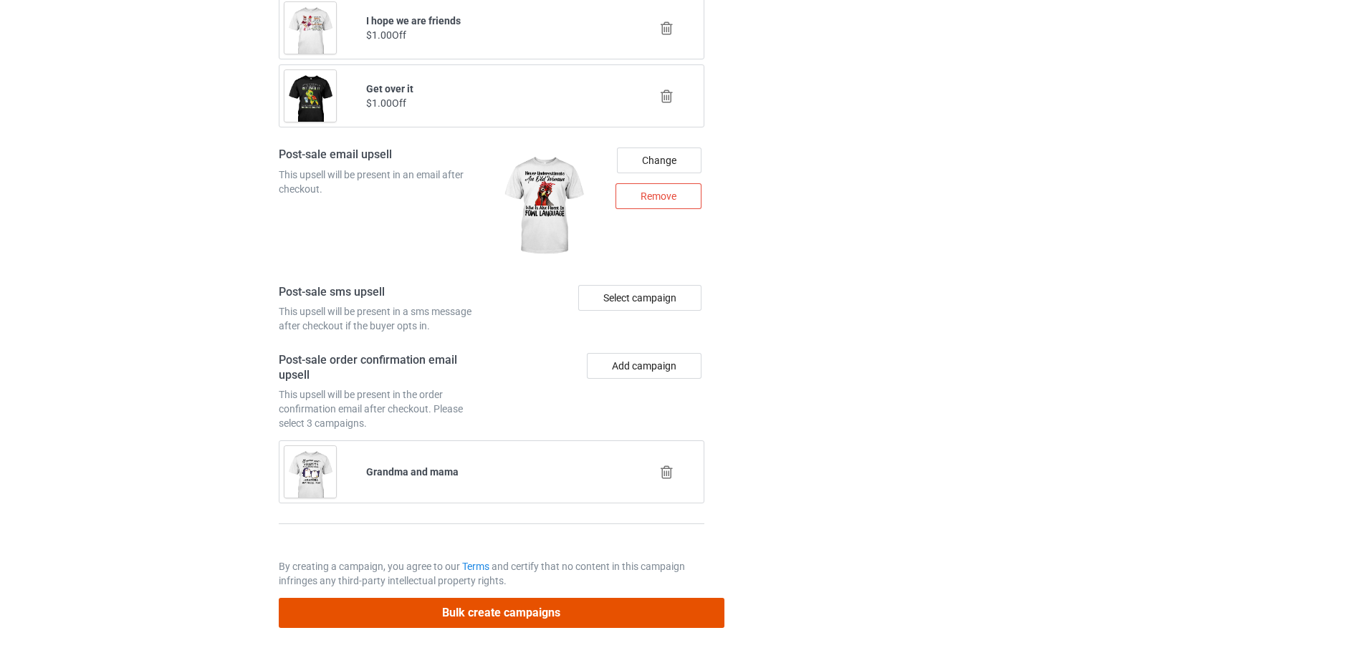
click at [651, 607] on button "Bulk create campaigns" at bounding box center [502, 612] width 446 height 29
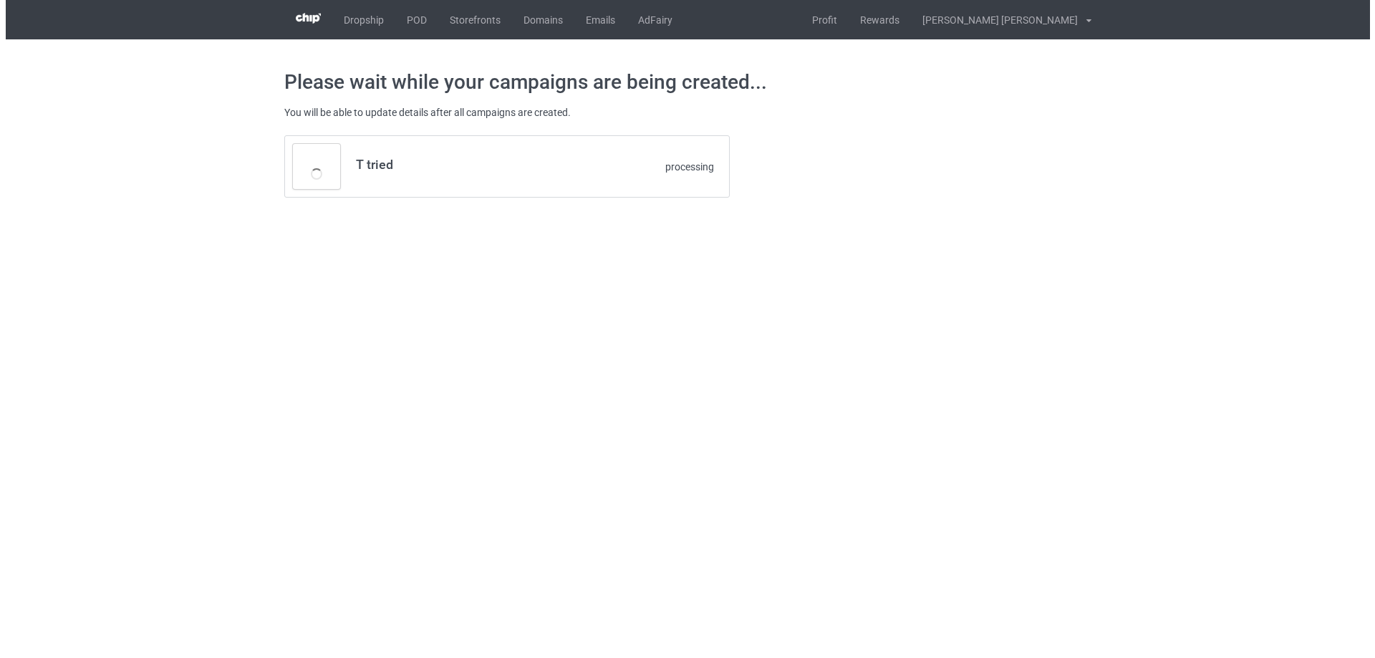
scroll to position [0, 0]
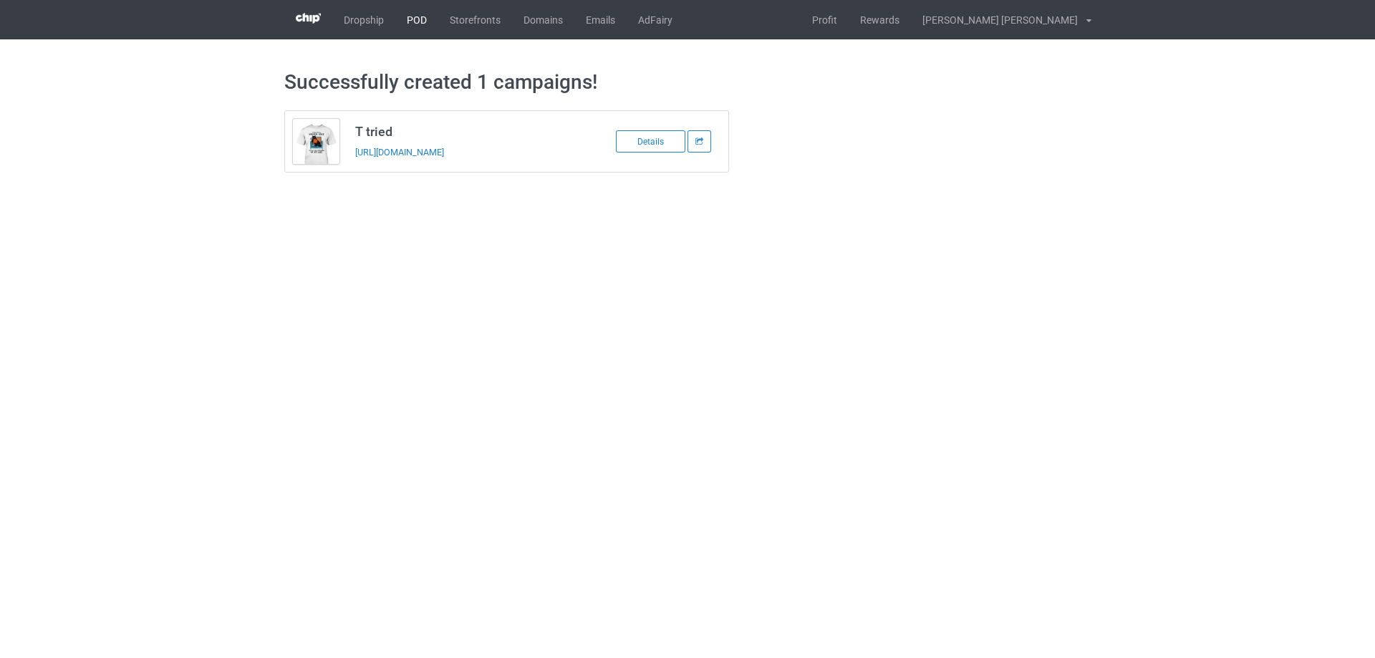
click at [418, 22] on link "POD" at bounding box center [416, 19] width 43 height 39
